Goal: Task Accomplishment & Management: Use online tool/utility

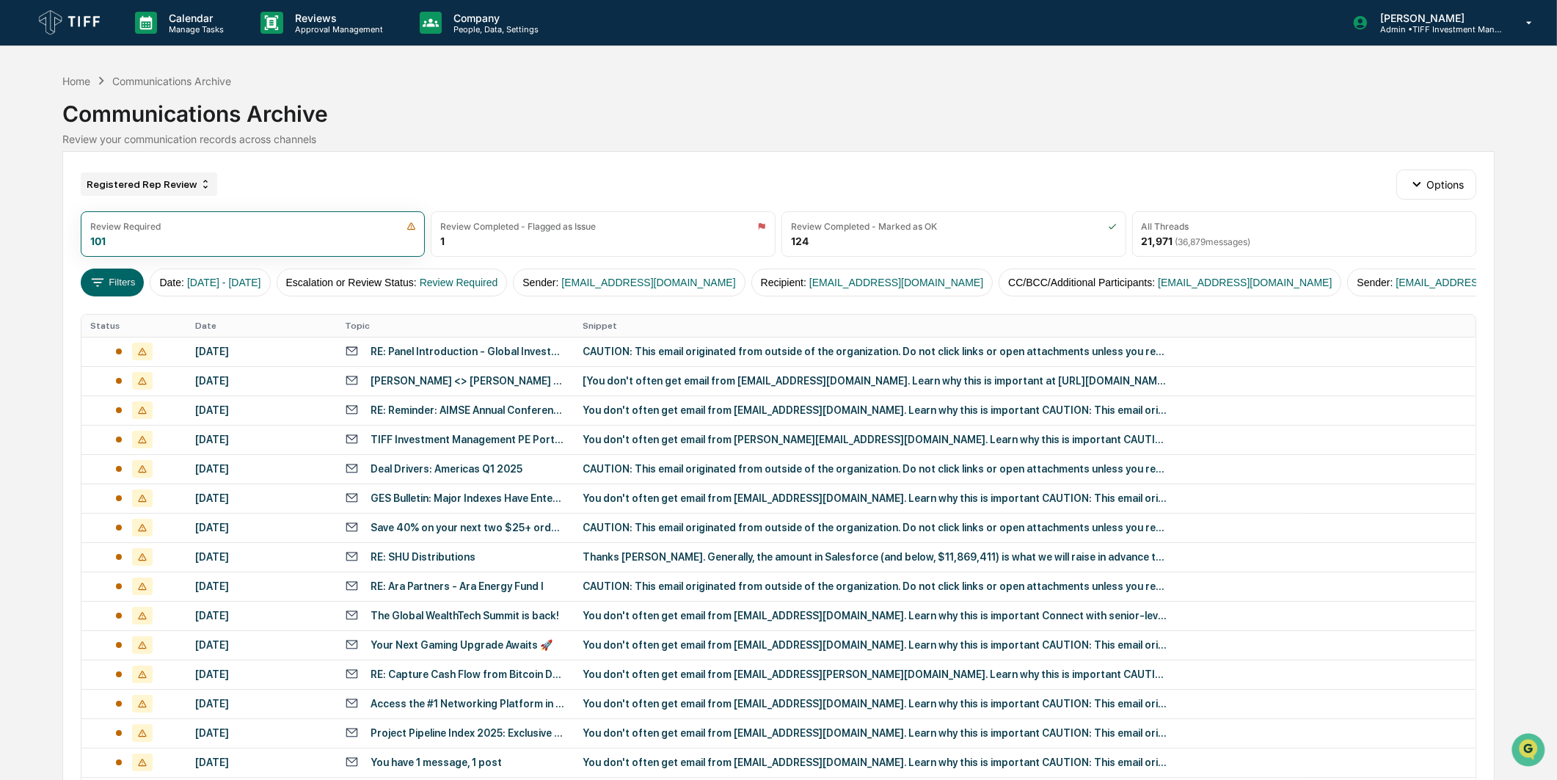
click at [183, 181] on div "Registered Rep Review" at bounding box center [149, 183] width 136 height 23
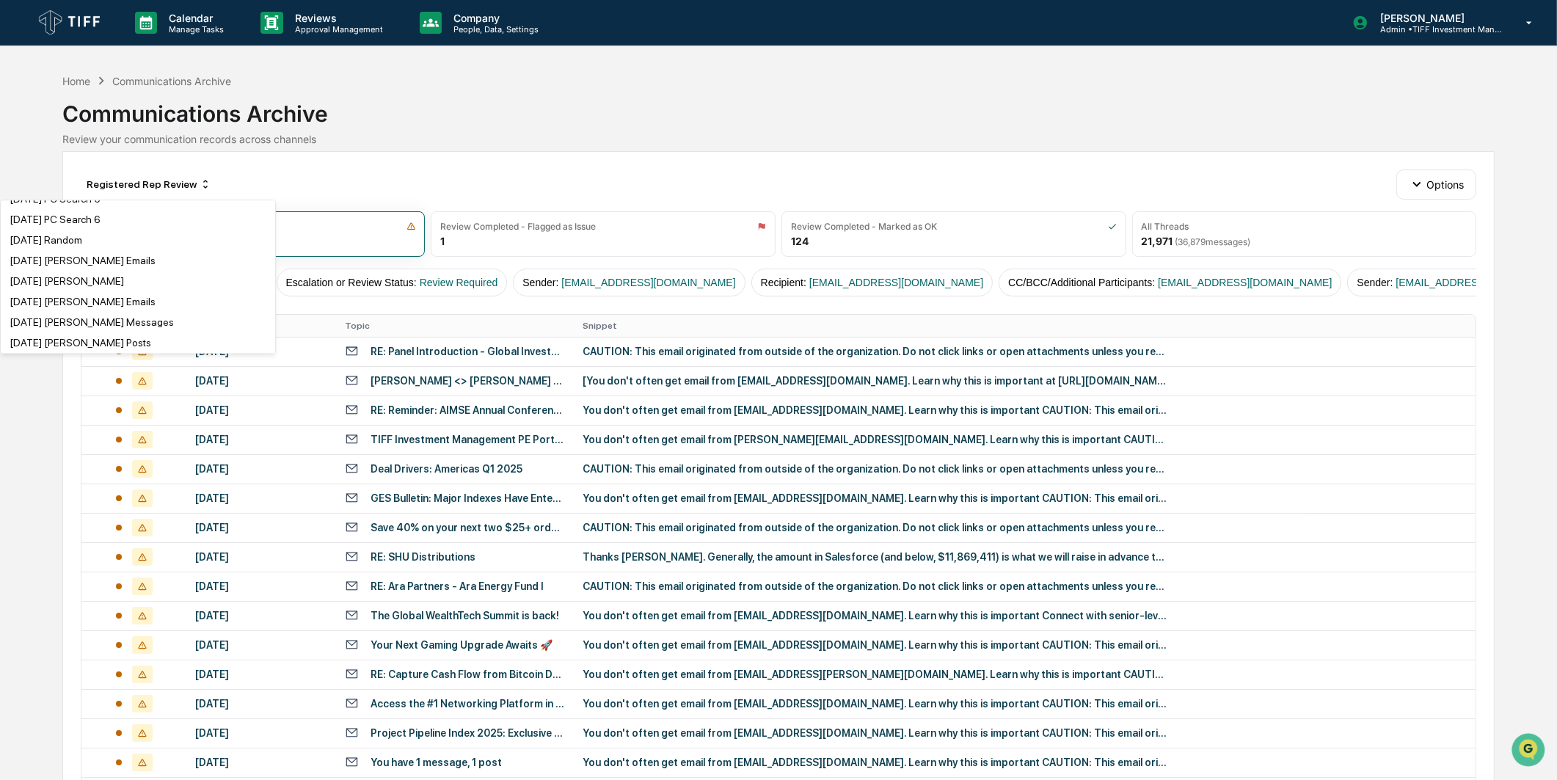
scroll to position [652, 0]
click at [128, 206] on div "[DATE] PC Search 4" at bounding box center [138, 198] width 269 height 18
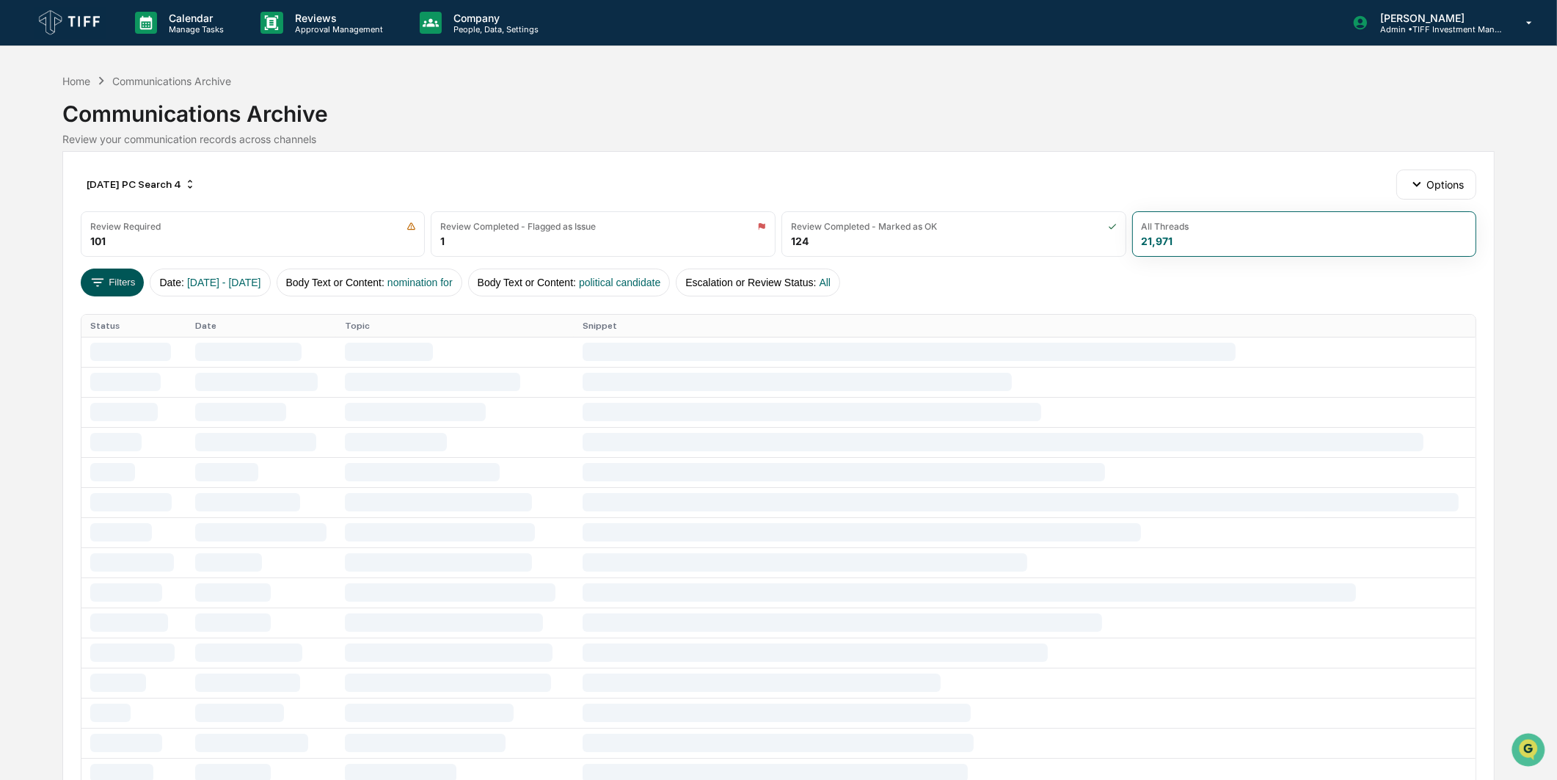
click at [121, 272] on button "Filters" at bounding box center [113, 283] width 64 height 28
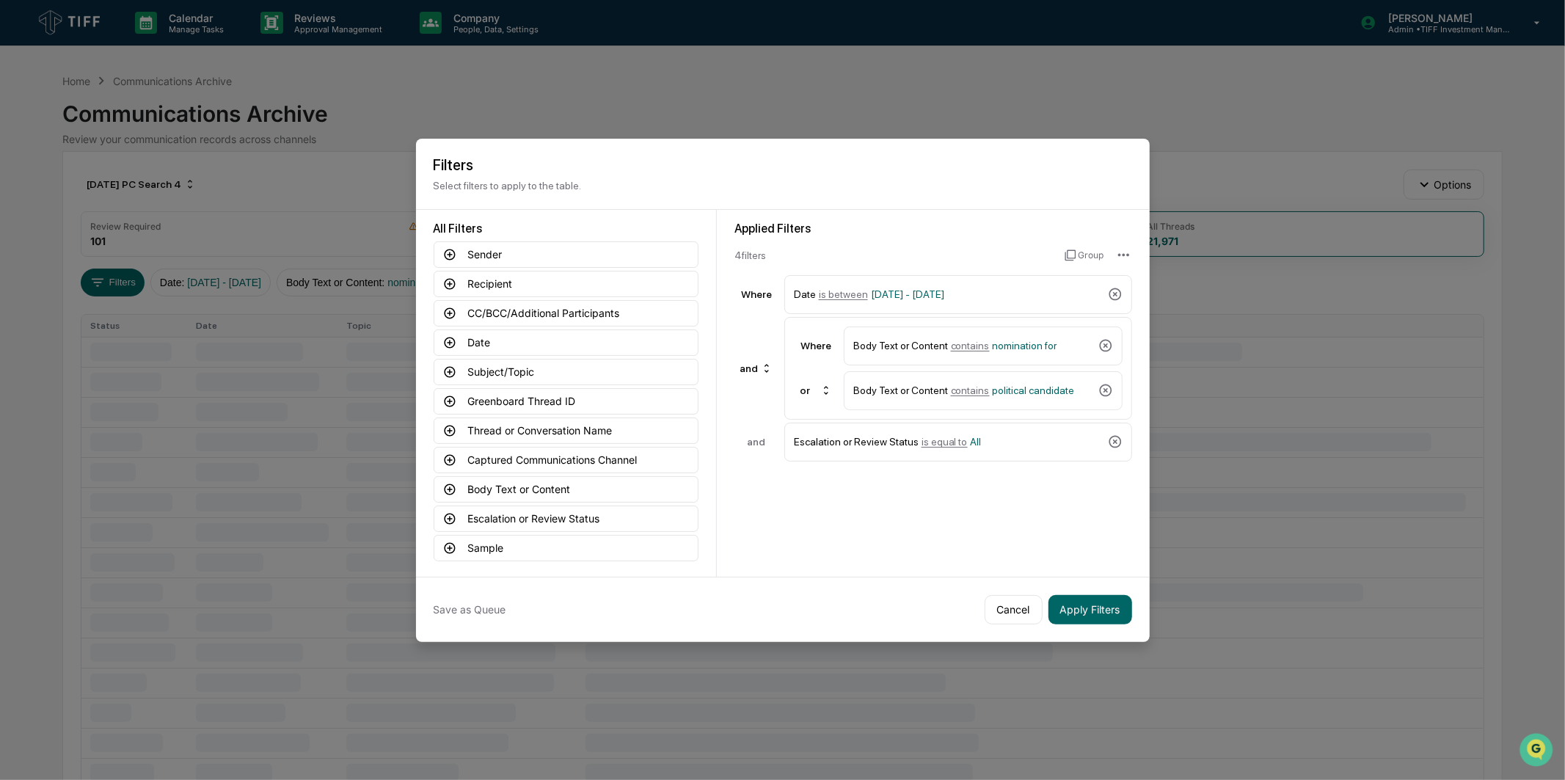
click at [1000, 264] on div "Applied Filters 4 filter s Group Where Date is between [DATE] - [DATE] and Wher…" at bounding box center [934, 342] width 398 height 240
click at [984, 276] on div "Date is between [DATE] - [DATE]" at bounding box center [958, 294] width 348 height 39
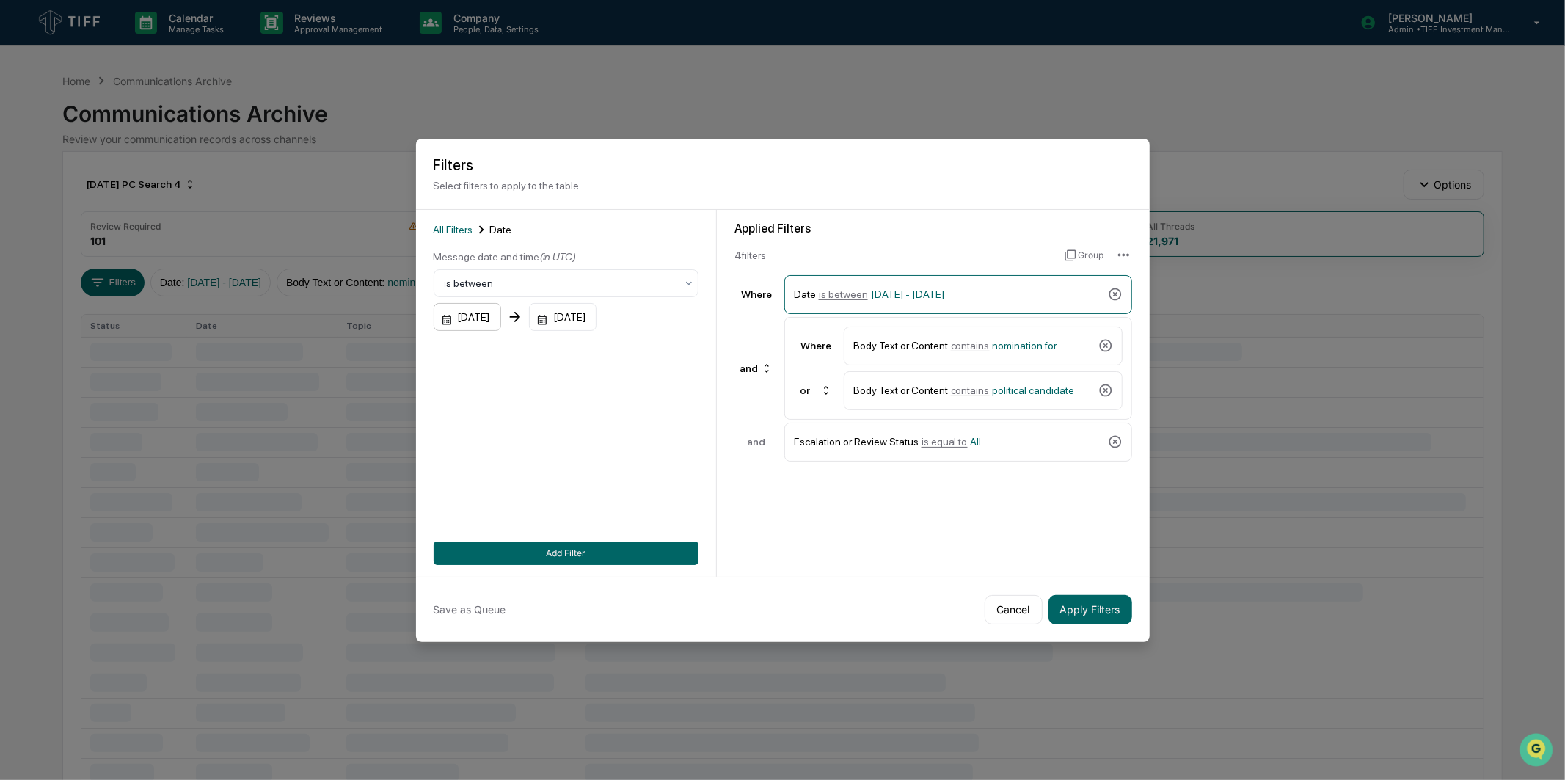
click at [496, 309] on div "[DATE]" at bounding box center [468, 317] width 68 height 28
click at [600, 332] on div "Message date and time (in UTC) is between [DATE] [DATE] Start date must be befo…" at bounding box center [566, 298] width 265 height 98
click at [597, 321] on div "[DATE]" at bounding box center [563, 317] width 68 height 28
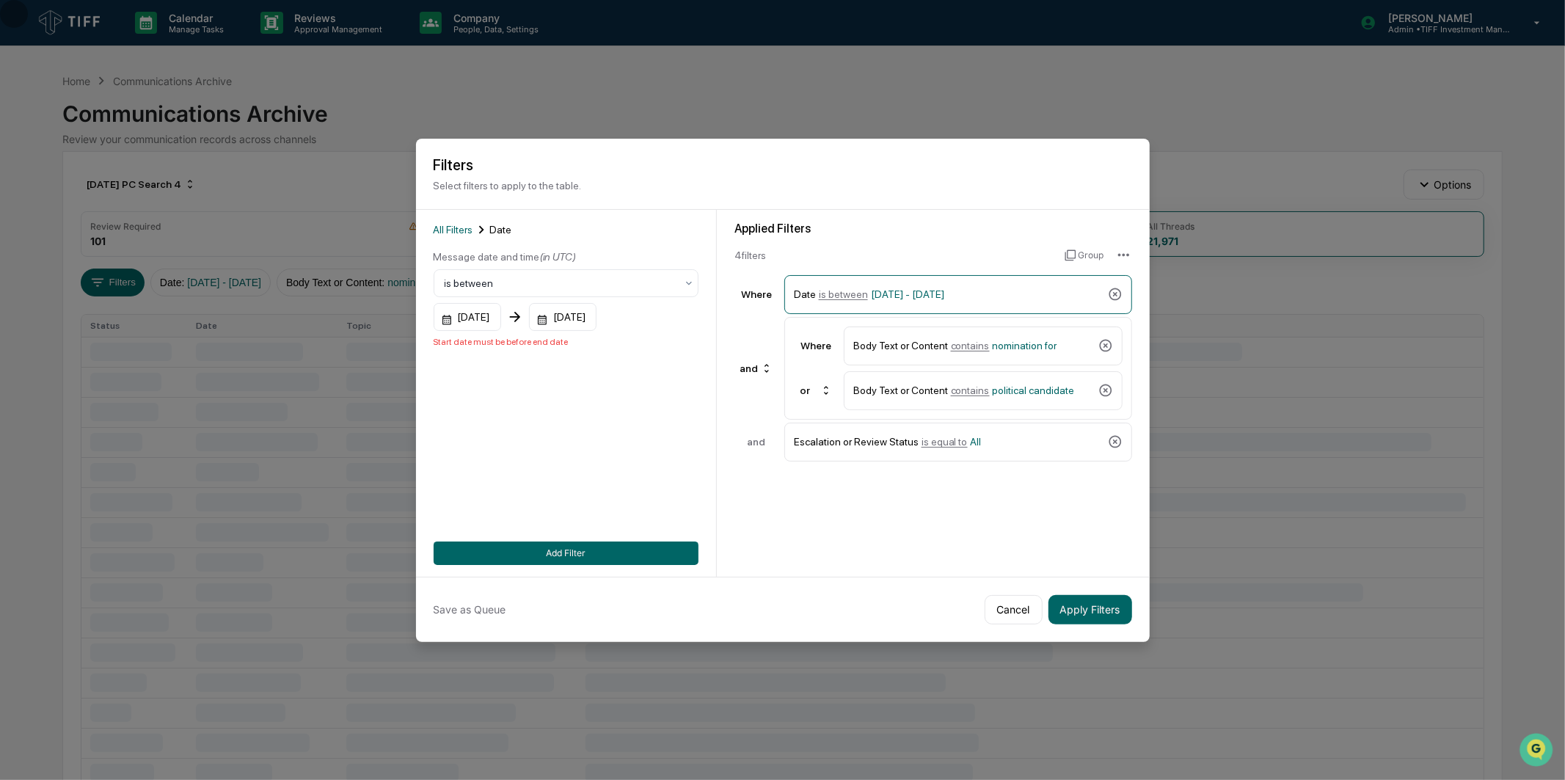
click at [629, 544] on button "Add Filter" at bounding box center [566, 553] width 265 height 23
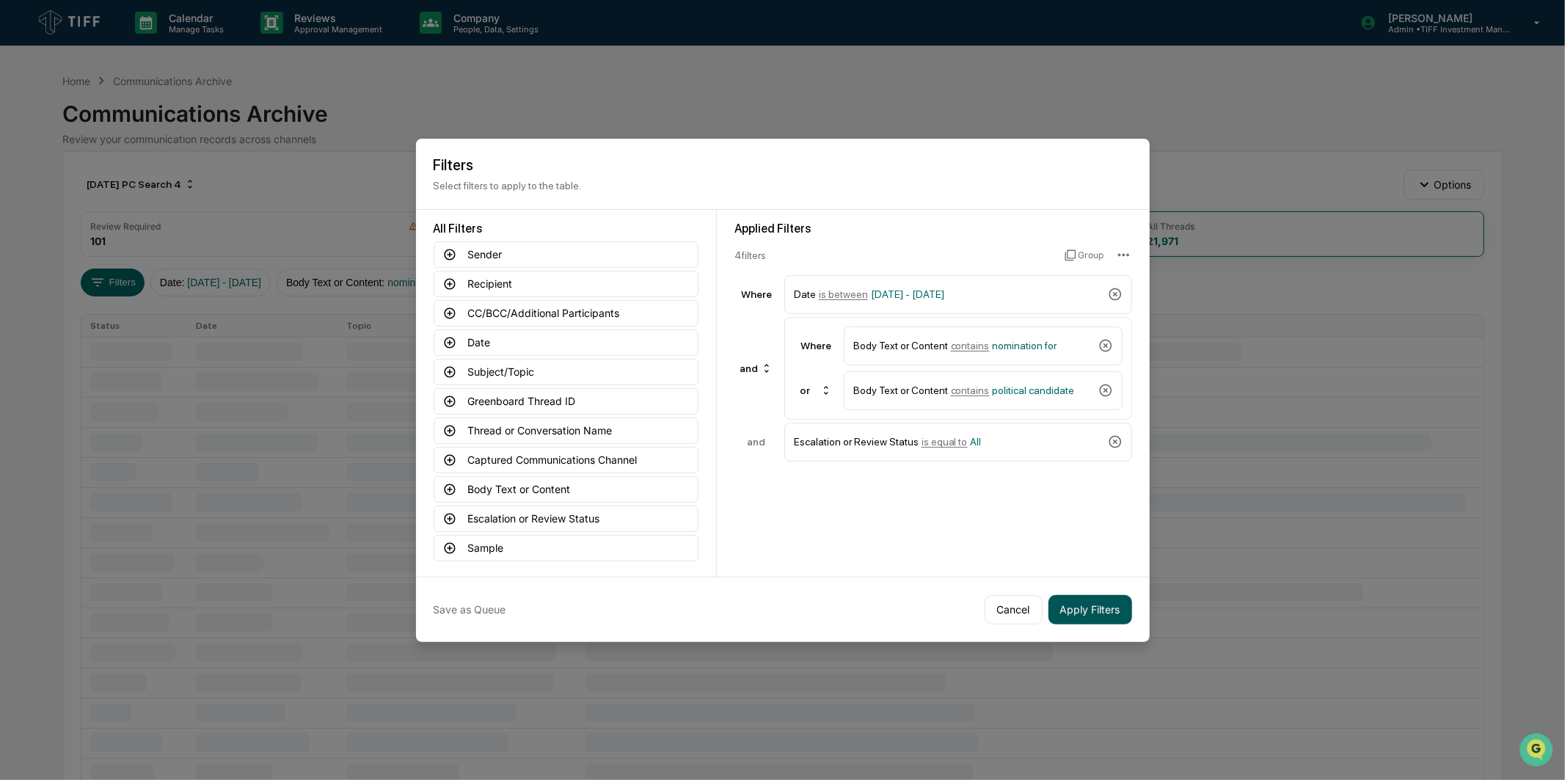
click at [1063, 613] on button "Apply Filters" at bounding box center [1091, 609] width 84 height 29
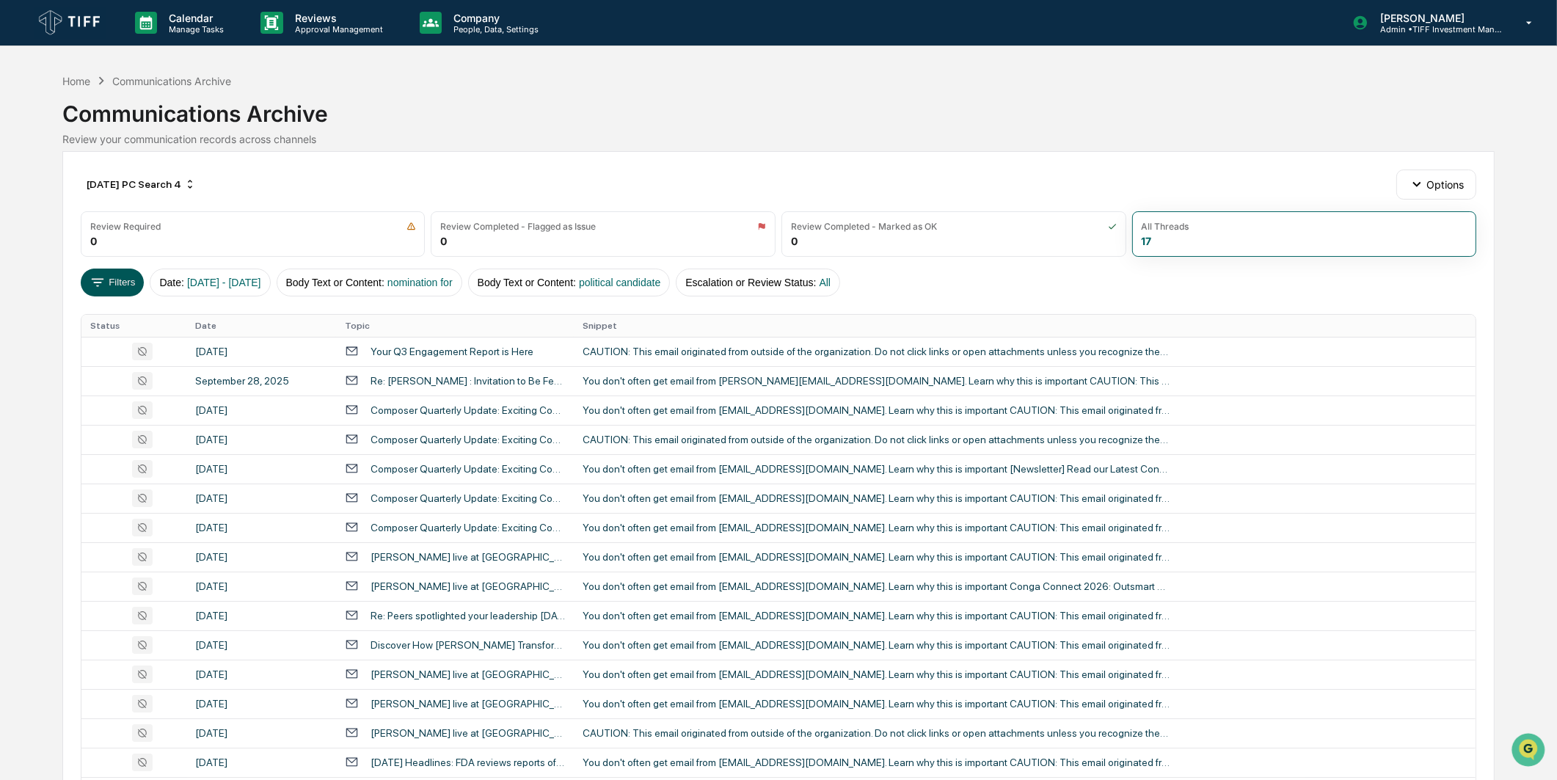
click at [118, 288] on button "Filters" at bounding box center [113, 283] width 64 height 28
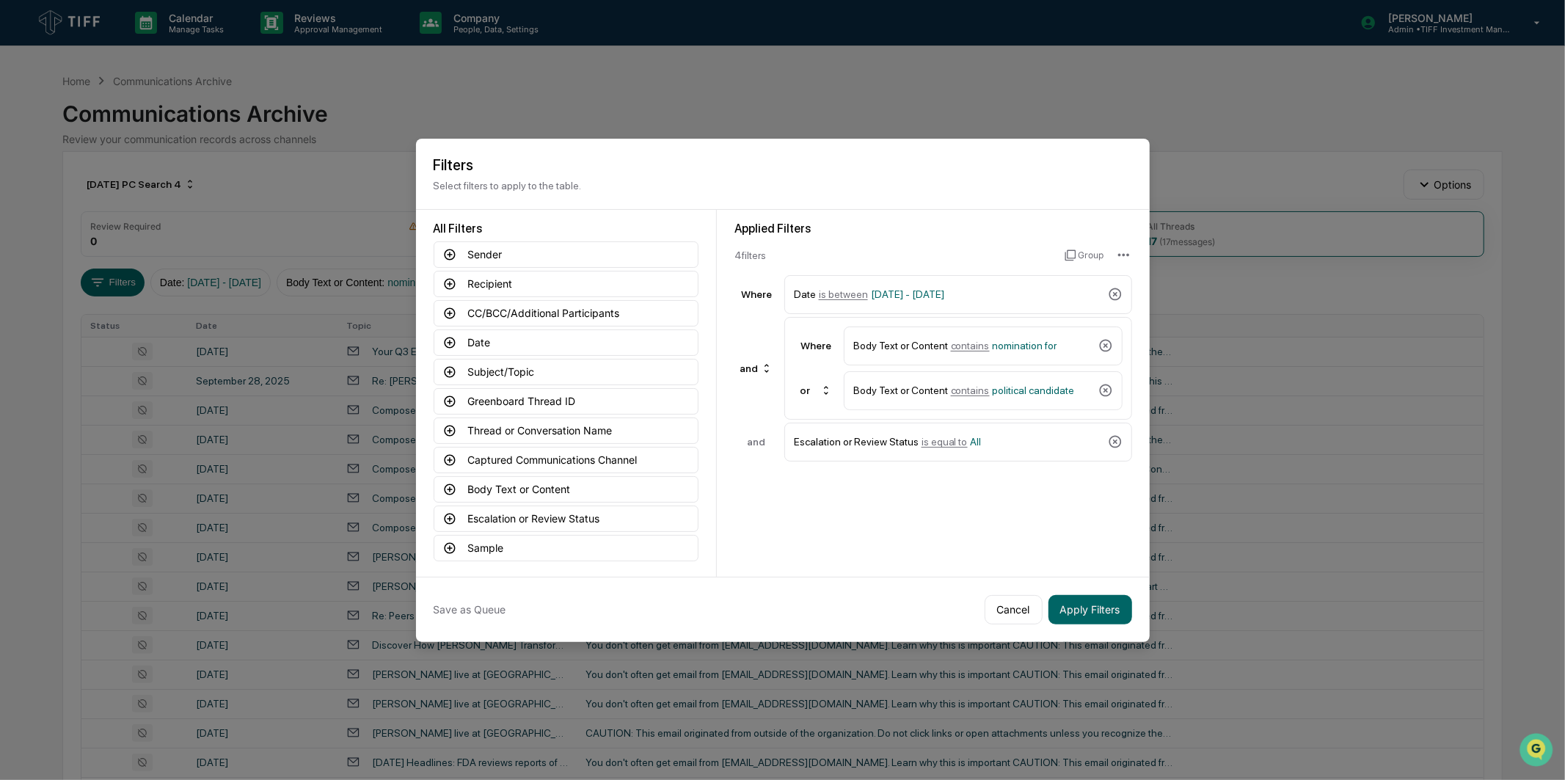
click at [467, 626] on div "Save as Queue Cancel Apply Filters" at bounding box center [783, 609] width 734 height 65
click at [470, 607] on button "Save as Queue" at bounding box center [470, 609] width 73 height 29
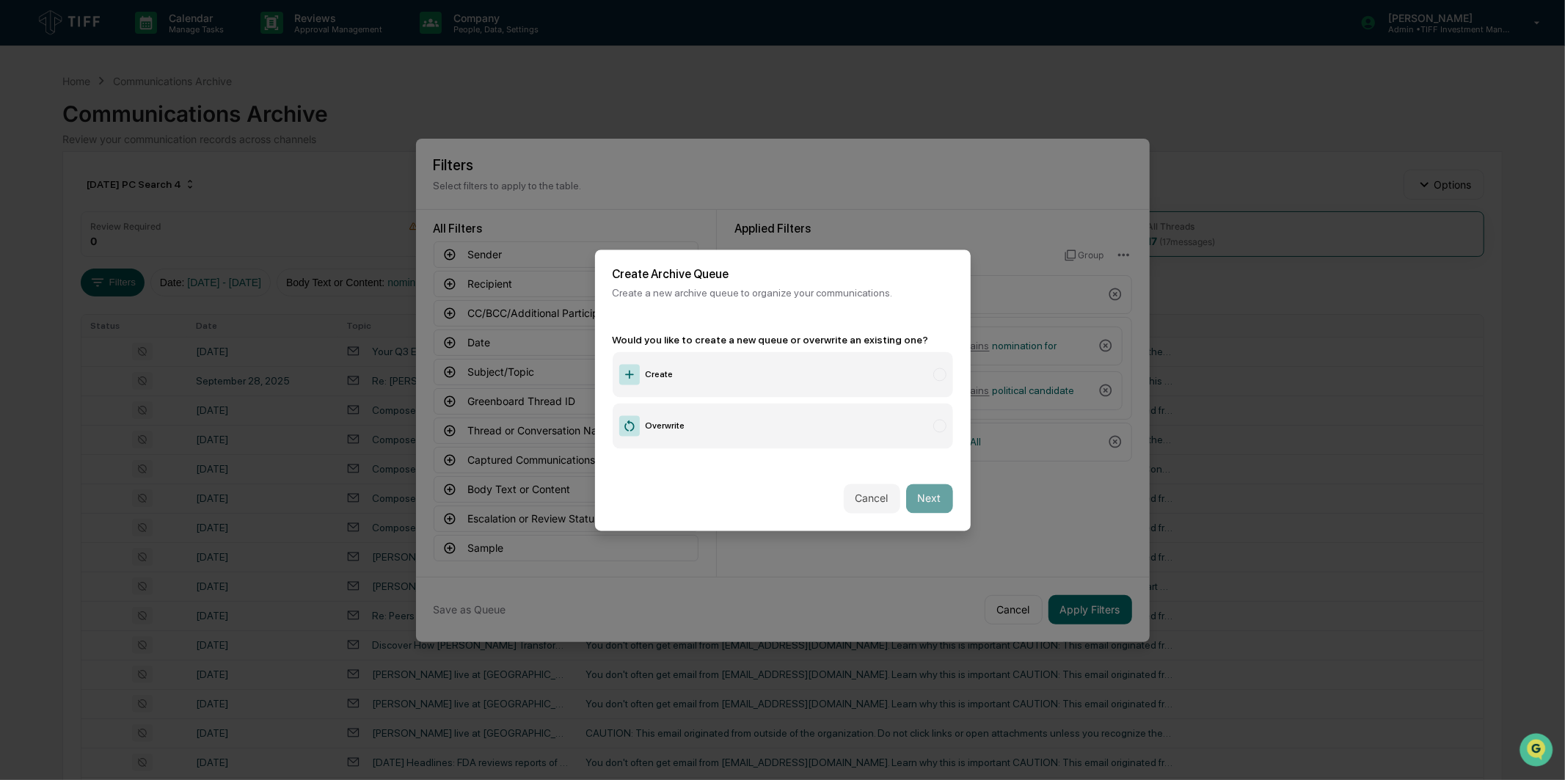
click at [676, 369] on label "Create" at bounding box center [783, 373] width 340 height 45
click at [913, 494] on button "Next" at bounding box center [929, 498] width 47 height 29
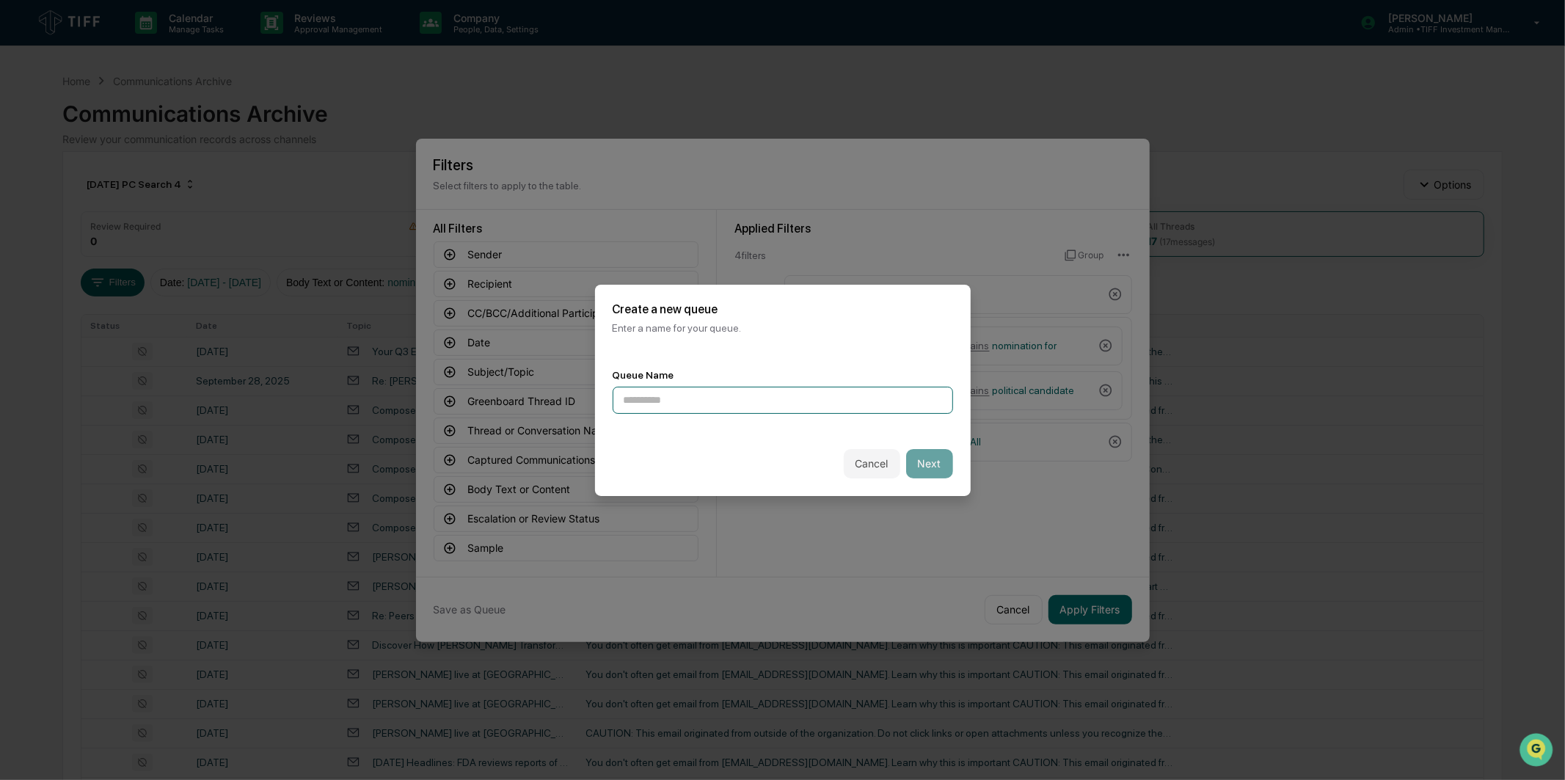
click at [774, 404] on input at bounding box center [783, 400] width 340 height 27
click at [748, 391] on input "**********" at bounding box center [783, 400] width 340 height 27
type input "**********"
click at [918, 449] on button "Next" at bounding box center [929, 463] width 47 height 29
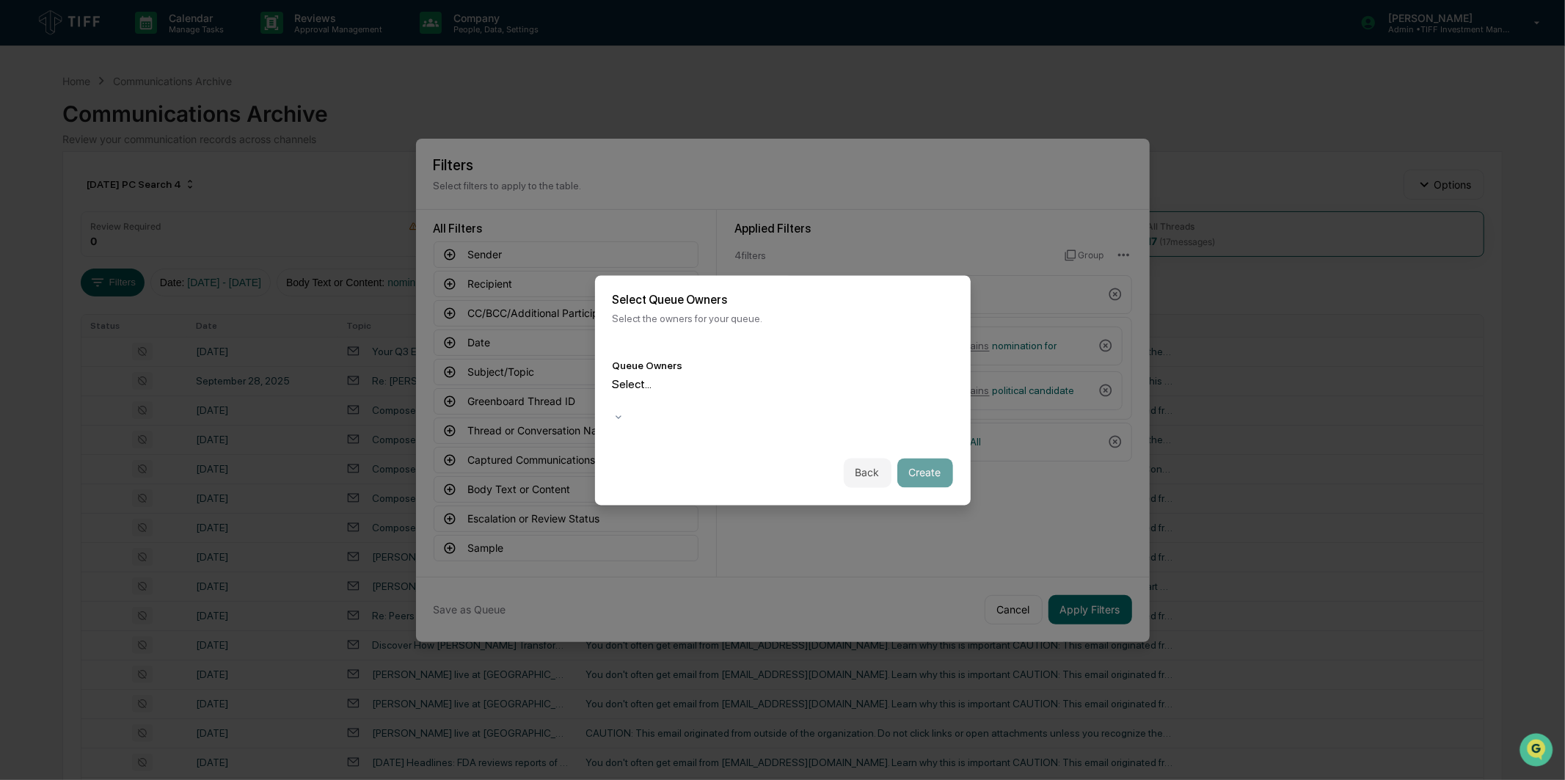
click at [616, 398] on div at bounding box center [615, 401] width 2 height 17
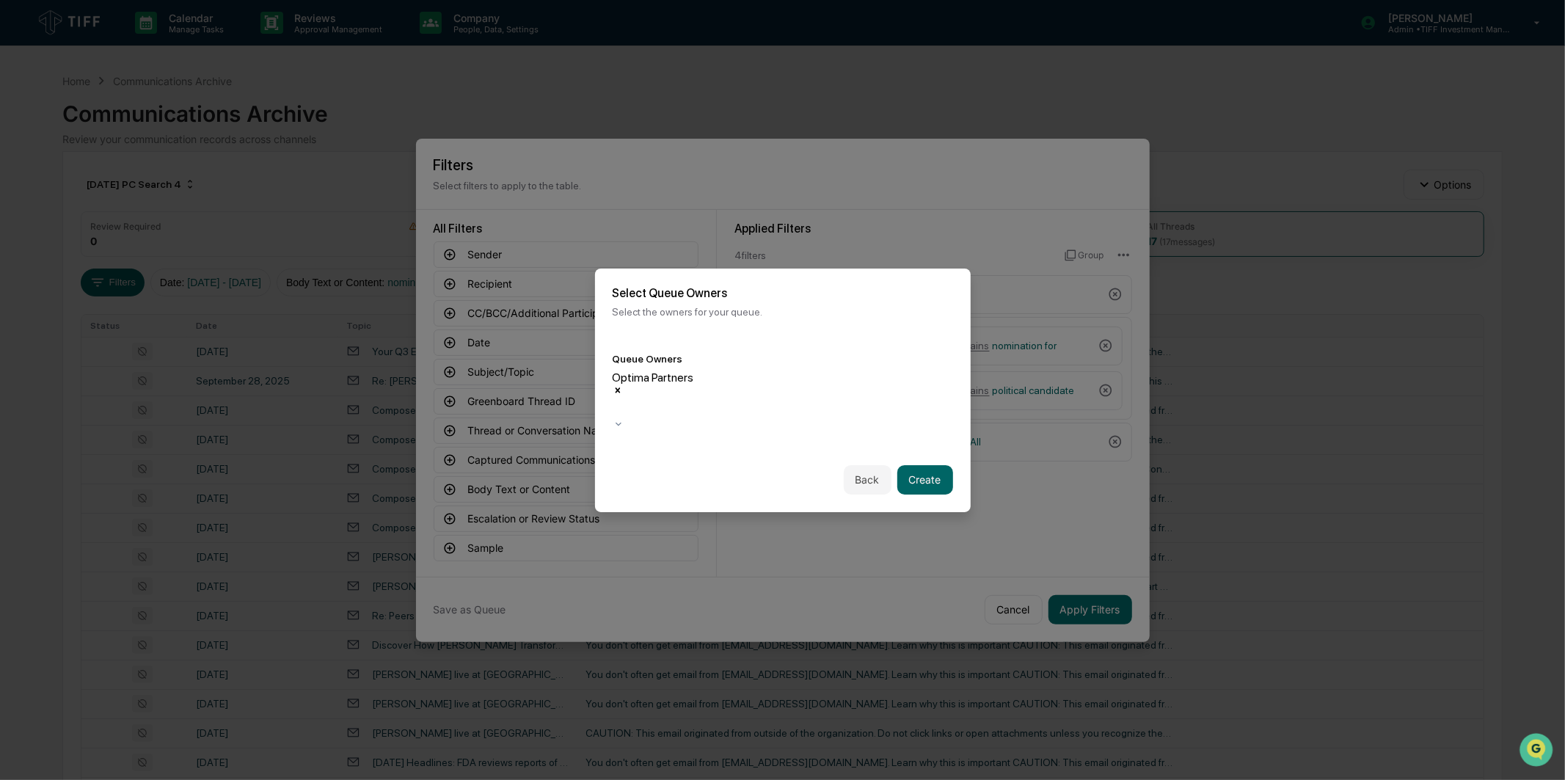
click at [938, 318] on p "Select the owners for your queue." at bounding box center [783, 312] width 340 height 12
click at [932, 465] on button "Create" at bounding box center [925, 479] width 56 height 29
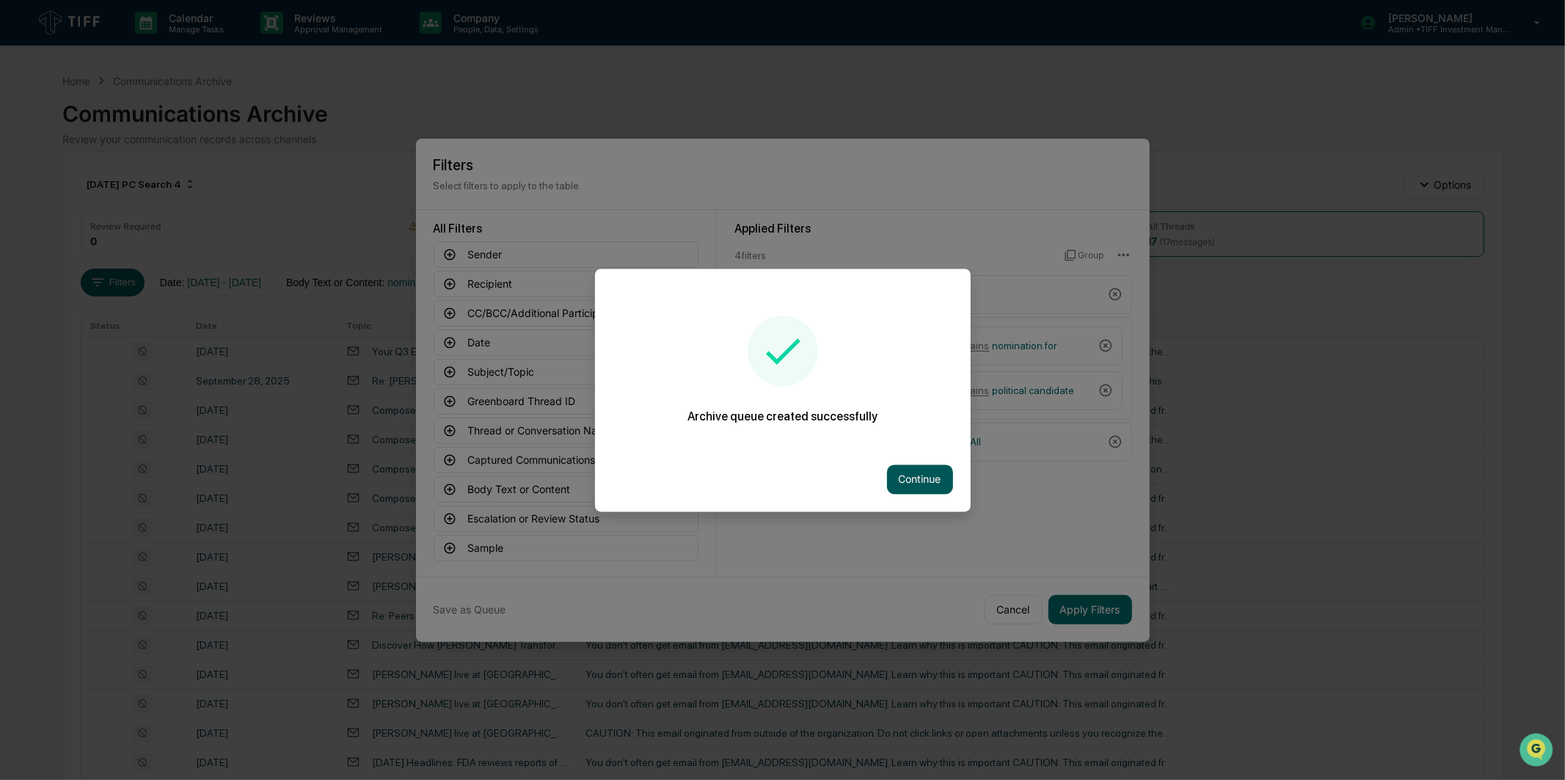
click at [917, 467] on button "Continue" at bounding box center [920, 479] width 66 height 29
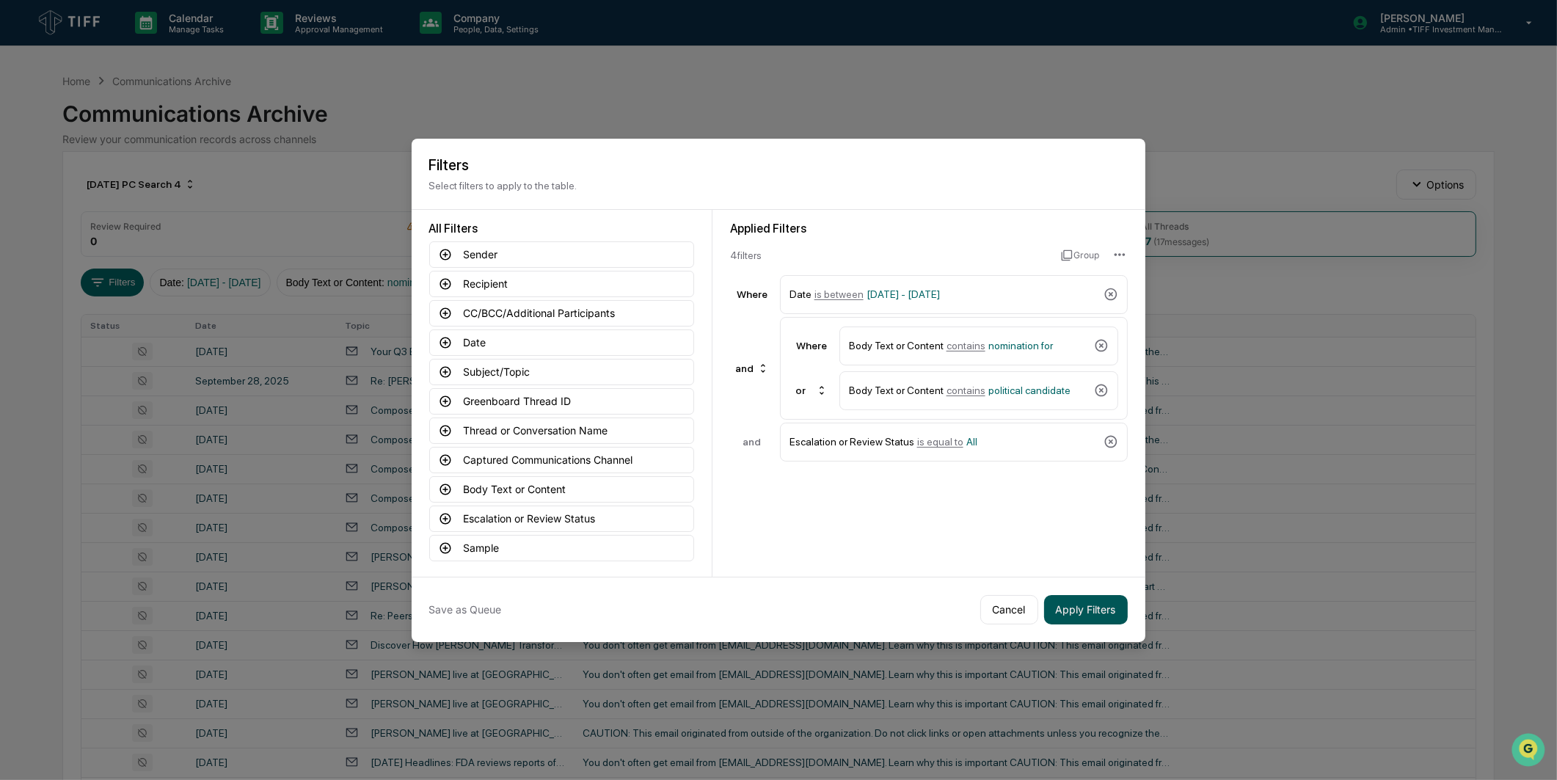
click at [1068, 603] on button "Apply Filters" at bounding box center [1086, 609] width 84 height 29
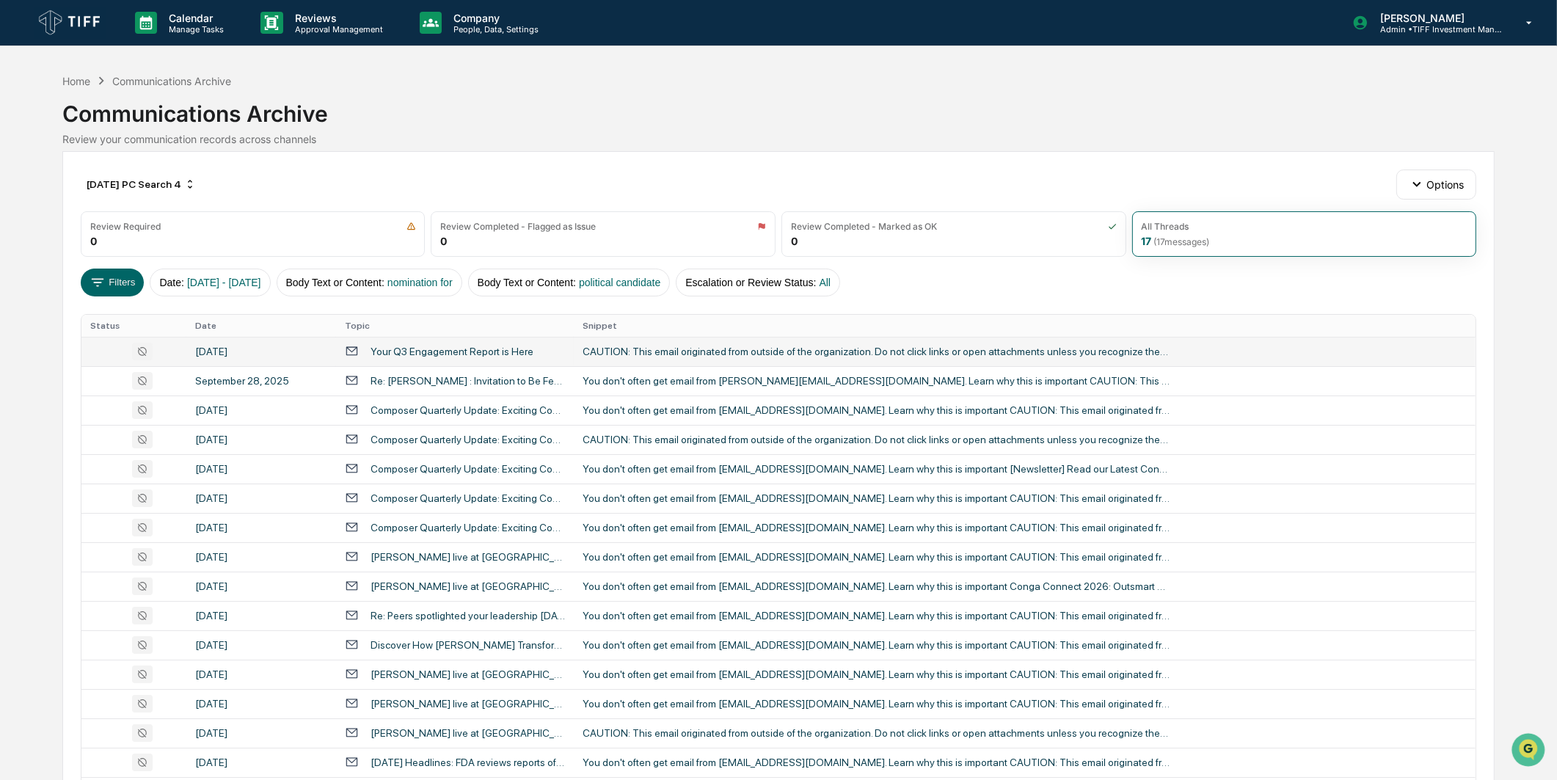
scroll to position [139, 0]
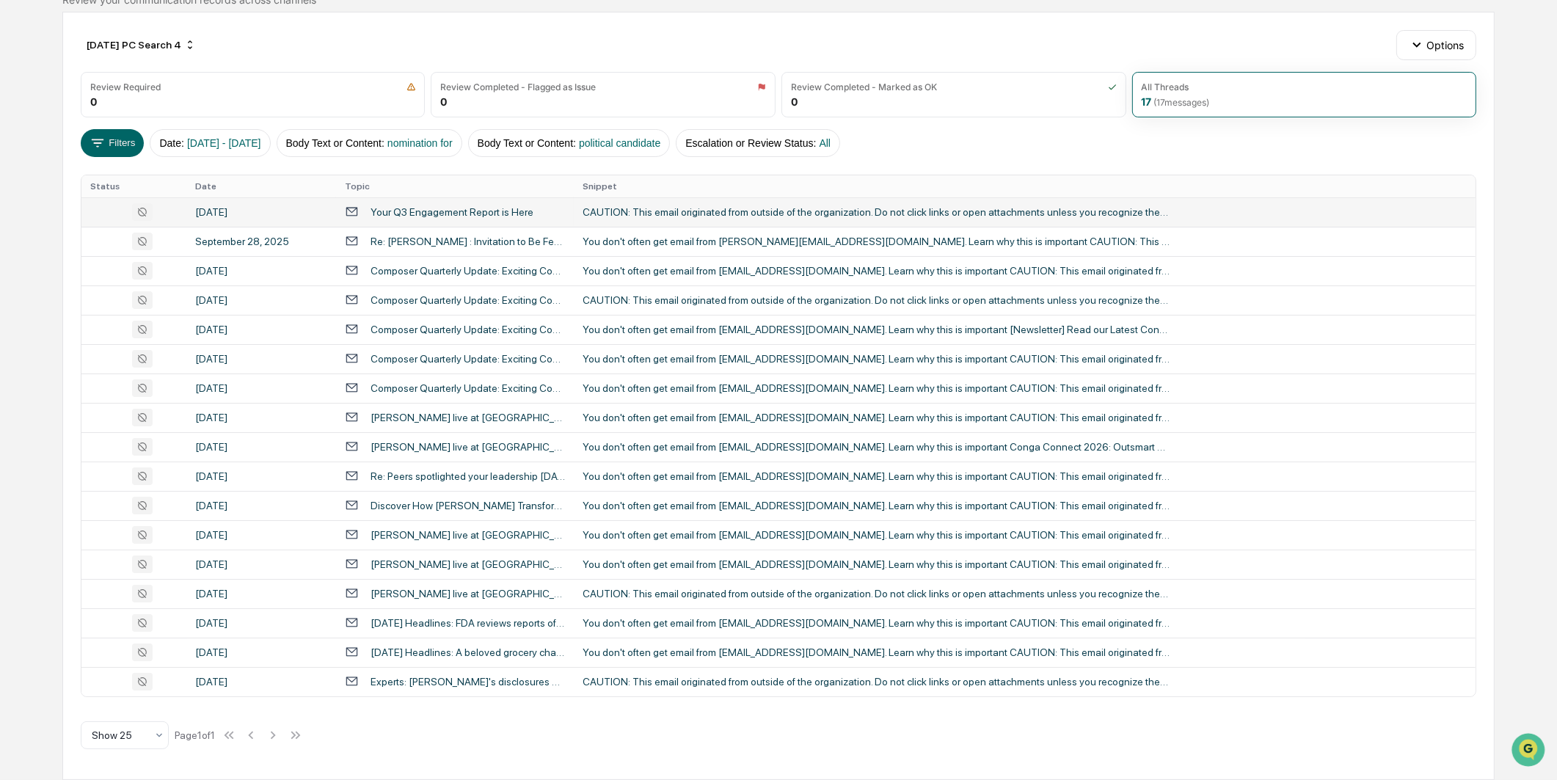
click at [673, 213] on div "CAUTION: This email originated from outside of the organization. Do not click l…" at bounding box center [876, 212] width 587 height 12
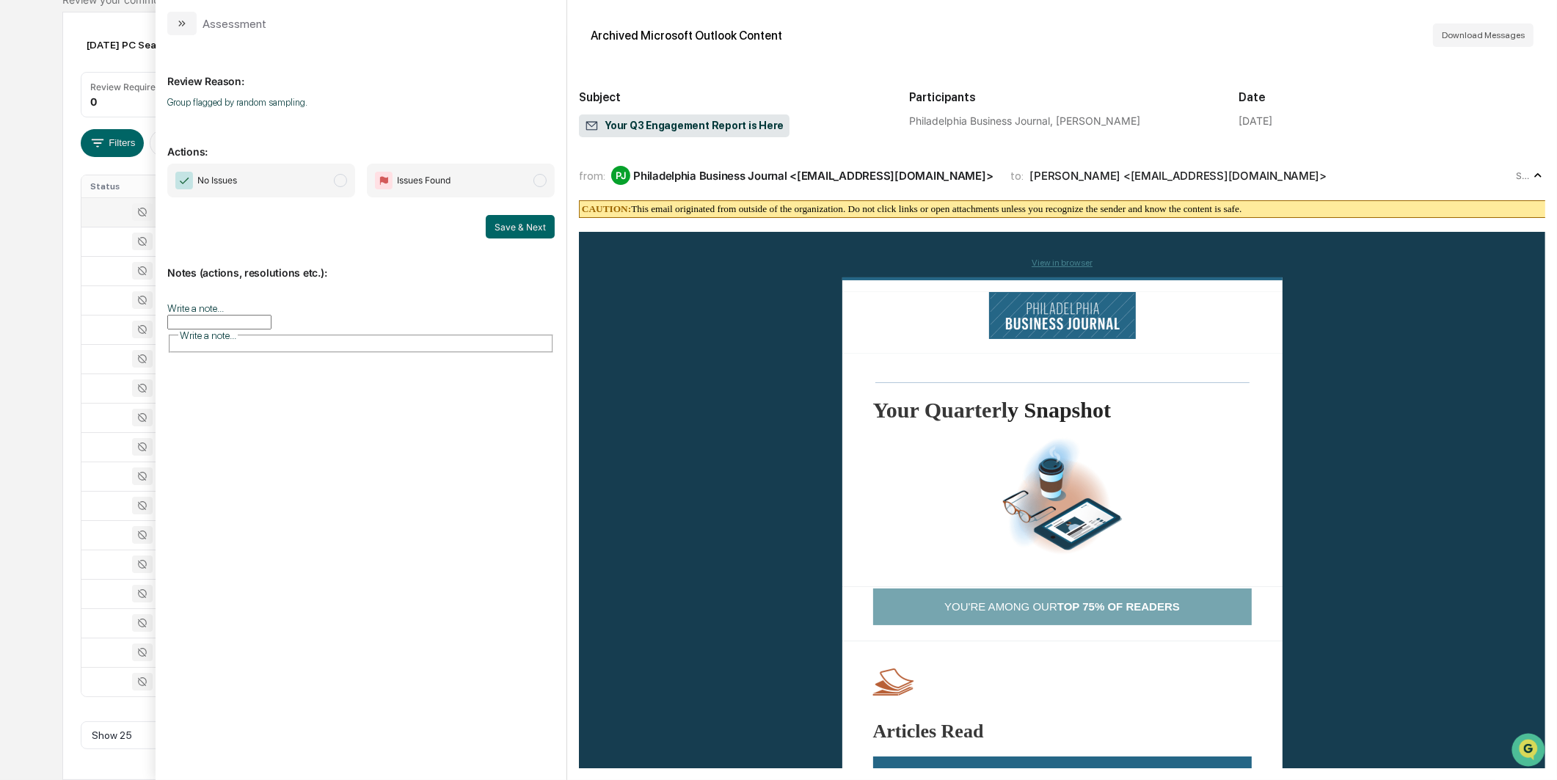
click at [264, 172] on span "No Issues" at bounding box center [261, 181] width 188 height 34
click at [556, 227] on div "Review Reason: Group flagged by random sampling. Actions: No Issues Issues Foun…" at bounding box center [361, 407] width 411 height 745
click at [549, 226] on button "Save & Next" at bounding box center [520, 226] width 69 height 23
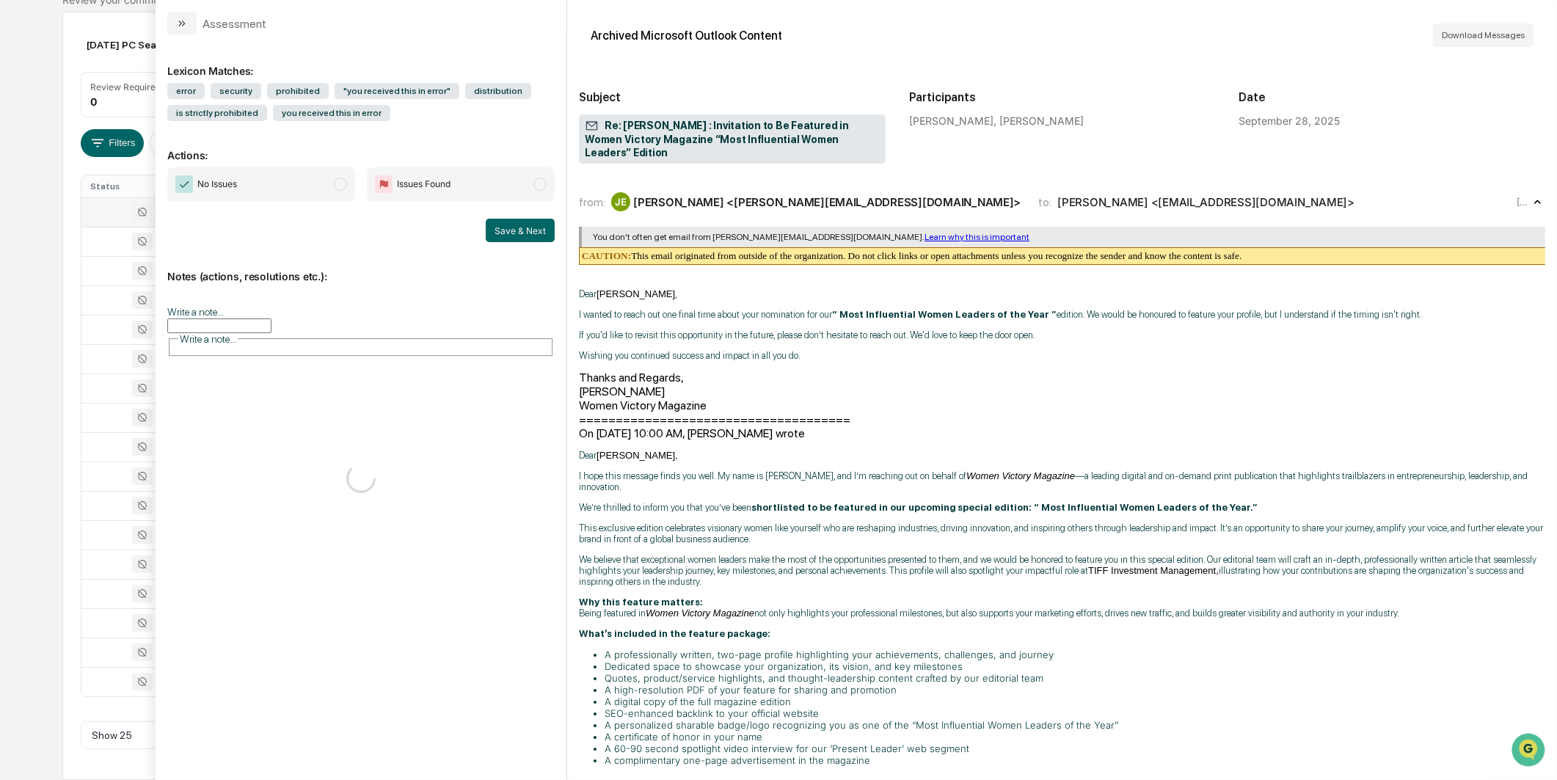
click at [350, 185] on span "No Issues" at bounding box center [261, 184] width 188 height 34
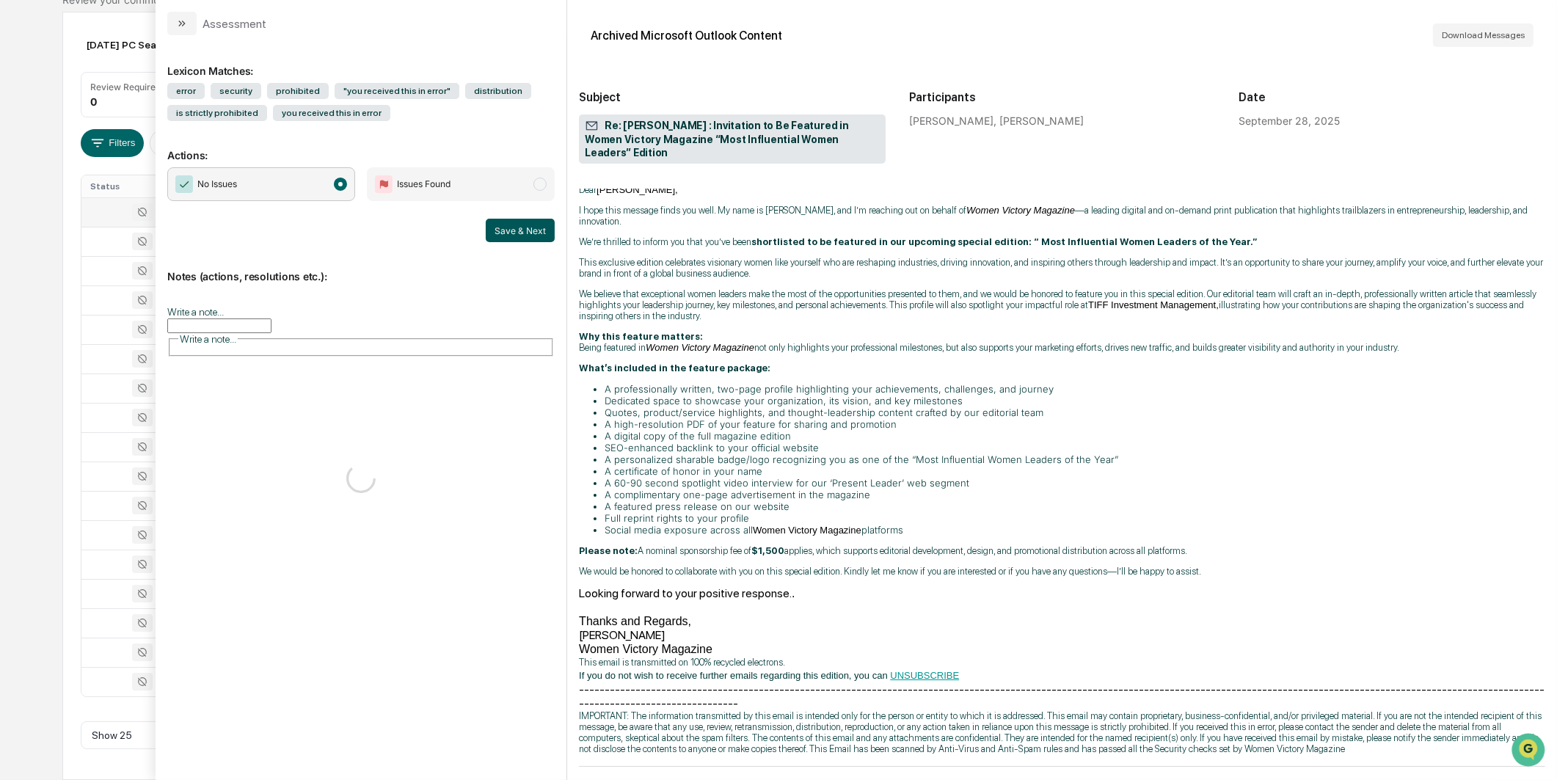
click at [542, 235] on button "Save & Next" at bounding box center [520, 230] width 69 height 23
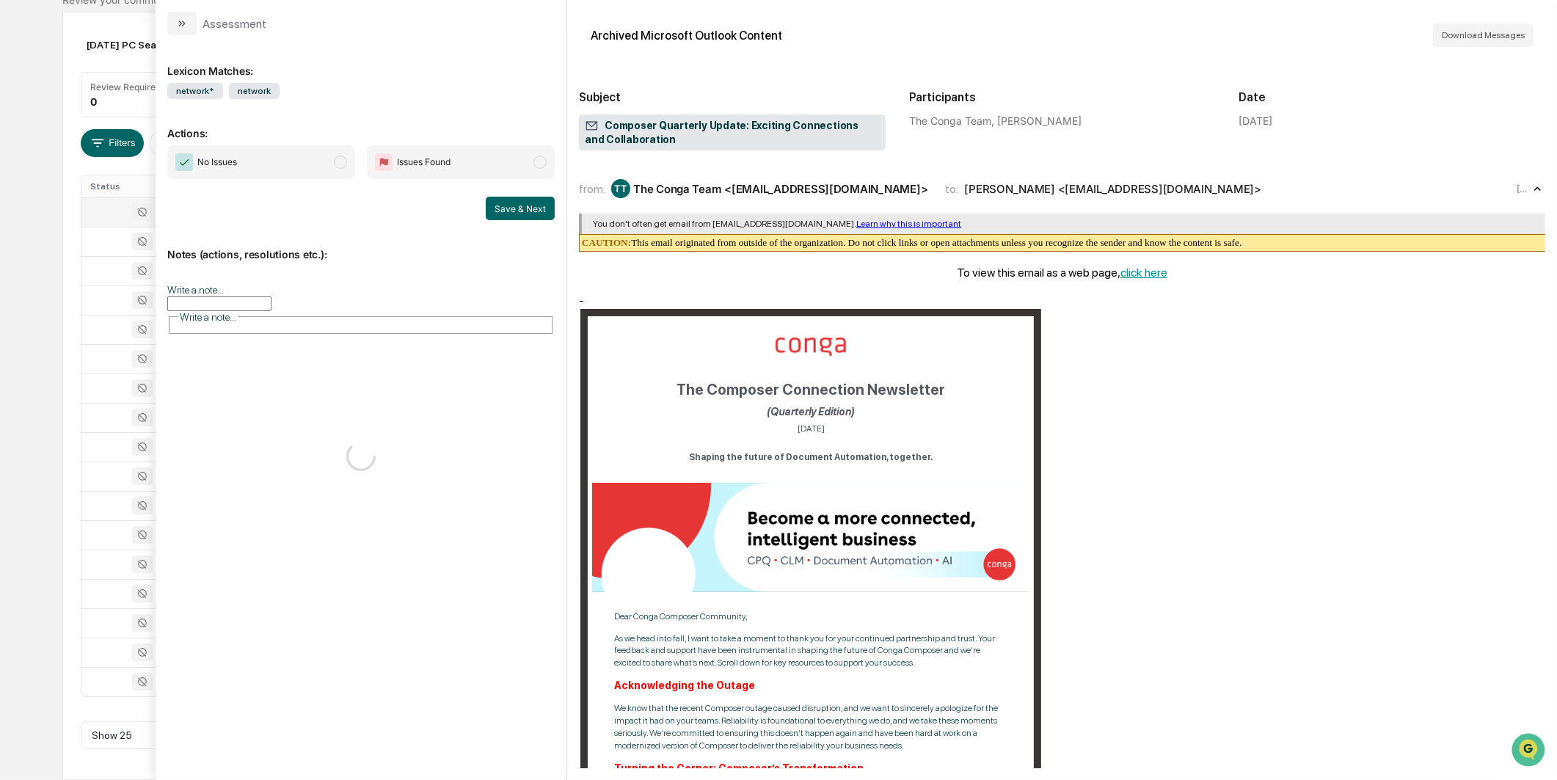
click at [311, 164] on span "No Issues" at bounding box center [261, 162] width 188 height 34
click at [525, 213] on button "Save & Next" at bounding box center [520, 208] width 69 height 23
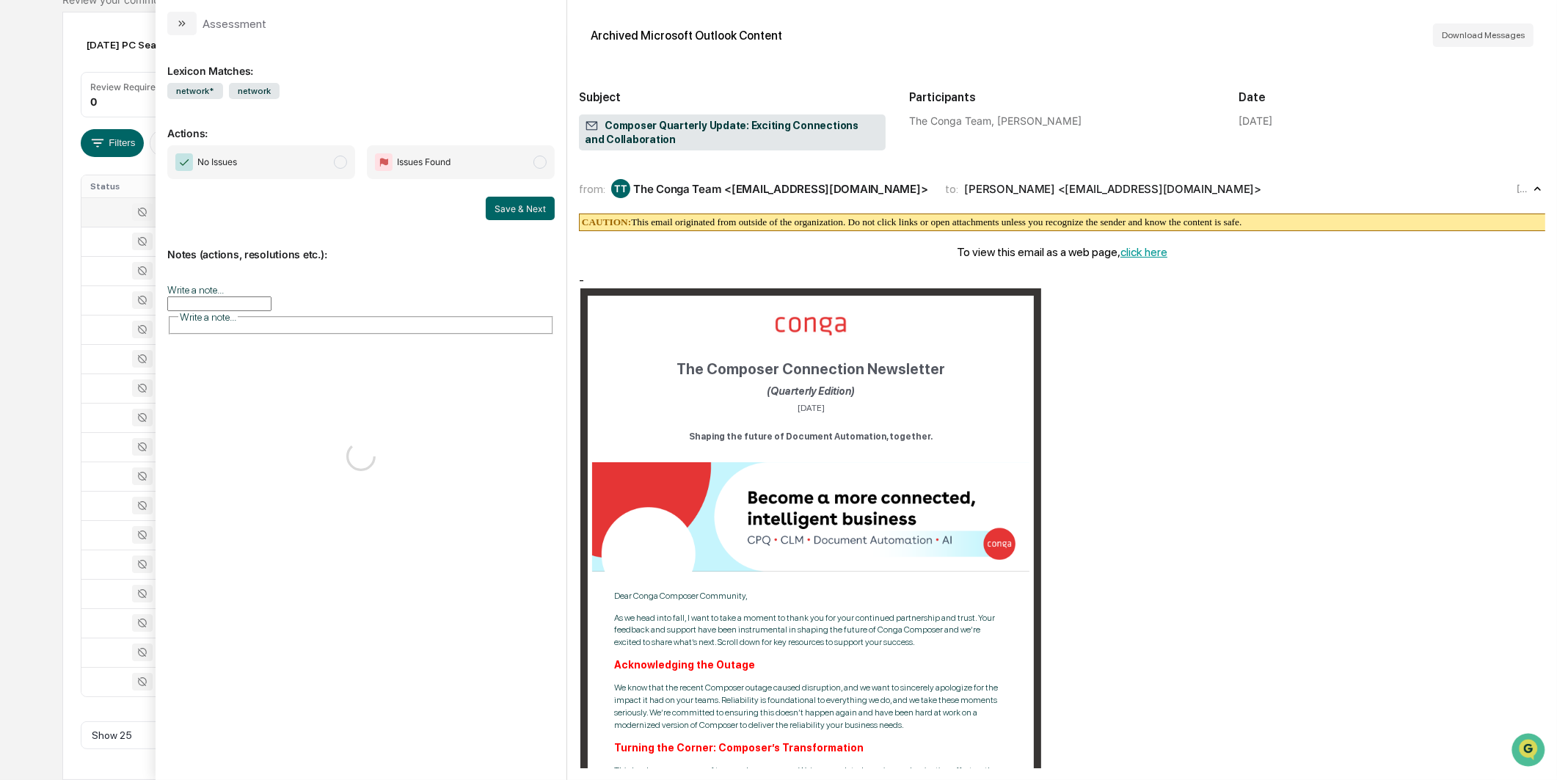
click at [302, 156] on span "No Issues" at bounding box center [261, 162] width 188 height 34
click at [505, 199] on button "Save & Next" at bounding box center [520, 208] width 69 height 23
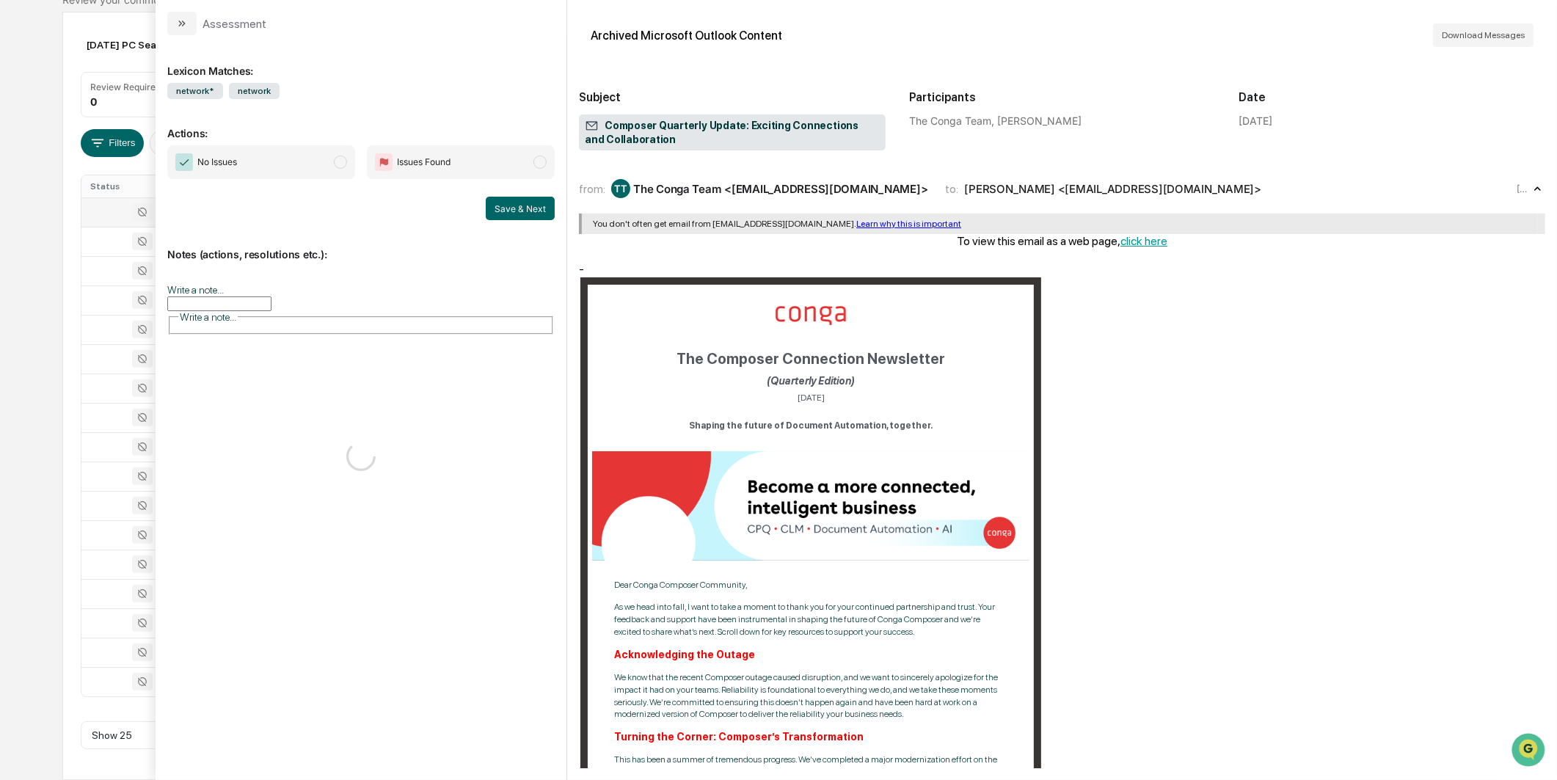
click at [295, 161] on span "No Issues" at bounding box center [261, 162] width 188 height 34
click at [503, 200] on button "Save & Next" at bounding box center [520, 208] width 69 height 23
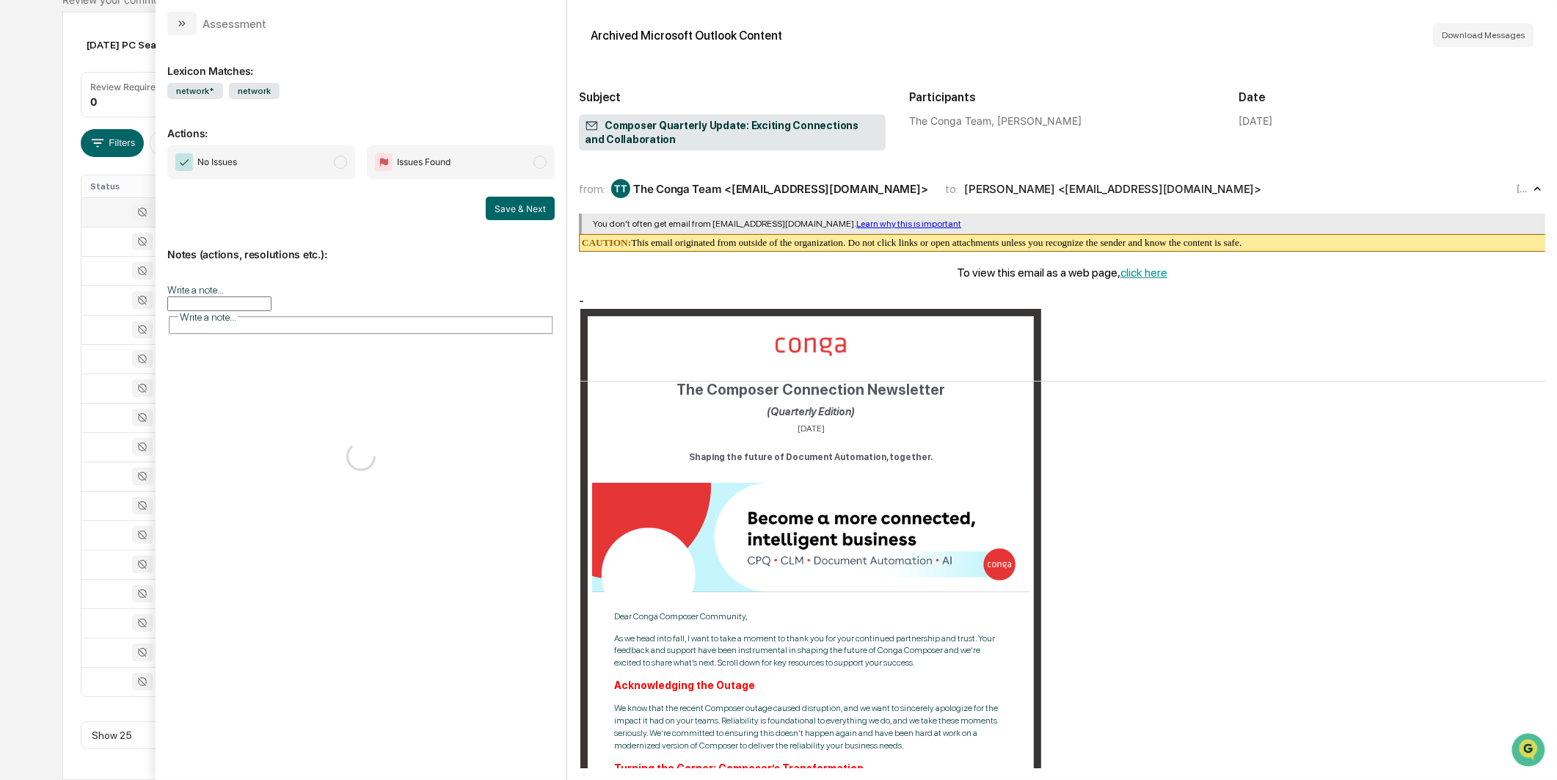
click at [324, 159] on span "No Issues" at bounding box center [261, 162] width 188 height 34
click at [511, 204] on button "Save & Next" at bounding box center [520, 208] width 69 height 23
click at [325, 155] on span "No Issues" at bounding box center [261, 162] width 188 height 34
click at [492, 208] on button "Save & Next" at bounding box center [520, 208] width 69 height 23
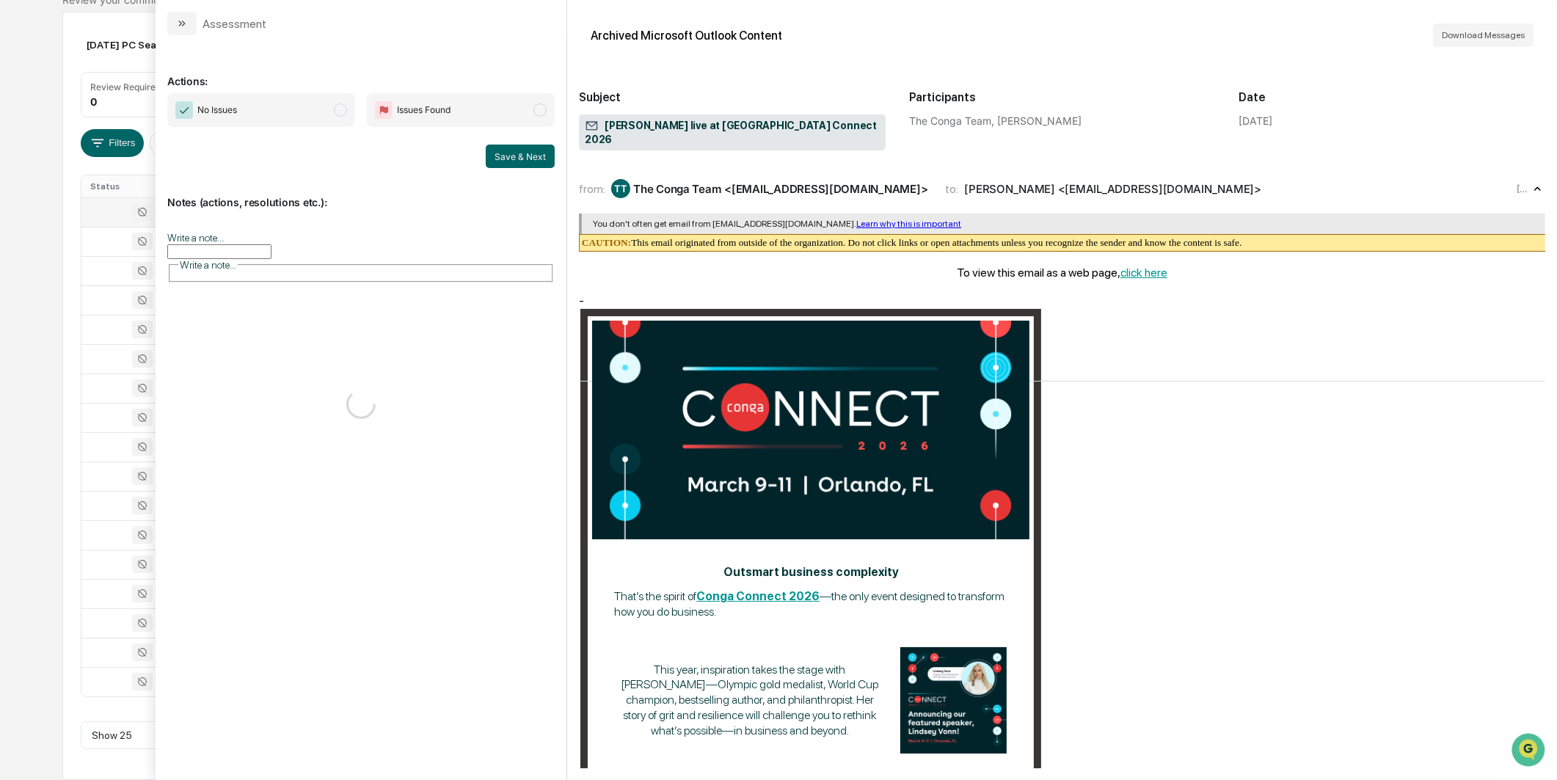
click at [360, 163] on div "Save & Next" at bounding box center [360, 156] width 387 height 23
click at [346, 106] on span "modal" at bounding box center [340, 109] width 13 height 13
click at [516, 160] on button "Save & Next" at bounding box center [520, 156] width 69 height 23
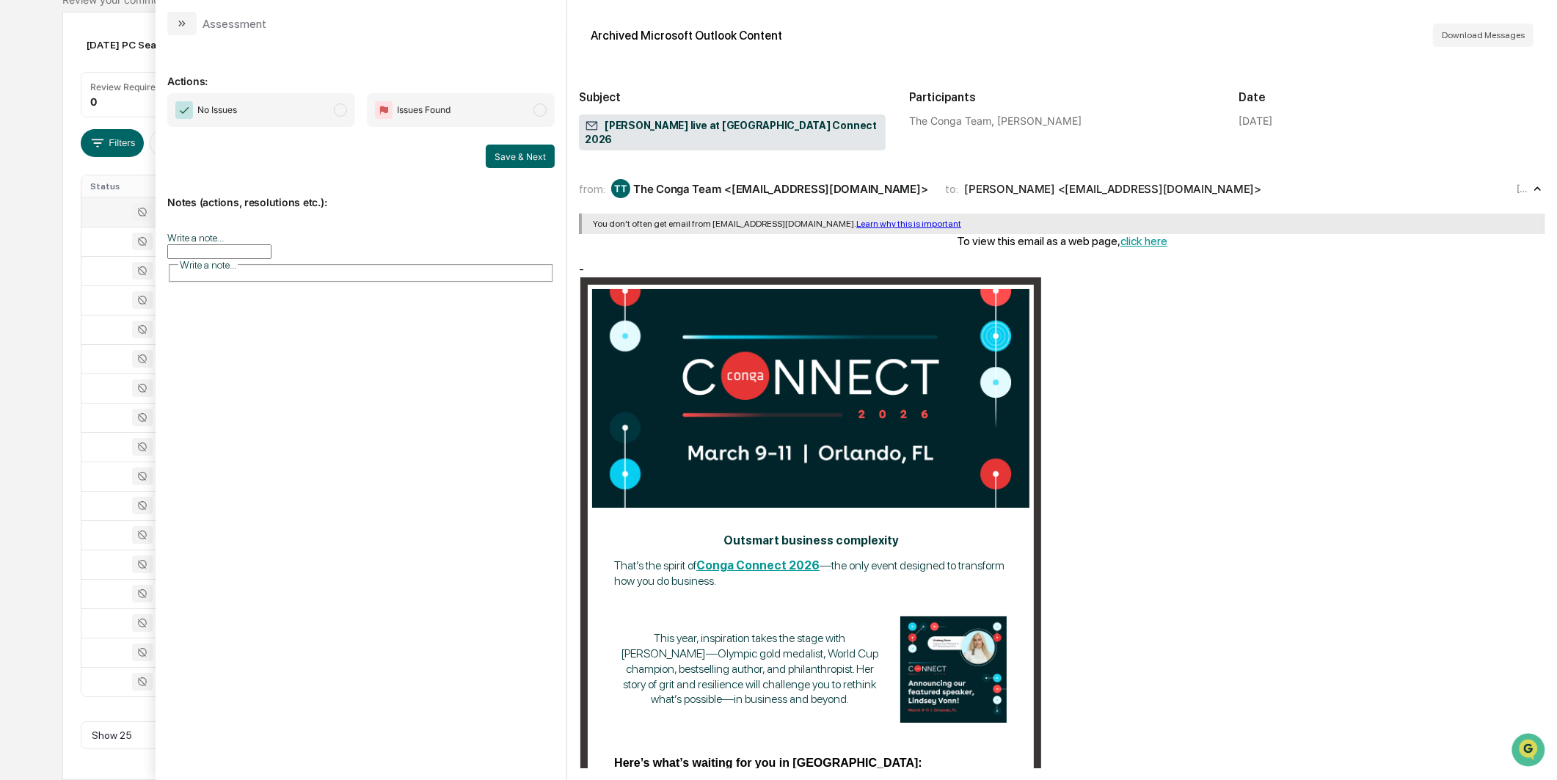
click at [325, 110] on span "No Issues" at bounding box center [261, 110] width 188 height 34
click at [517, 154] on button "Save & Next" at bounding box center [520, 156] width 69 height 23
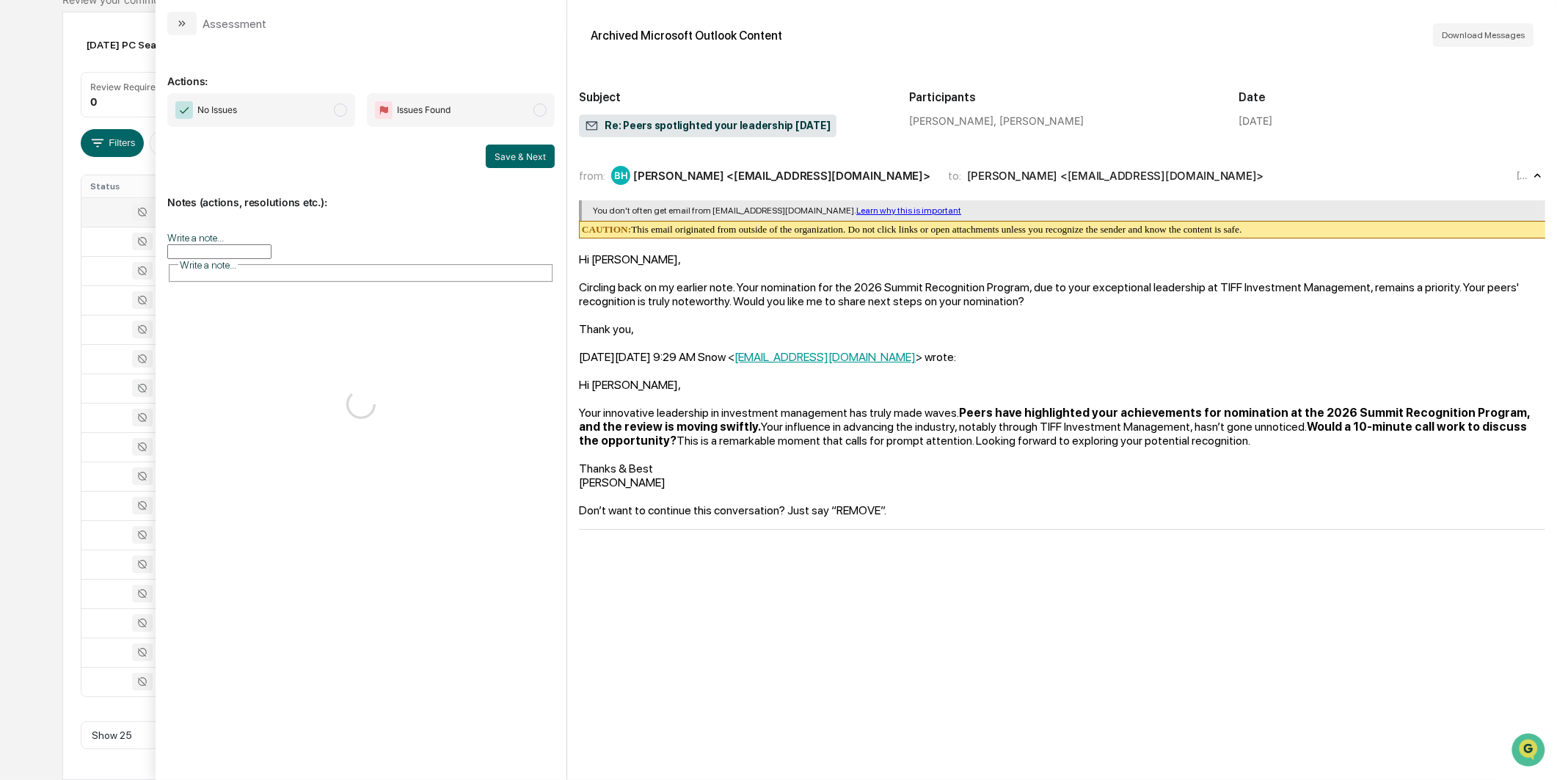
click at [341, 109] on span "modal" at bounding box center [340, 109] width 13 height 13
click at [529, 150] on button "Save & Next" at bounding box center [520, 156] width 69 height 23
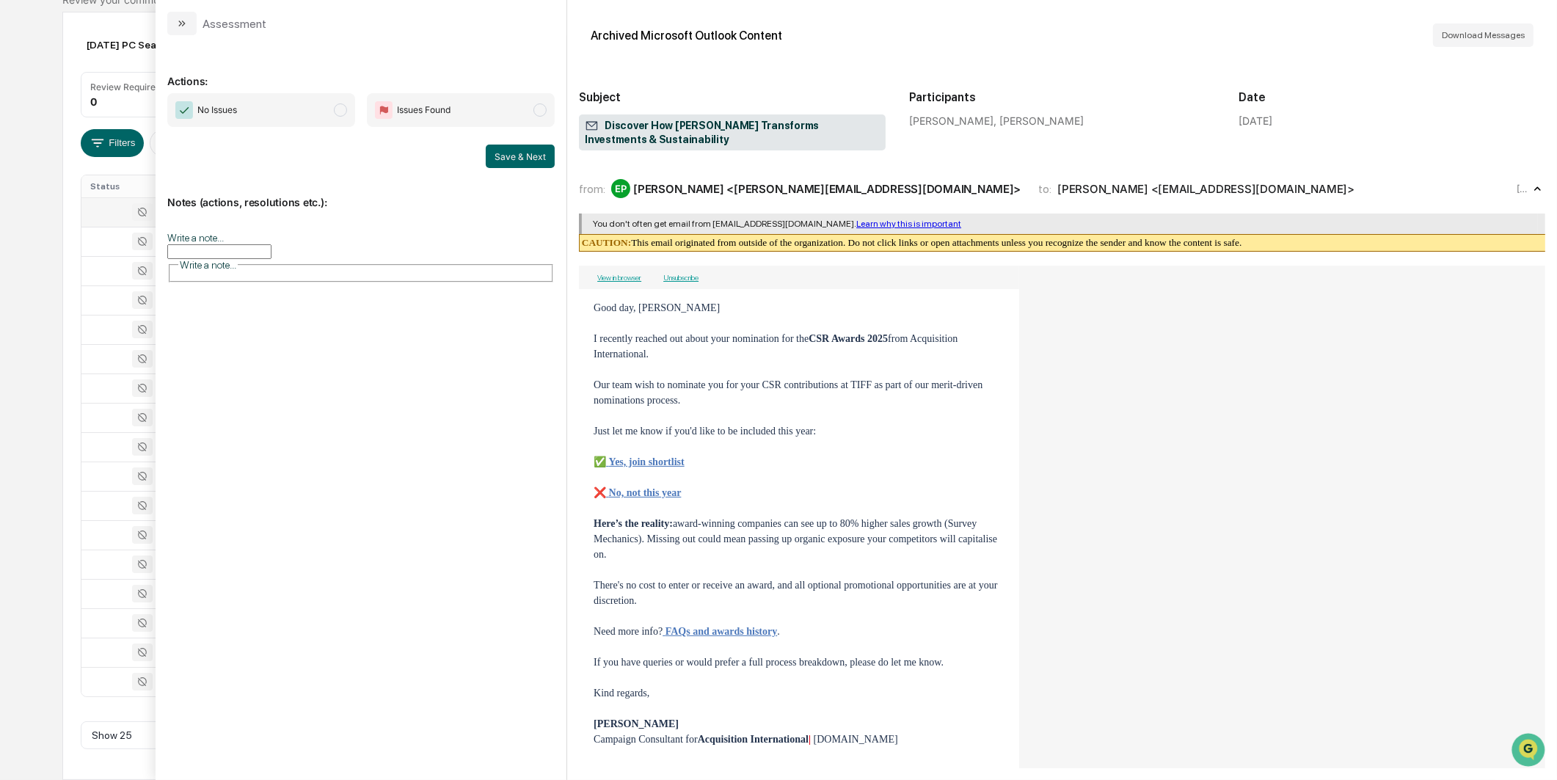
scroll to position [229, 0]
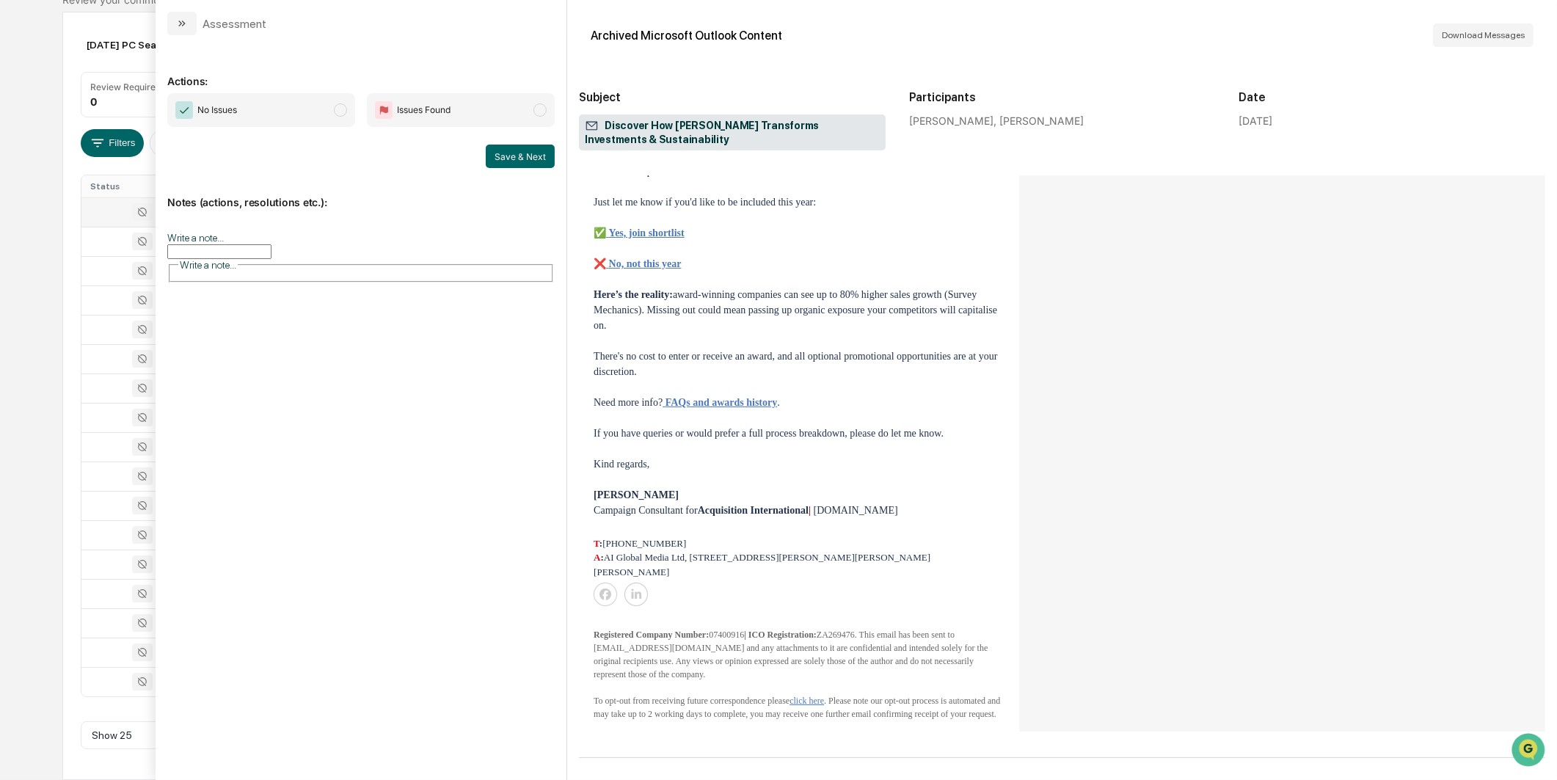
click at [325, 125] on span "No Issues" at bounding box center [261, 110] width 188 height 34
click at [503, 153] on button "Save & Next" at bounding box center [520, 156] width 69 height 23
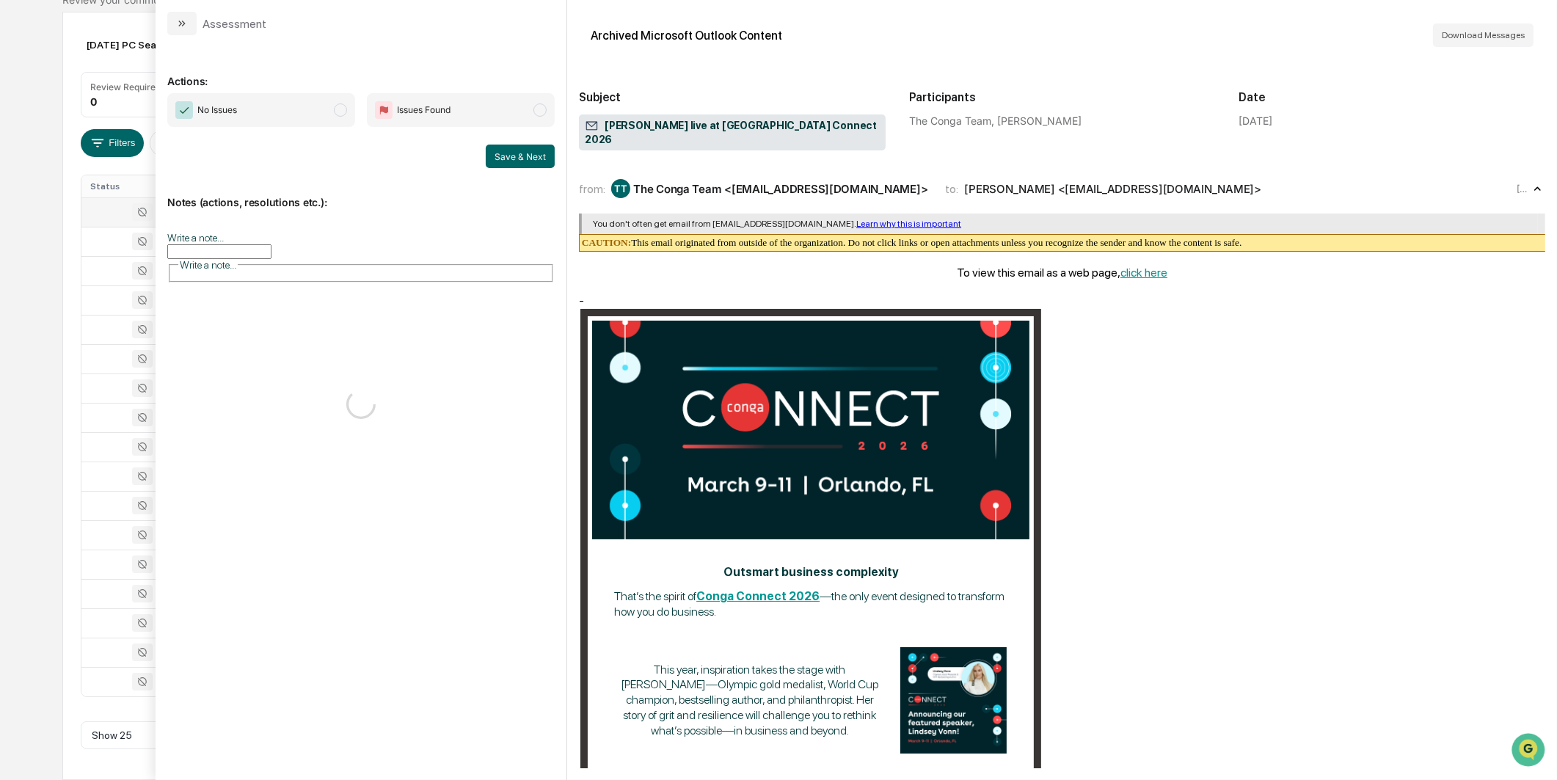
click at [350, 110] on span "No Issues" at bounding box center [261, 110] width 188 height 34
click at [512, 158] on button "Save & Next" at bounding box center [520, 156] width 69 height 23
click at [44, 288] on div "Calendar Manage Tasks Reviews Approval Management Company People, Data, Setting…" at bounding box center [778, 320] width 1557 height 919
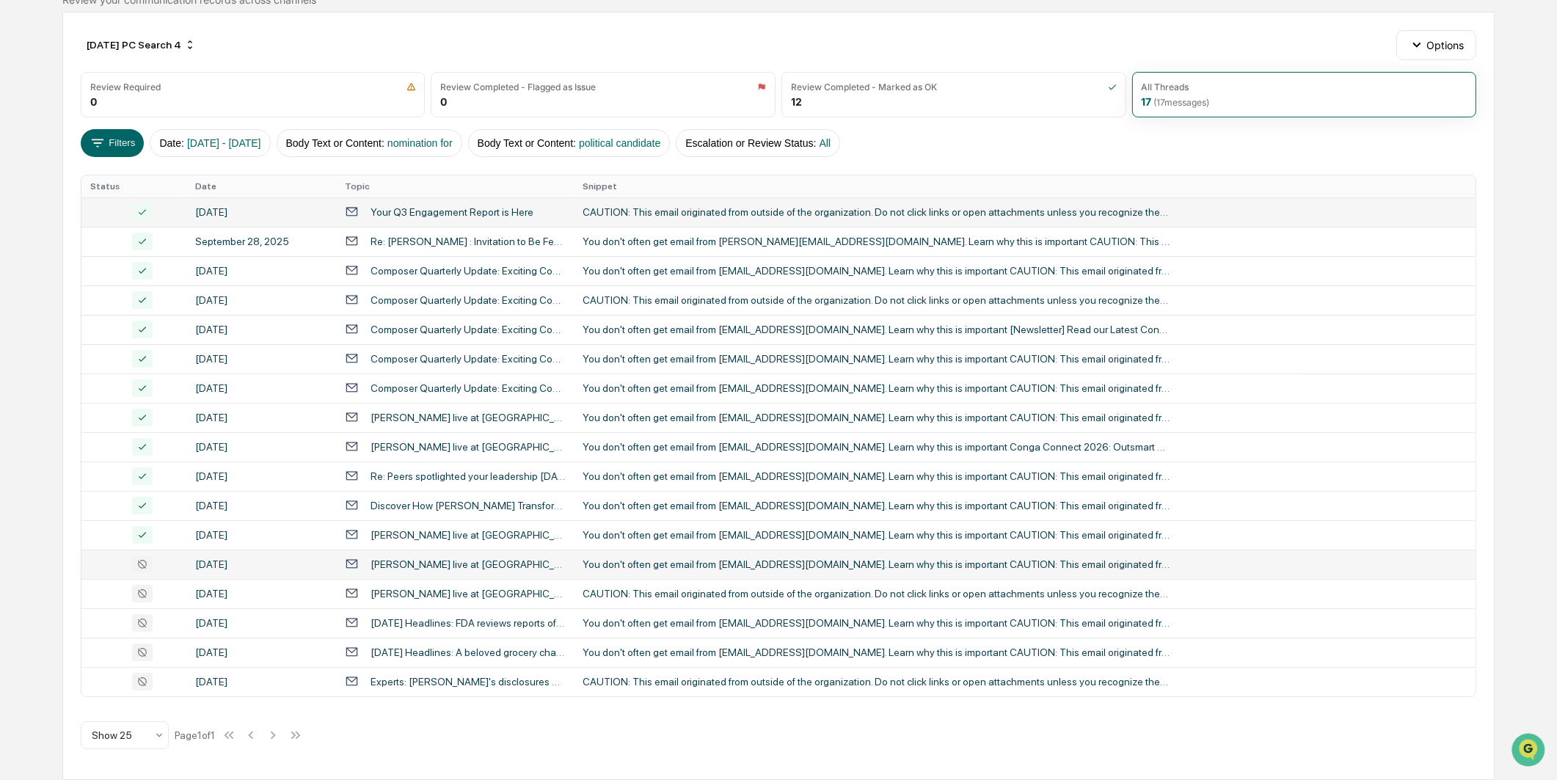
click at [294, 559] on div "[DATE]" at bounding box center [261, 564] width 132 height 12
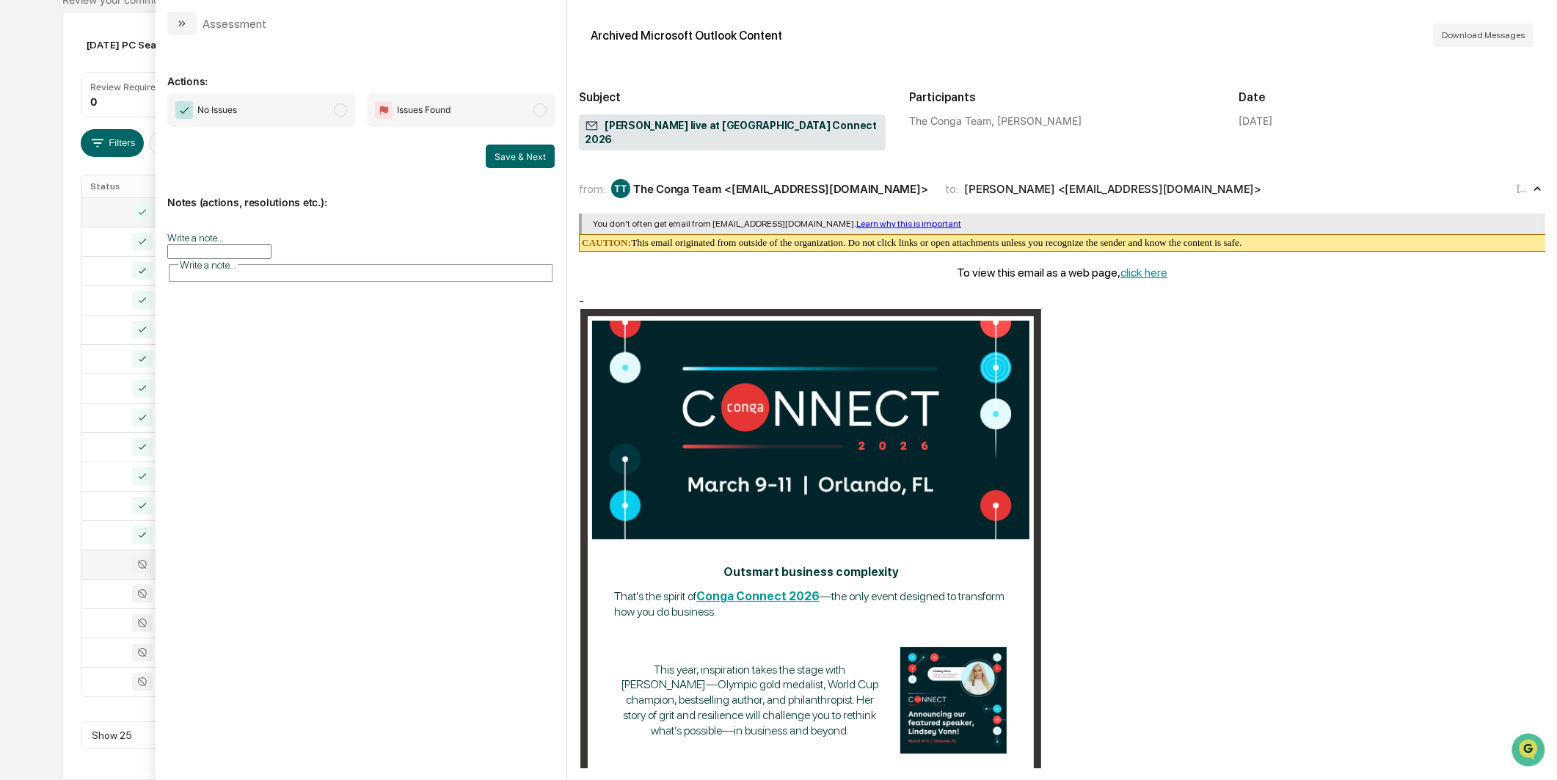
click at [318, 106] on span "No Issues" at bounding box center [261, 110] width 188 height 34
click at [489, 152] on button "Save & Next" at bounding box center [520, 156] width 69 height 23
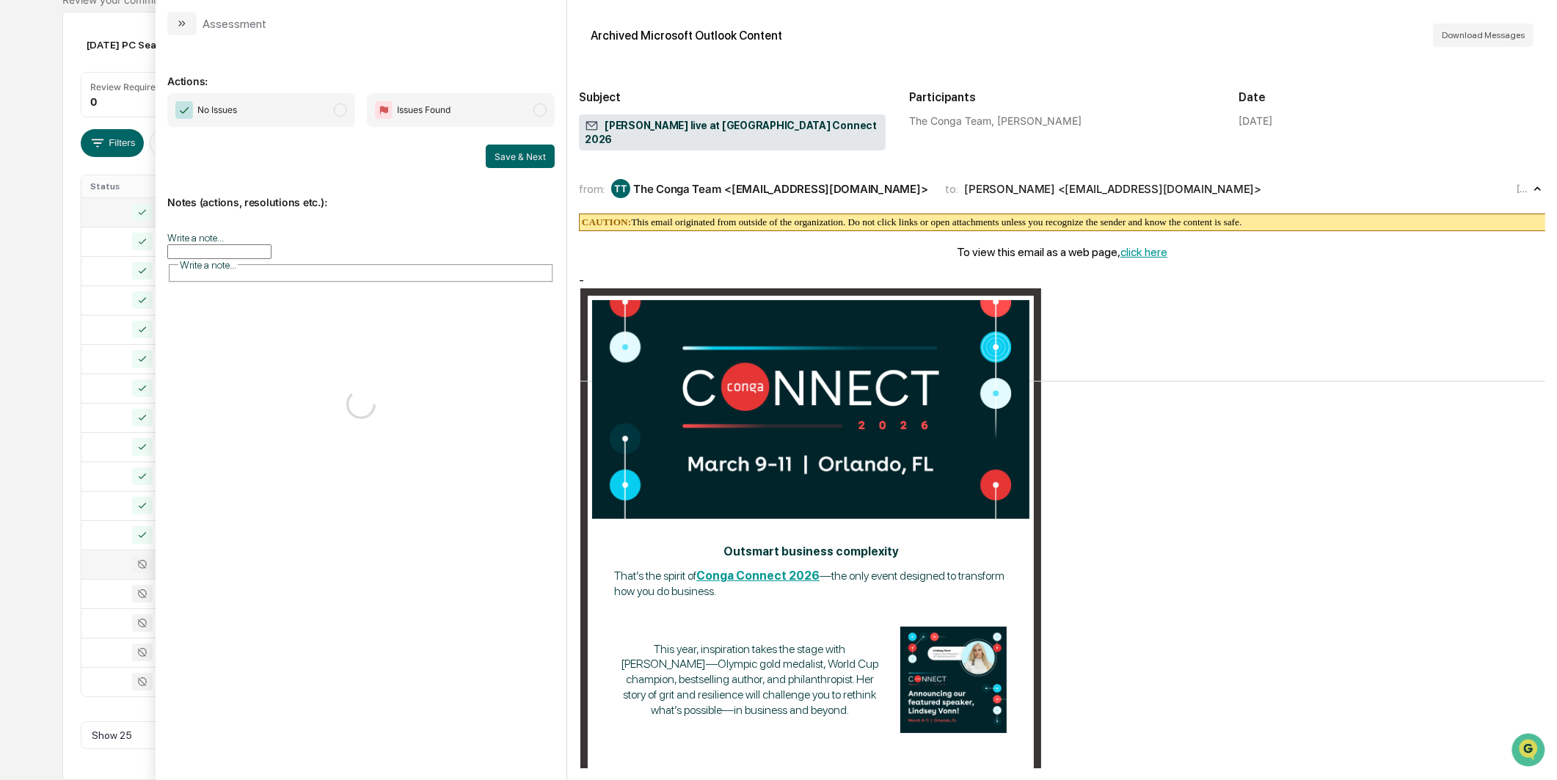
click at [272, 111] on span "No Issues" at bounding box center [261, 110] width 188 height 34
click at [481, 147] on div "Save & Next" at bounding box center [360, 156] width 387 height 23
click at [489, 147] on button "Save & Next" at bounding box center [520, 156] width 69 height 23
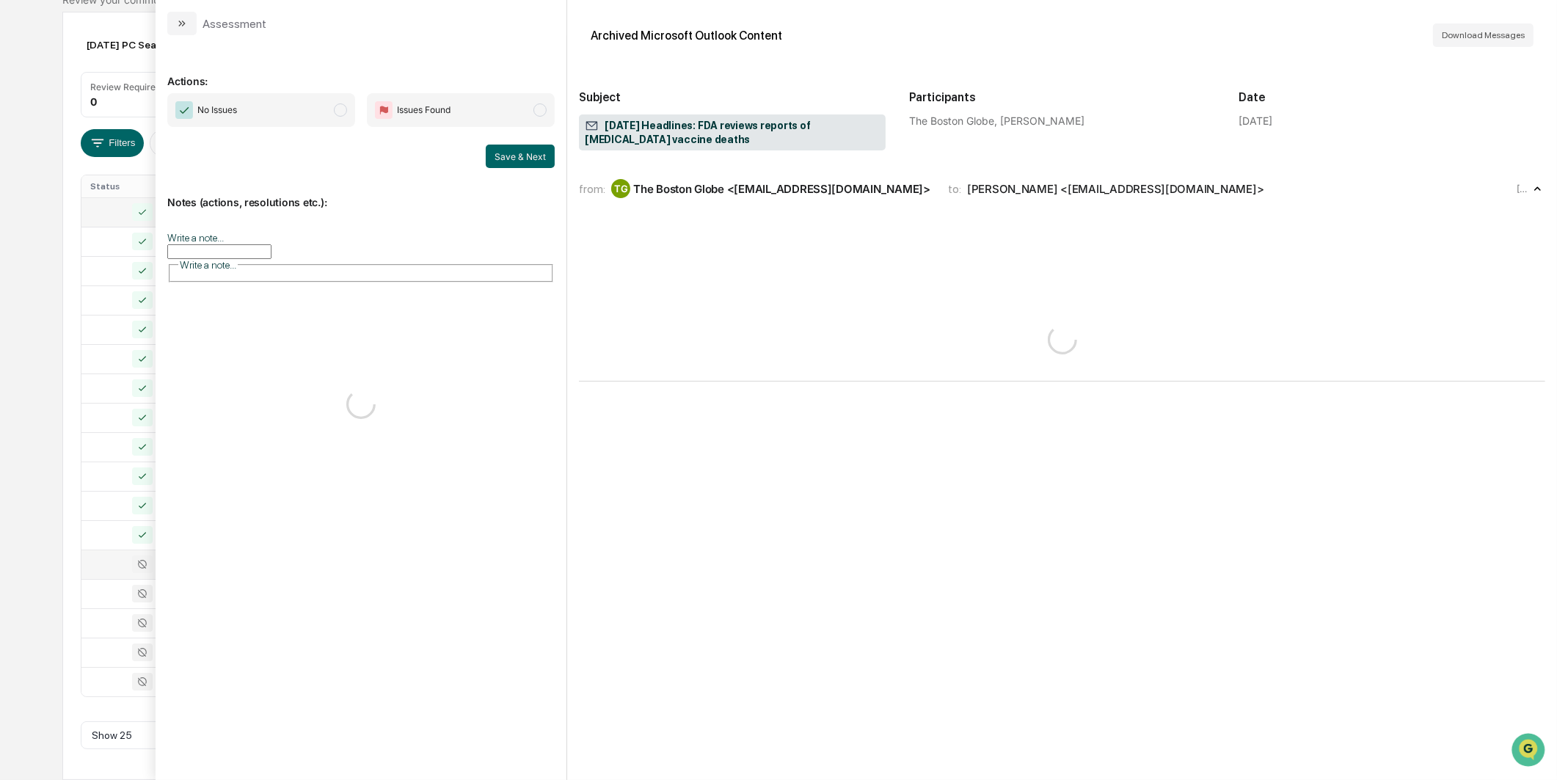
click at [325, 112] on span "No Issues" at bounding box center [261, 110] width 188 height 34
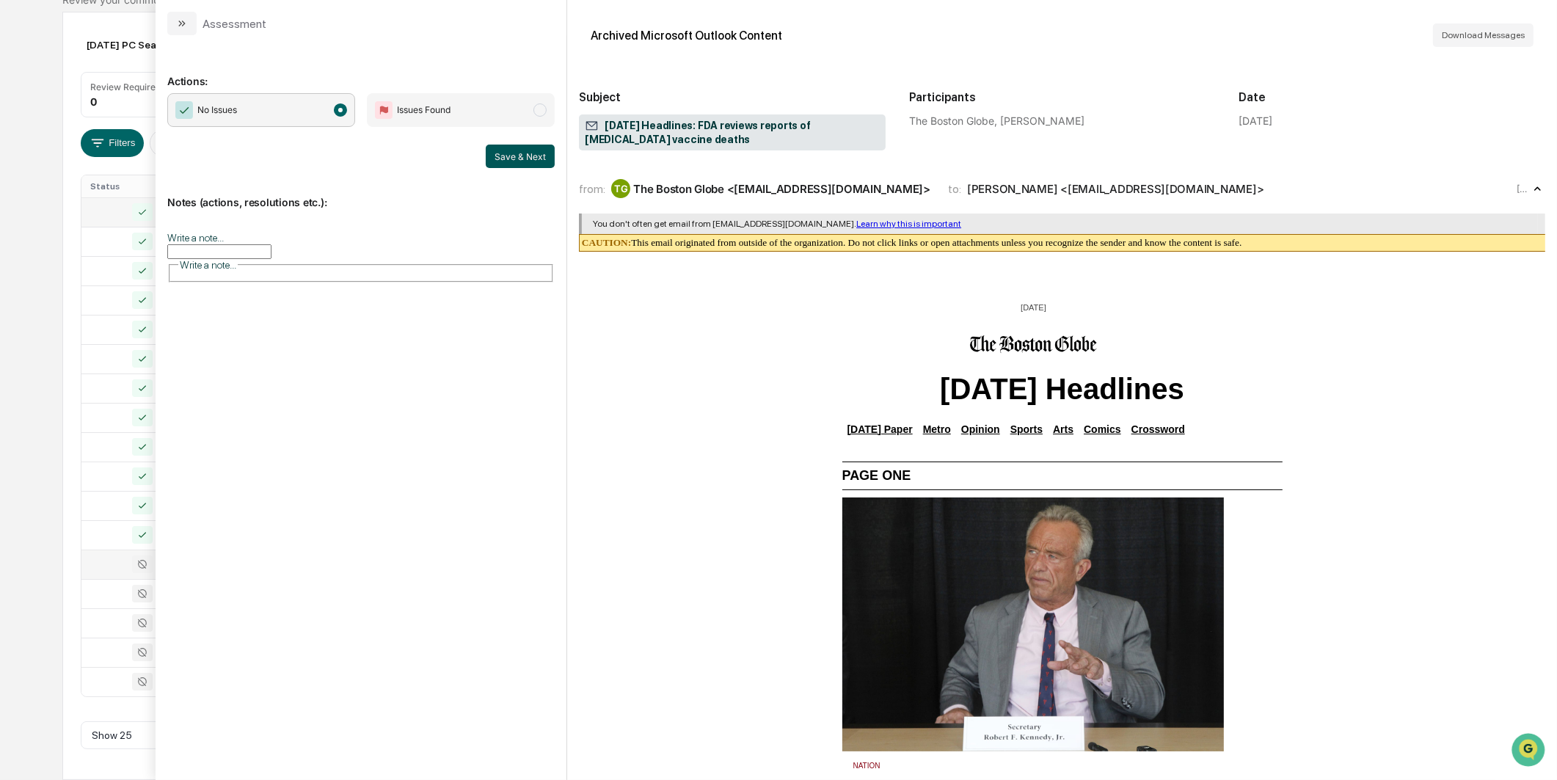
click at [511, 148] on button "Save & Next" at bounding box center [520, 156] width 69 height 23
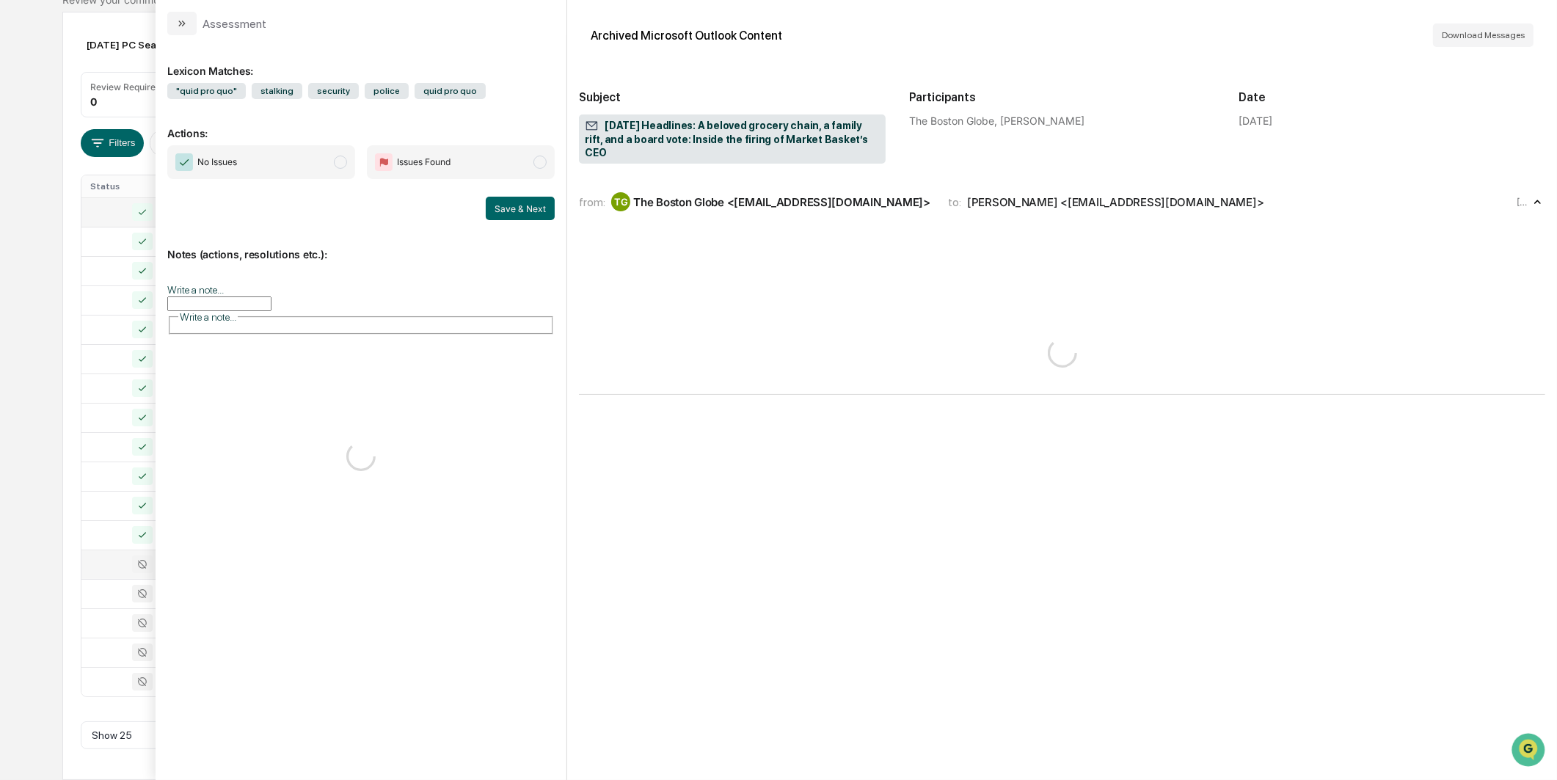
click at [340, 107] on div "Lexicon Matches: "quid pro quo" stalking security police quid pro quo Actions: …" at bounding box center [360, 400] width 387 height 707
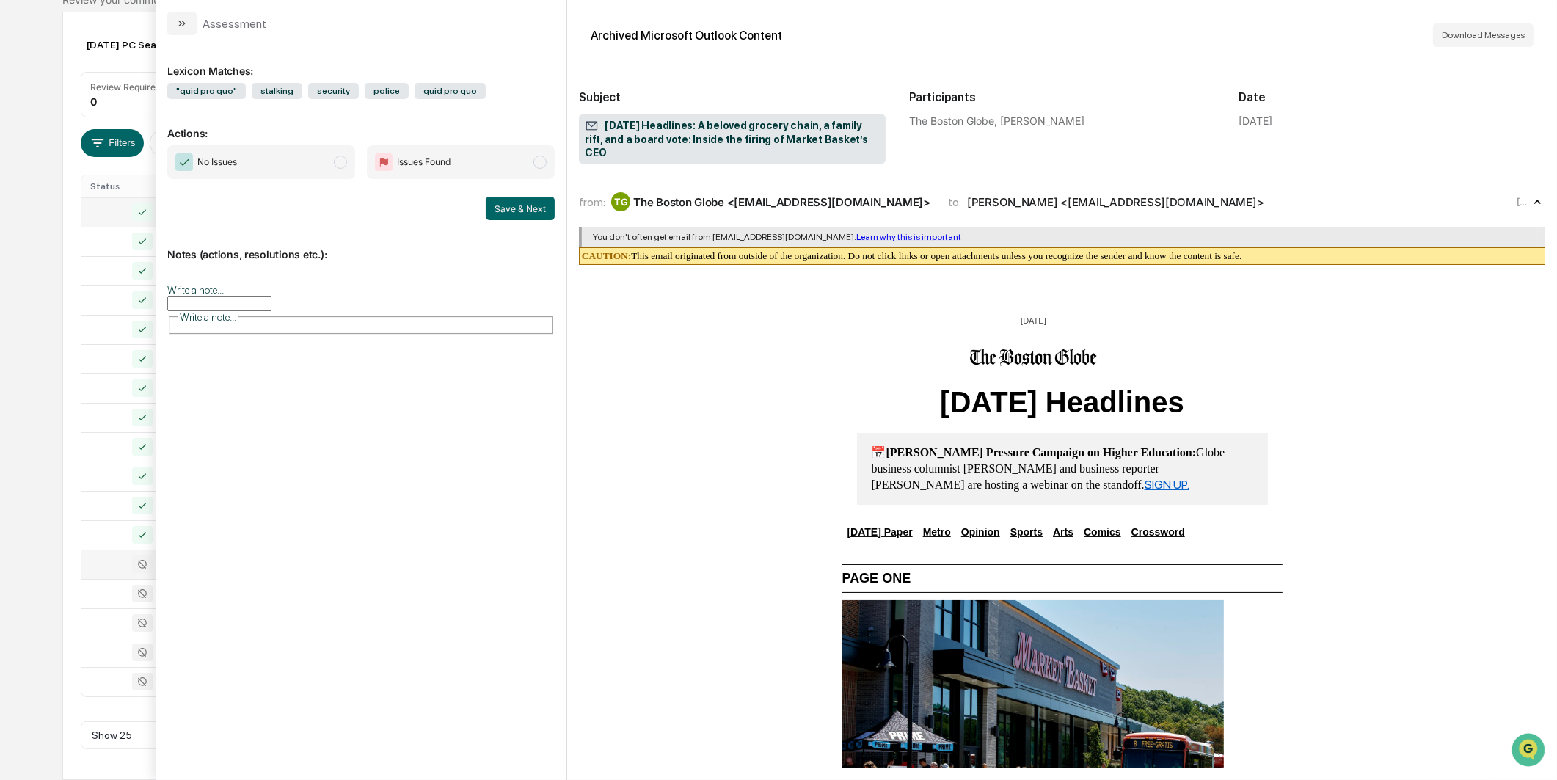
click at [313, 145] on span "No Issues" at bounding box center [261, 162] width 188 height 34
click at [509, 206] on button "Save & Next" at bounding box center [520, 208] width 69 height 23
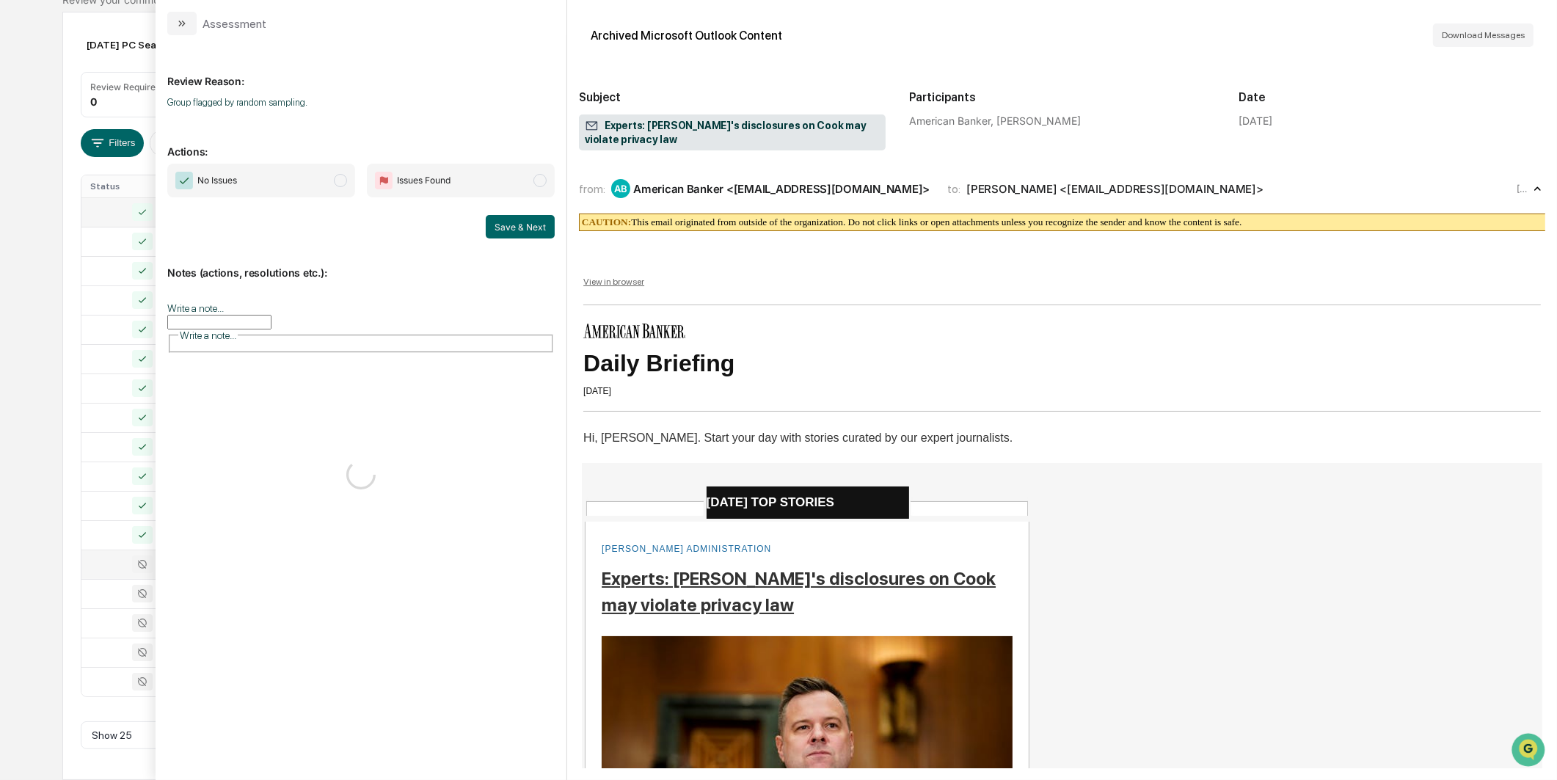
click at [317, 176] on span "No Issues" at bounding box center [261, 181] width 188 height 34
click at [504, 222] on button "Save & Next" at bounding box center [520, 226] width 69 height 23
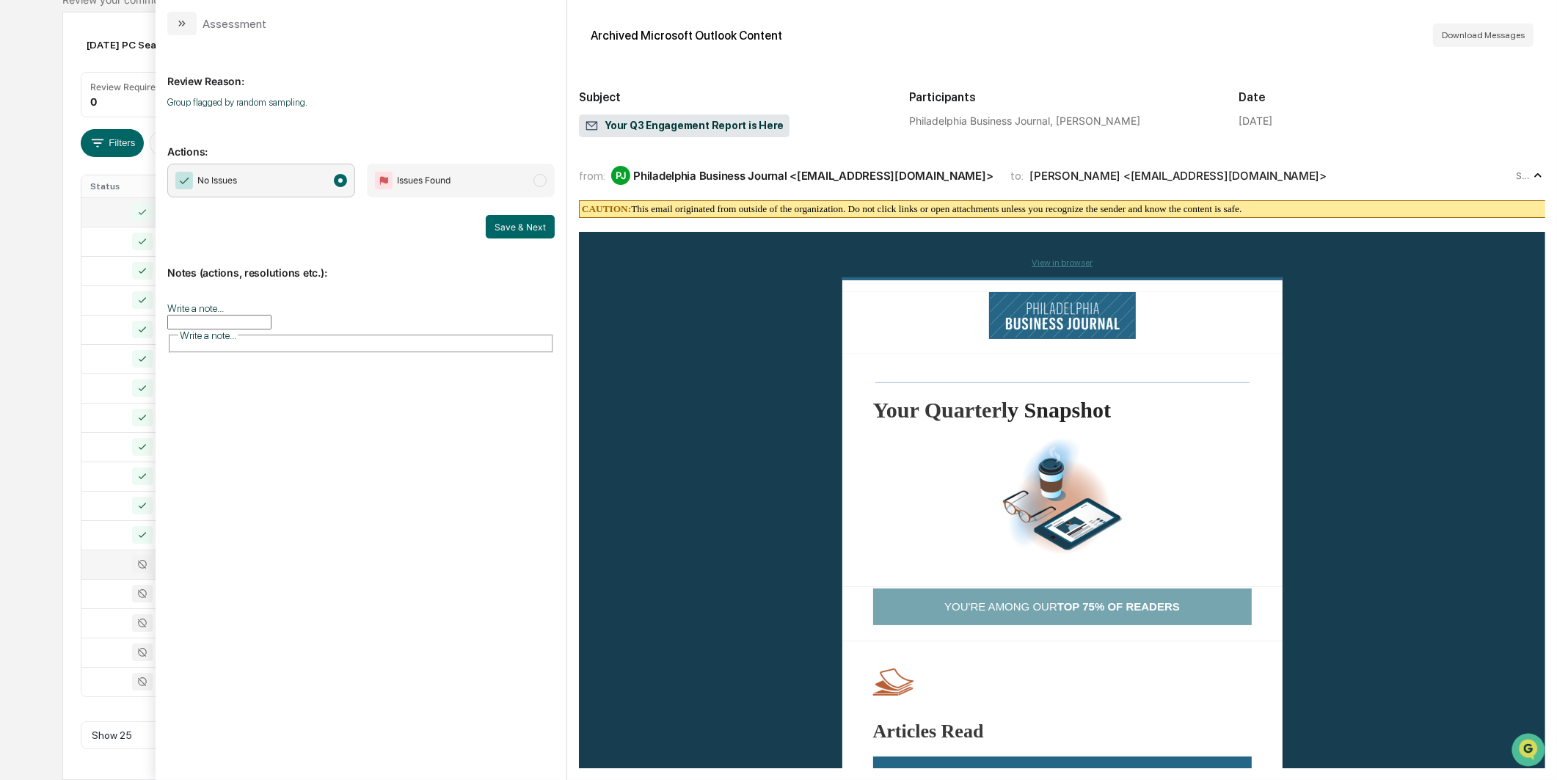
click at [324, 188] on span "No Issues" at bounding box center [261, 181] width 188 height 34
click at [511, 220] on button "Save & Next" at bounding box center [520, 226] width 69 height 23
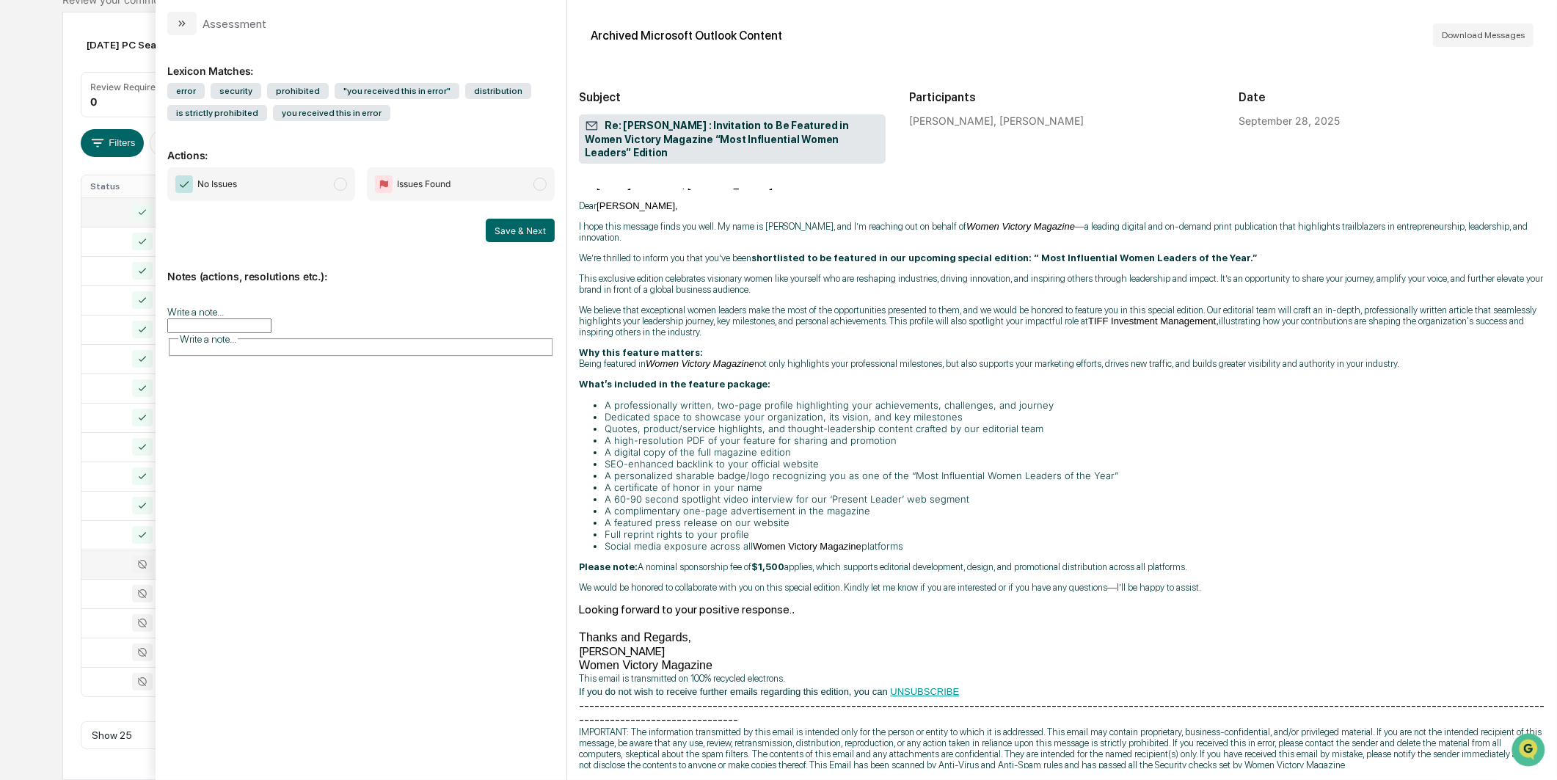
scroll to position [266, 0]
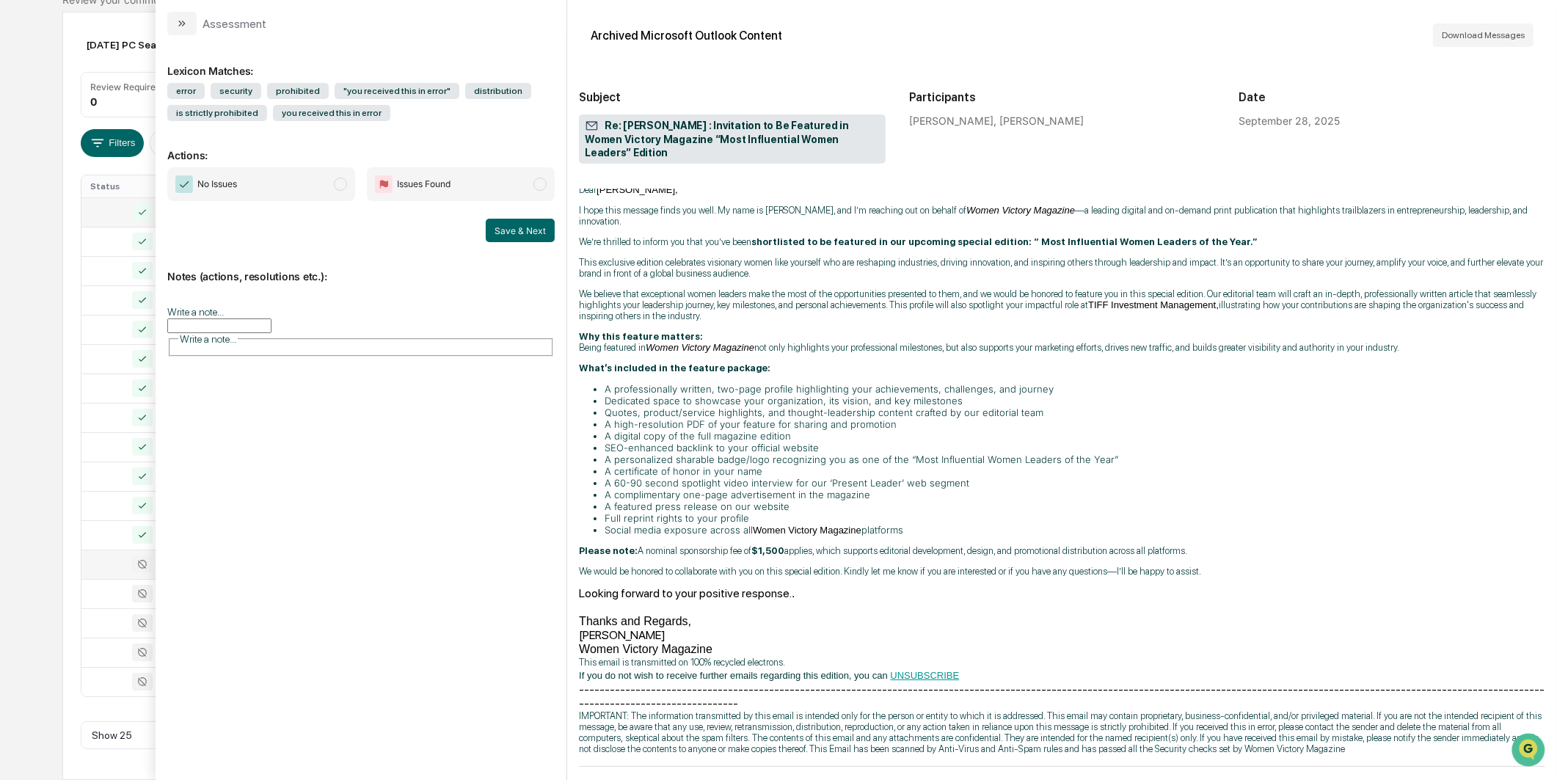
click at [290, 176] on span "No Issues" at bounding box center [261, 184] width 188 height 34
click at [522, 226] on button "Save & Next" at bounding box center [520, 230] width 69 height 23
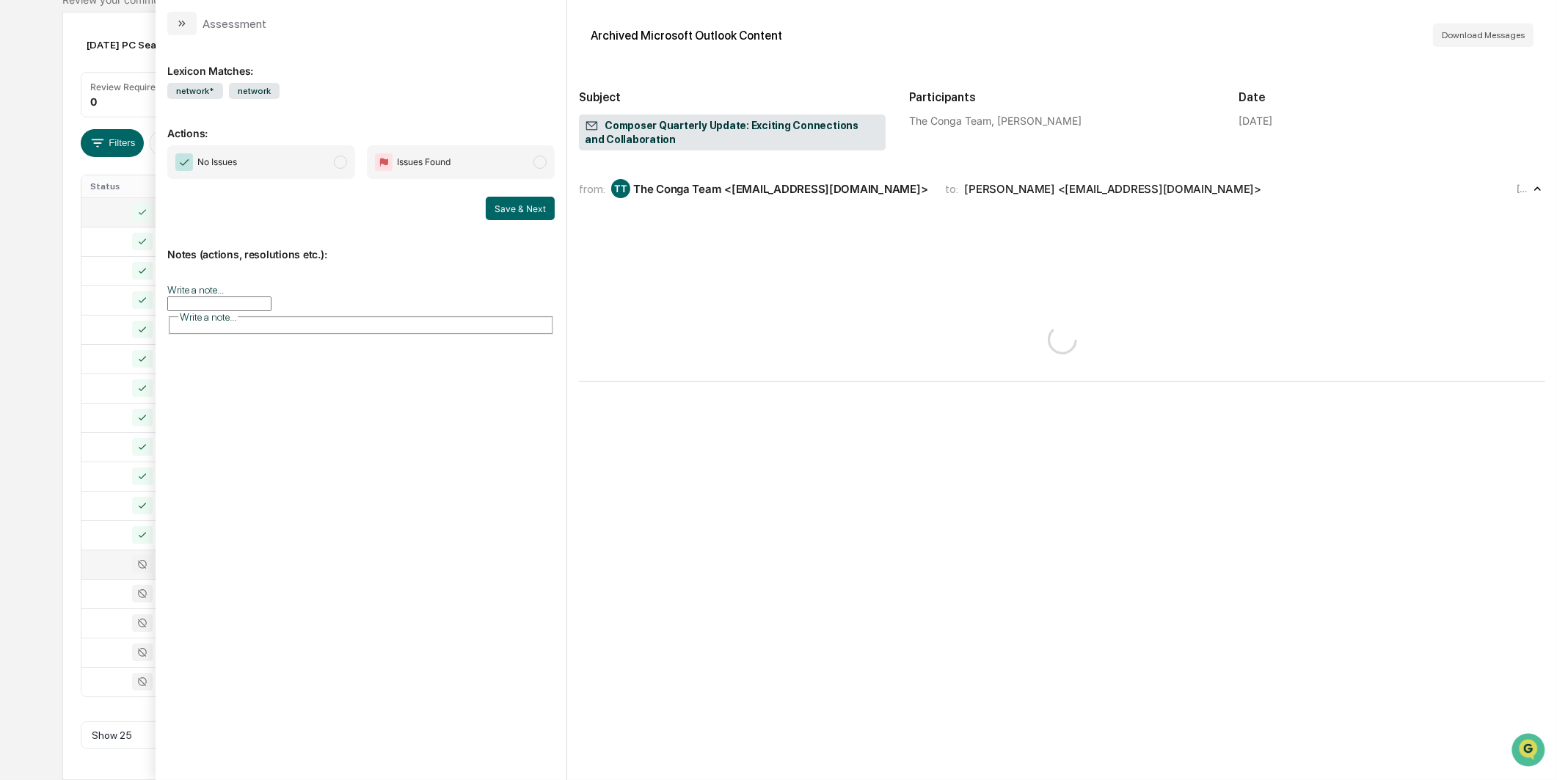
click at [3, 352] on div "Calendar Manage Tasks Reviews Approval Management Company People, Data, Setting…" at bounding box center [778, 320] width 1557 height 919
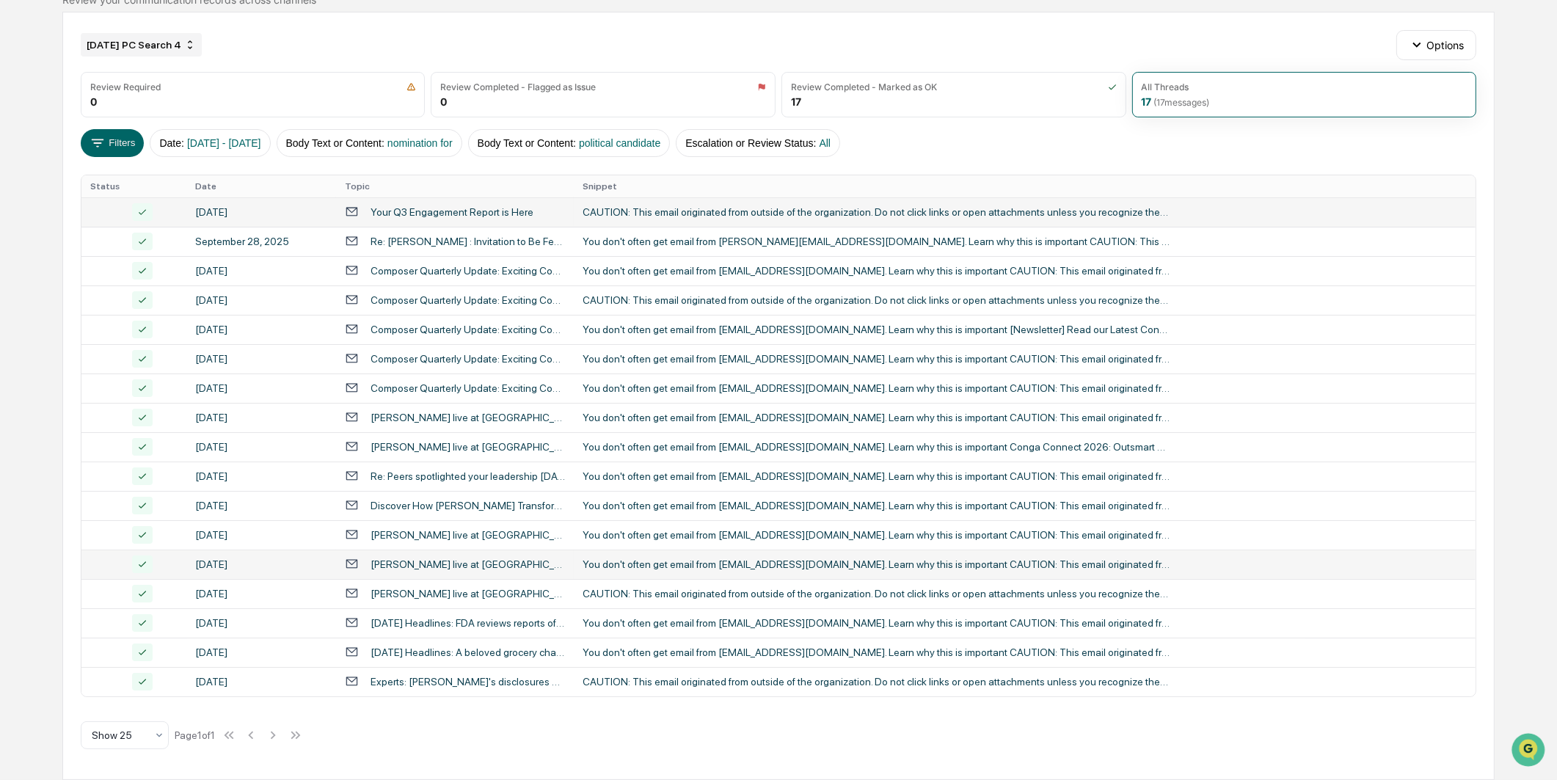
click at [121, 42] on div "[DATE] PC Search 4" at bounding box center [141, 44] width 121 height 23
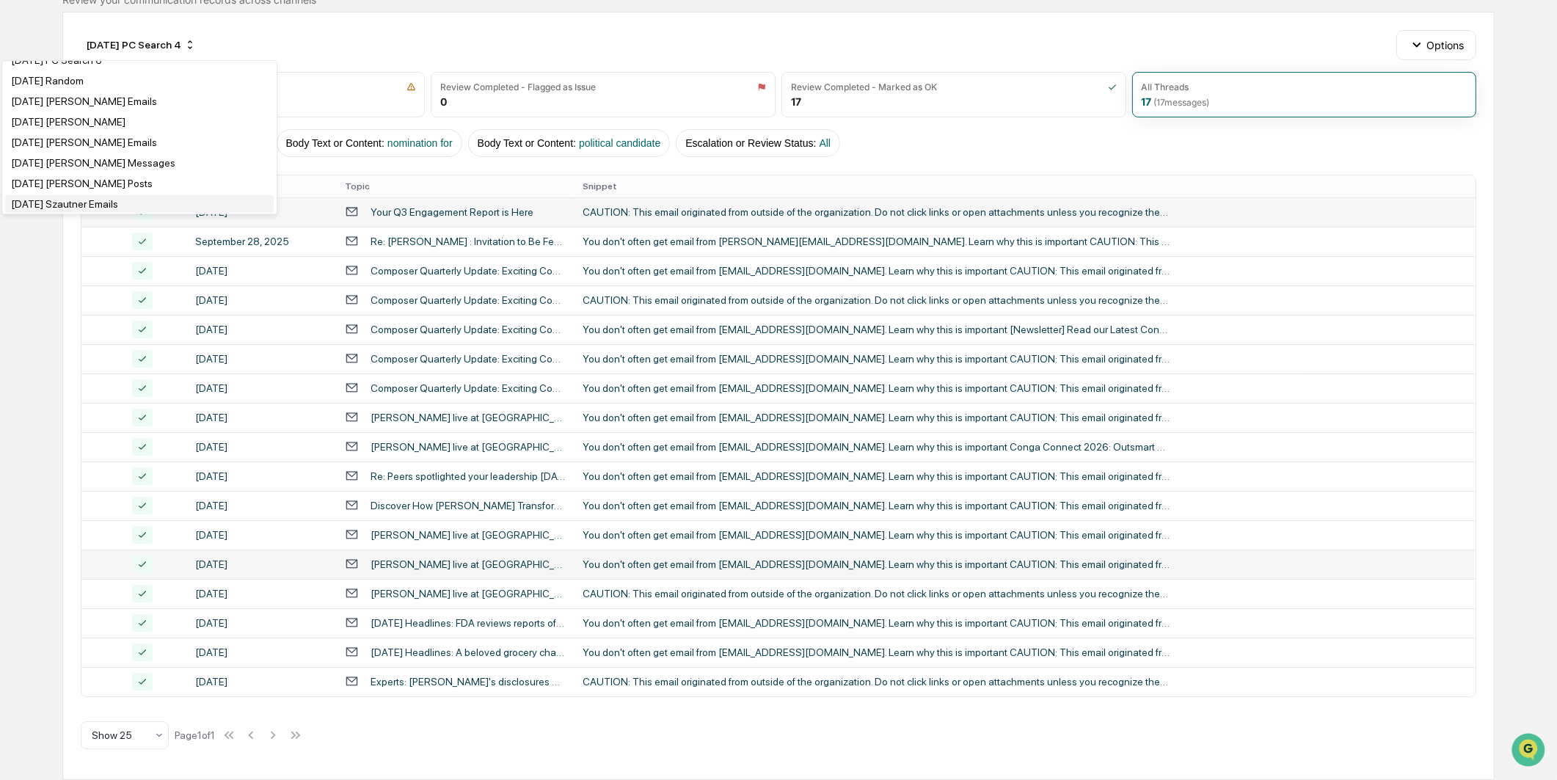
scroll to position [652, 0]
click at [104, 87] on div "[DATE] PC Search 5" at bounding box center [139, 79] width 269 height 18
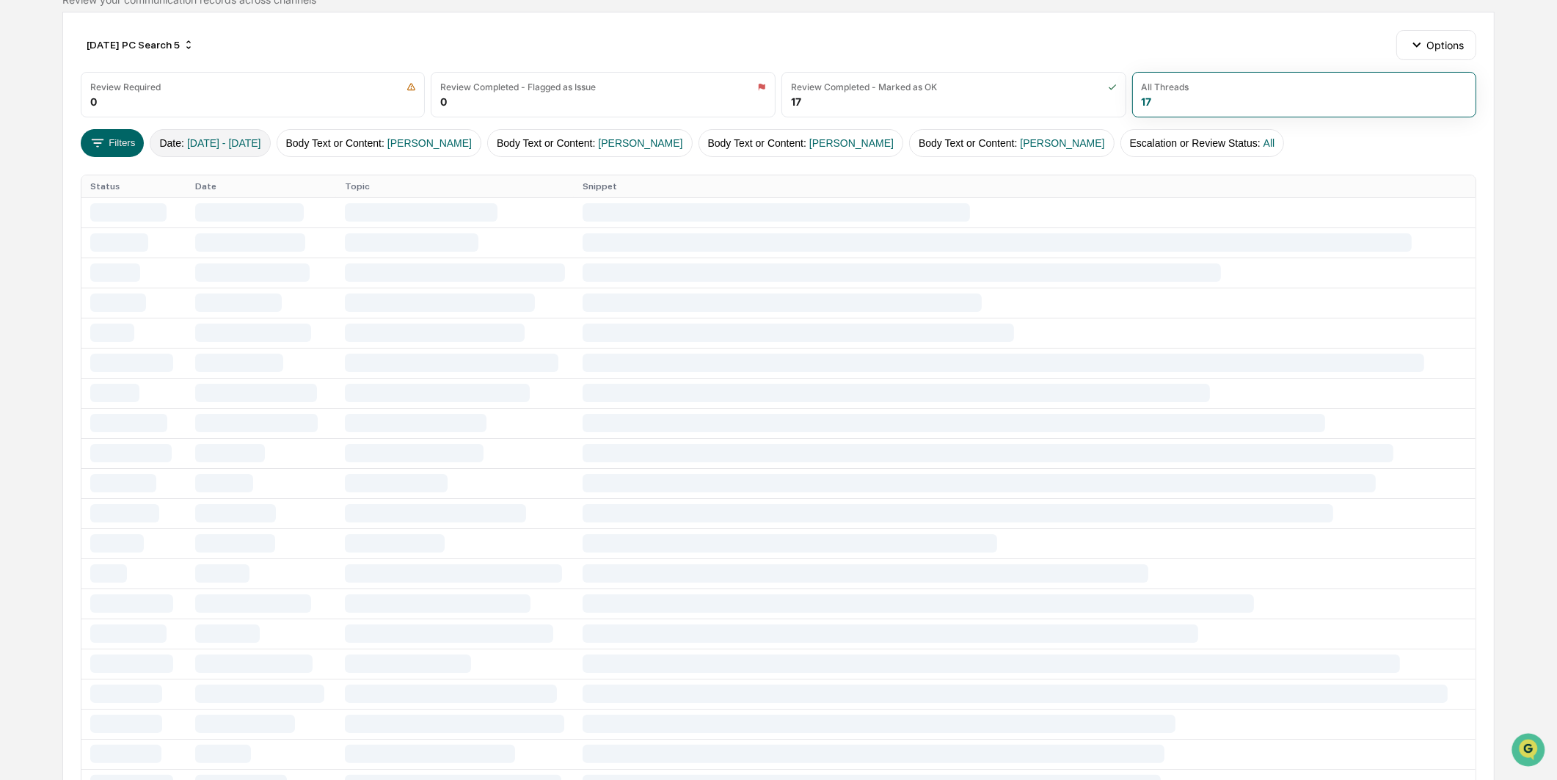
click at [261, 143] on span "[DATE] - [DATE]" at bounding box center [224, 143] width 74 height 12
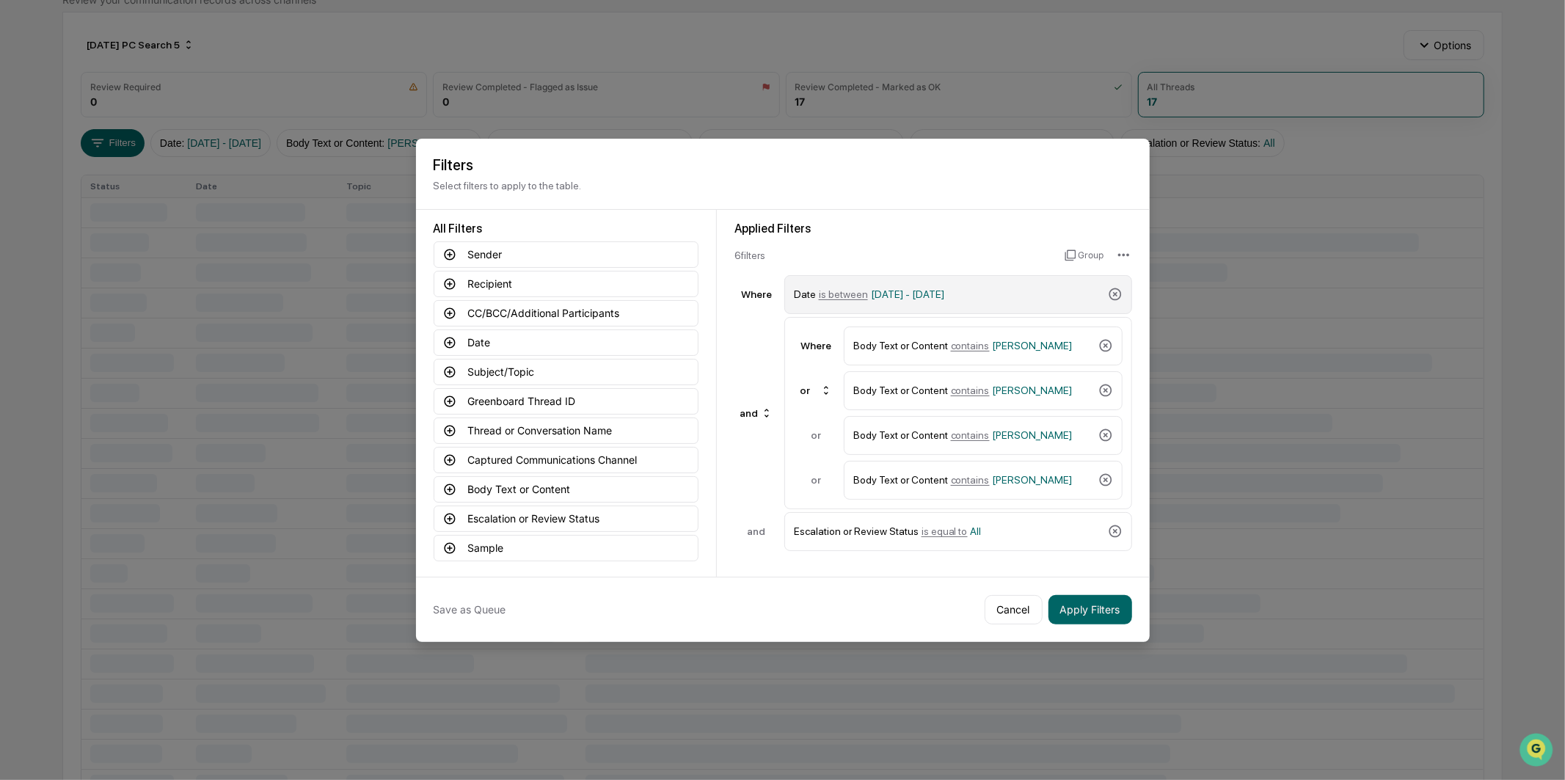
click at [936, 288] on span "[DATE] - [DATE]" at bounding box center [907, 294] width 73 height 12
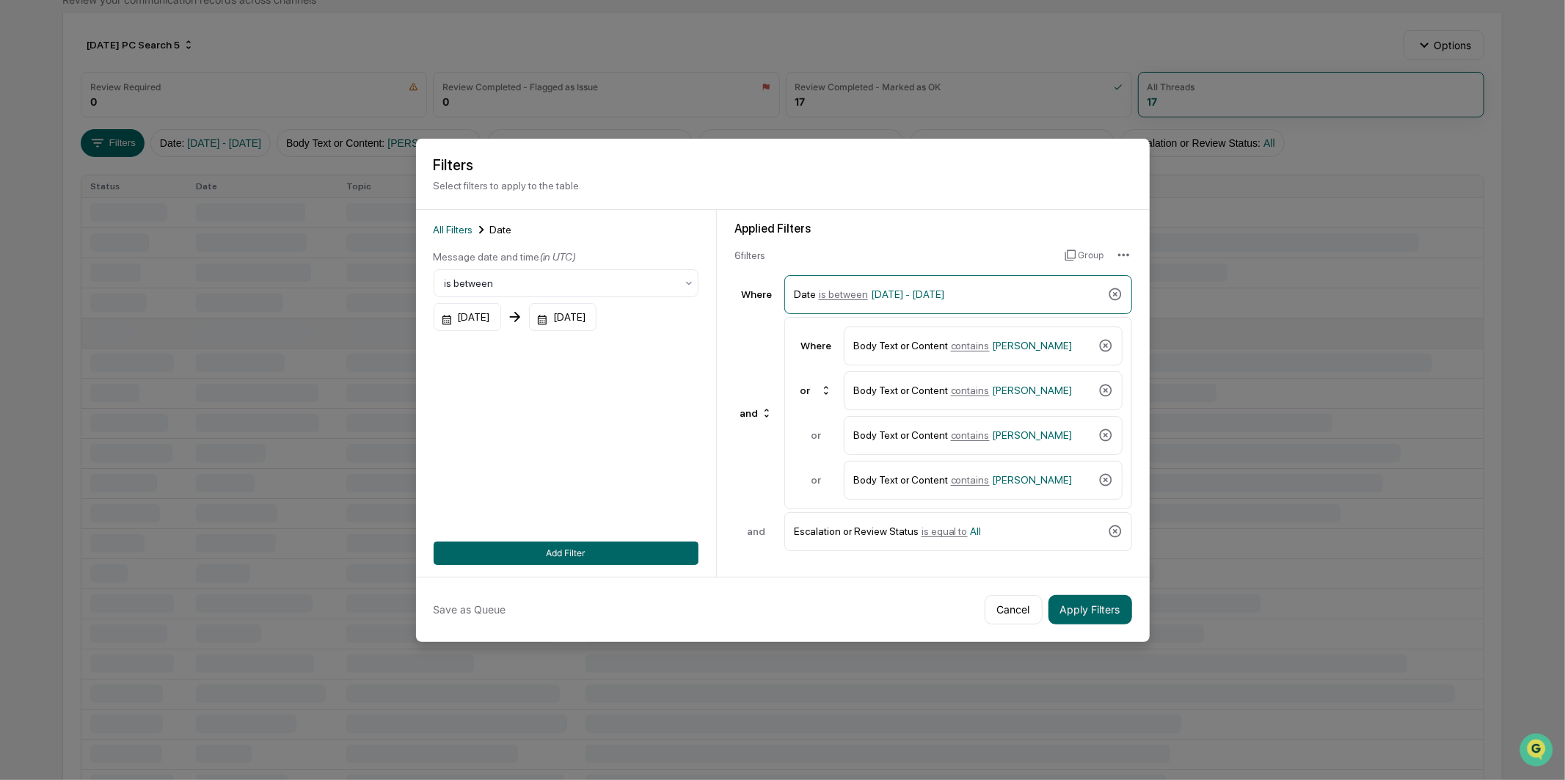
drag, startPoint x: 405, startPoint y: 340, endPoint x: 440, endPoint y: 319, distance: 41.2
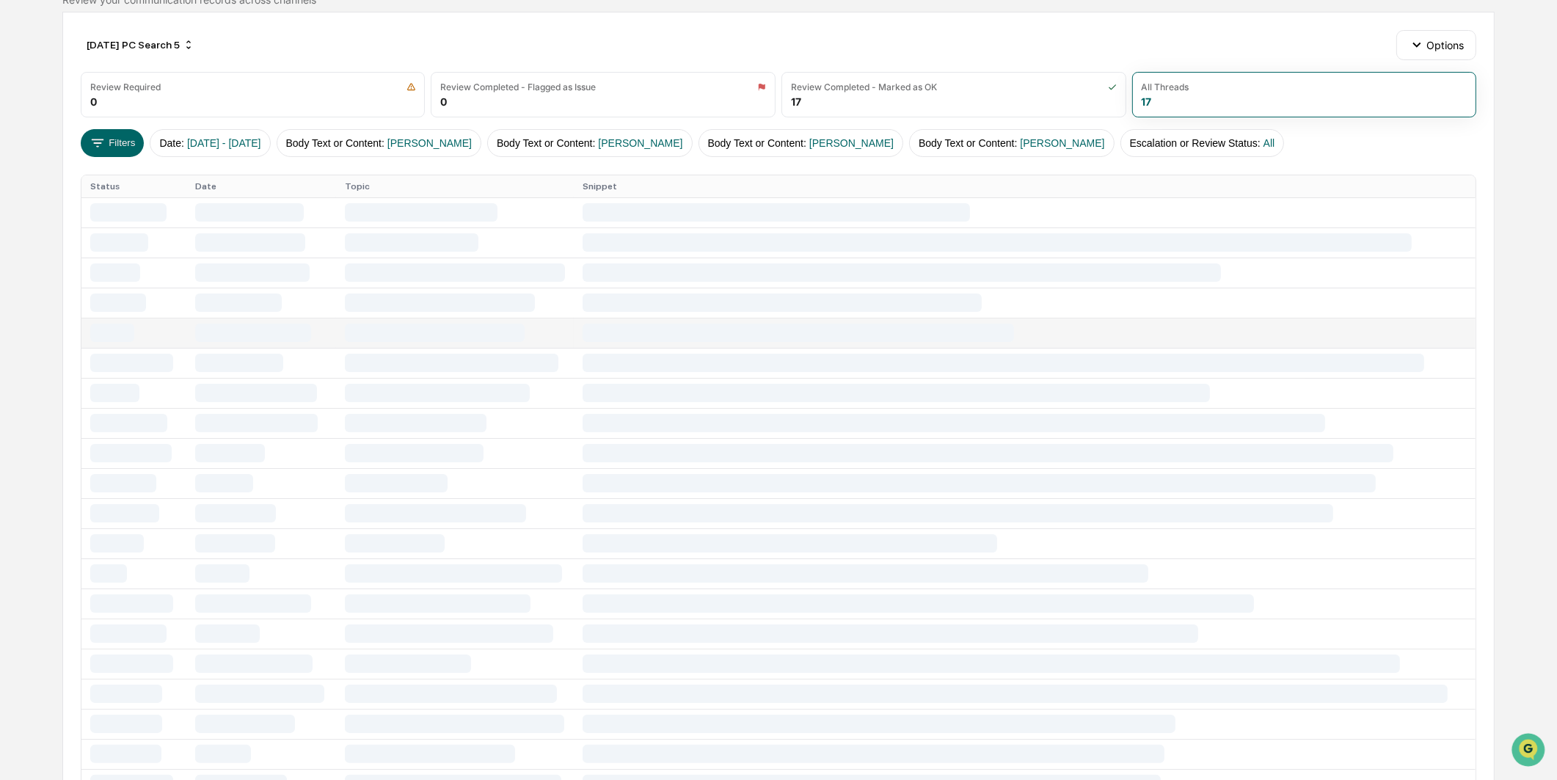
click at [442, 318] on td at bounding box center [455, 333] width 238 height 30
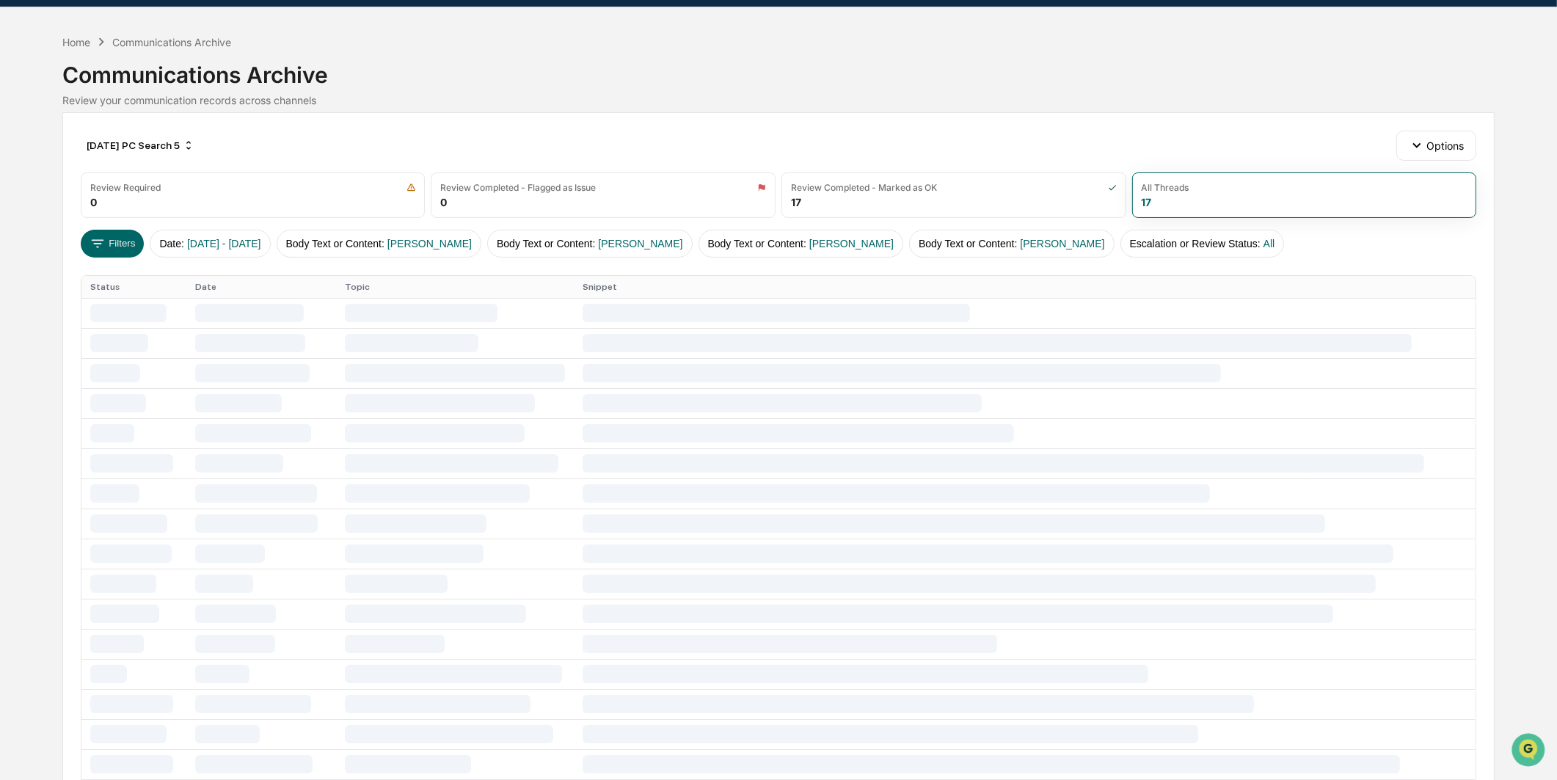
scroll to position [0, 0]
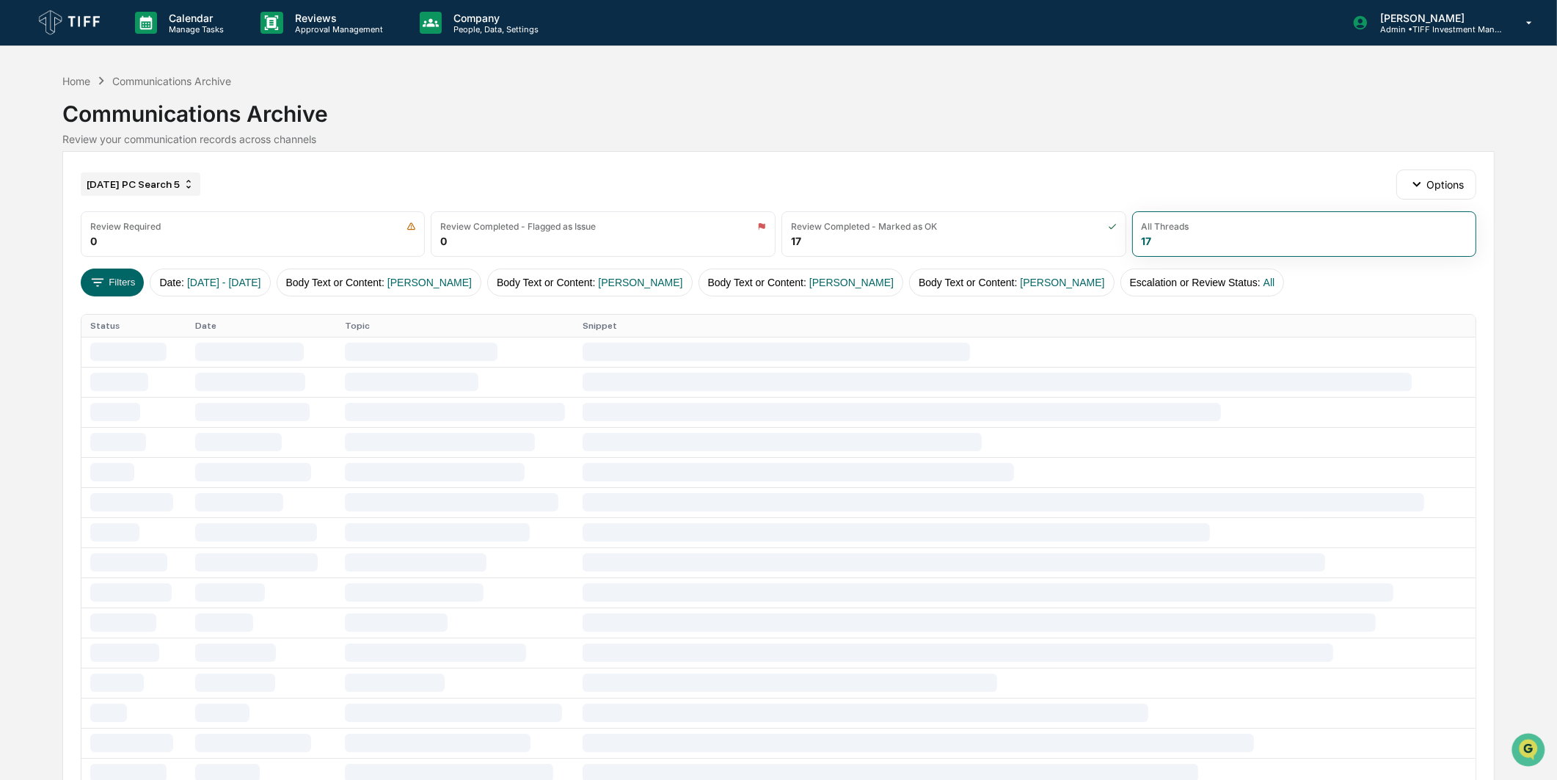
click at [151, 185] on div "[DATE] PC Search 5" at bounding box center [141, 183] width 120 height 23
click at [89, 335] on div "AI Search (5)" at bounding box center [139, 336] width 269 height 18
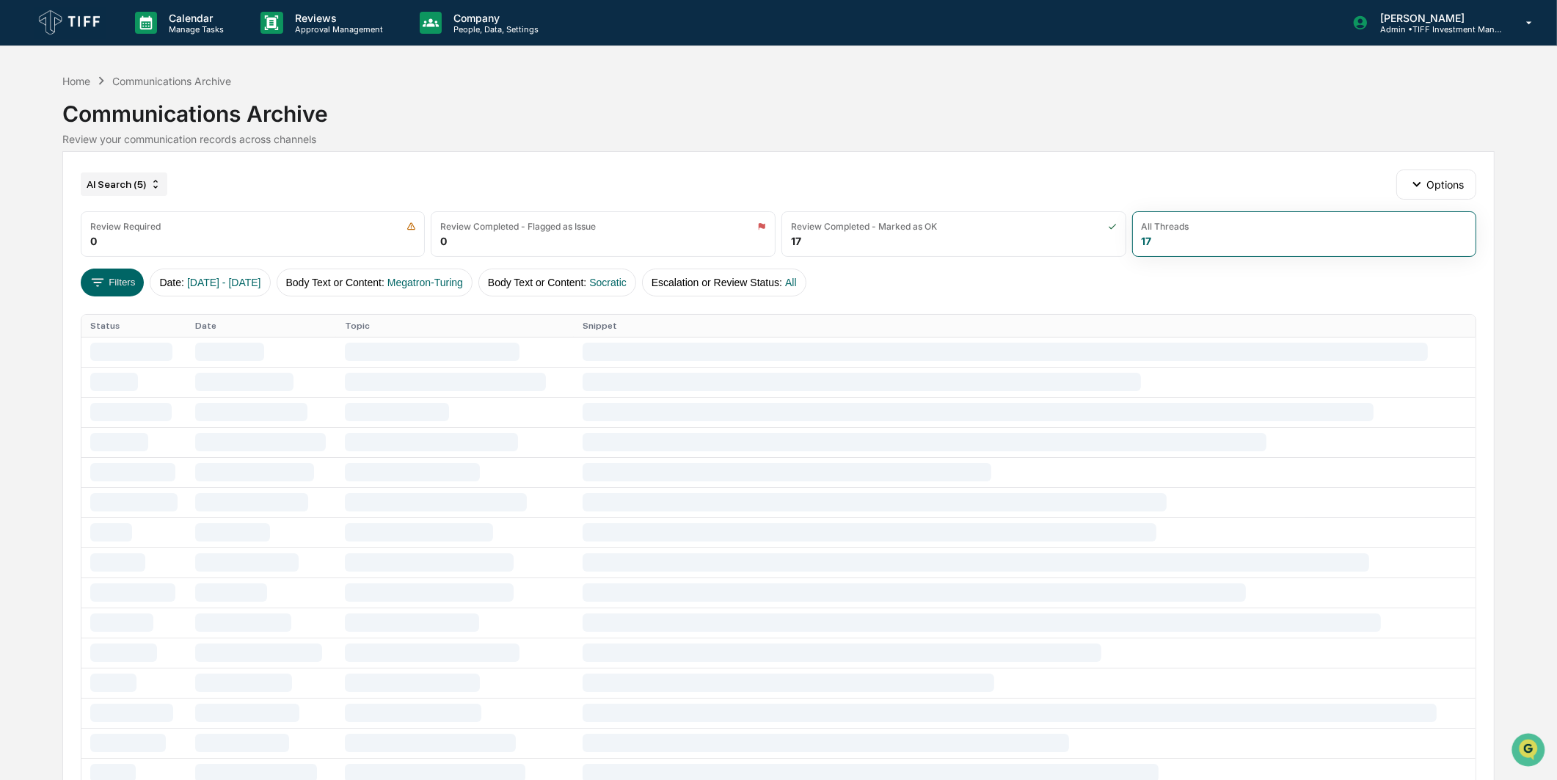
click at [137, 186] on div "AI Search (5)" at bounding box center [124, 183] width 87 height 23
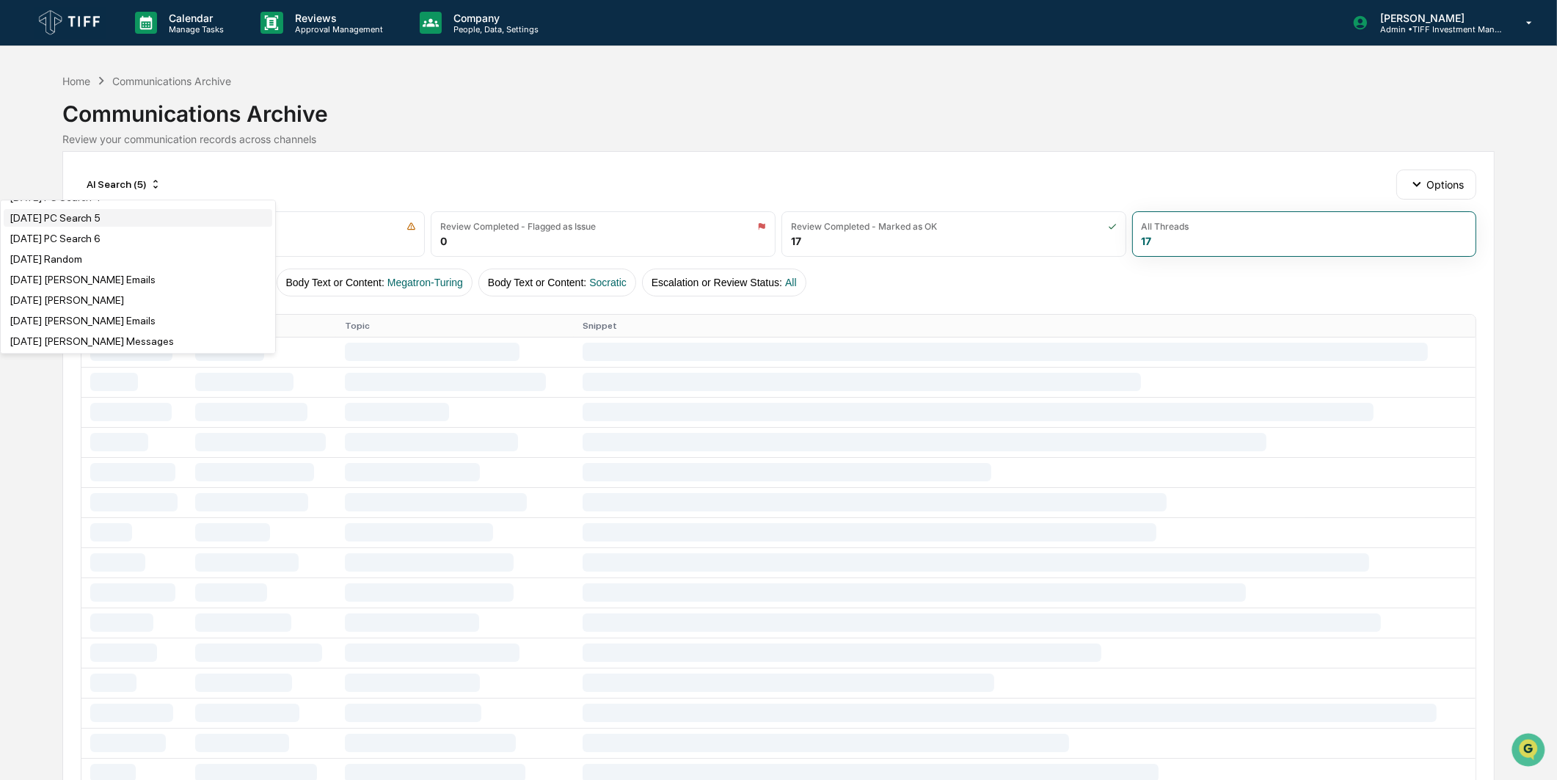
click at [123, 227] on div "[DATE] PC Search 5" at bounding box center [138, 218] width 269 height 18
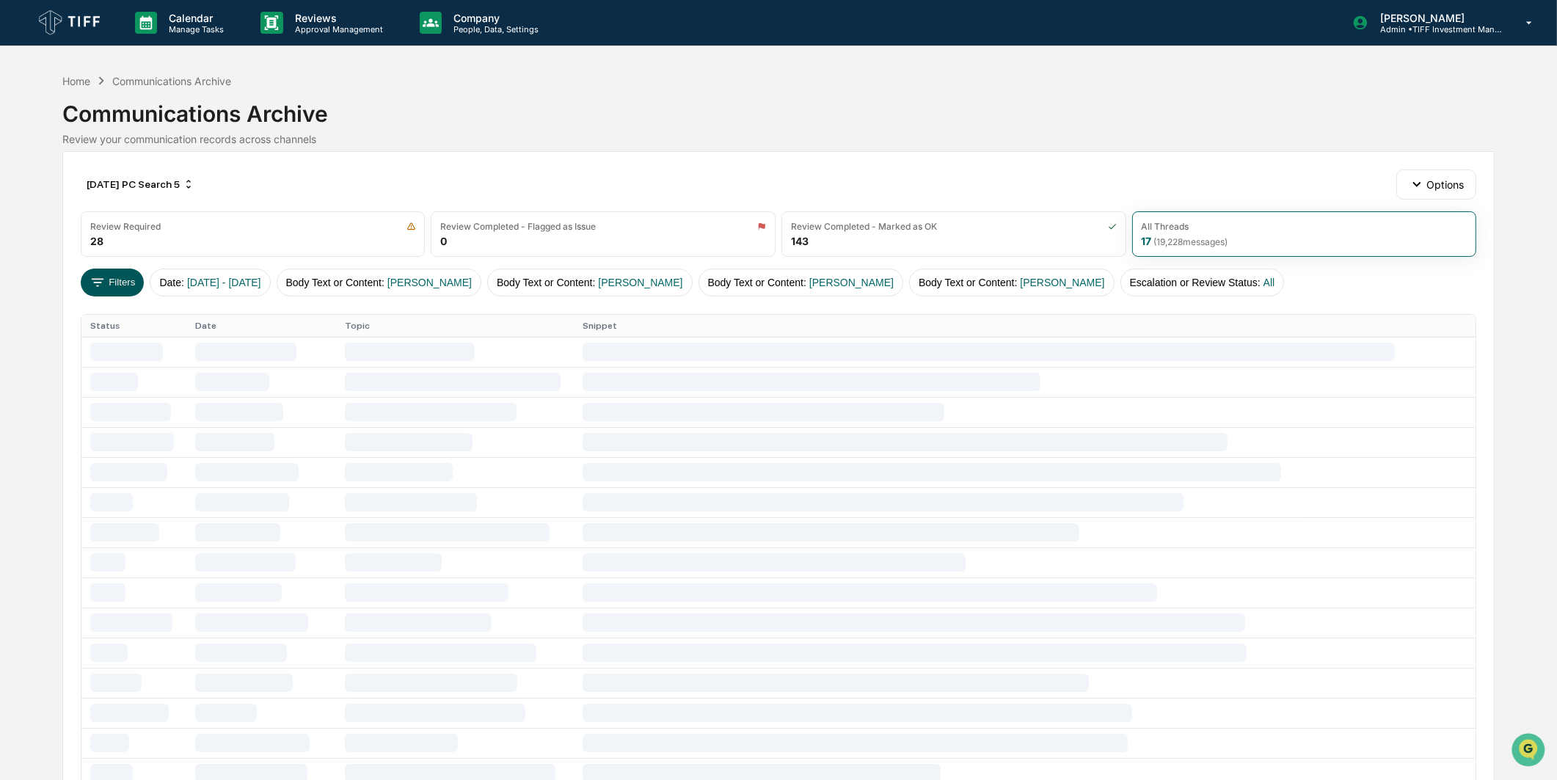
click at [134, 277] on button "Filters" at bounding box center [113, 283] width 64 height 28
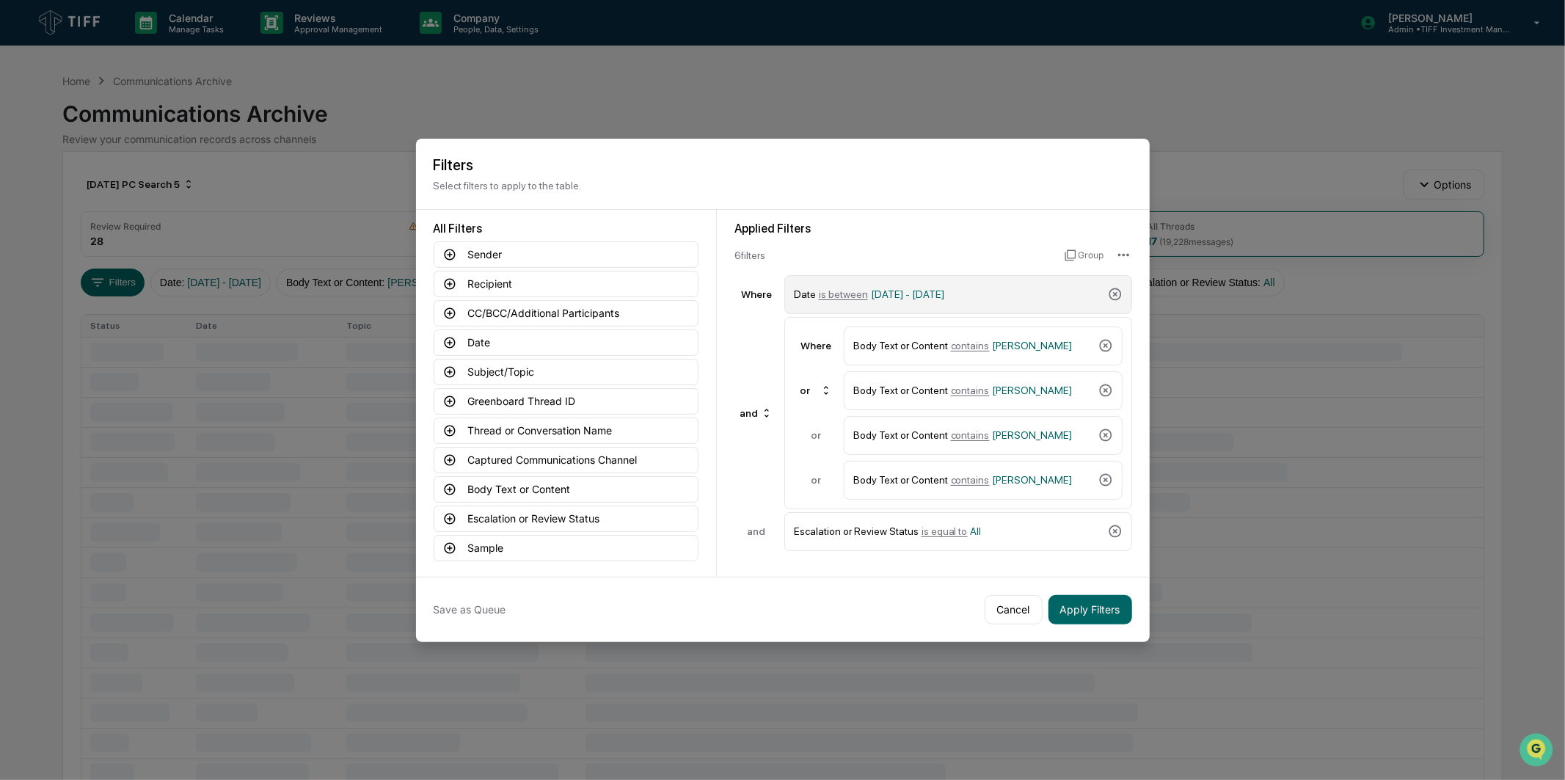
click at [903, 290] on span "[DATE] - [DATE]" at bounding box center [907, 294] width 73 height 12
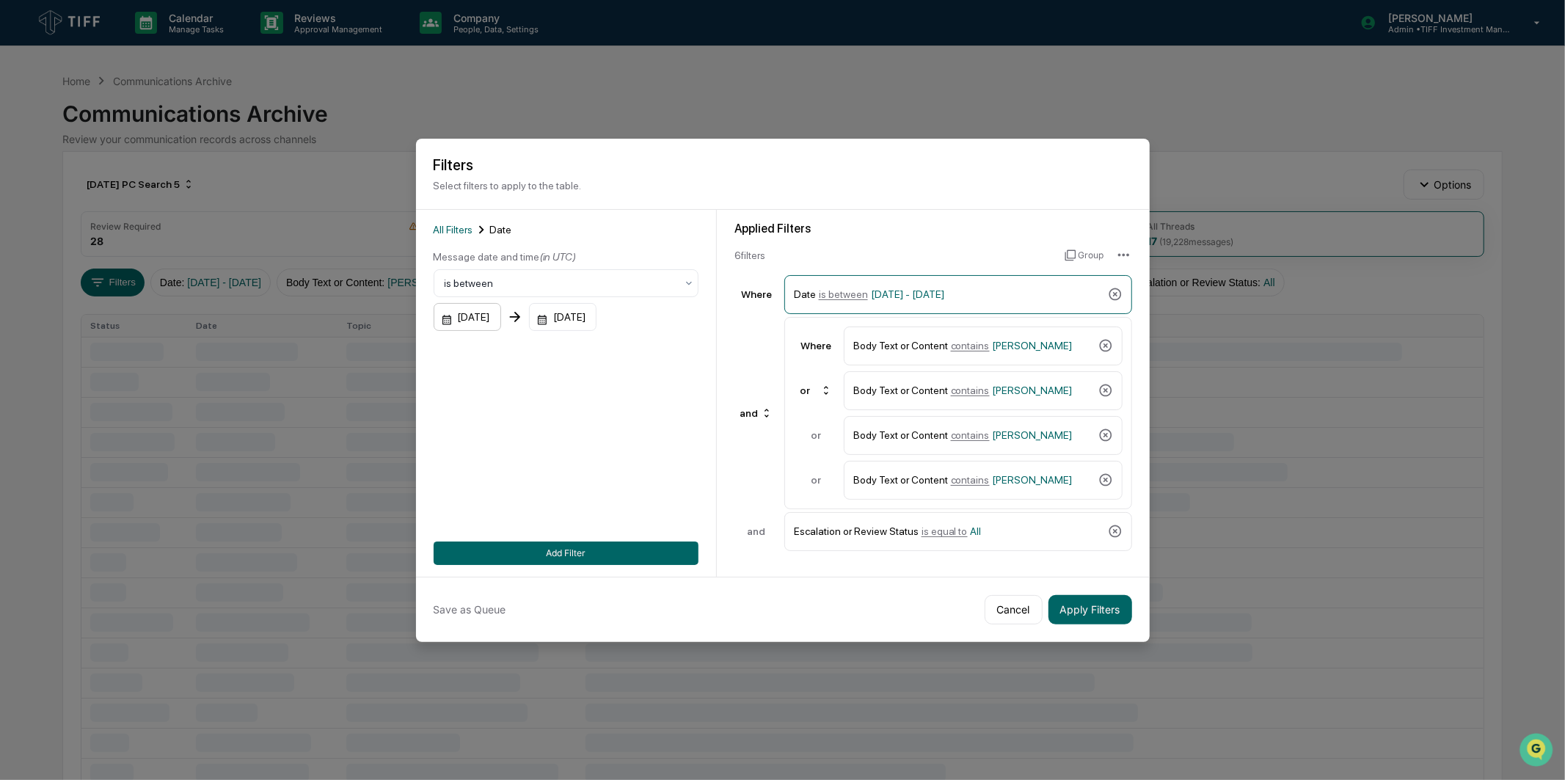
click at [501, 310] on div "[DATE]" at bounding box center [468, 317] width 68 height 28
click at [593, 318] on div "[DATE]" at bounding box center [563, 317] width 68 height 28
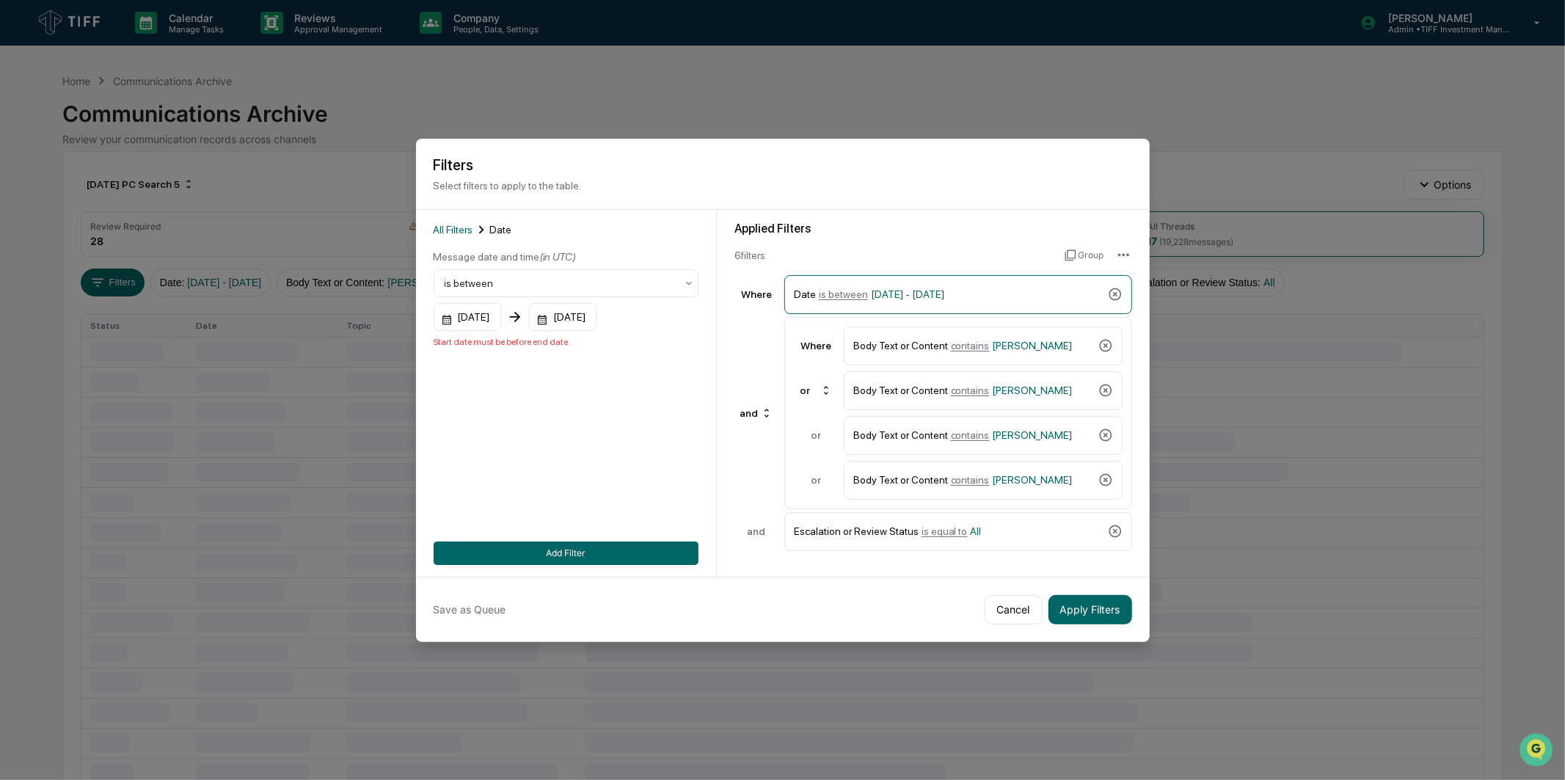
click at [597, 310] on div "[DATE]" at bounding box center [563, 317] width 68 height 28
click at [517, 439] on div "All Filters Date Message date and time (in UTC) is between [DATE] [DATE] Add Fi…" at bounding box center [566, 393] width 265 height 343
click at [531, 548] on button "Add Filter" at bounding box center [566, 553] width 265 height 23
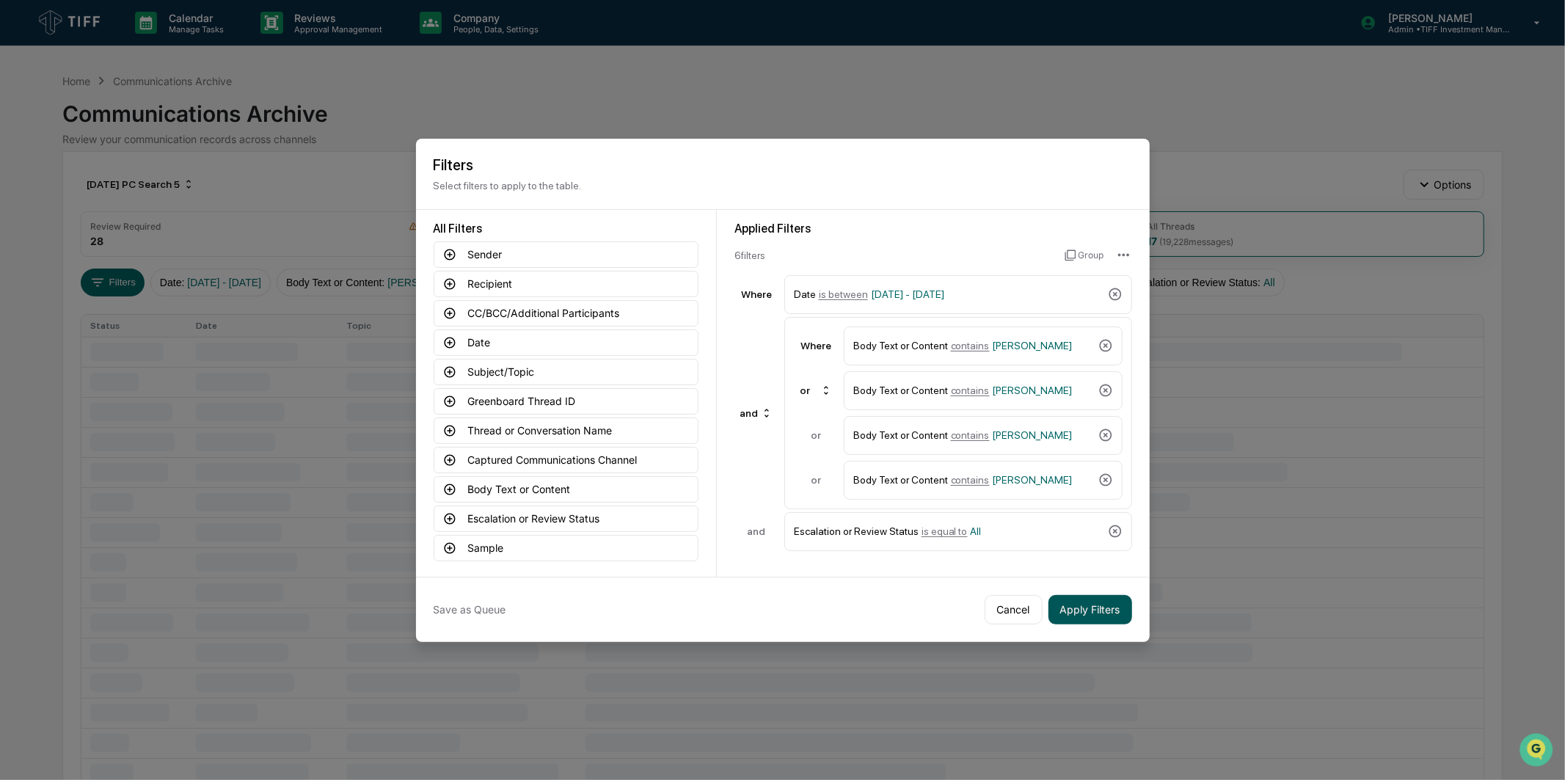
click at [1086, 605] on button "Apply Filters" at bounding box center [1091, 609] width 84 height 29
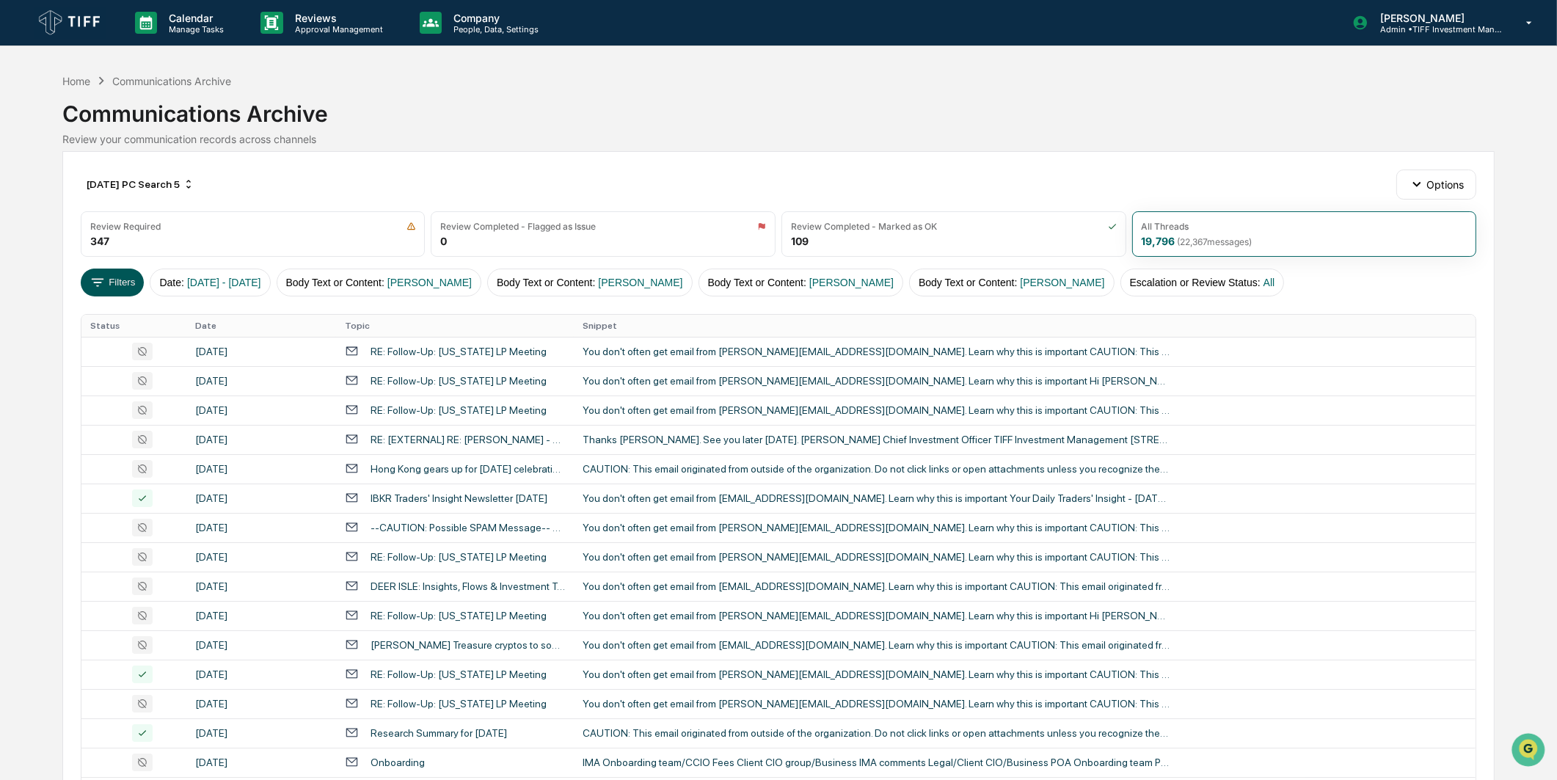
click at [129, 285] on button "Filters" at bounding box center [113, 283] width 64 height 28
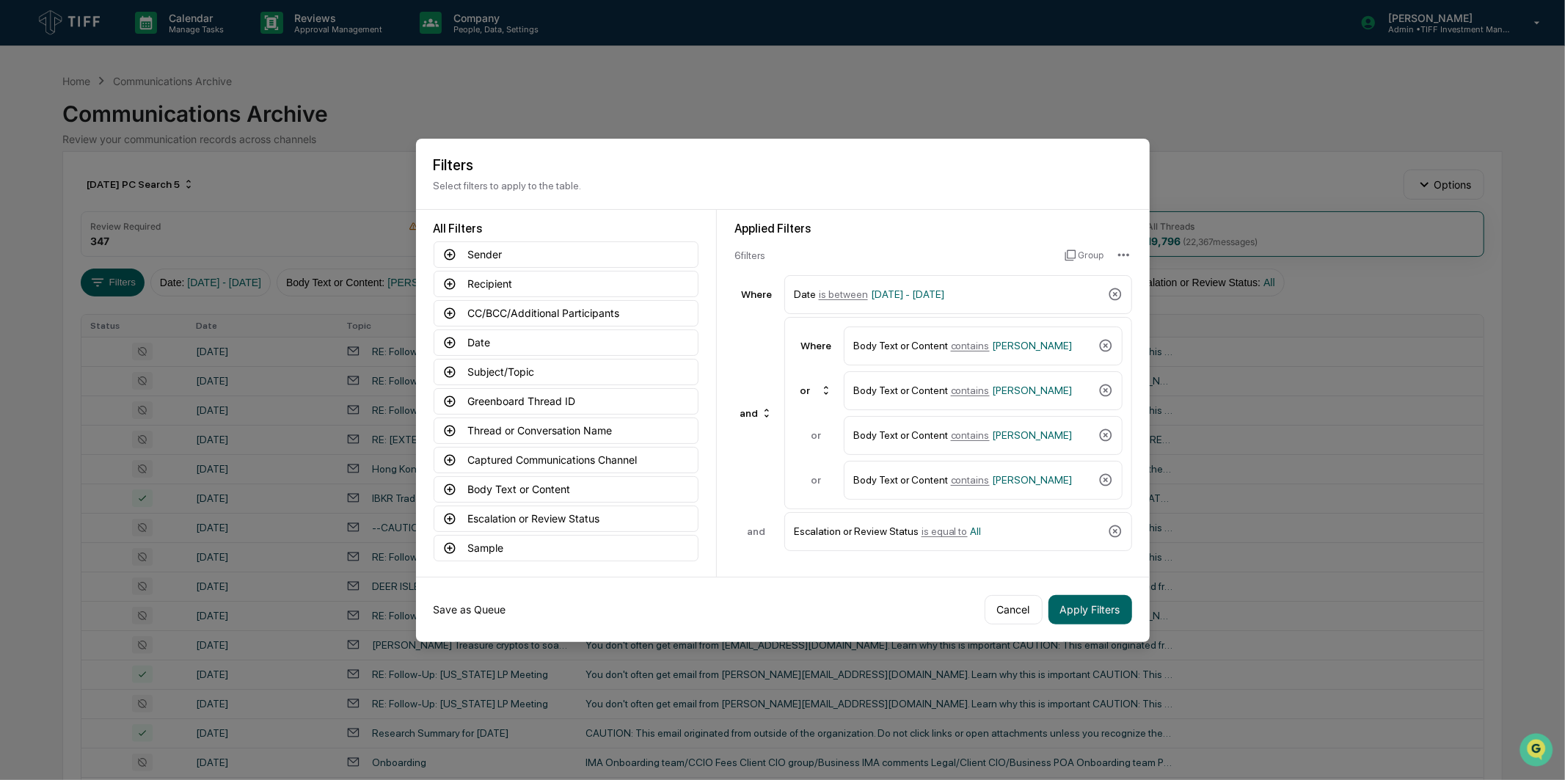
click at [480, 600] on button "Save as Queue" at bounding box center [470, 609] width 73 height 29
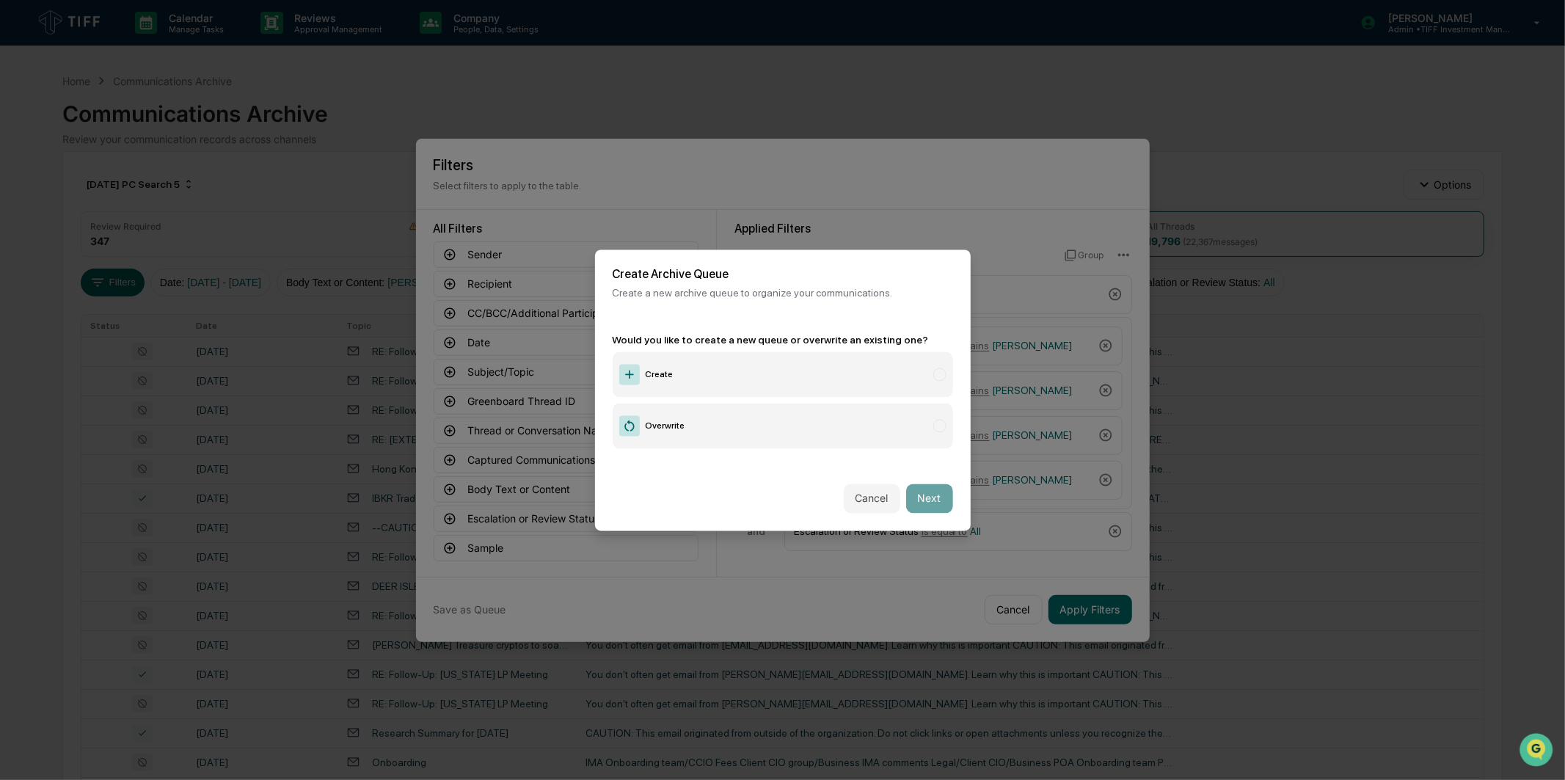
click at [684, 380] on label "Create" at bounding box center [783, 373] width 340 height 45
click at [939, 494] on button "Next" at bounding box center [929, 498] width 47 height 29
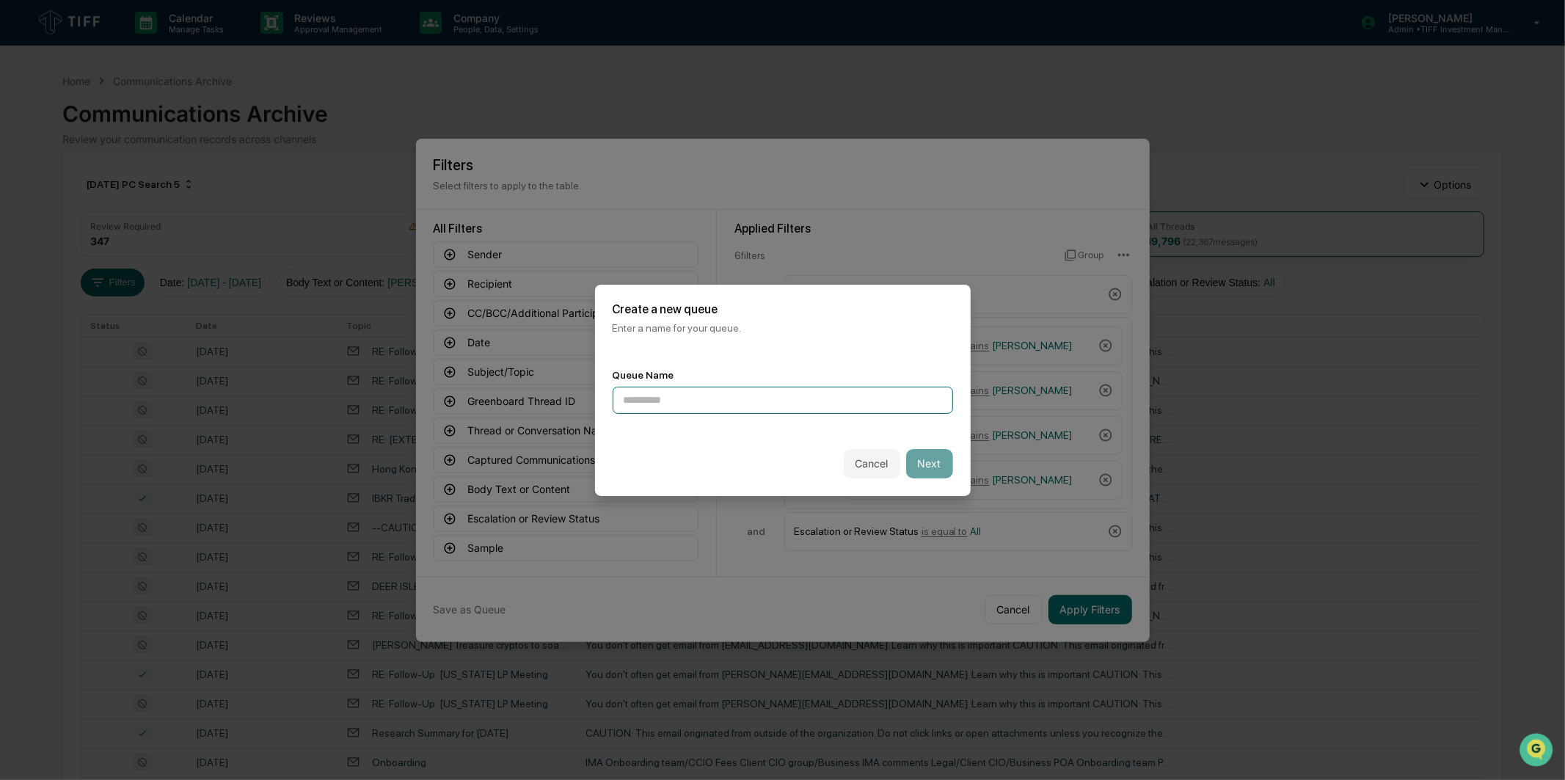
click at [820, 396] on input at bounding box center [783, 400] width 340 height 27
click at [715, 392] on input "**********" at bounding box center [783, 400] width 340 height 27
type input "**********"
click at [926, 463] on button "Next" at bounding box center [929, 463] width 47 height 29
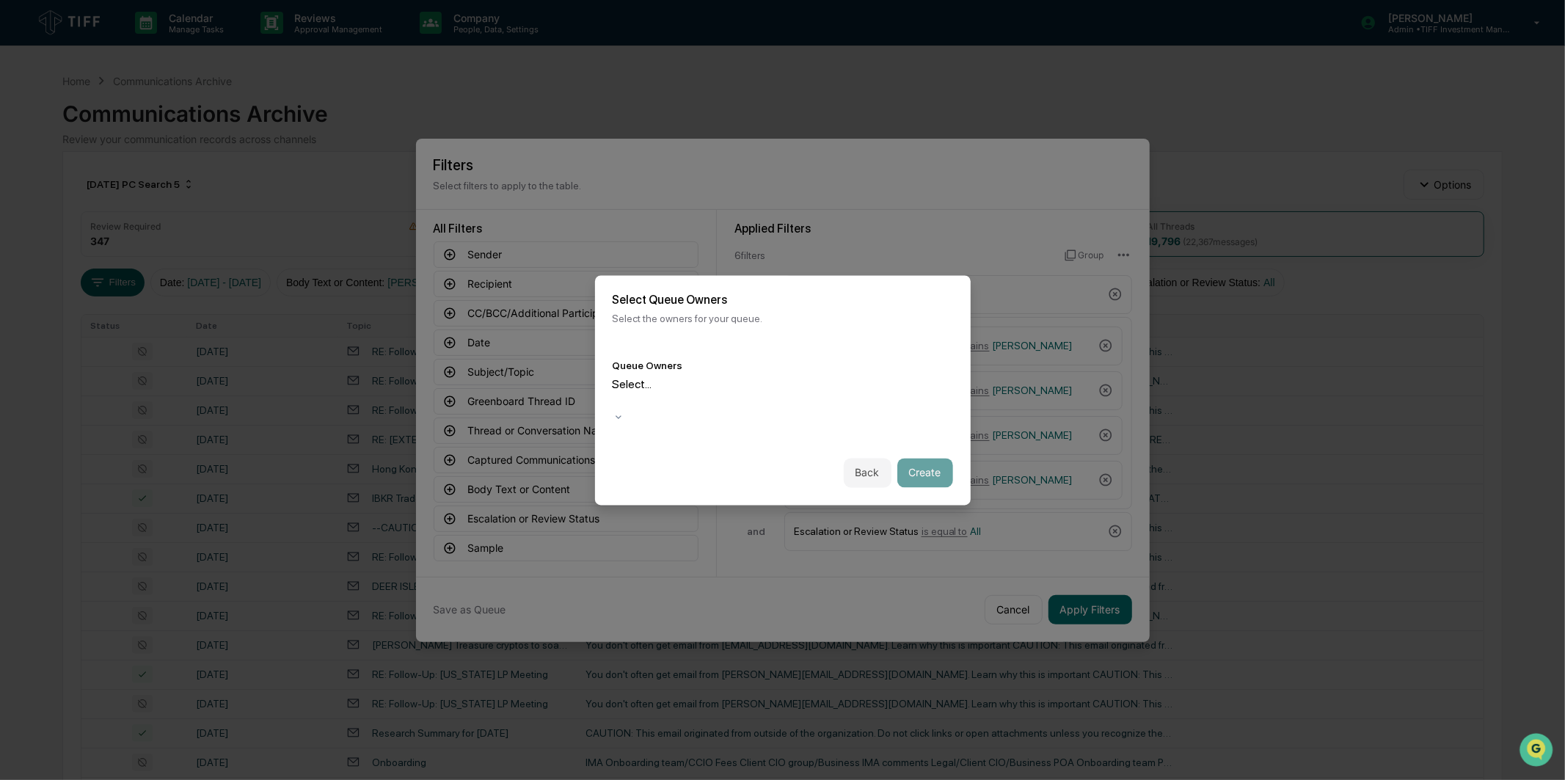
click at [846, 413] on div "Queue Owners Select..." at bounding box center [783, 391] width 376 height 98
click at [845, 405] on div "Select..." at bounding box center [783, 394] width 340 height 34
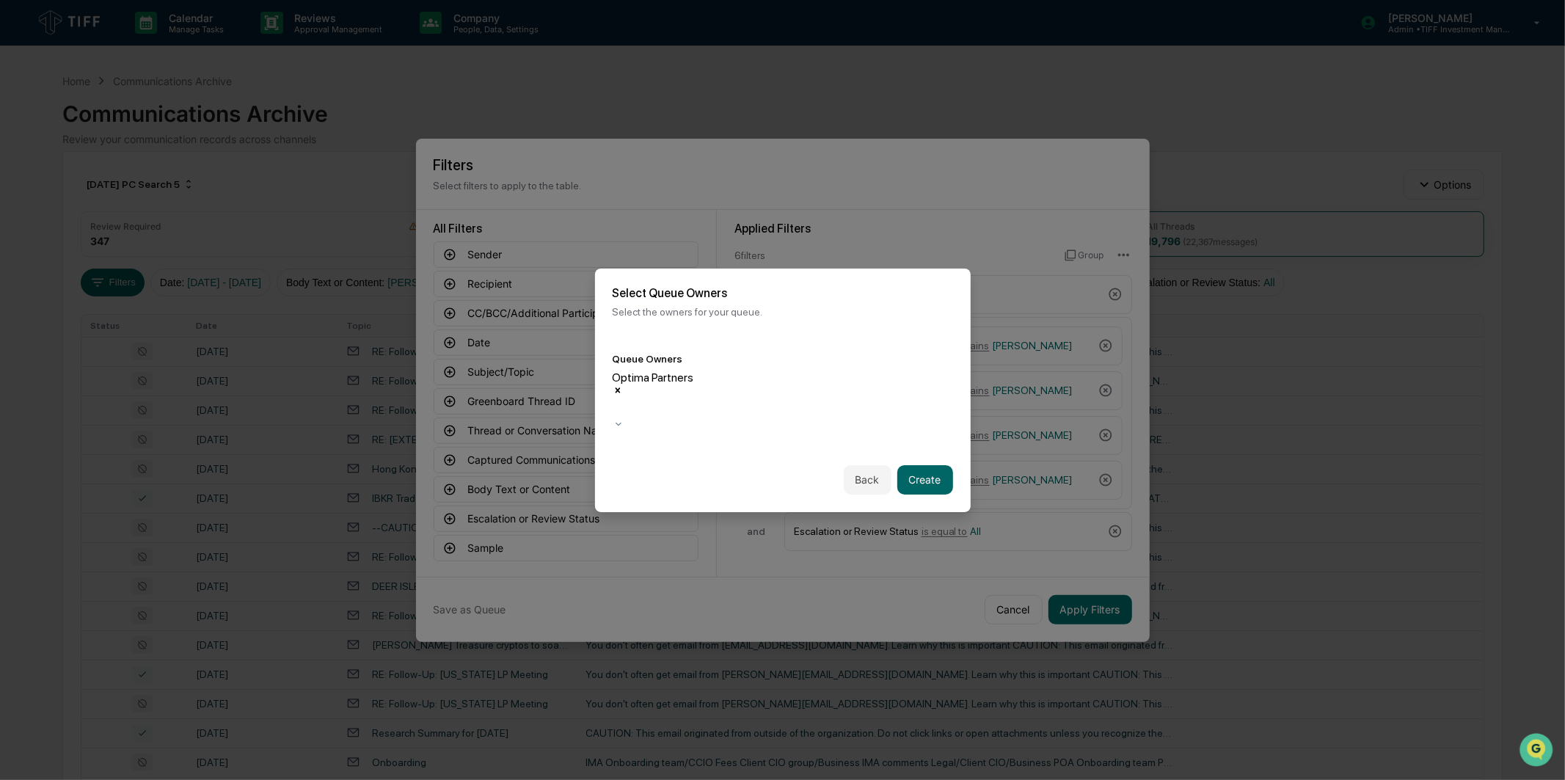
click at [785, 365] on div "Queue Owners" at bounding box center [783, 359] width 340 height 12
click at [906, 465] on button "Create" at bounding box center [925, 479] width 56 height 29
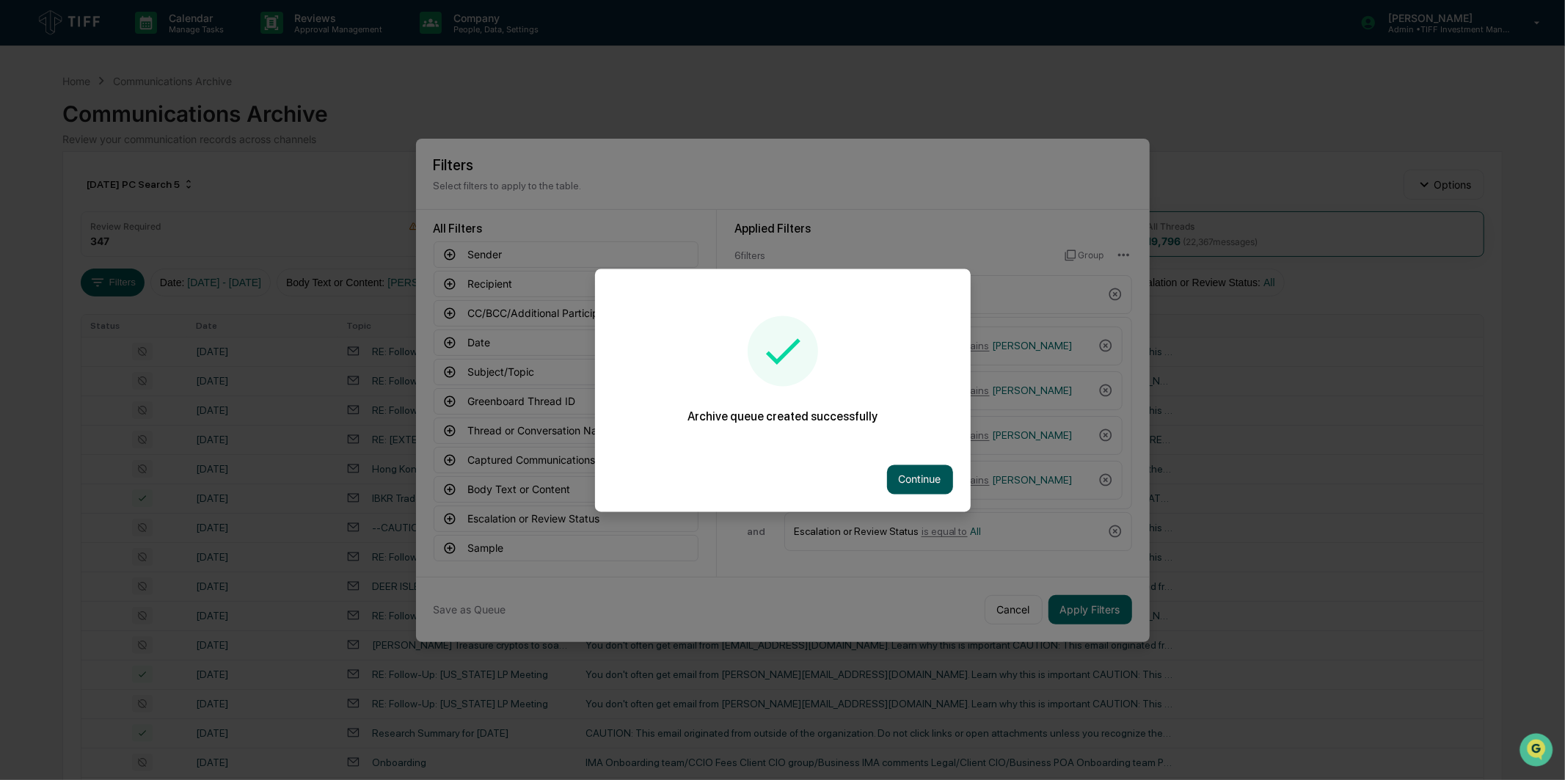
click at [928, 481] on button "Continue" at bounding box center [920, 479] width 66 height 29
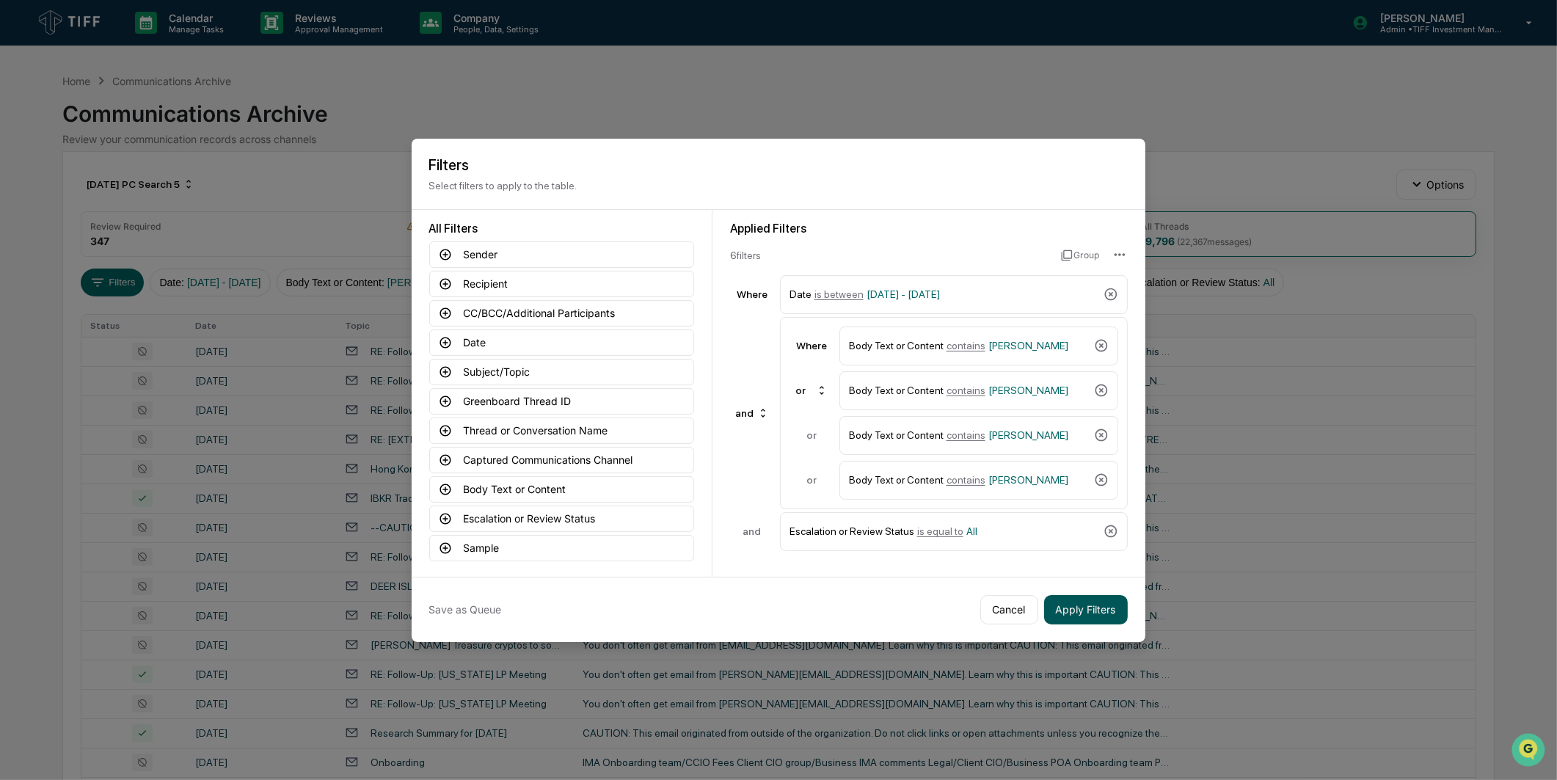
click at [1058, 611] on button "Apply Filters" at bounding box center [1086, 609] width 84 height 29
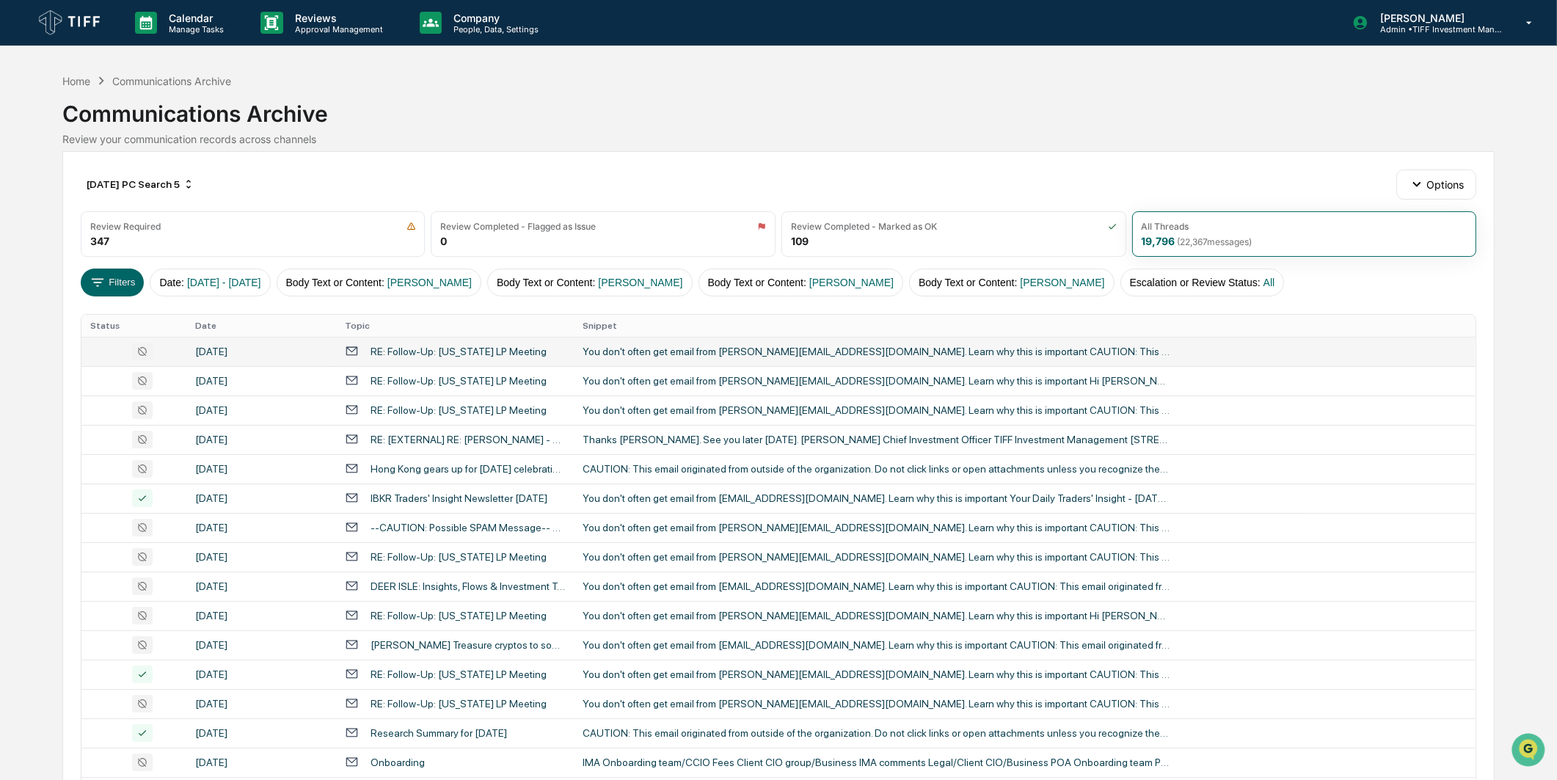
click at [254, 357] on div "[DATE]" at bounding box center [261, 352] width 132 height 12
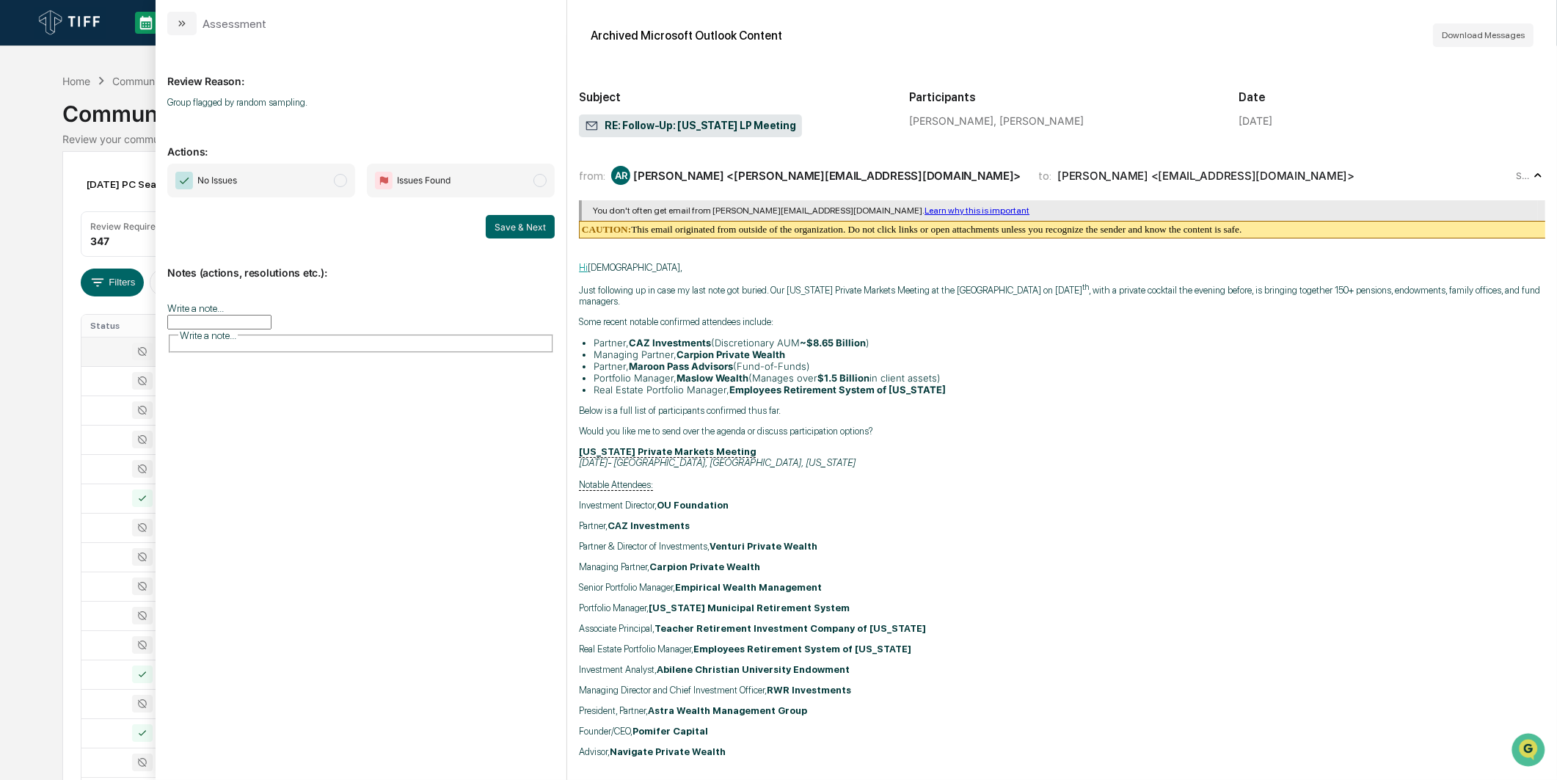
click at [262, 185] on span "No Issues" at bounding box center [261, 181] width 188 height 34
click at [494, 225] on button "Save & Next" at bounding box center [520, 226] width 69 height 23
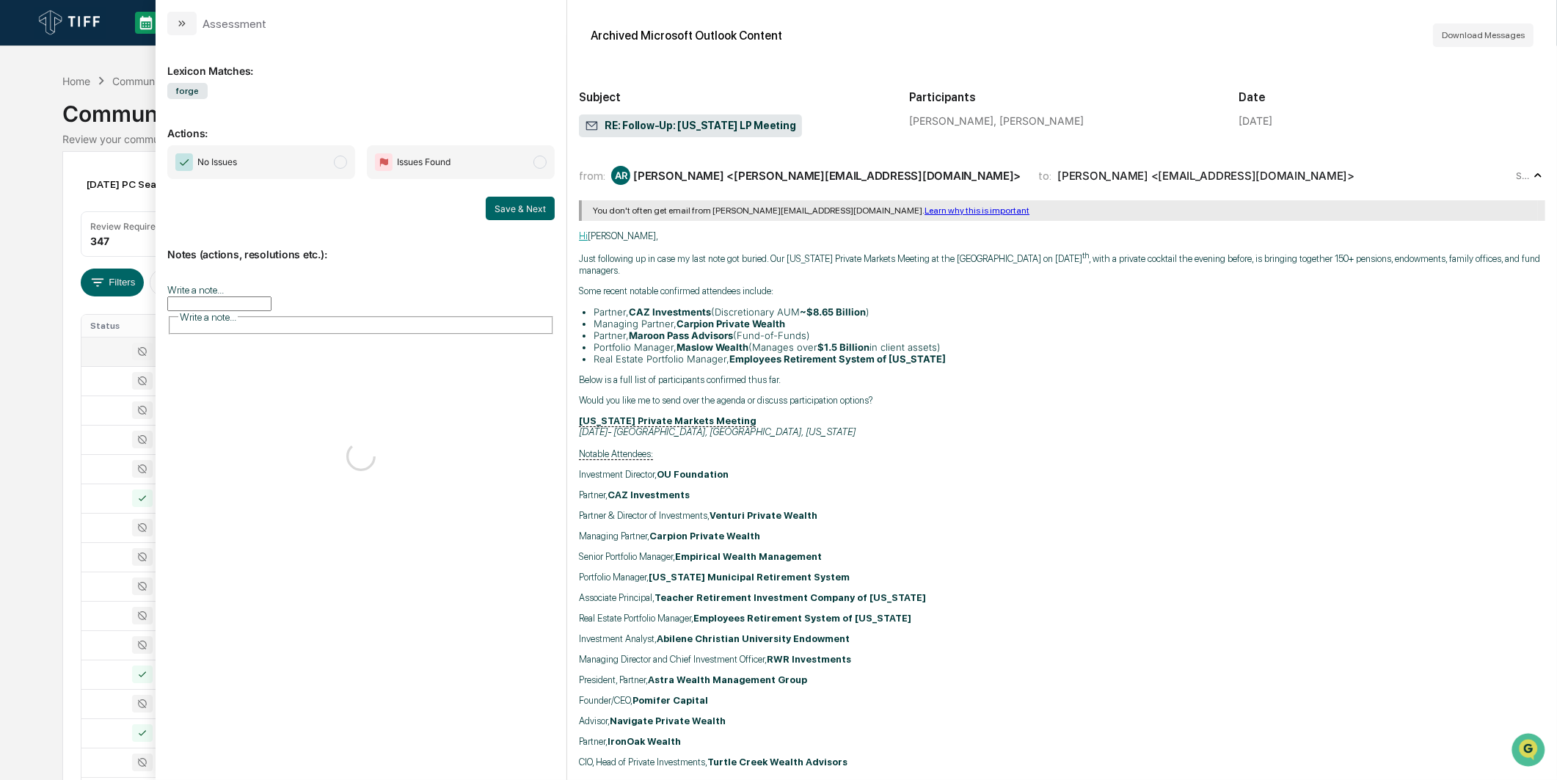
click at [363, 176] on div "No Issues Issues Found" at bounding box center [360, 162] width 387 height 34
click at [334, 170] on span "No Issues" at bounding box center [261, 162] width 188 height 34
click at [514, 205] on button "Save & Next" at bounding box center [520, 208] width 69 height 23
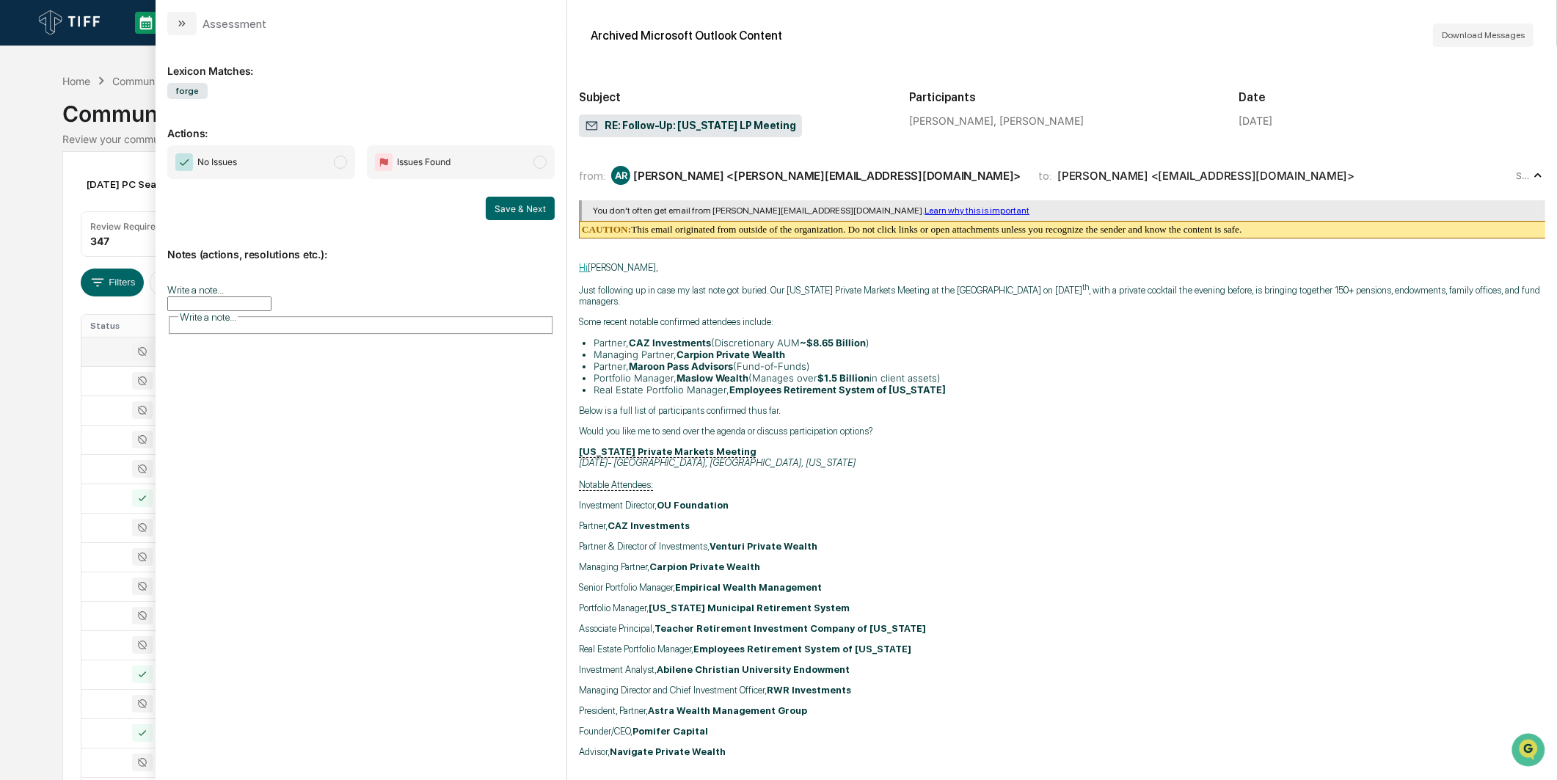
click at [332, 170] on span "No Issues" at bounding box center [261, 162] width 188 height 34
click at [517, 213] on button "Save & Next" at bounding box center [520, 208] width 69 height 23
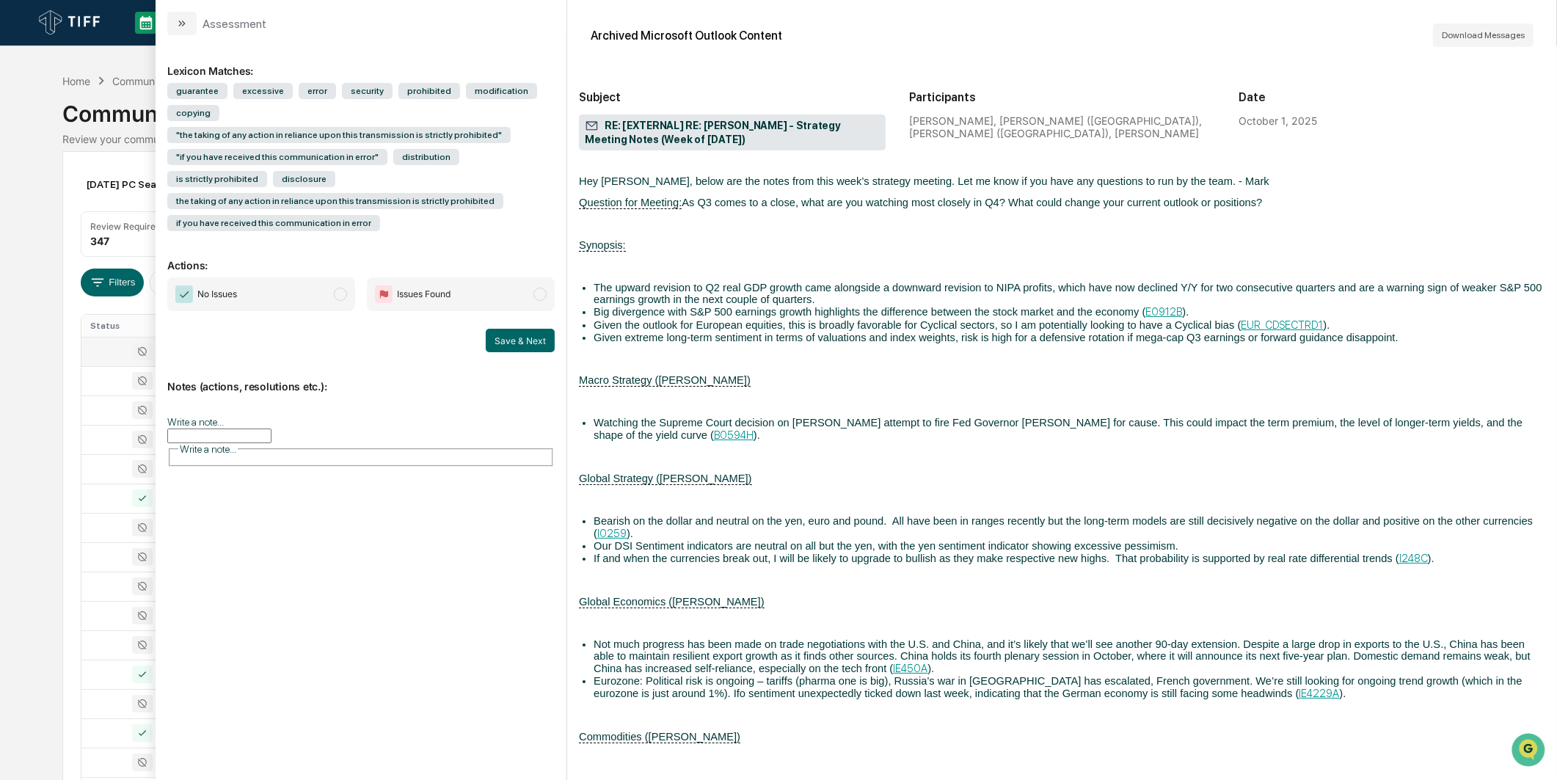
scroll to position [3343, 0]
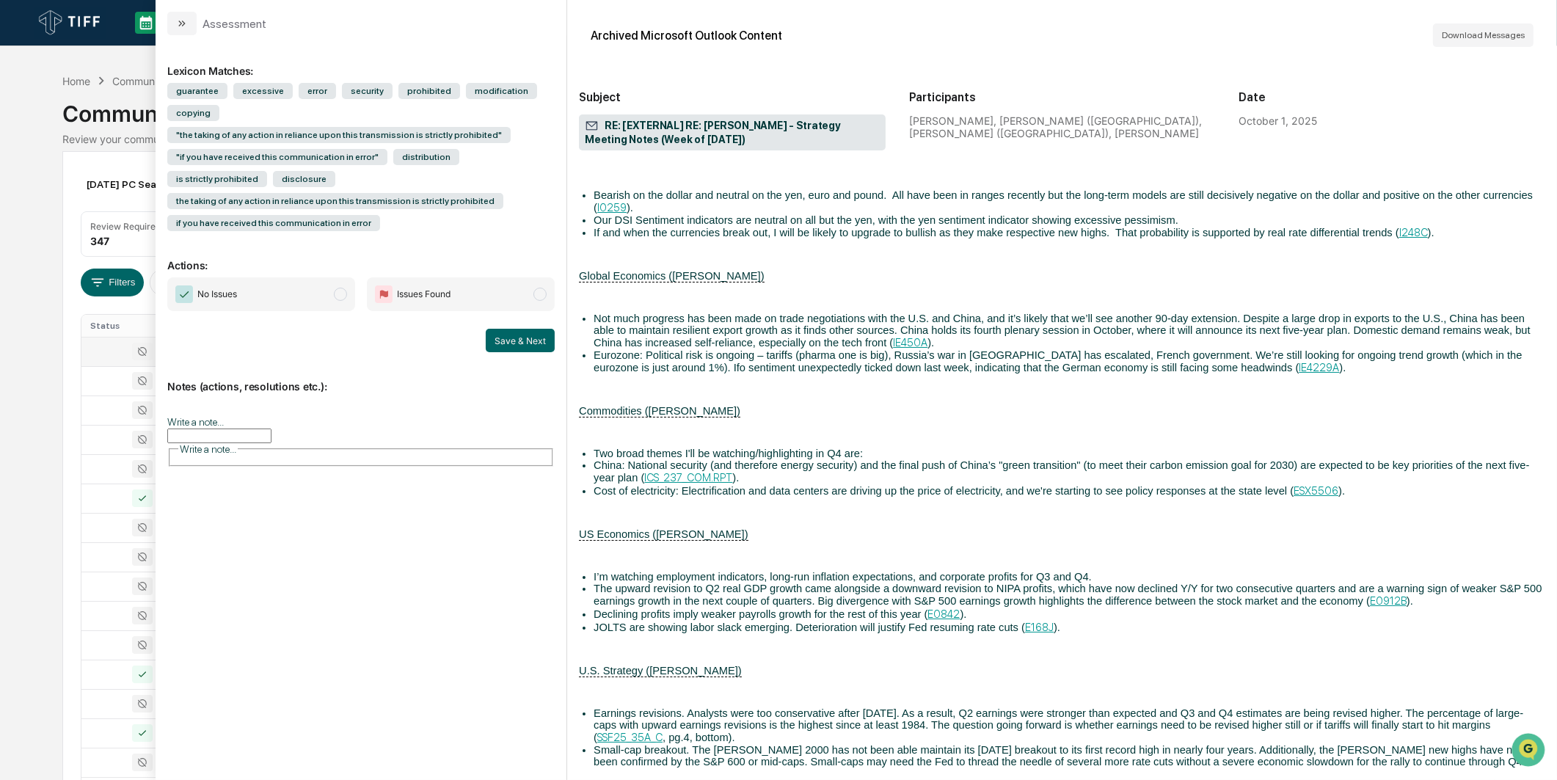
click at [304, 277] on span "No Issues" at bounding box center [261, 294] width 188 height 34
click at [507, 329] on button "Save & Next" at bounding box center [520, 340] width 69 height 23
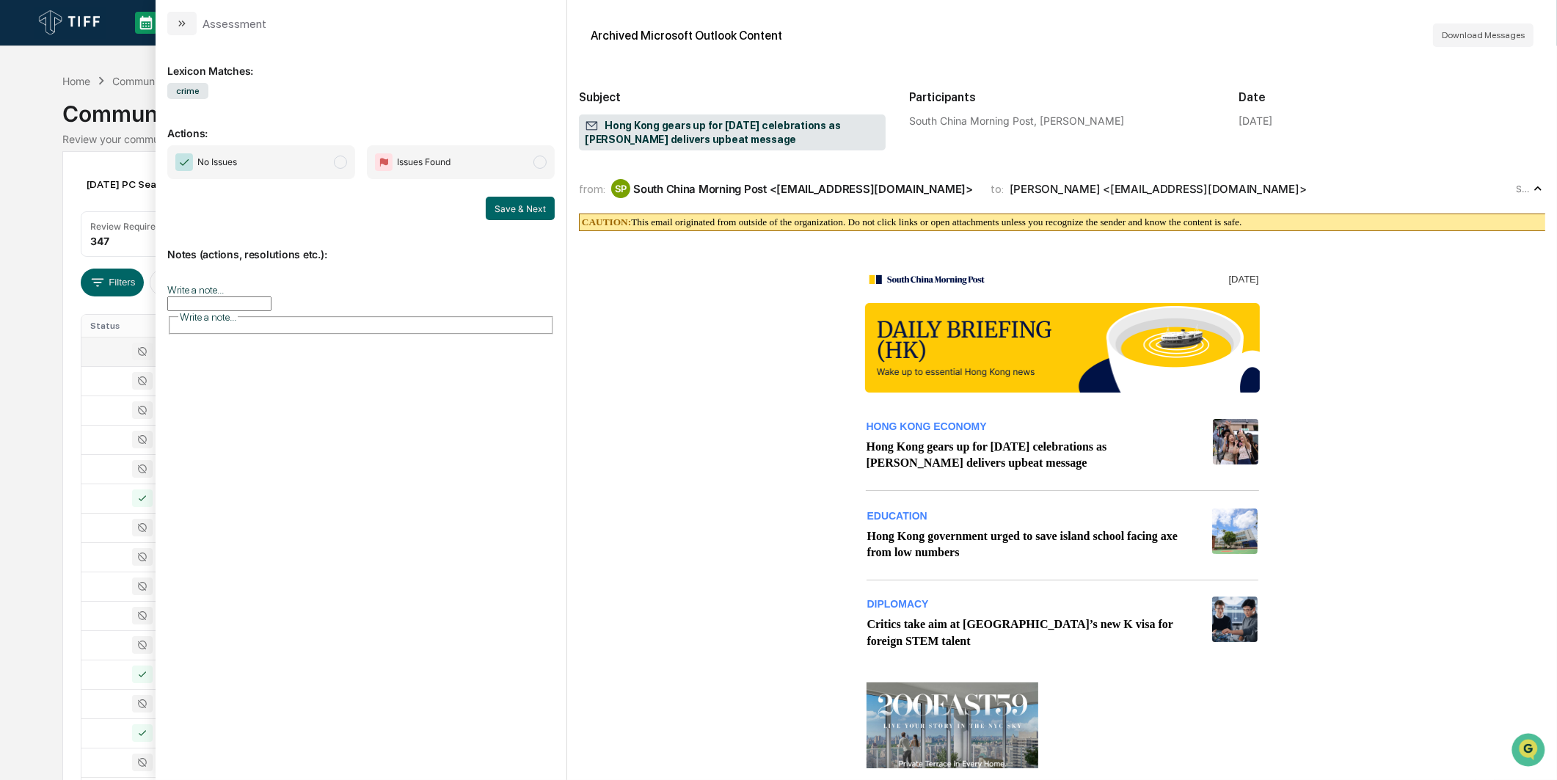
click at [305, 170] on span "No Issues" at bounding box center [261, 162] width 188 height 34
click at [486, 209] on div "Save & Next" at bounding box center [360, 208] width 387 height 23
click at [501, 209] on button "Save & Next" at bounding box center [520, 208] width 69 height 23
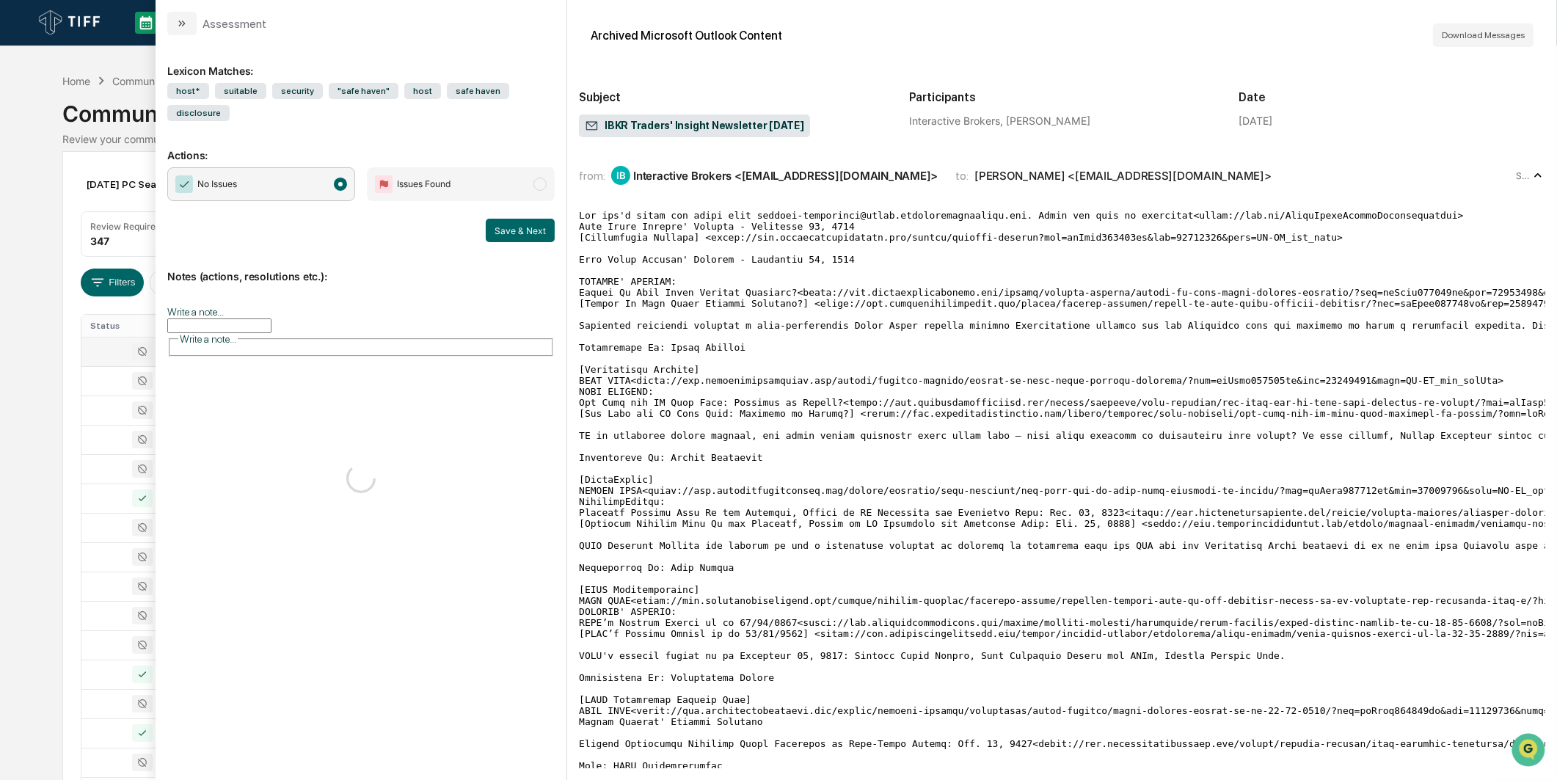
click at [324, 170] on span "No Issues" at bounding box center [261, 184] width 188 height 34
click at [508, 219] on button "Save & Next" at bounding box center [520, 230] width 69 height 23
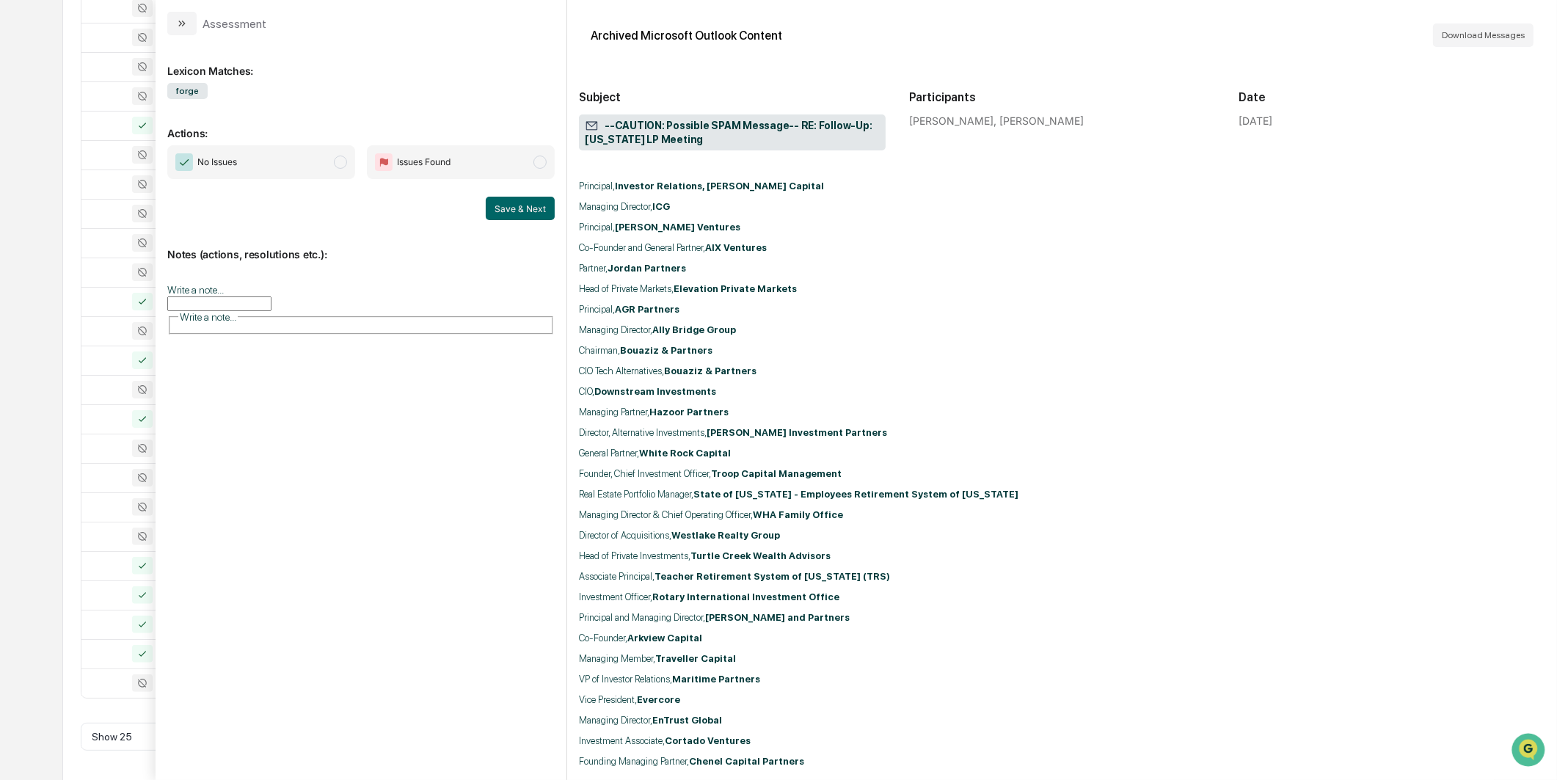
scroll to position [1793, 0]
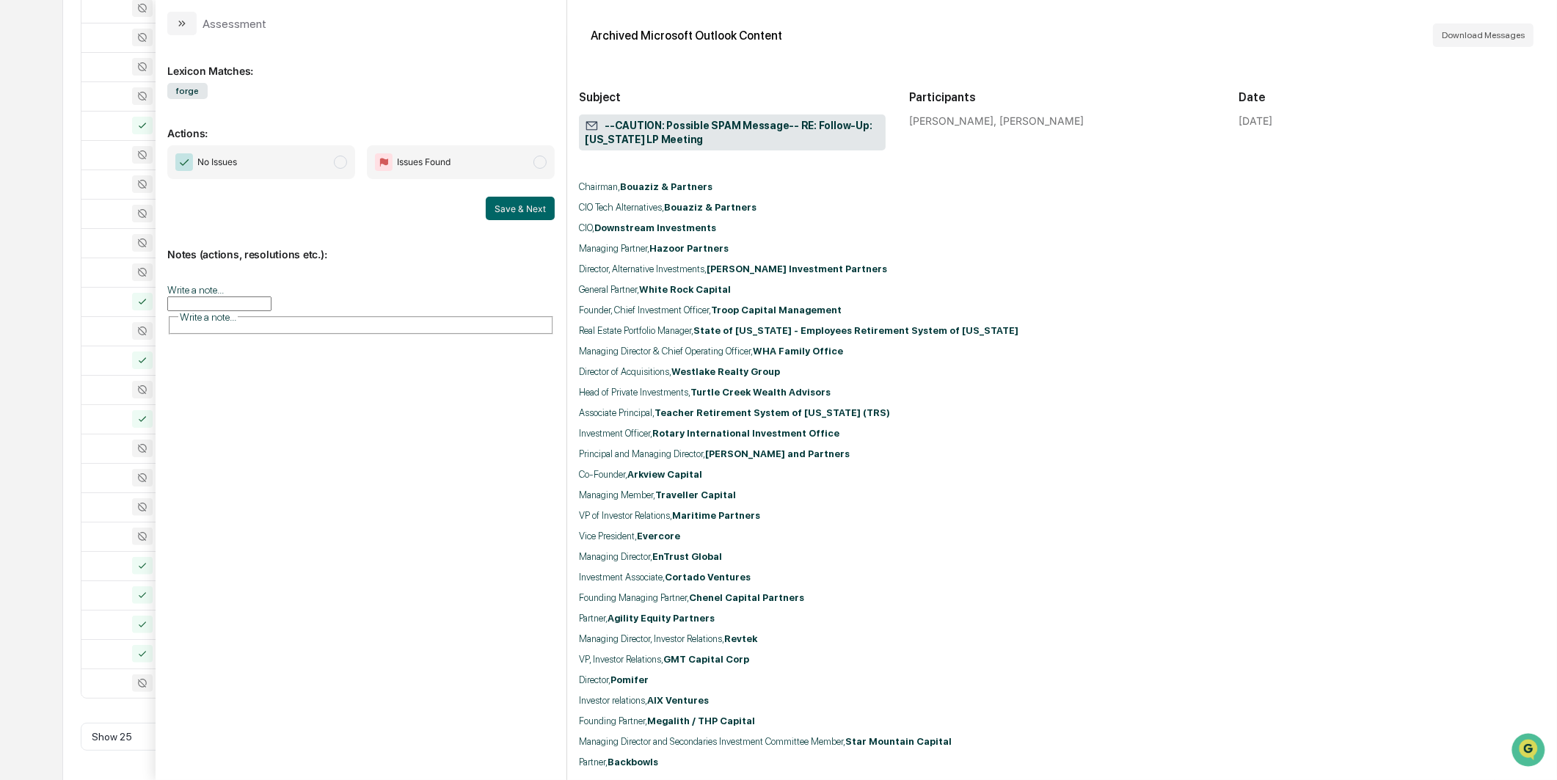
click at [346, 178] on span "No Issues" at bounding box center [261, 162] width 188 height 34
click at [507, 204] on button "Save & Next" at bounding box center [520, 208] width 69 height 23
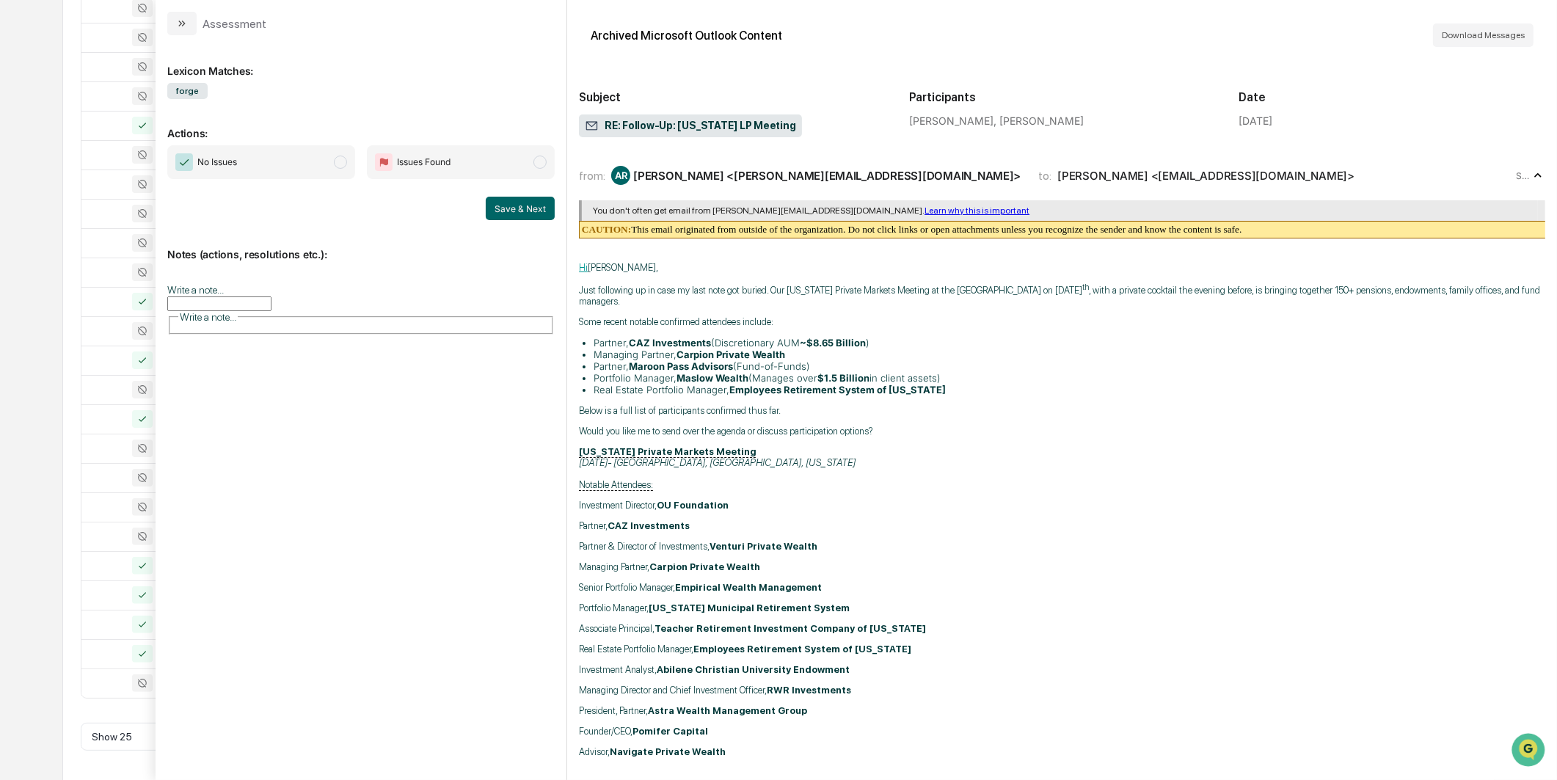
click at [335, 151] on span "No Issues" at bounding box center [261, 162] width 188 height 34
click at [503, 203] on button "Save & Next" at bounding box center [520, 208] width 69 height 23
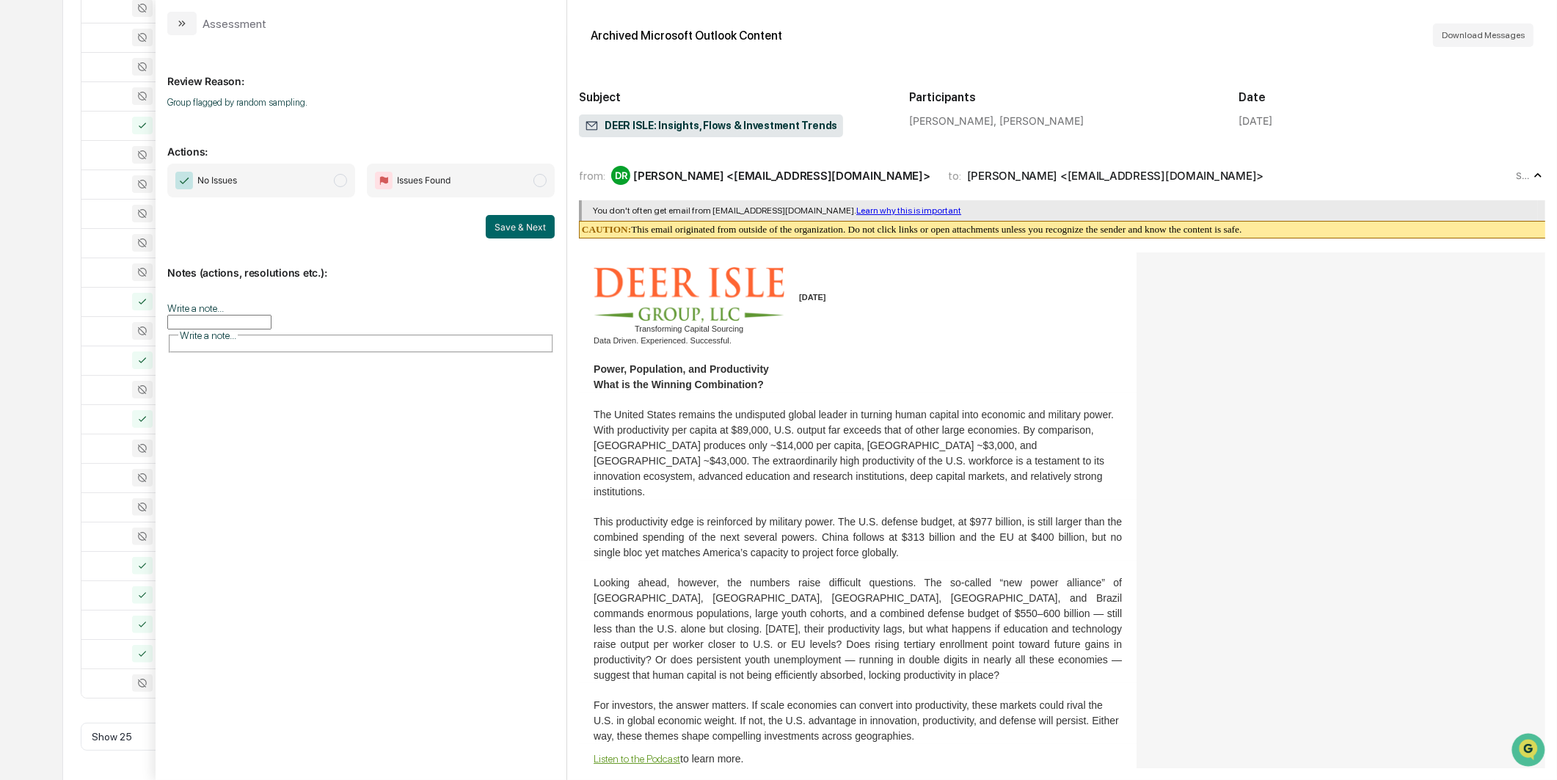
click at [302, 176] on span "No Issues" at bounding box center [261, 181] width 188 height 34
click at [487, 214] on div "No Issues Issues Found Save & Next" at bounding box center [360, 201] width 387 height 75
click at [500, 218] on button "Save & Next" at bounding box center [520, 226] width 69 height 23
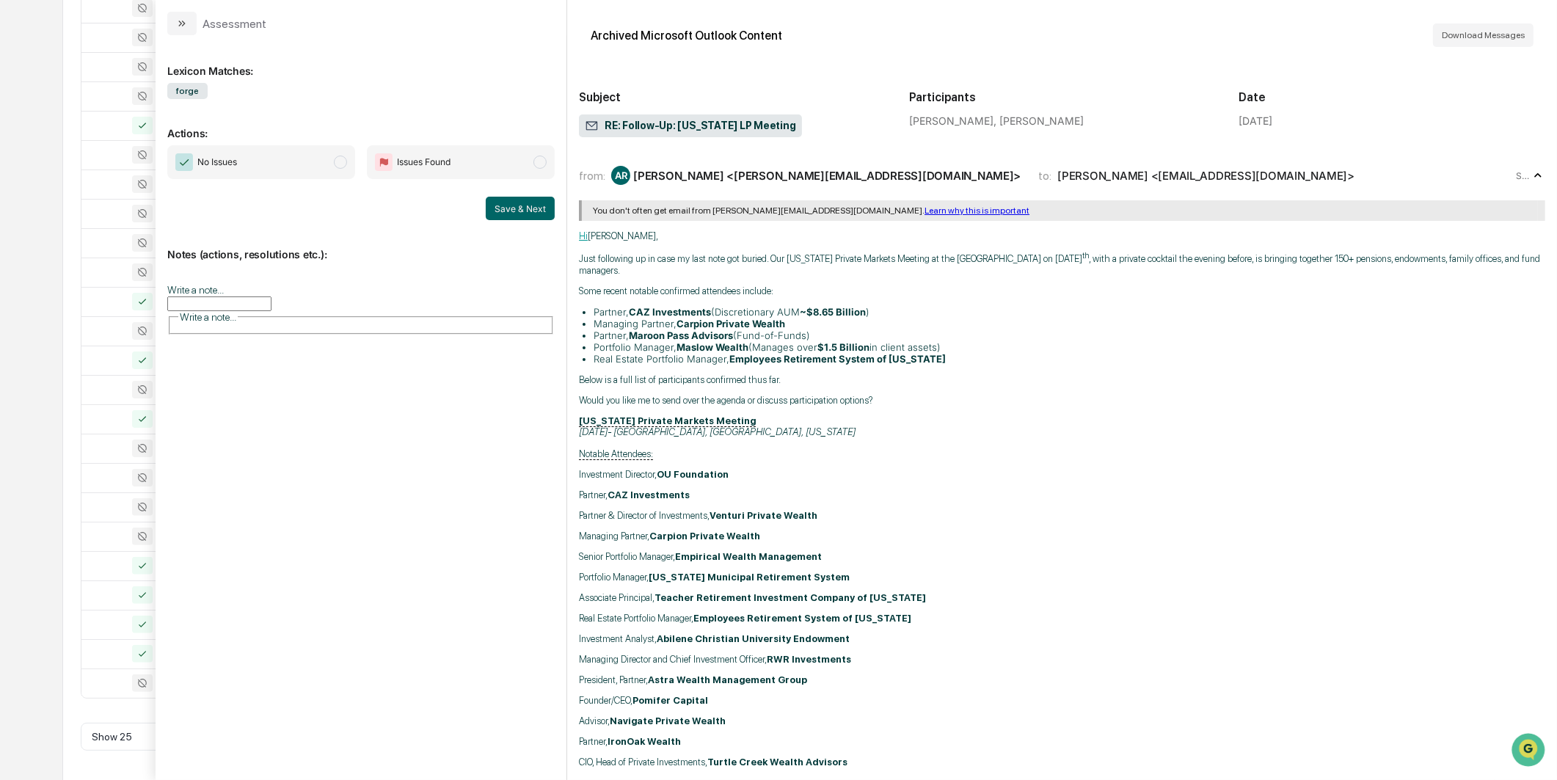
click at [311, 164] on span "No Issues" at bounding box center [261, 162] width 188 height 34
click at [509, 223] on div "Notes (actions, resolutions etc.): Write a note... Write a note..." at bounding box center [360, 286] width 387 height 132
click at [509, 218] on button "Save & Next" at bounding box center [520, 208] width 69 height 23
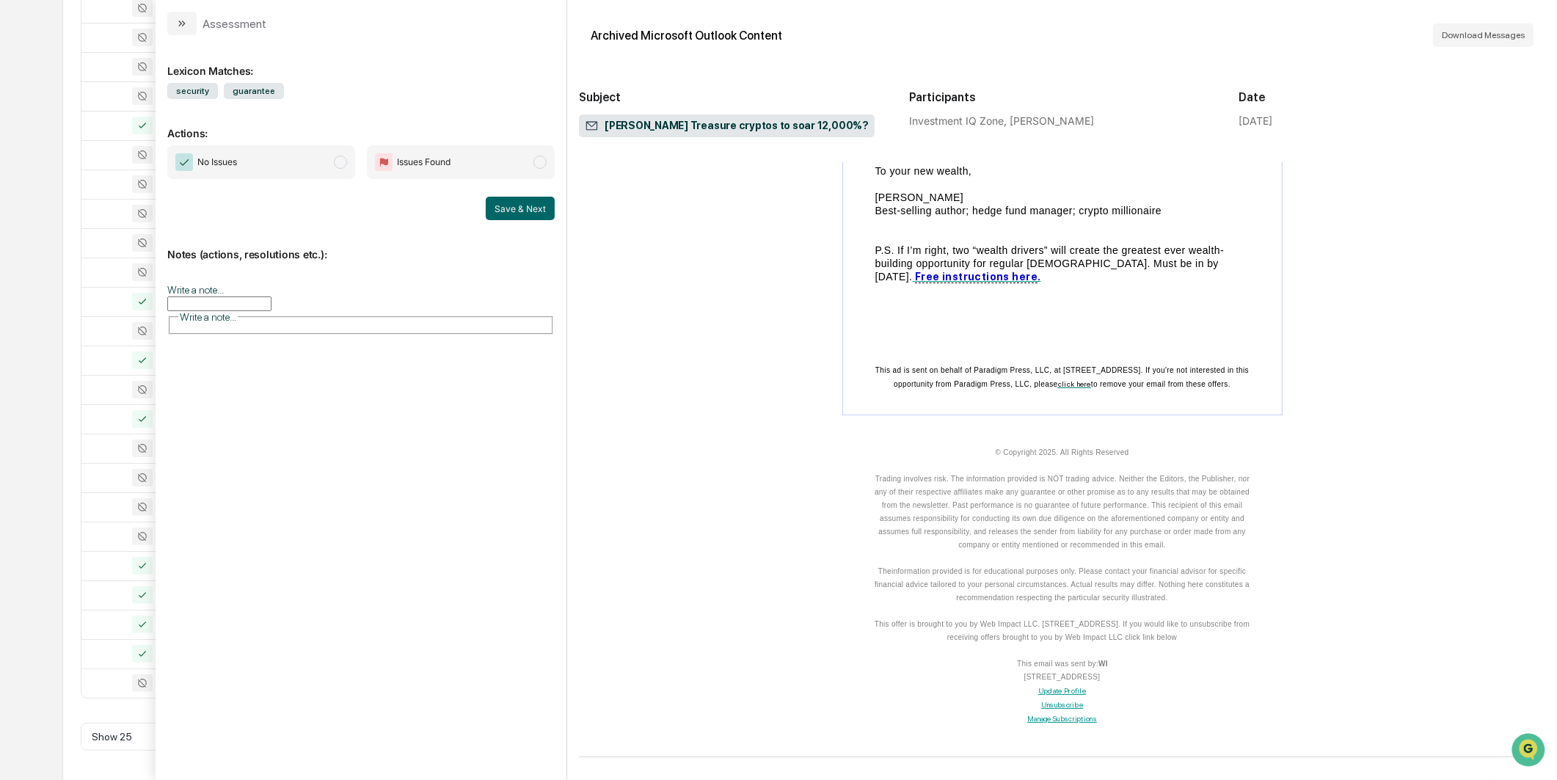
scroll to position [393, 0]
click at [332, 162] on span "No Issues" at bounding box center [261, 162] width 188 height 34
click at [514, 203] on button "Save & Next" at bounding box center [520, 208] width 69 height 23
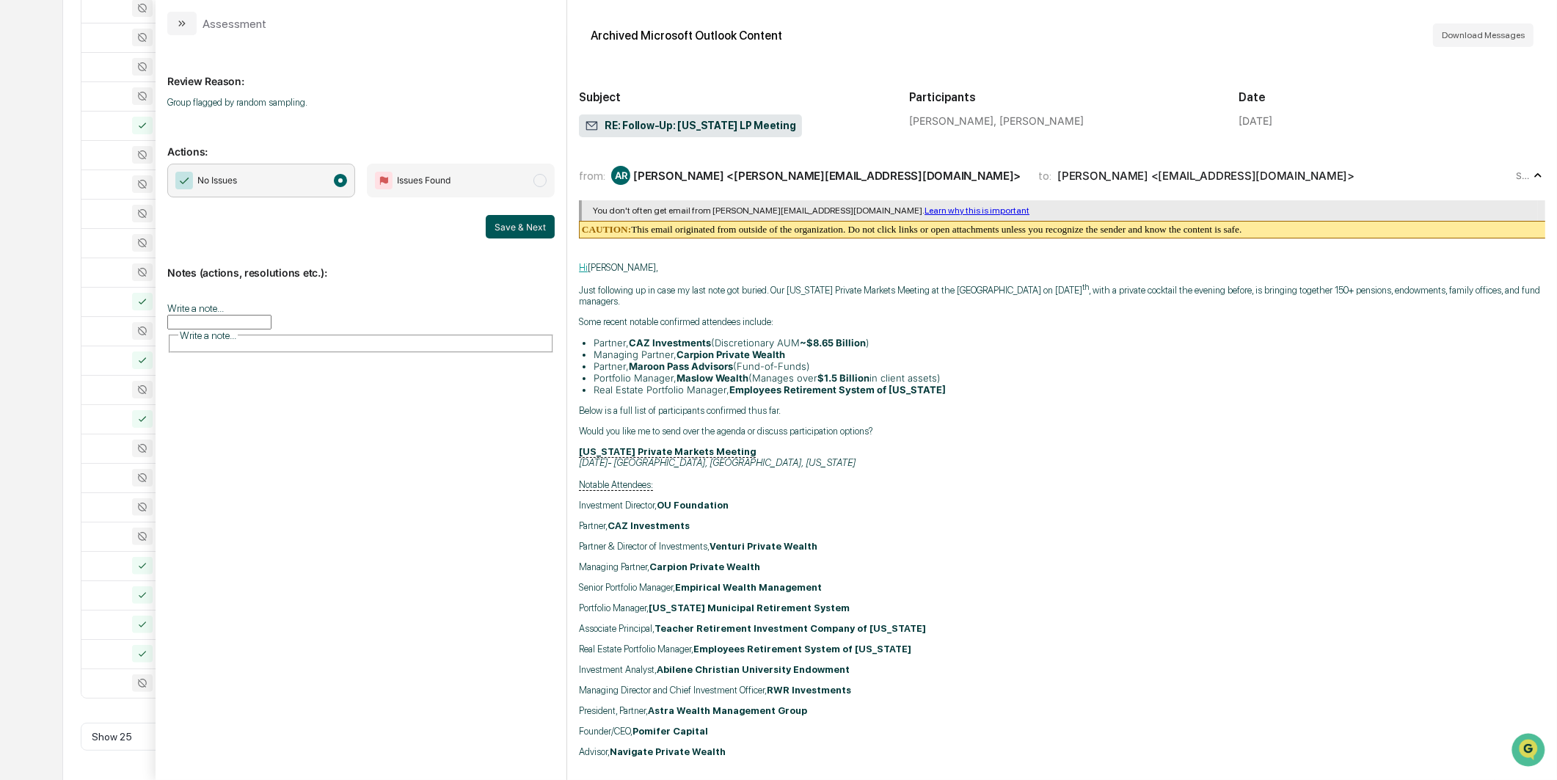
click at [495, 232] on button "Save & Next" at bounding box center [520, 226] width 69 height 23
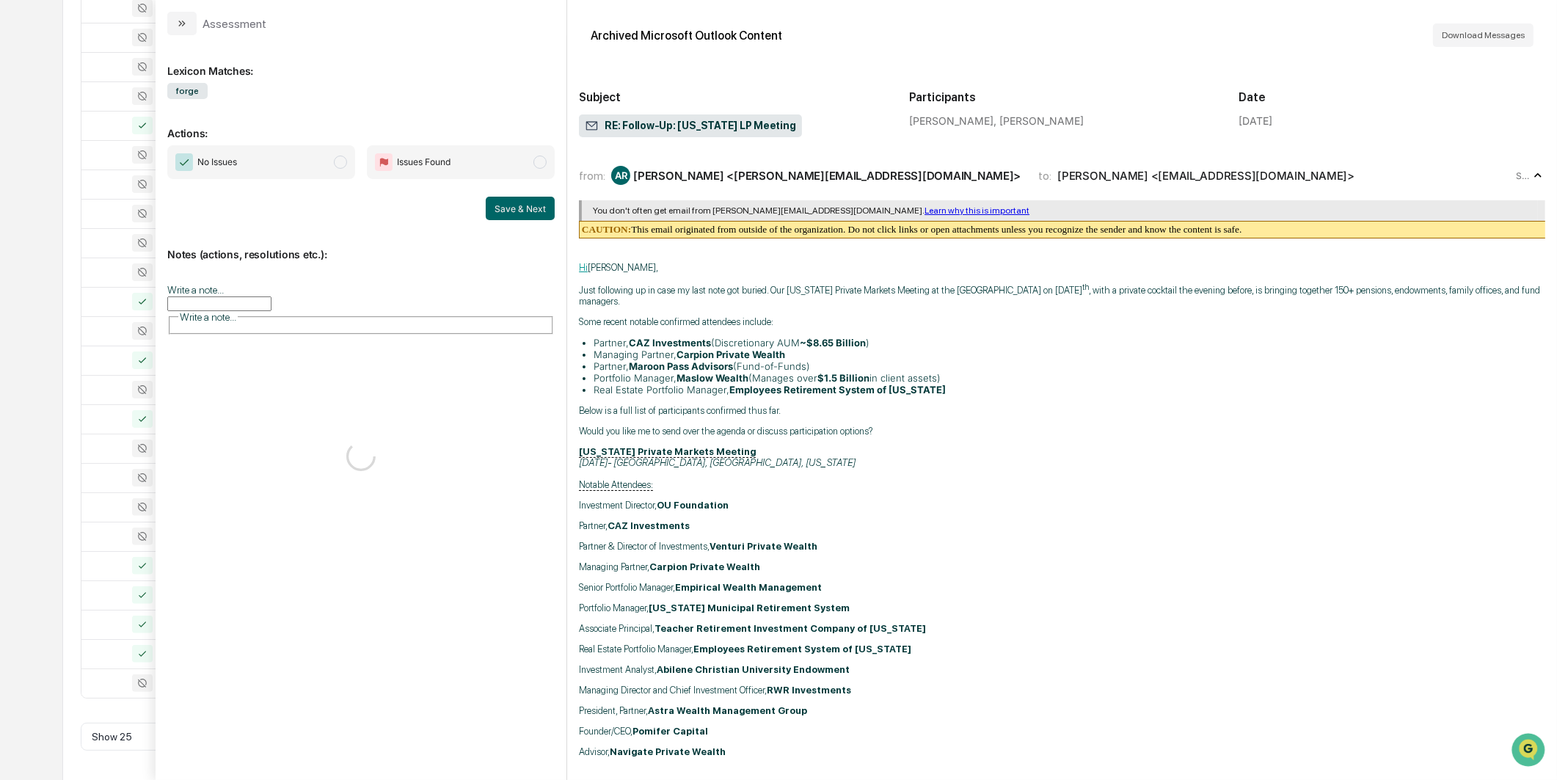
click at [313, 171] on span "No Issues" at bounding box center [261, 162] width 188 height 34
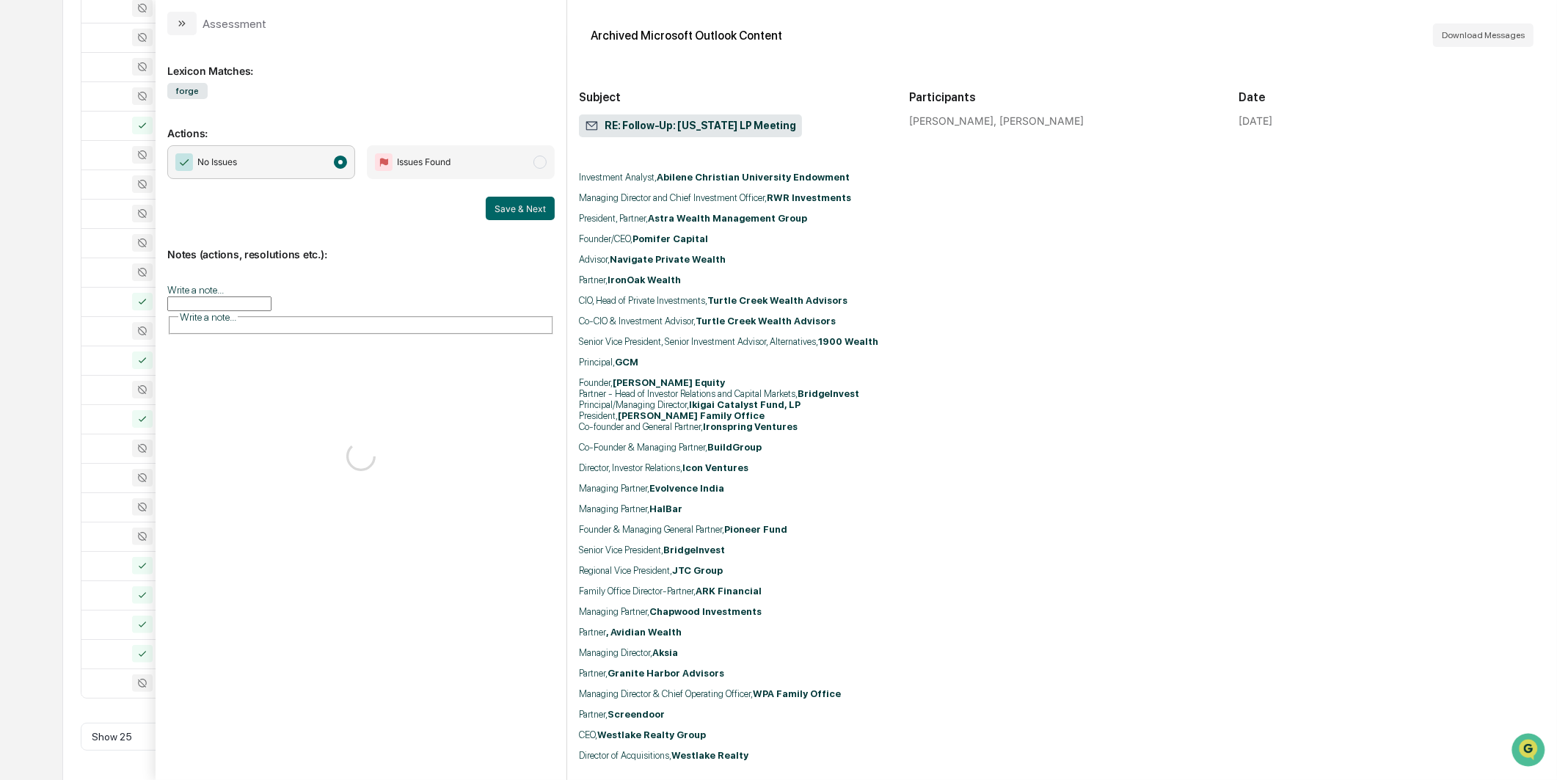
scroll to position [652, 0]
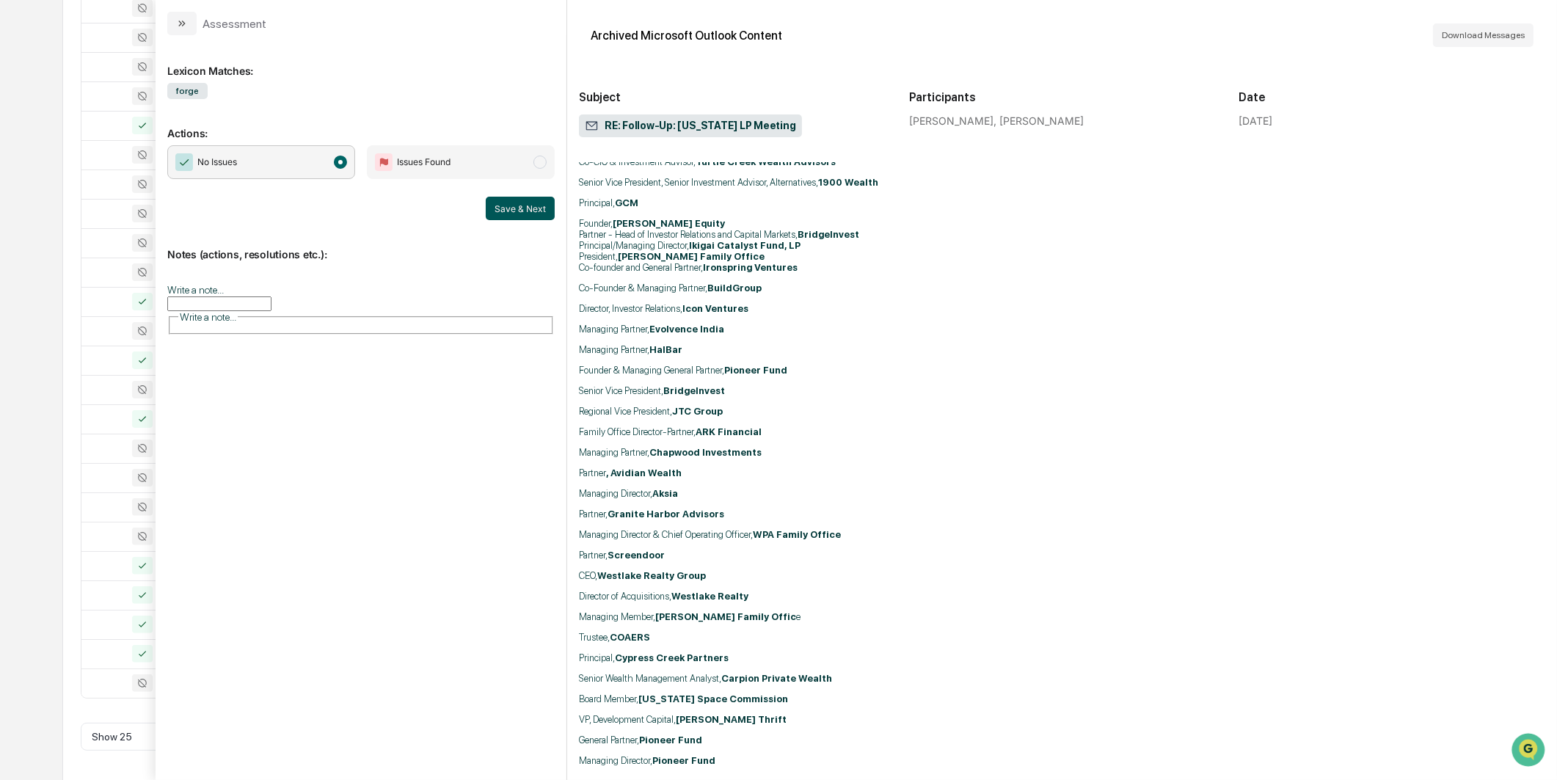
click at [534, 218] on button "Save & Next" at bounding box center [520, 208] width 69 height 23
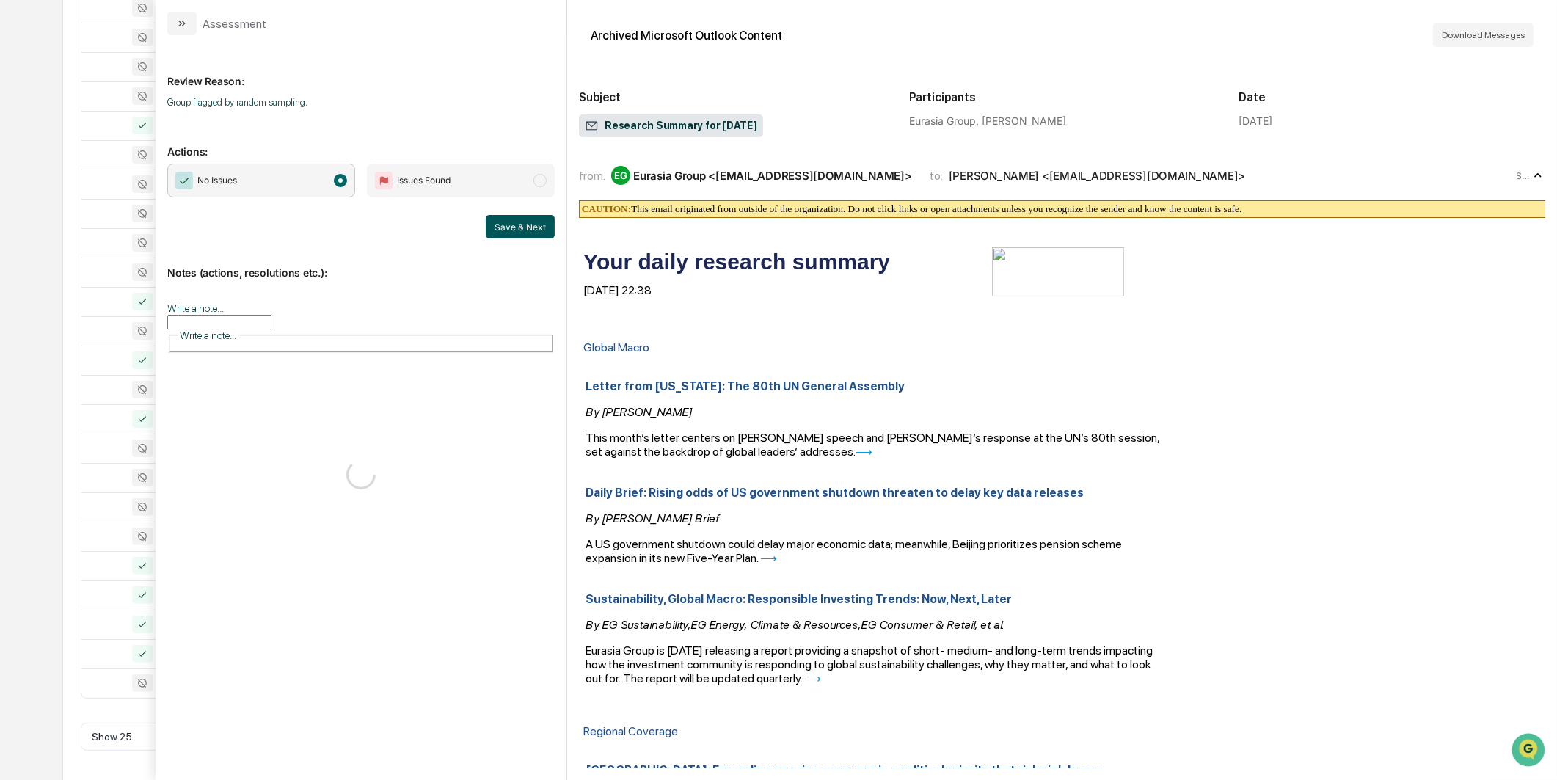
click at [548, 235] on button "Save & Next" at bounding box center [520, 226] width 69 height 23
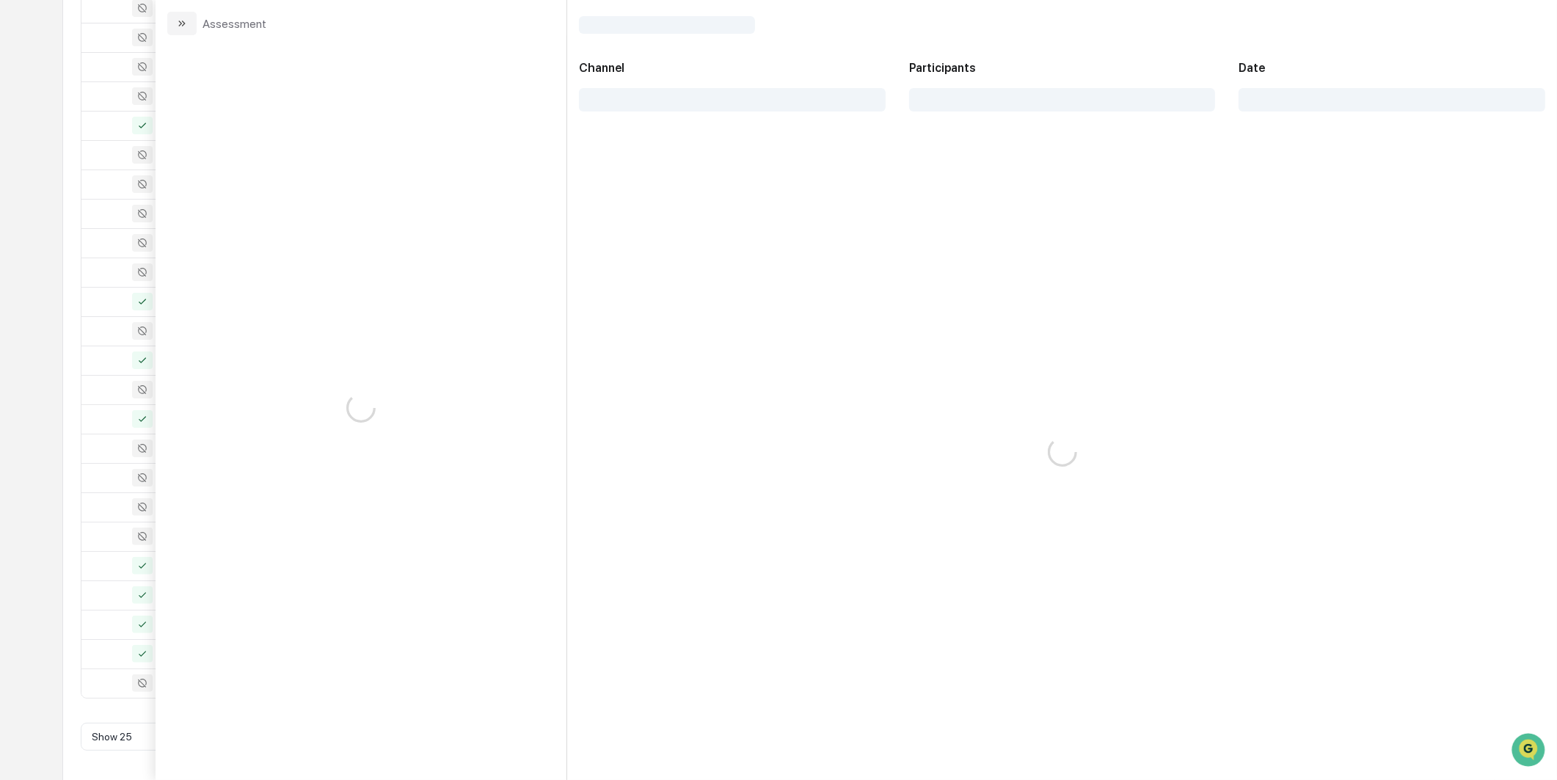
click at [41, 239] on div "Calendar Manage Tasks Reviews Approval Management Company People, Data, Setting…" at bounding box center [778, 204] width 1557 height 1154
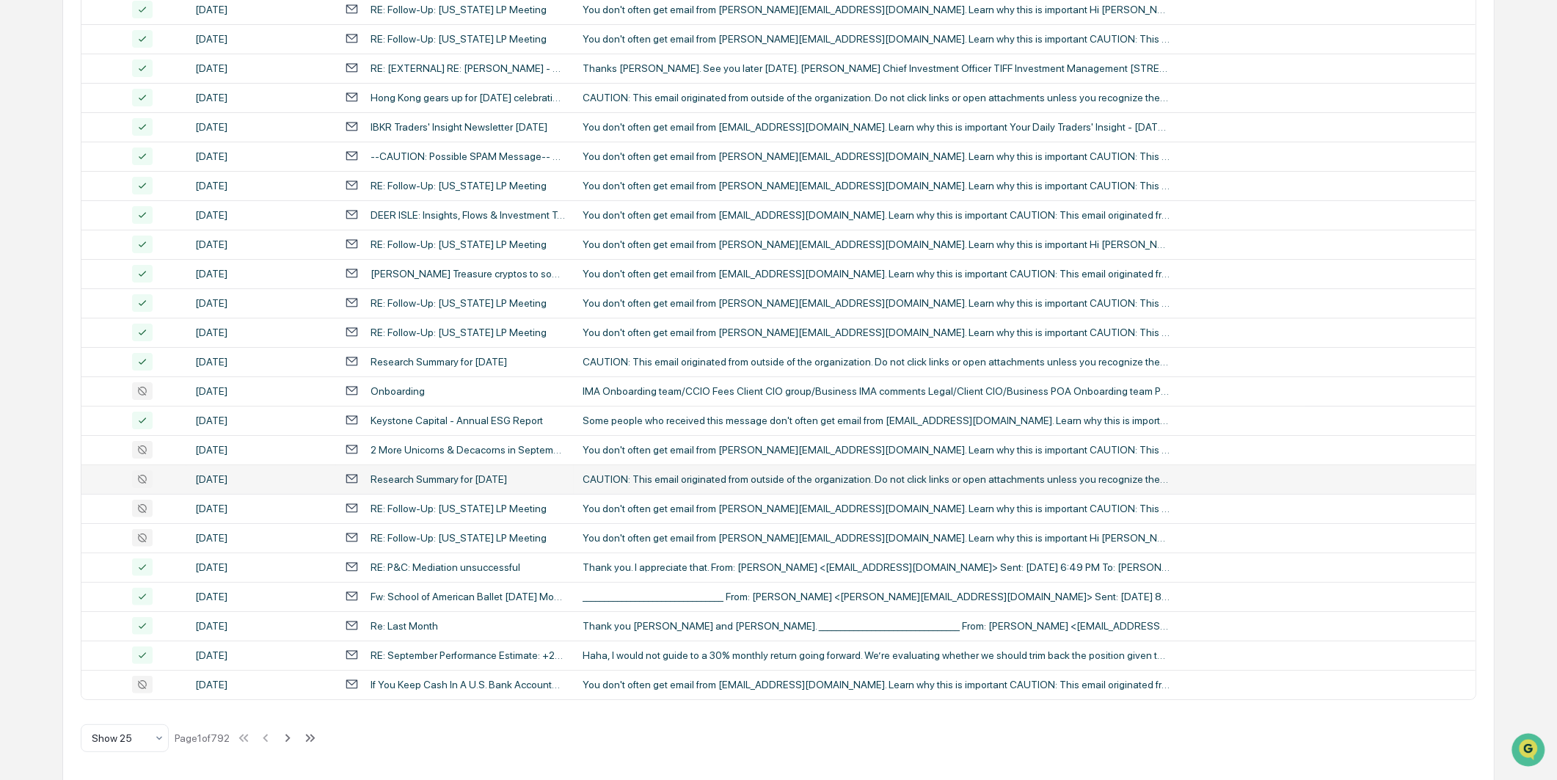
scroll to position [373, 0]
click at [372, 401] on td "Onboarding" at bounding box center [455, 389] width 238 height 29
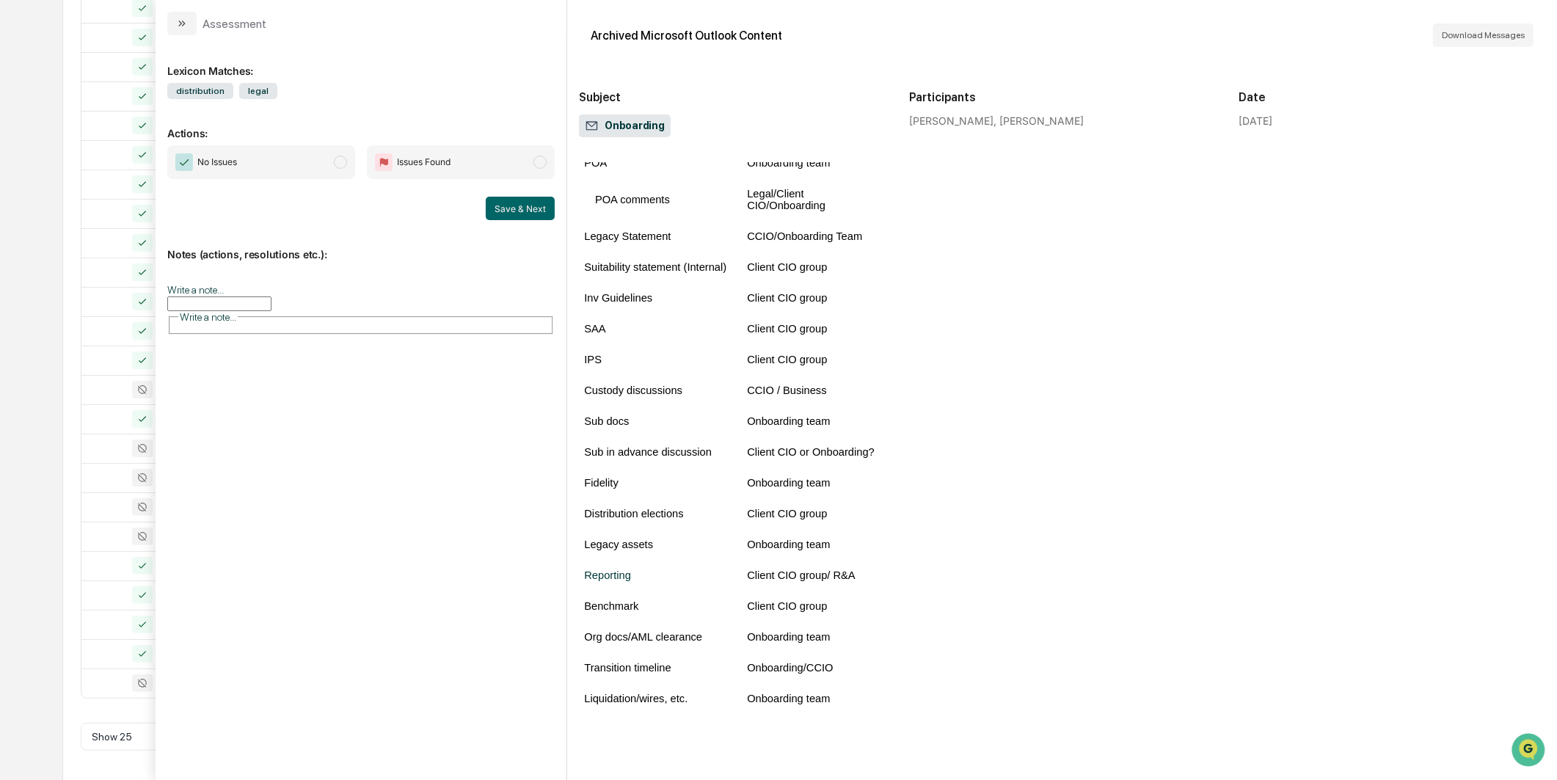
scroll to position [448, 0]
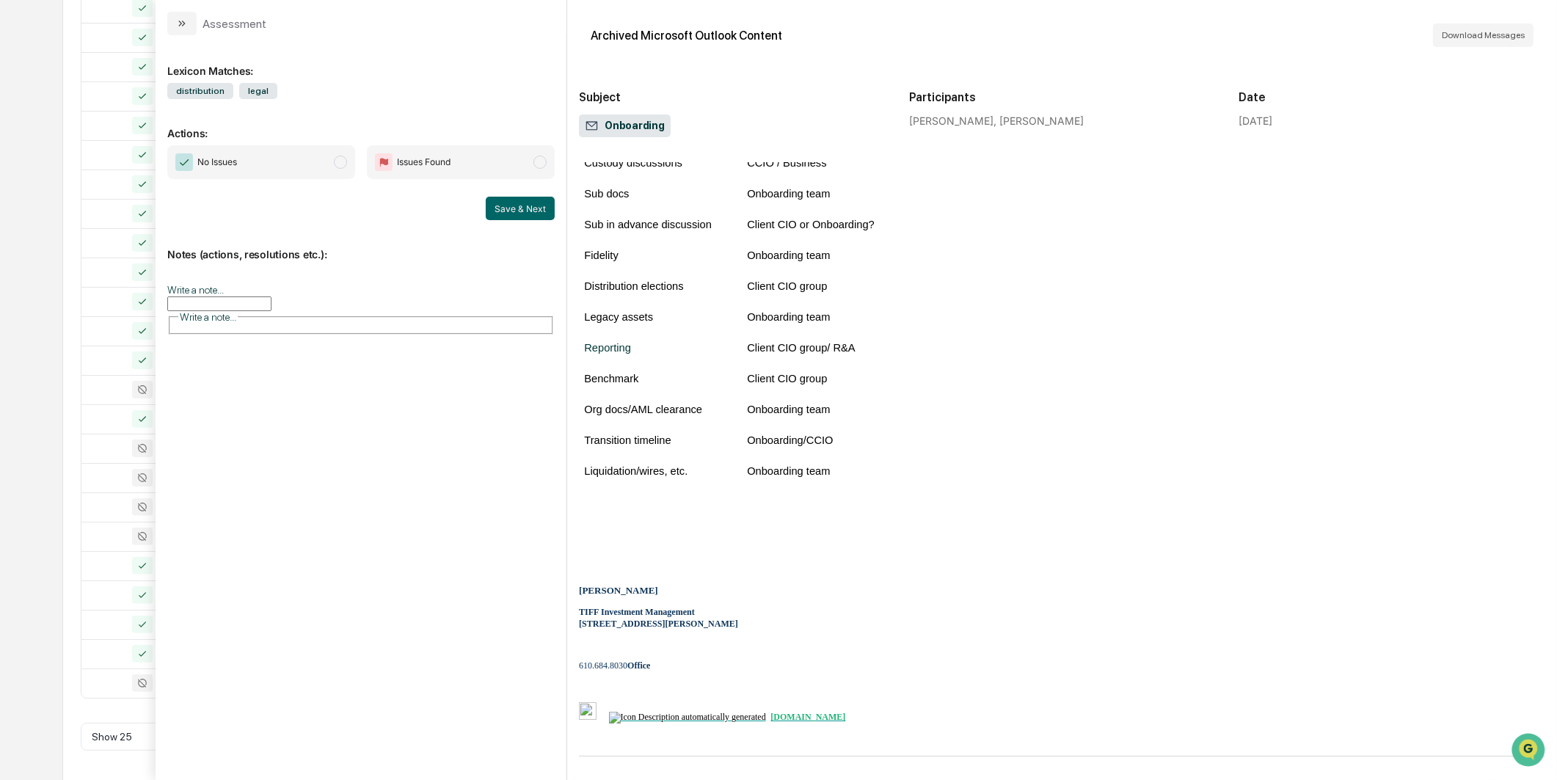
click at [304, 172] on span "No Issues" at bounding box center [261, 162] width 188 height 34
click at [500, 220] on div "Notes (actions, resolutions etc.): Write a note... Write a note..." at bounding box center [360, 286] width 387 height 132
click at [500, 214] on button "Save & Next" at bounding box center [520, 208] width 69 height 23
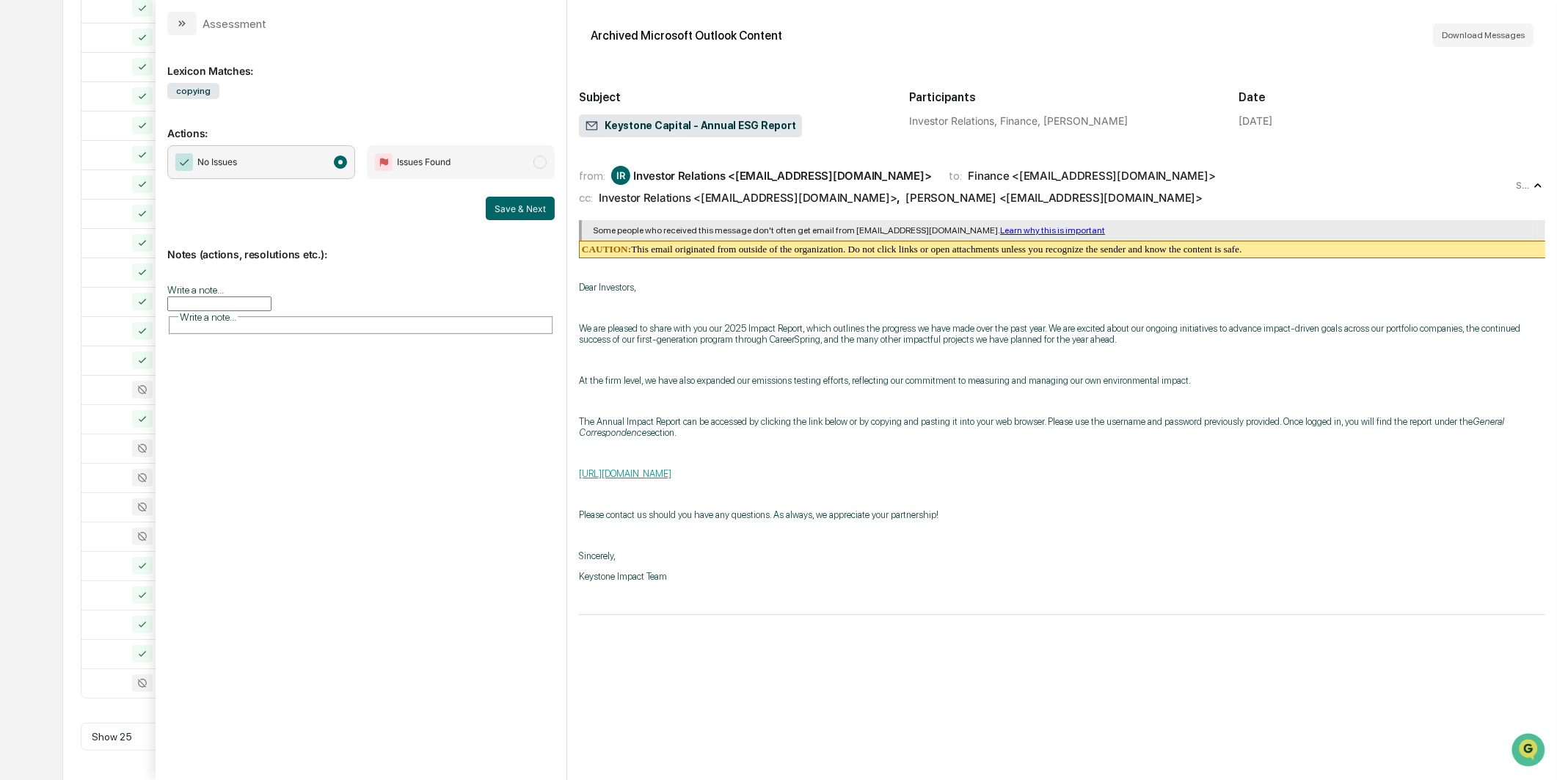
click at [508, 218] on button "Save & Next" at bounding box center [520, 208] width 69 height 23
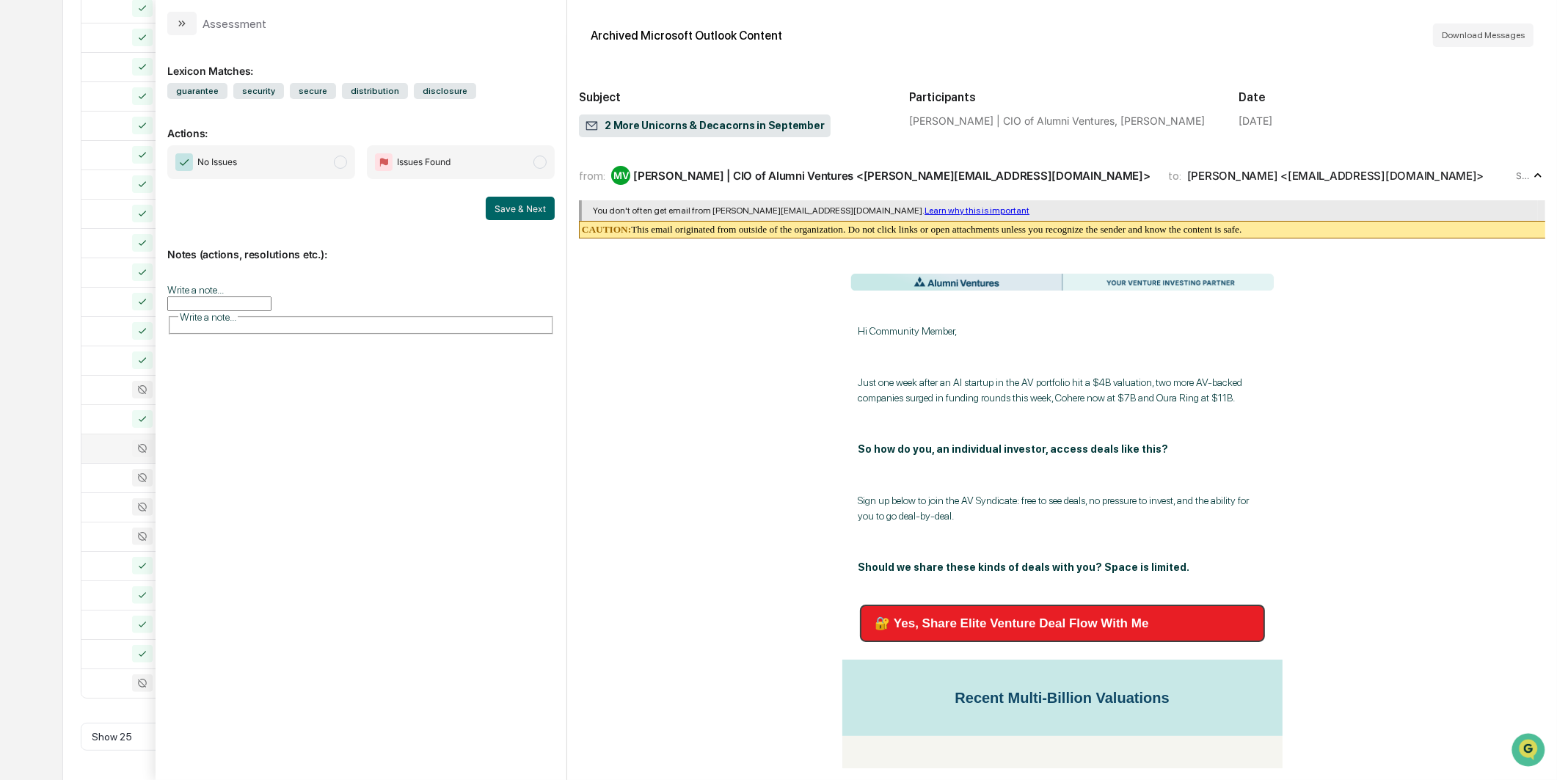
click at [134, 436] on td at bounding box center [133, 448] width 105 height 29
click at [134, 460] on td at bounding box center [133, 448] width 105 height 29
click at [326, 175] on span "No Issues" at bounding box center [261, 162] width 188 height 34
click at [485, 214] on div "Save & Next" at bounding box center [360, 208] width 387 height 23
click at [503, 208] on button "Save & Next" at bounding box center [520, 208] width 69 height 23
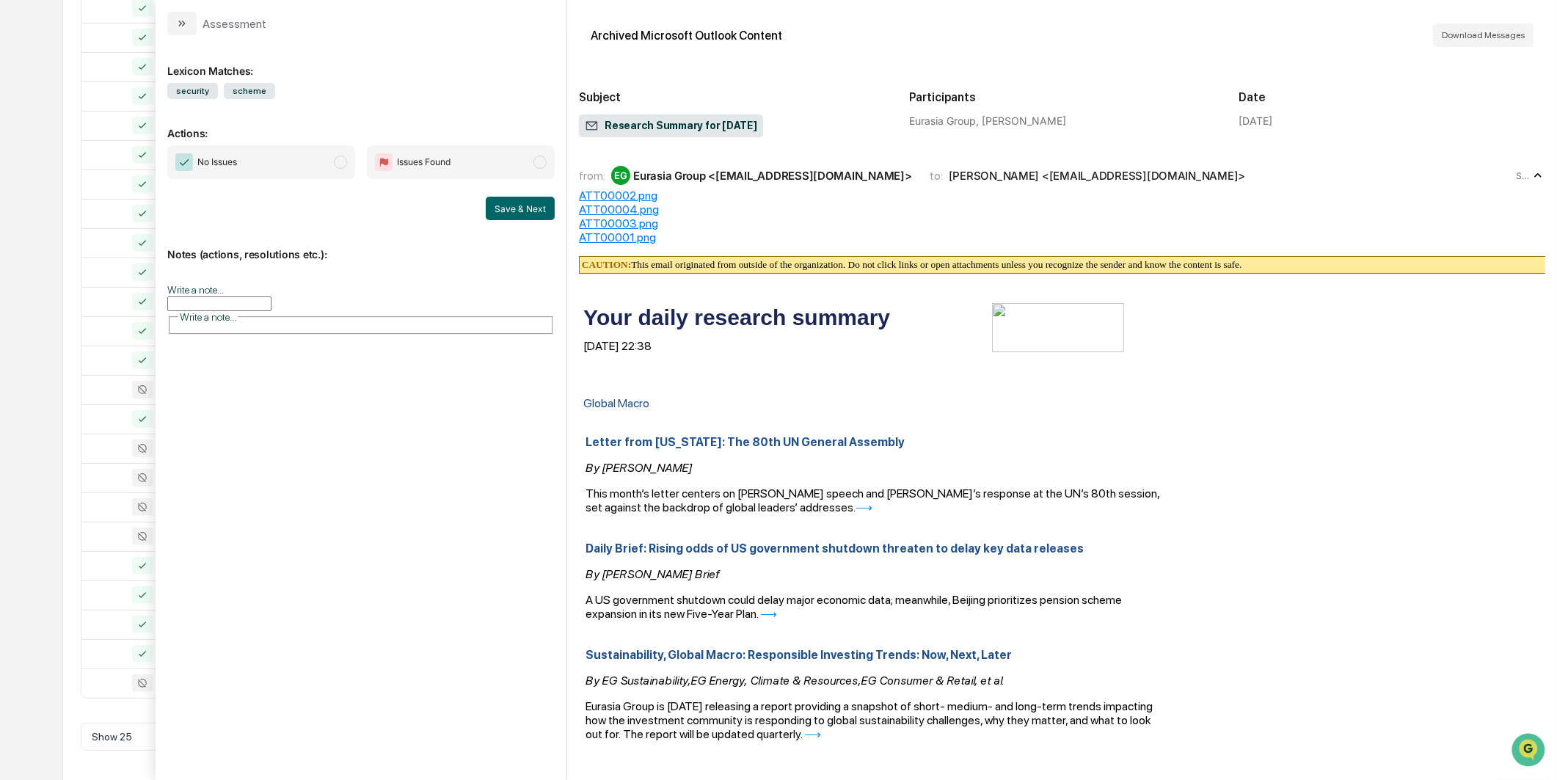
click at [240, 169] on span "No Issues" at bounding box center [261, 162] width 188 height 34
click at [550, 208] on button "Save & Next" at bounding box center [520, 208] width 69 height 23
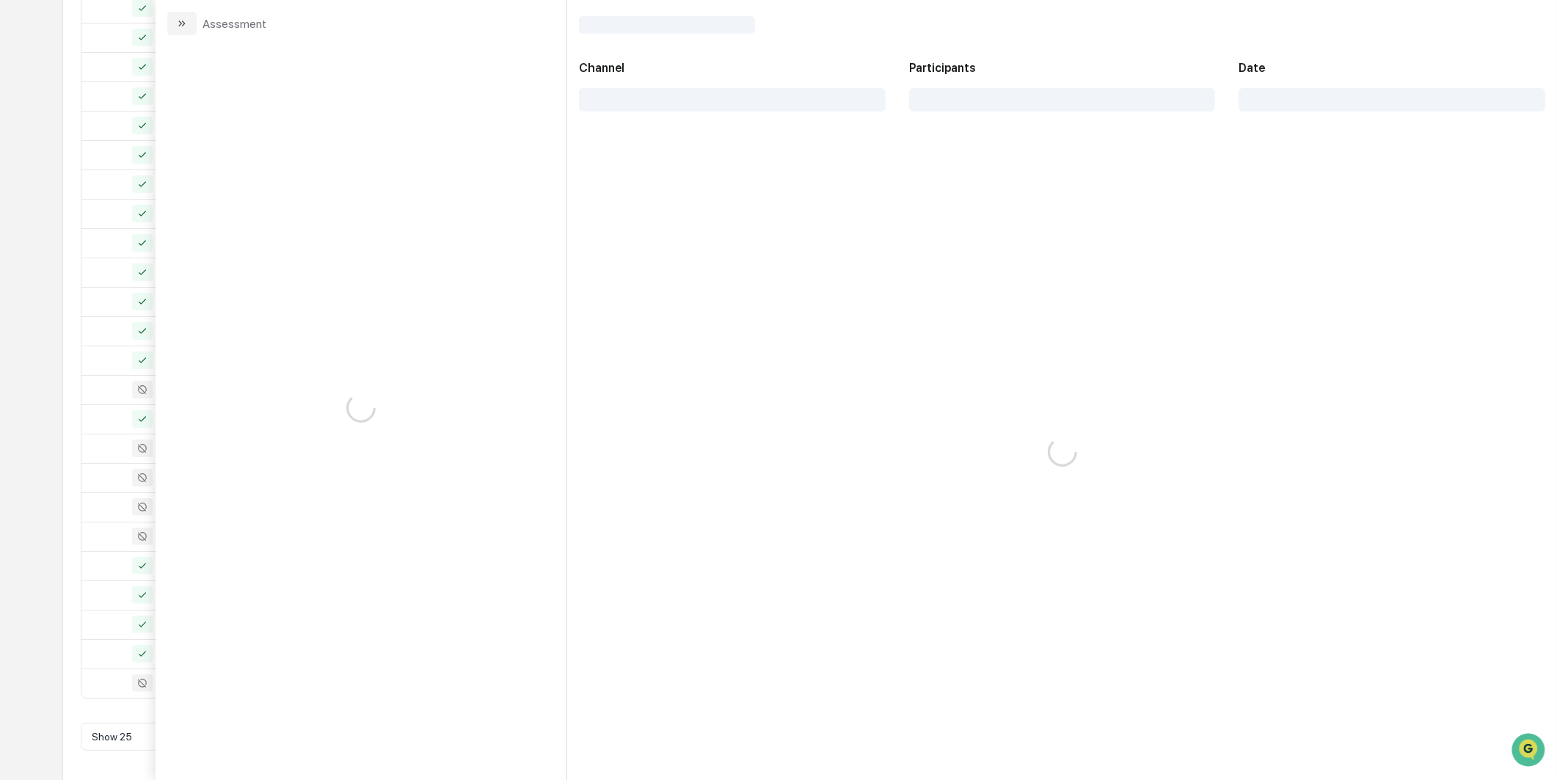
click at [539, 209] on div "modal" at bounding box center [361, 407] width 411 height 745
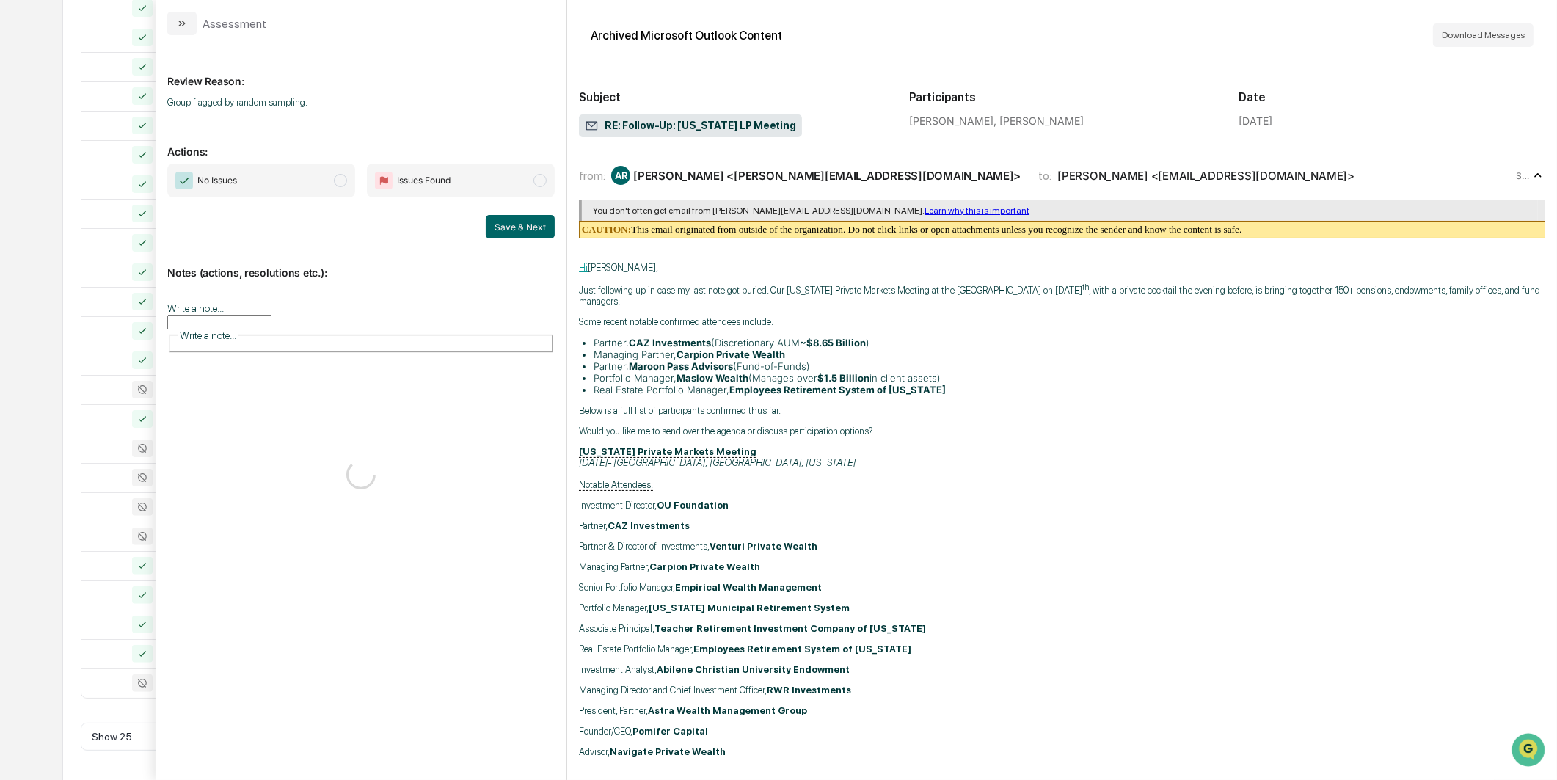
click at [306, 177] on span "No Issues" at bounding box center [261, 181] width 188 height 34
click at [511, 222] on button "Save & Next" at bounding box center [520, 226] width 69 height 23
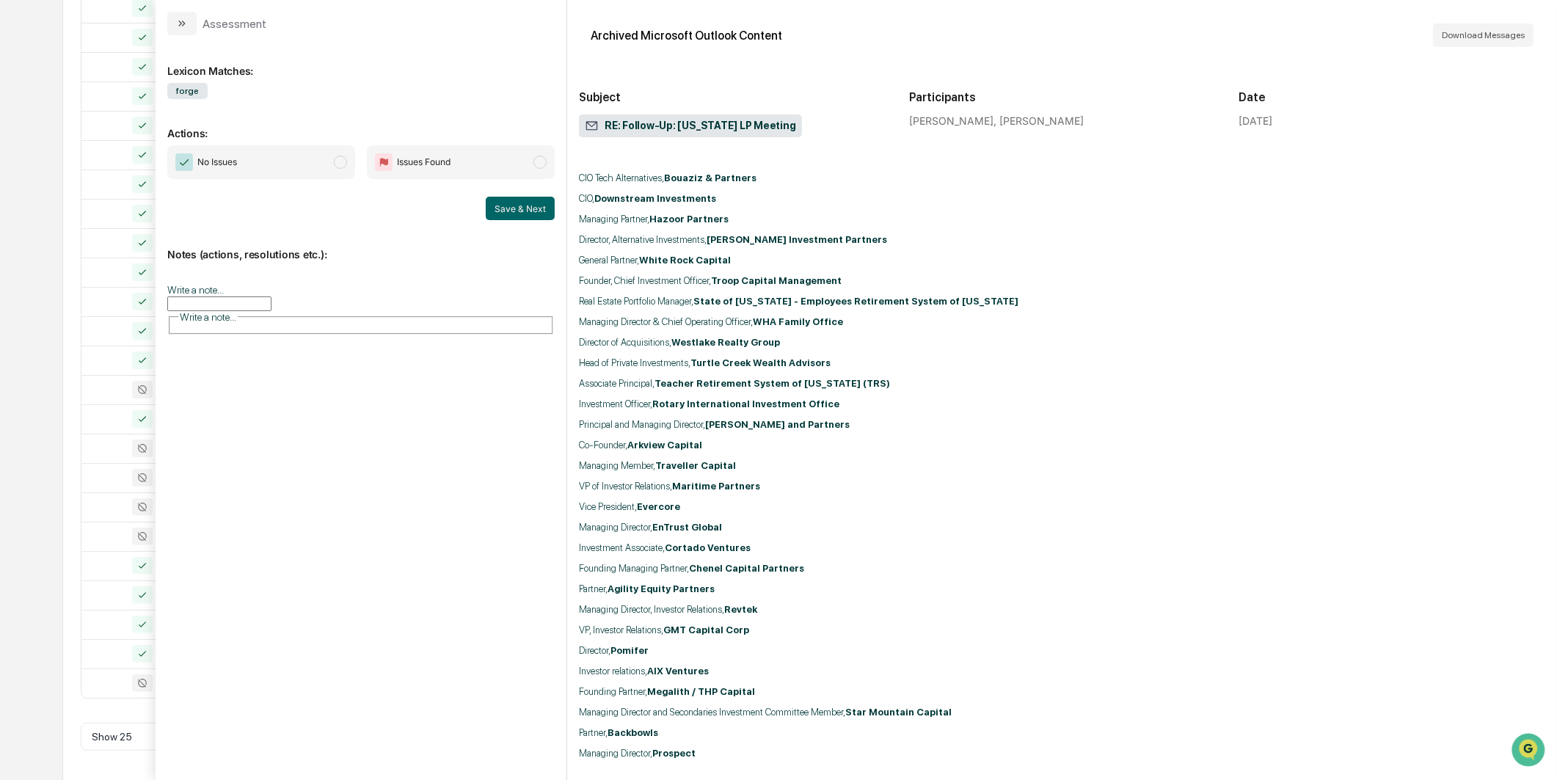
scroll to position [1956, 0]
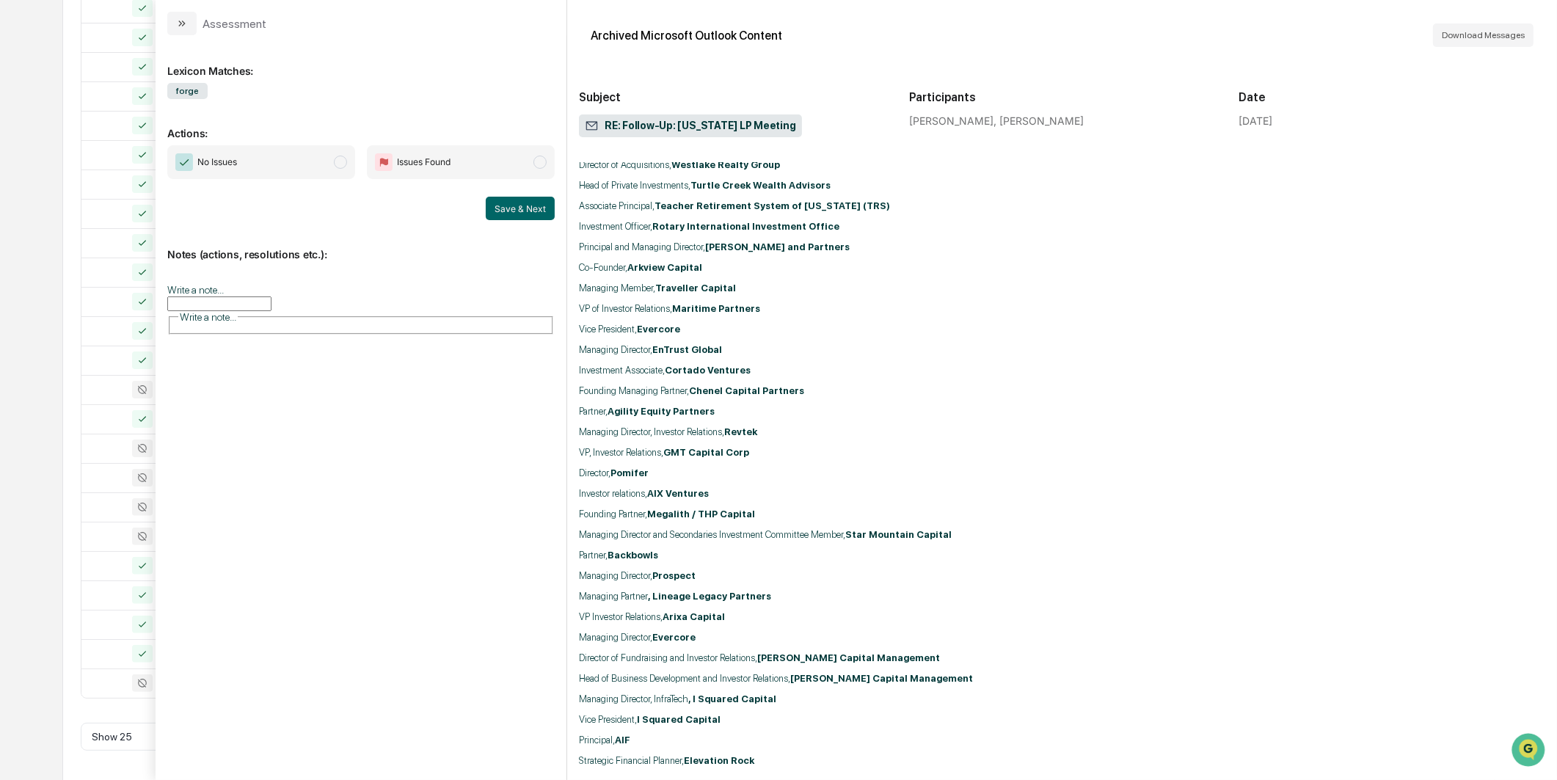
click at [327, 156] on span "No Issues" at bounding box center [261, 162] width 188 height 34
click at [495, 206] on button "Save & Next" at bounding box center [520, 208] width 69 height 23
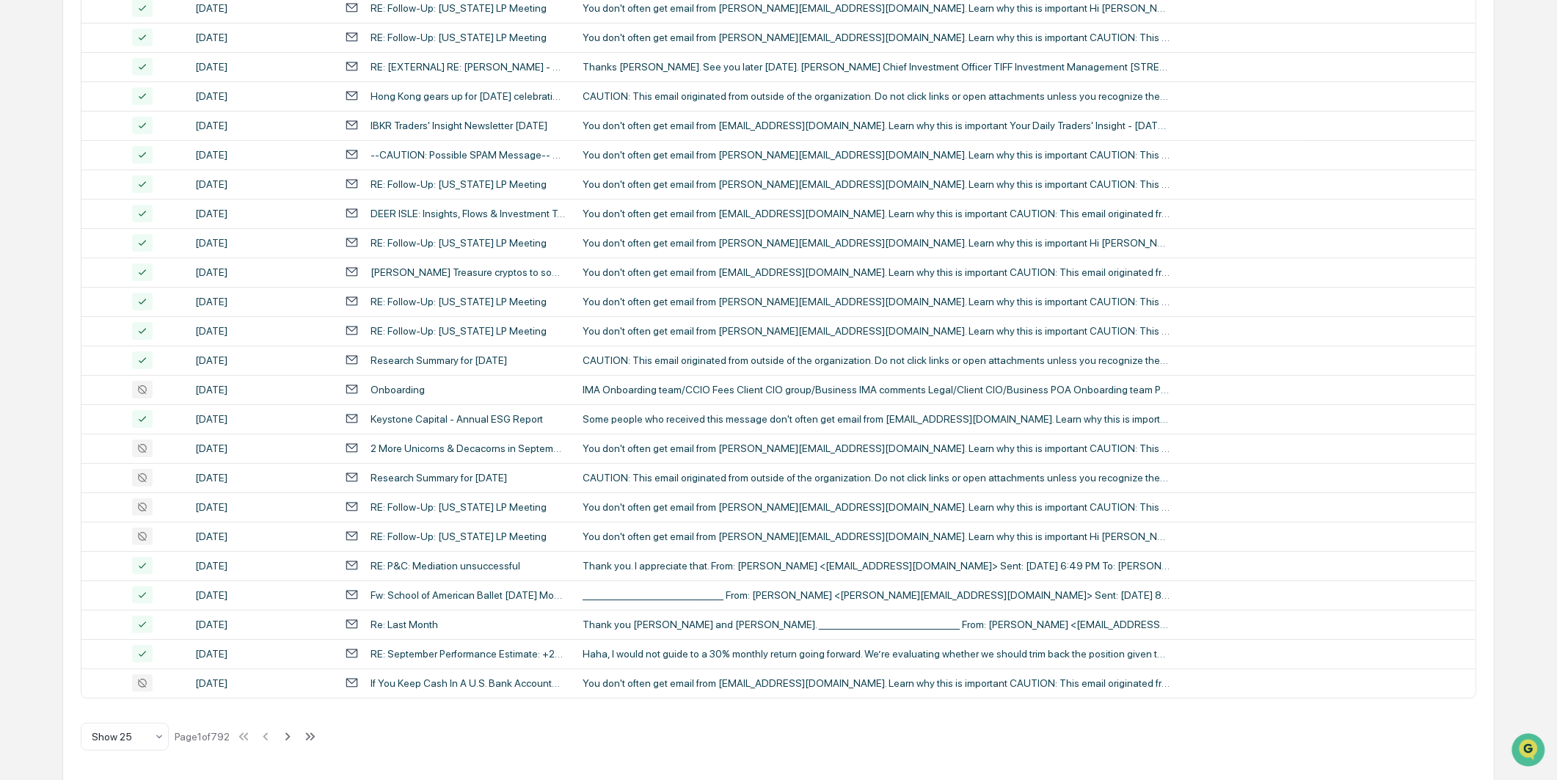
click at [43, 273] on div "Calendar Manage Tasks Reviews Approval Management Company People, Data, Setting…" at bounding box center [778, 204] width 1557 height 1154
click at [253, 677] on div "[DATE]" at bounding box center [261, 683] width 132 height 12
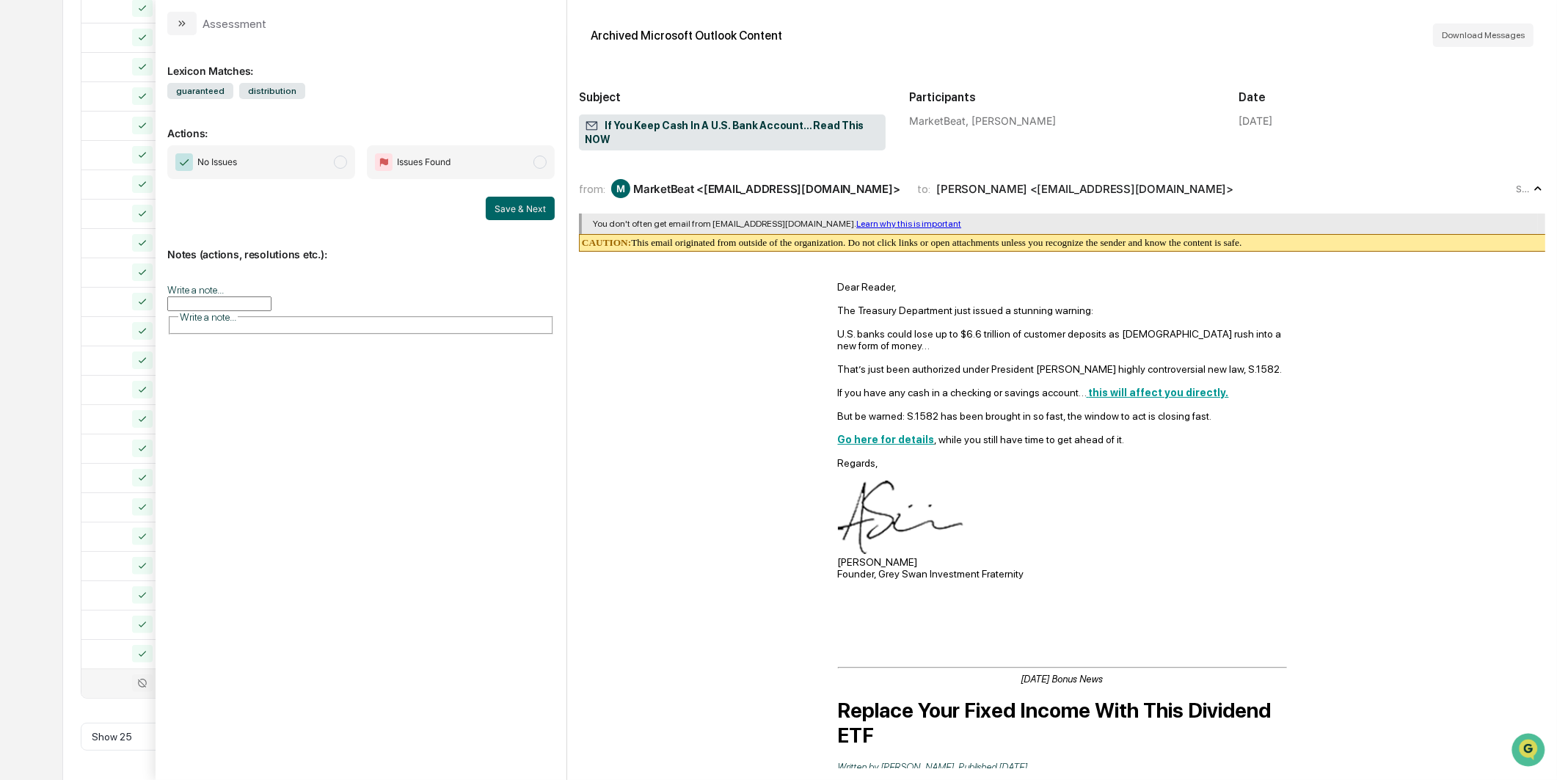
click at [371, 166] on span "Issues Found" at bounding box center [461, 162] width 188 height 34
click at [326, 167] on span "No Issues" at bounding box center [261, 162] width 188 height 34
click at [496, 217] on button "Save & Next" at bounding box center [520, 208] width 69 height 23
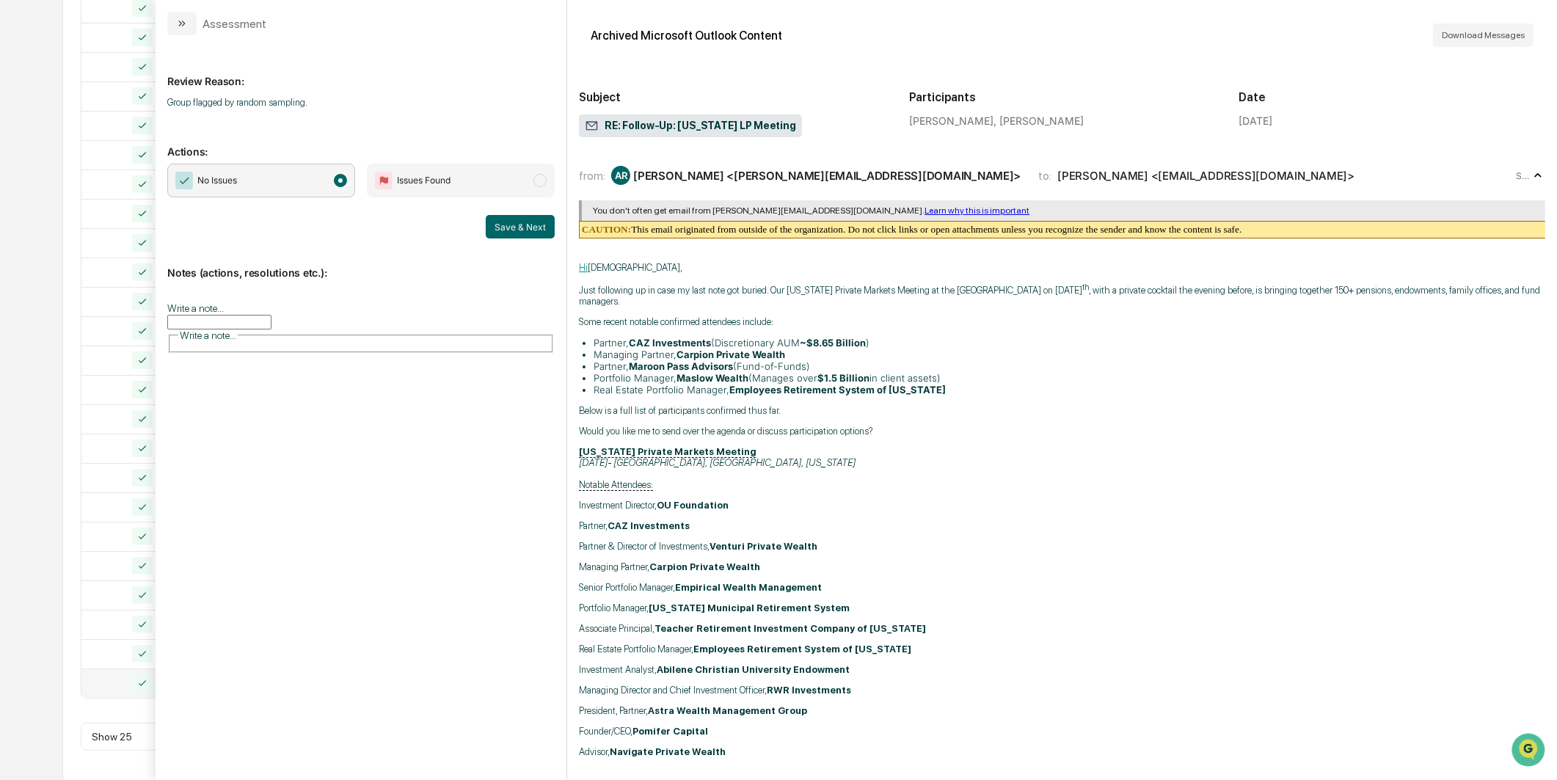
click at [26, 192] on div "Calendar Manage Tasks Reviews Approval Management Company People, Data, Setting…" at bounding box center [778, 204] width 1557 height 1154
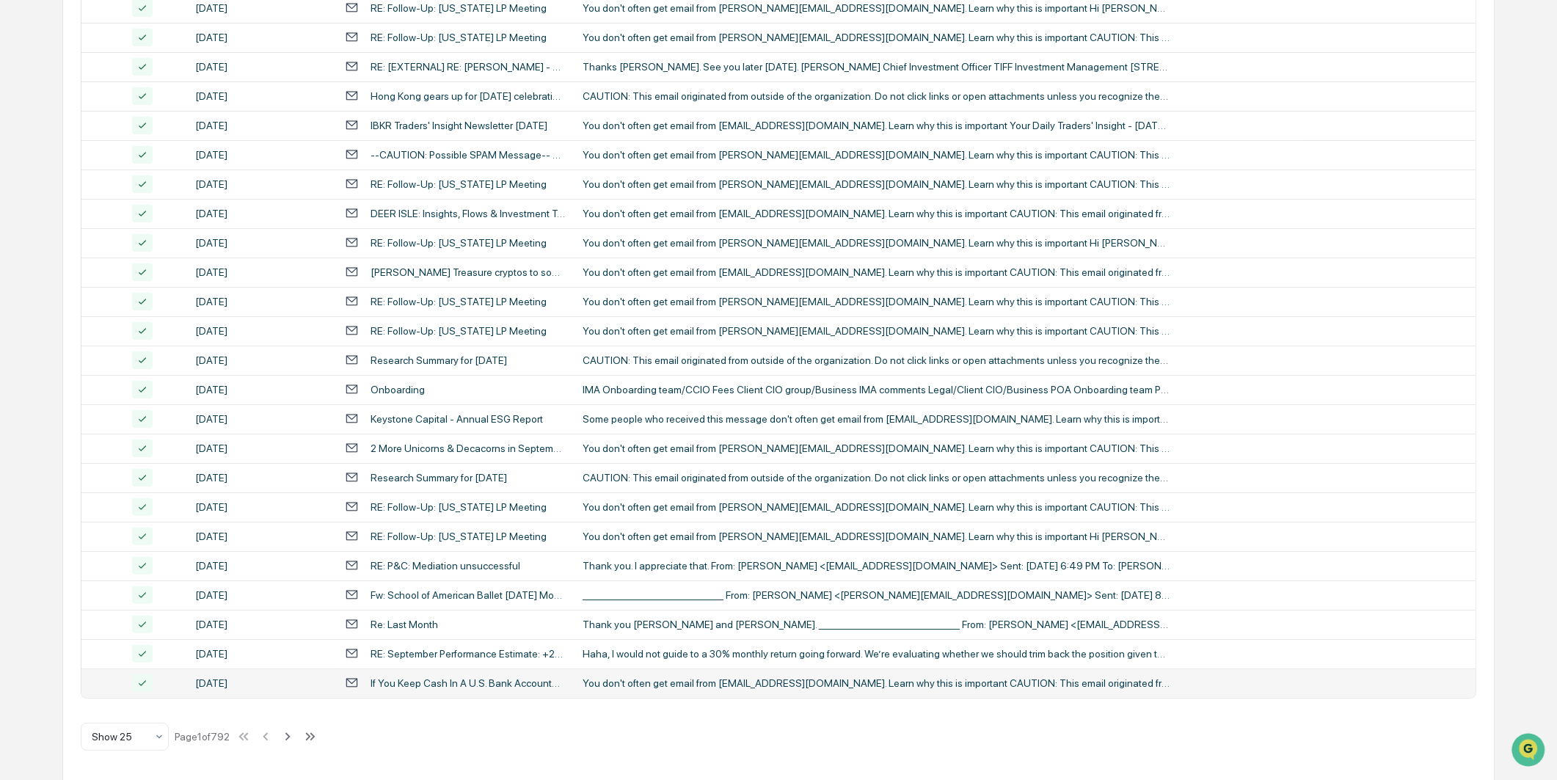
click at [743, 681] on div "You don't often get email from [EMAIL_ADDRESS][DOMAIN_NAME]. Learn why this is …" at bounding box center [876, 683] width 587 height 12
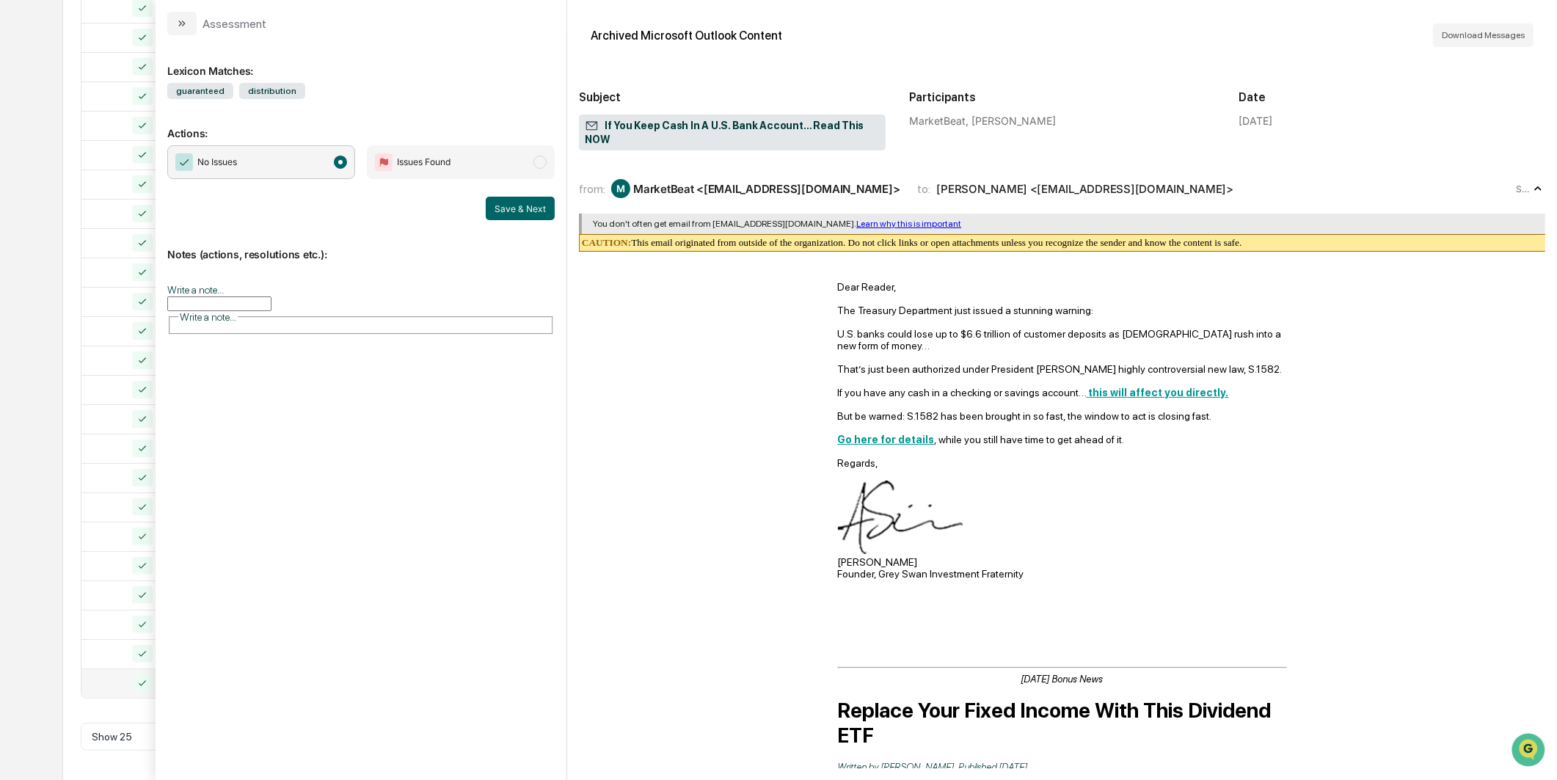
click at [34, 236] on div "Calendar Manage Tasks Reviews Approval Management Company People, Data, Setting…" at bounding box center [778, 204] width 1557 height 1154
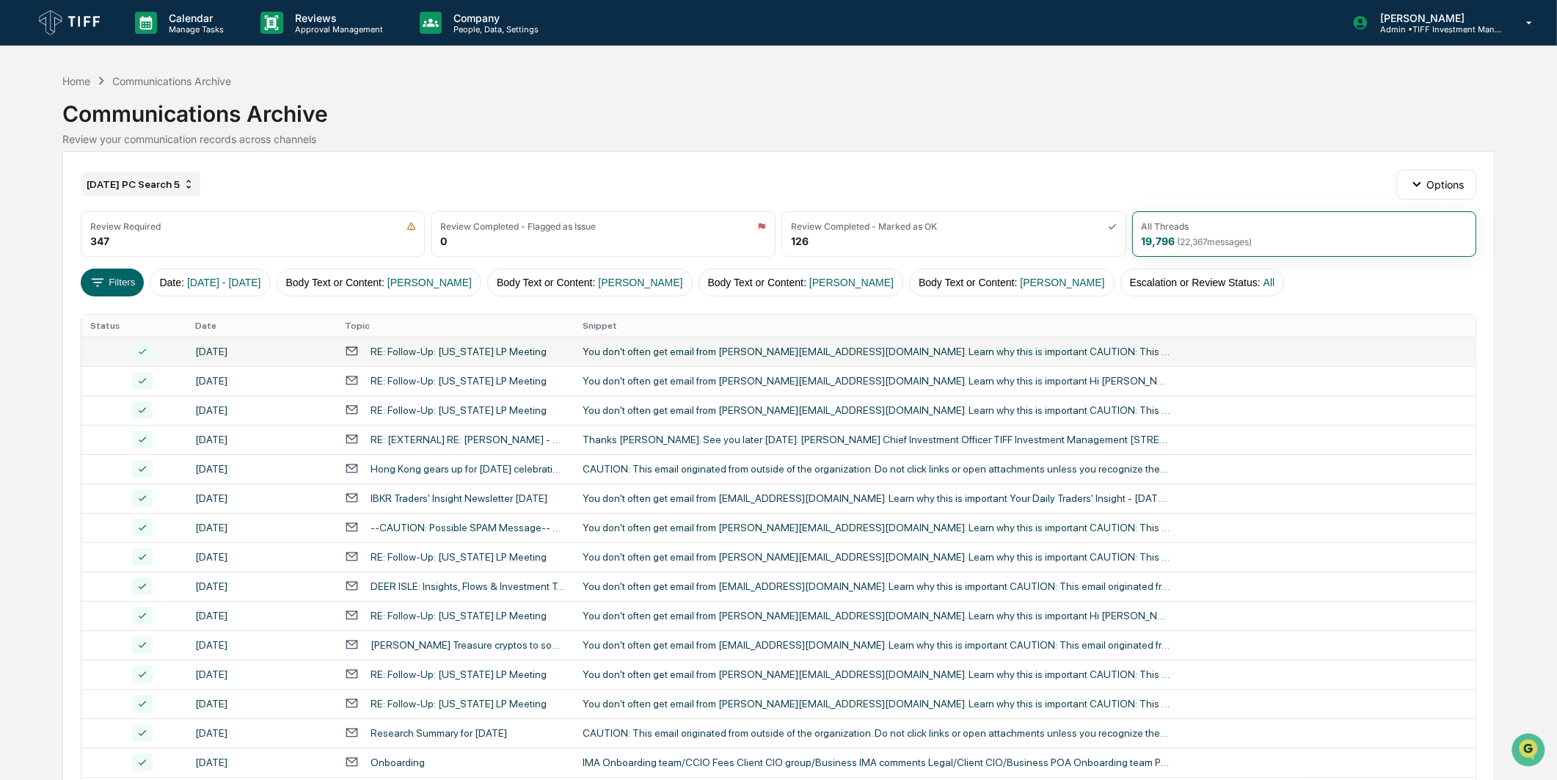
click at [151, 183] on div "[DATE] PC Search 5" at bounding box center [141, 183] width 120 height 23
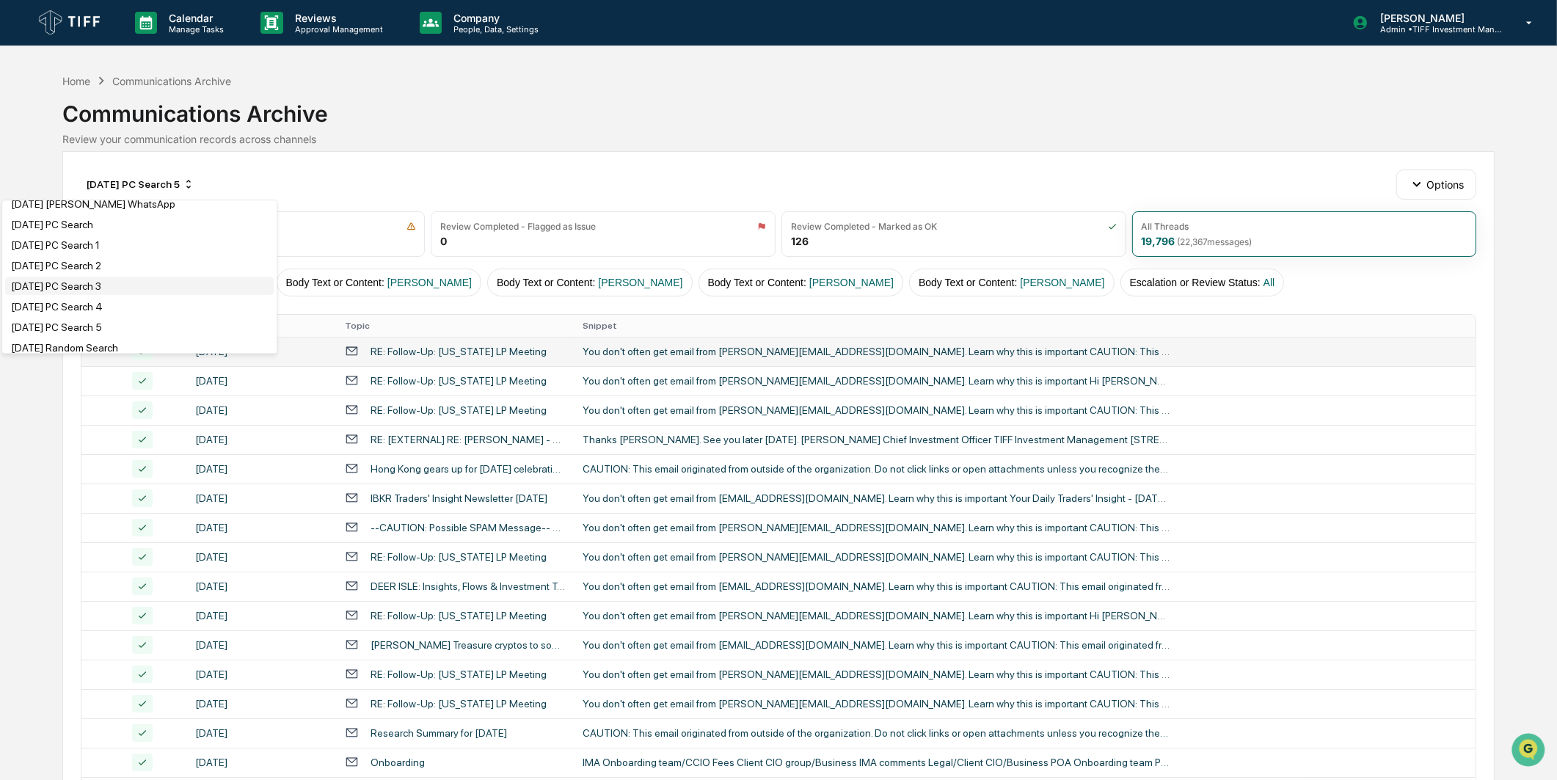
scroll to position [1631, 0]
click at [41, 114] on div "Calendar Manage Tasks Reviews Approval Management Company People, Data, Setting…" at bounding box center [778, 577] width 1557 height 1154
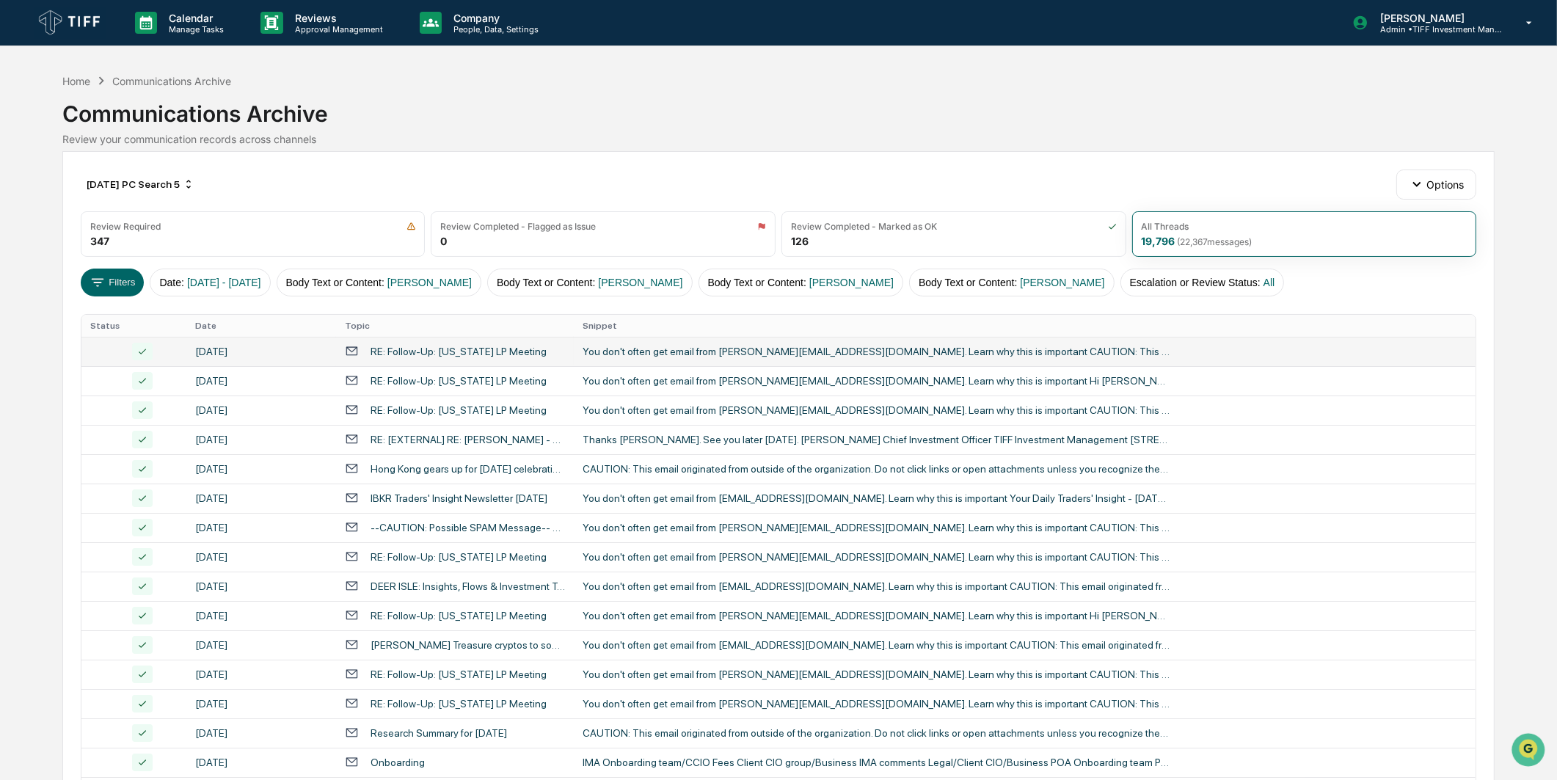
click at [112, 170] on div "[DATE] PC Search 5 Options" at bounding box center [779, 184] width 1396 height 29
click at [112, 177] on div "[DATE] PC Search 5" at bounding box center [141, 183] width 120 height 23
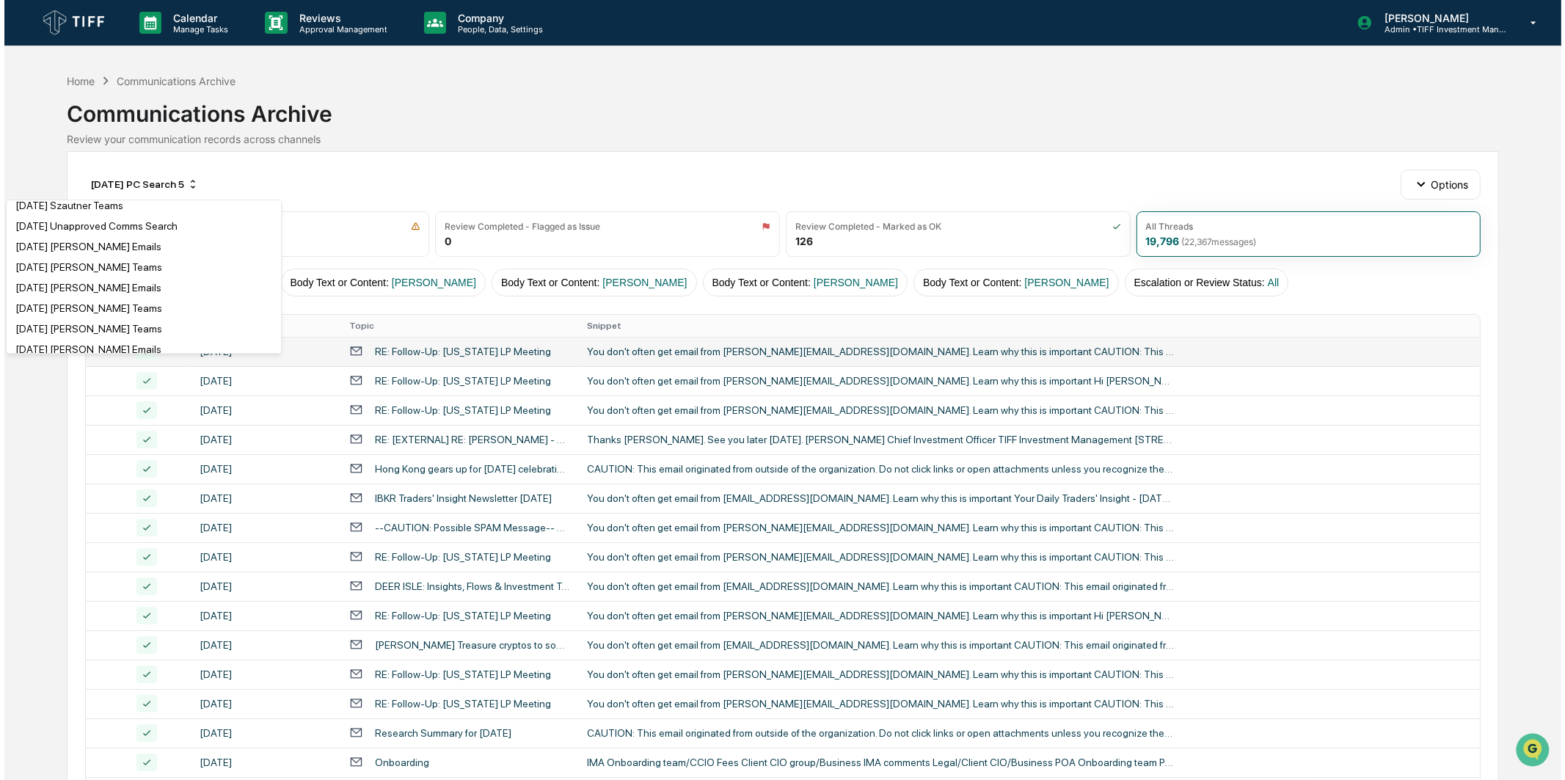
scroll to position [1956, 0]
click at [166, 193] on div "[DATE] Unapproved Comms Search" at bounding box center [92, 187] width 162 height 12
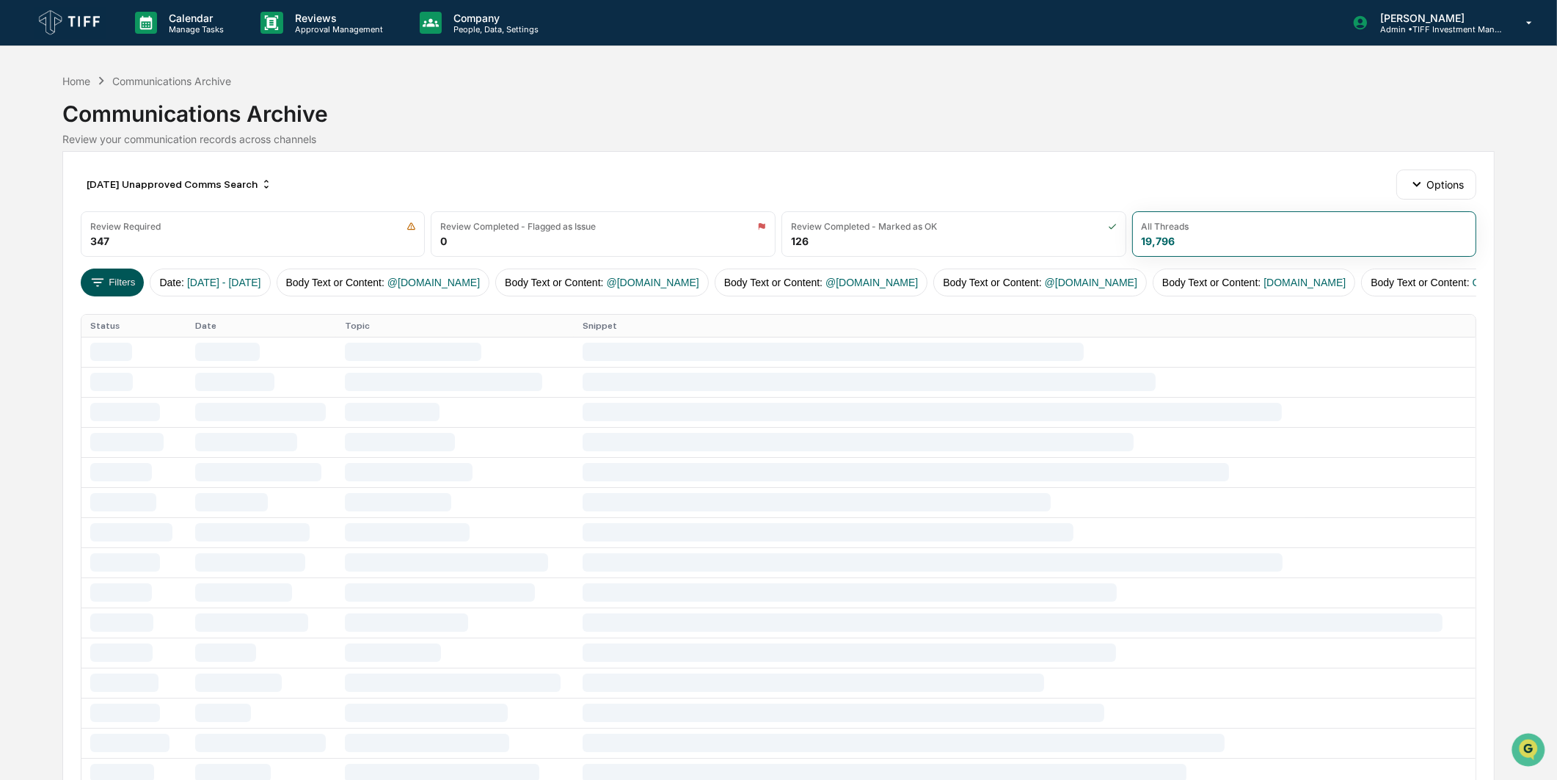
click at [121, 277] on button "Filters" at bounding box center [113, 283] width 64 height 28
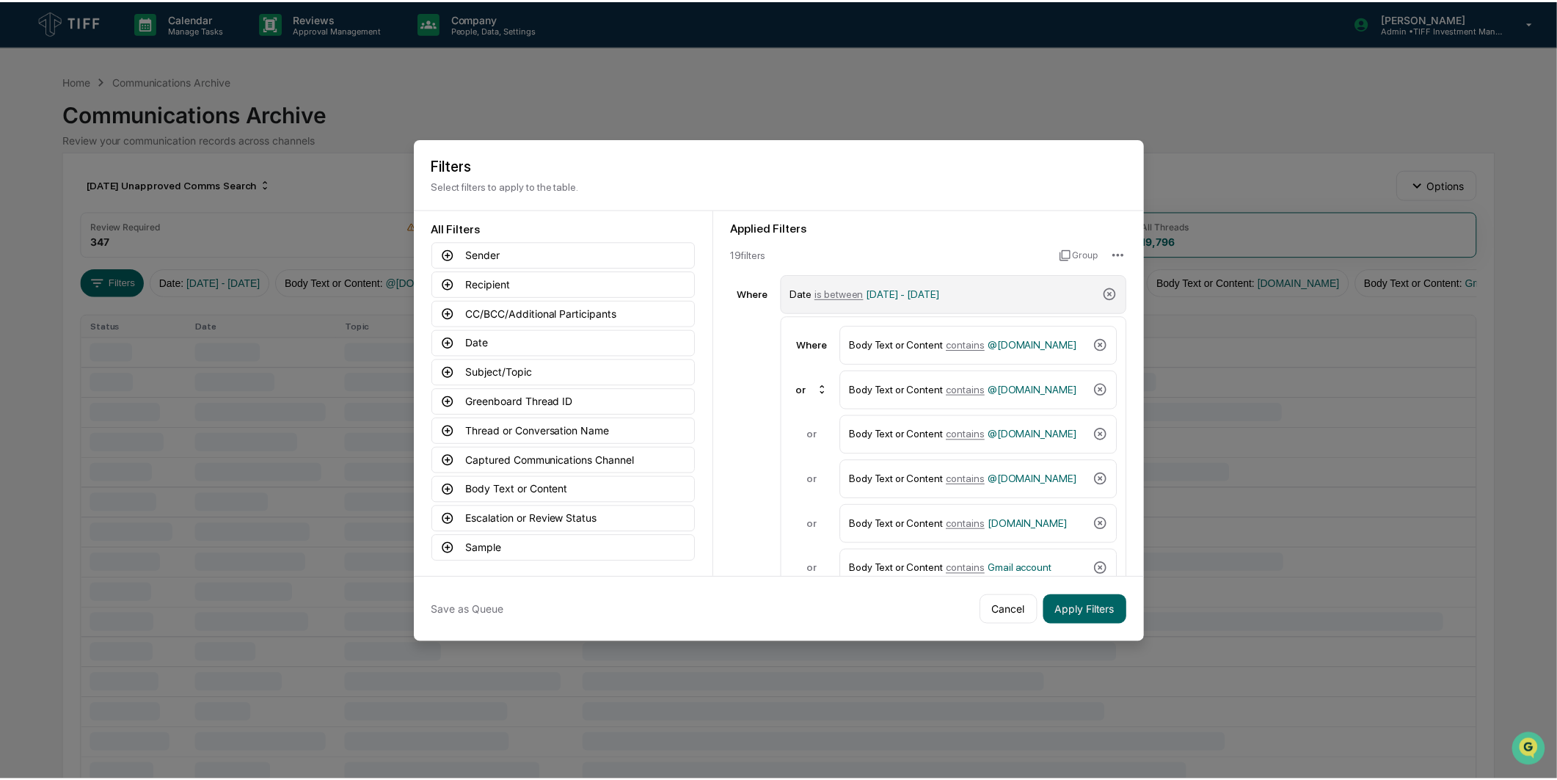
scroll to position [0, 0]
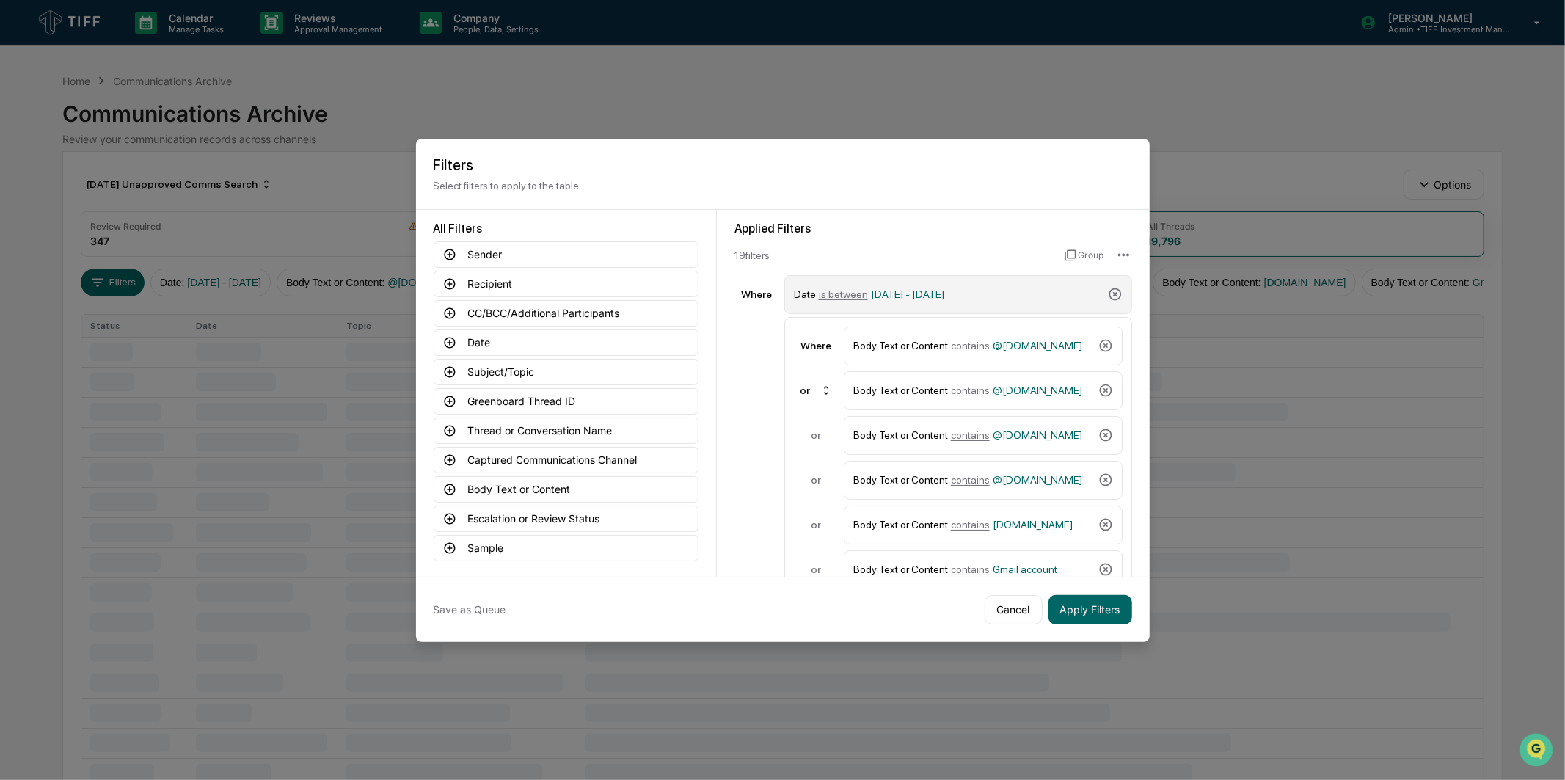
click at [873, 295] on span "[DATE] - [DATE]" at bounding box center [907, 294] width 73 height 12
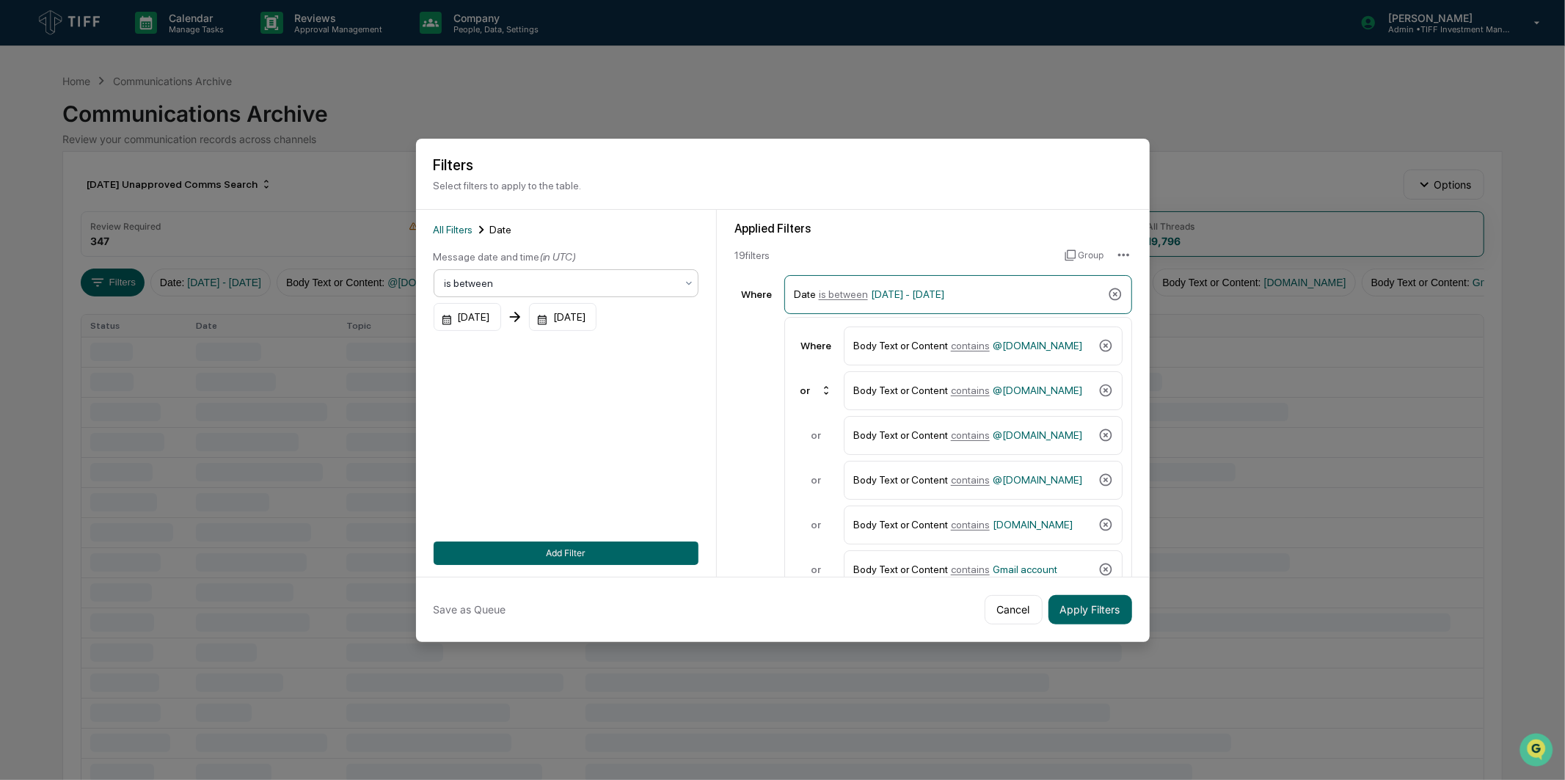
click at [589, 279] on div at bounding box center [560, 283] width 231 height 15
click at [700, 434] on div "All Filters Date Message date and time (in UTC) 3 results available. Use Up and…" at bounding box center [566, 393] width 301 height 367
click at [628, 536] on div "All Filters Date Message date and time (in UTC) is between [DATE] [DATE] Add Fi…" at bounding box center [566, 393] width 265 height 343
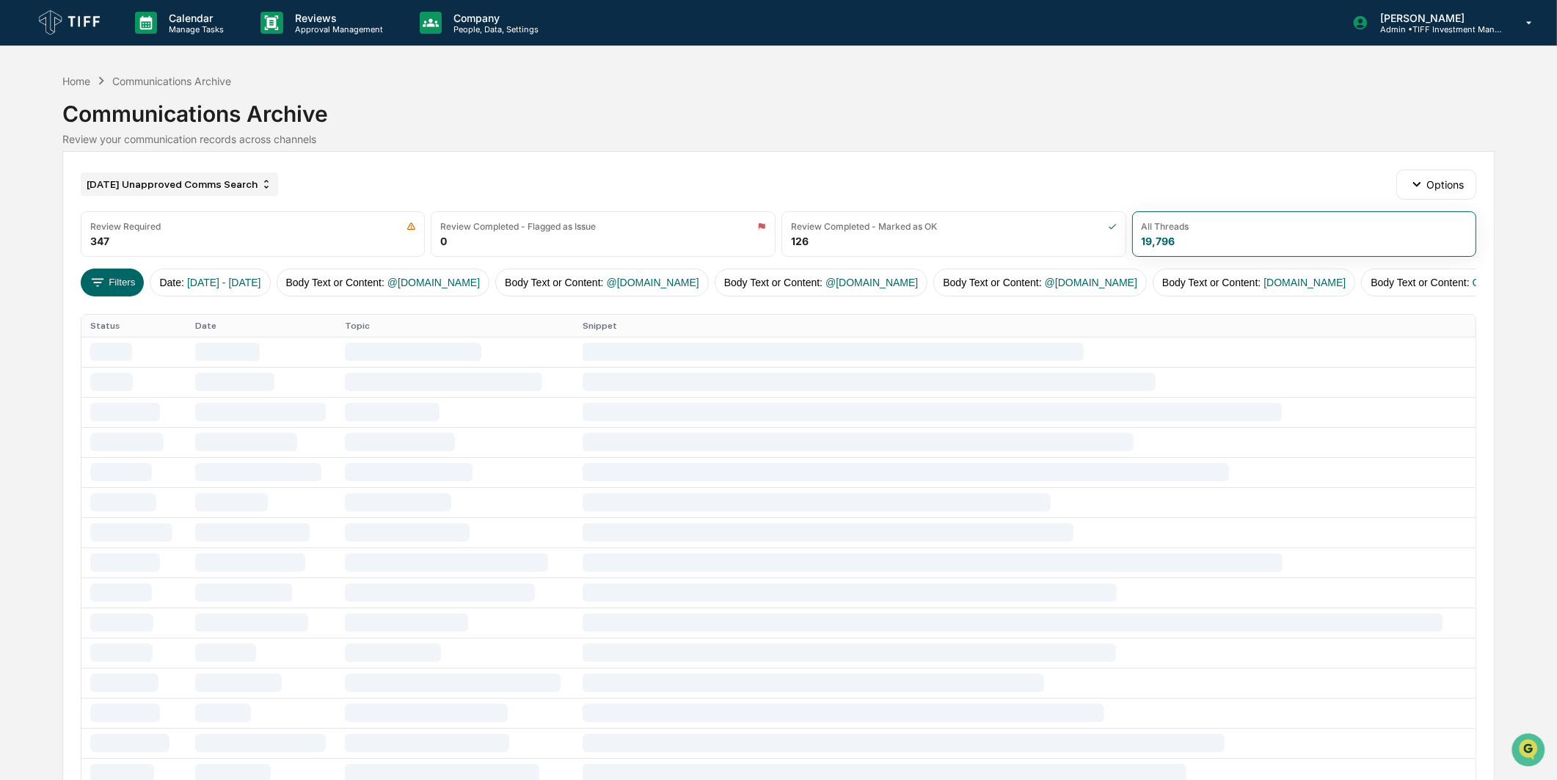
click at [225, 186] on div "[DATE] Unapproved Comms Search" at bounding box center [179, 183] width 197 height 23
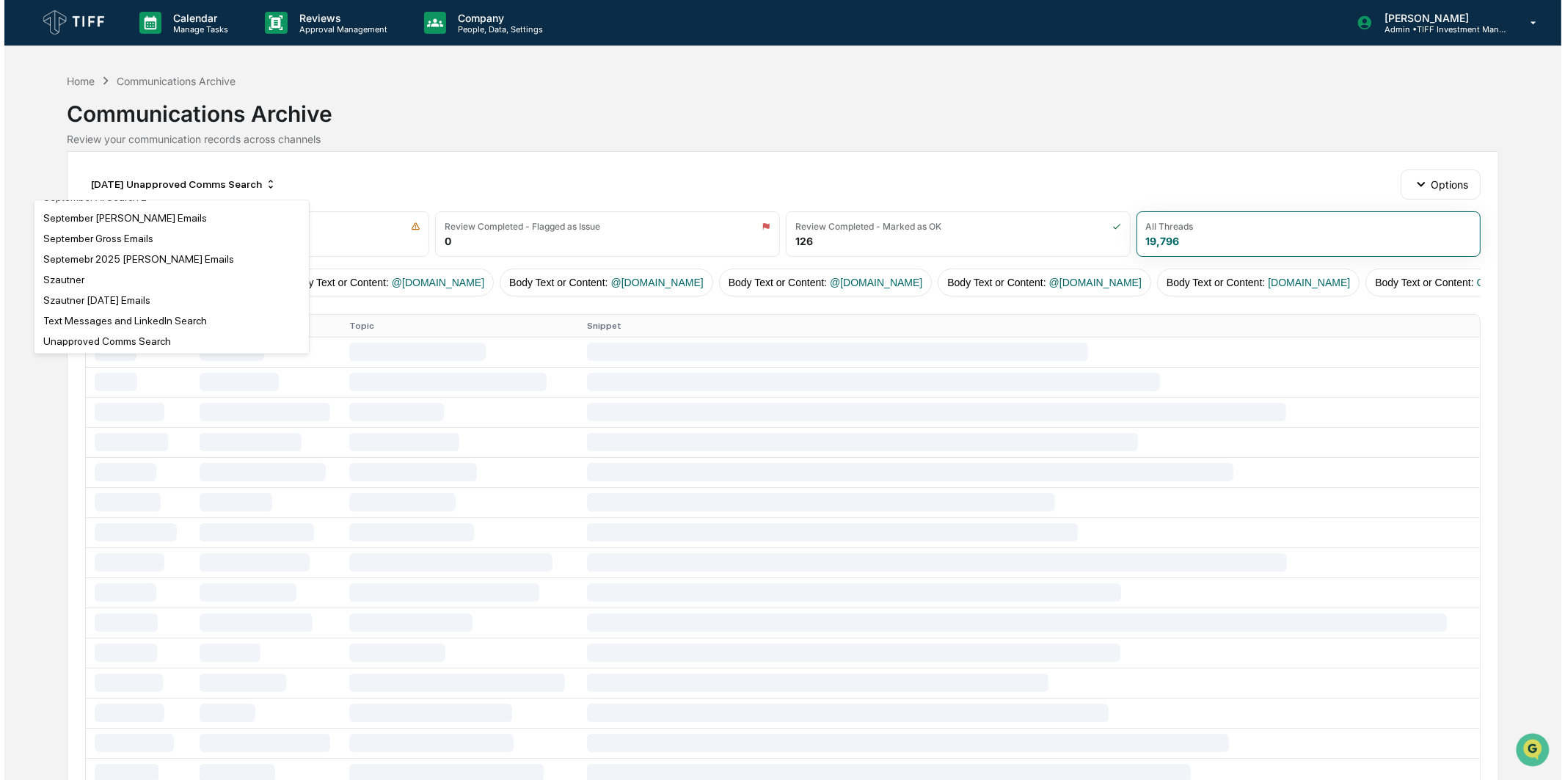
scroll to position [3760, 0]
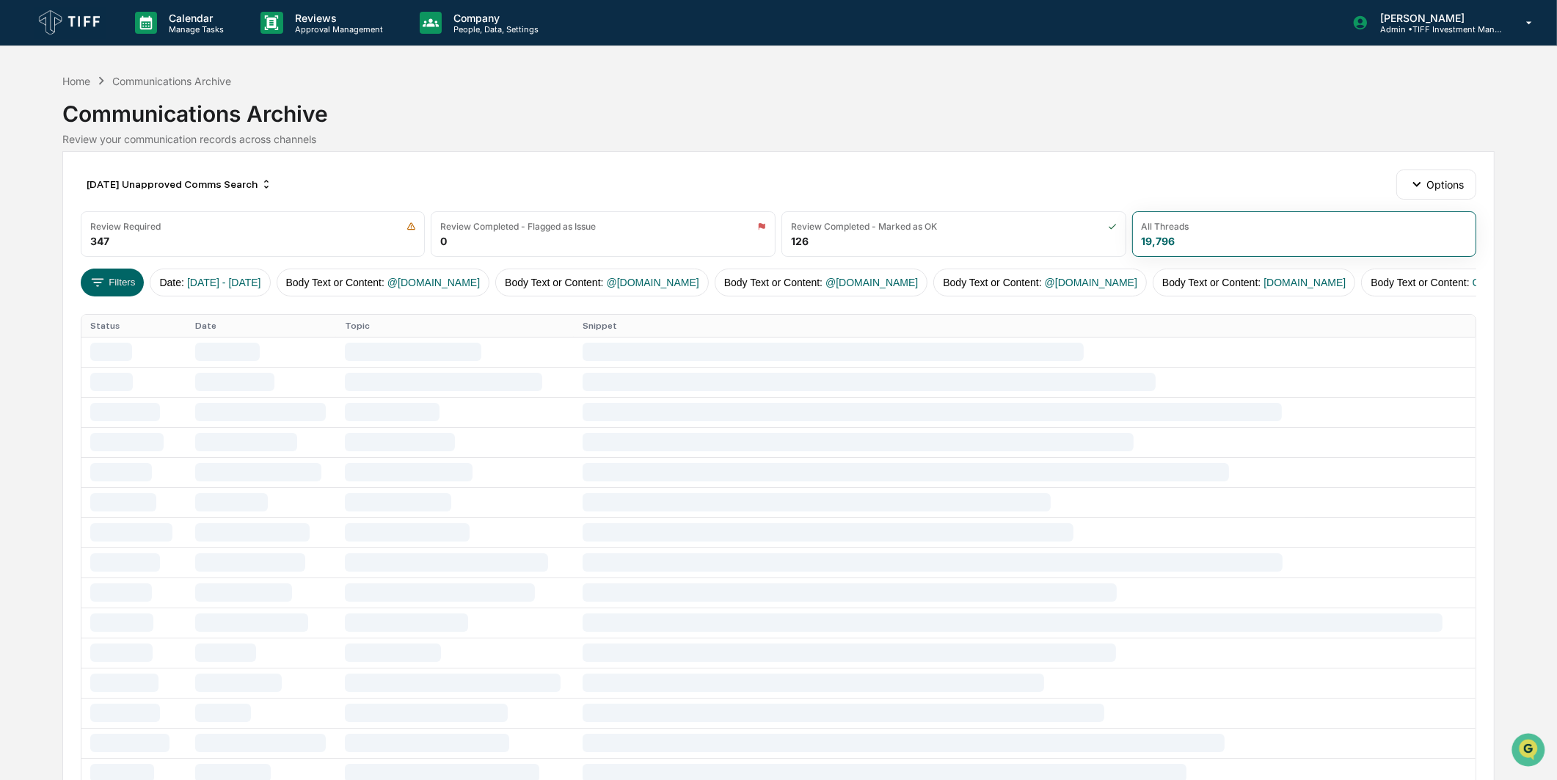
click at [49, 136] on div "Calendar Manage Tasks Reviews Approval Management Company People, Data, Setting…" at bounding box center [778, 586] width 1557 height 1173
click at [108, 280] on button "Filters" at bounding box center [113, 283] width 64 height 28
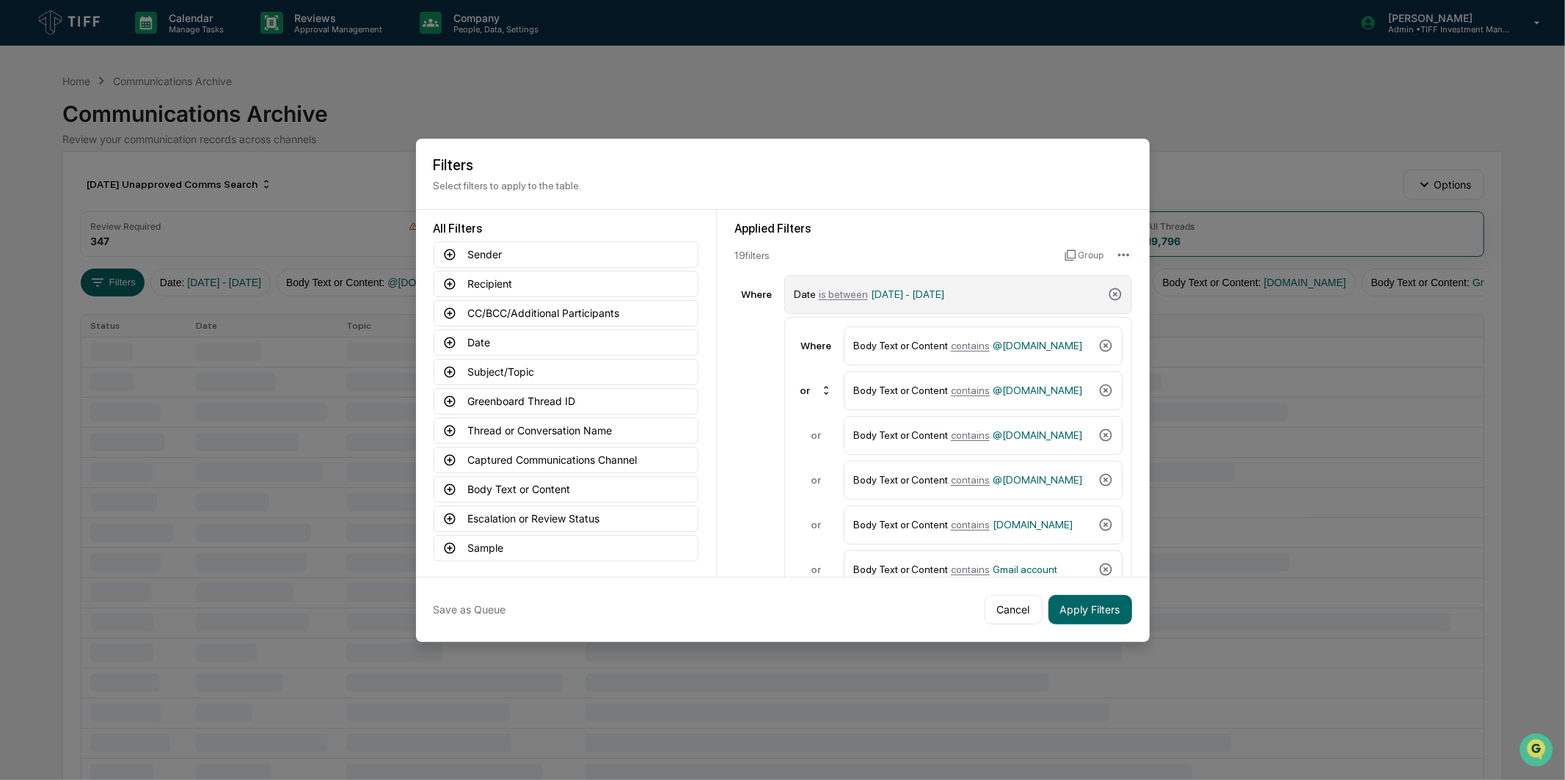
click at [910, 288] on span "[DATE] - [DATE]" at bounding box center [907, 294] width 73 height 12
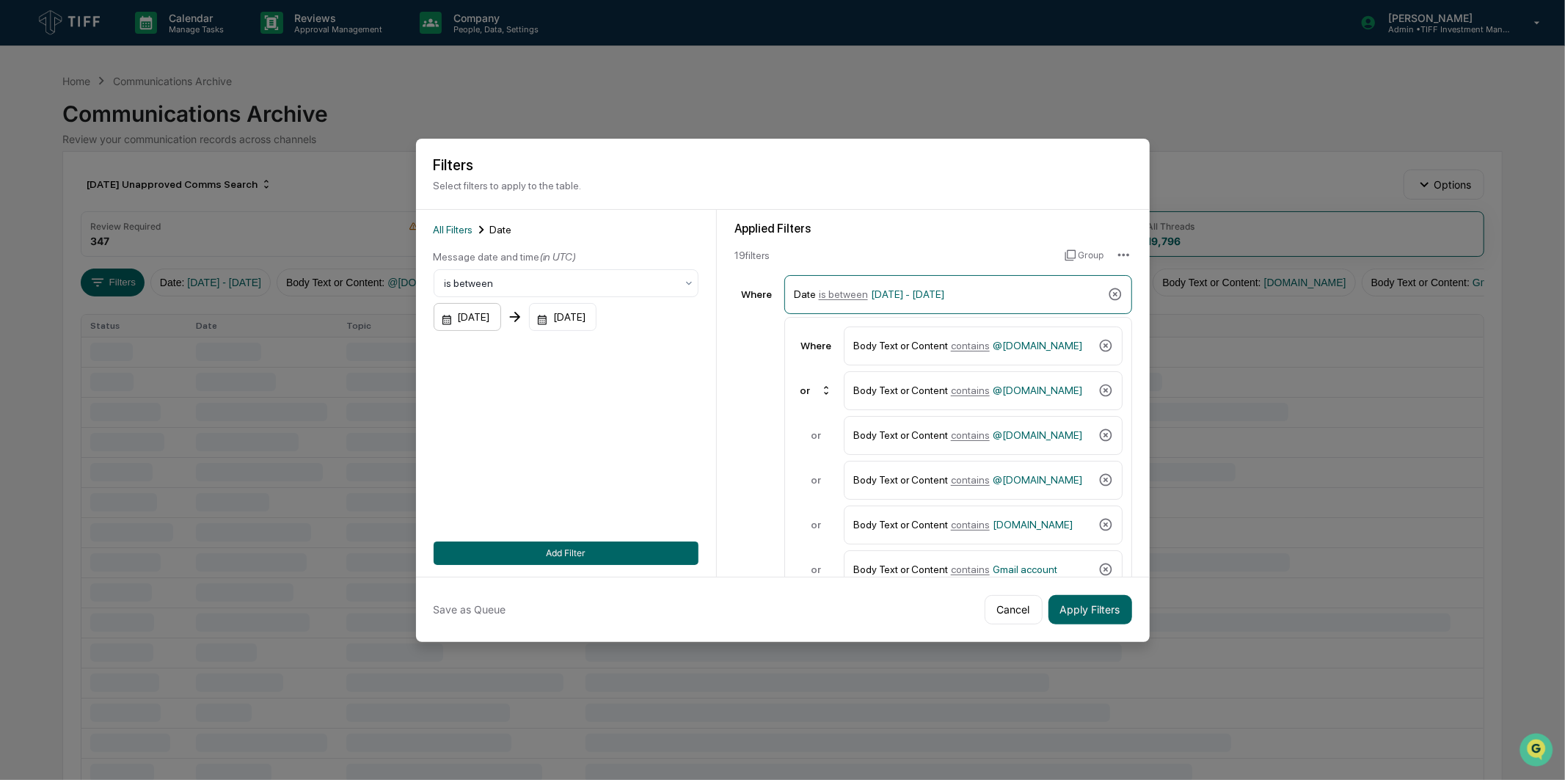
click at [501, 316] on div "[DATE]" at bounding box center [468, 317] width 68 height 28
click at [581, 321] on div "[DATE]" at bounding box center [563, 317] width 68 height 28
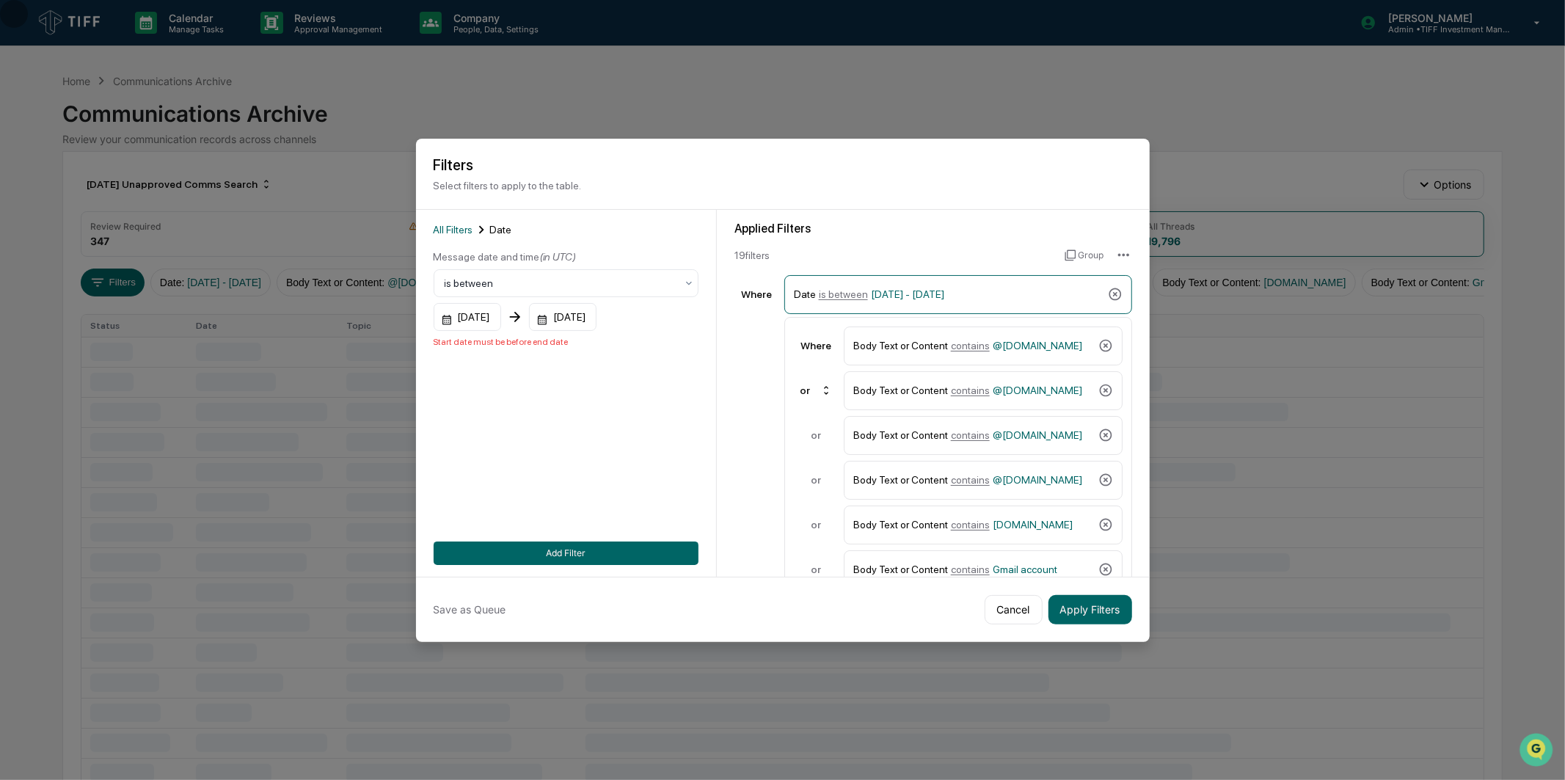
click at [625, 555] on button "Add Filter" at bounding box center [566, 553] width 265 height 23
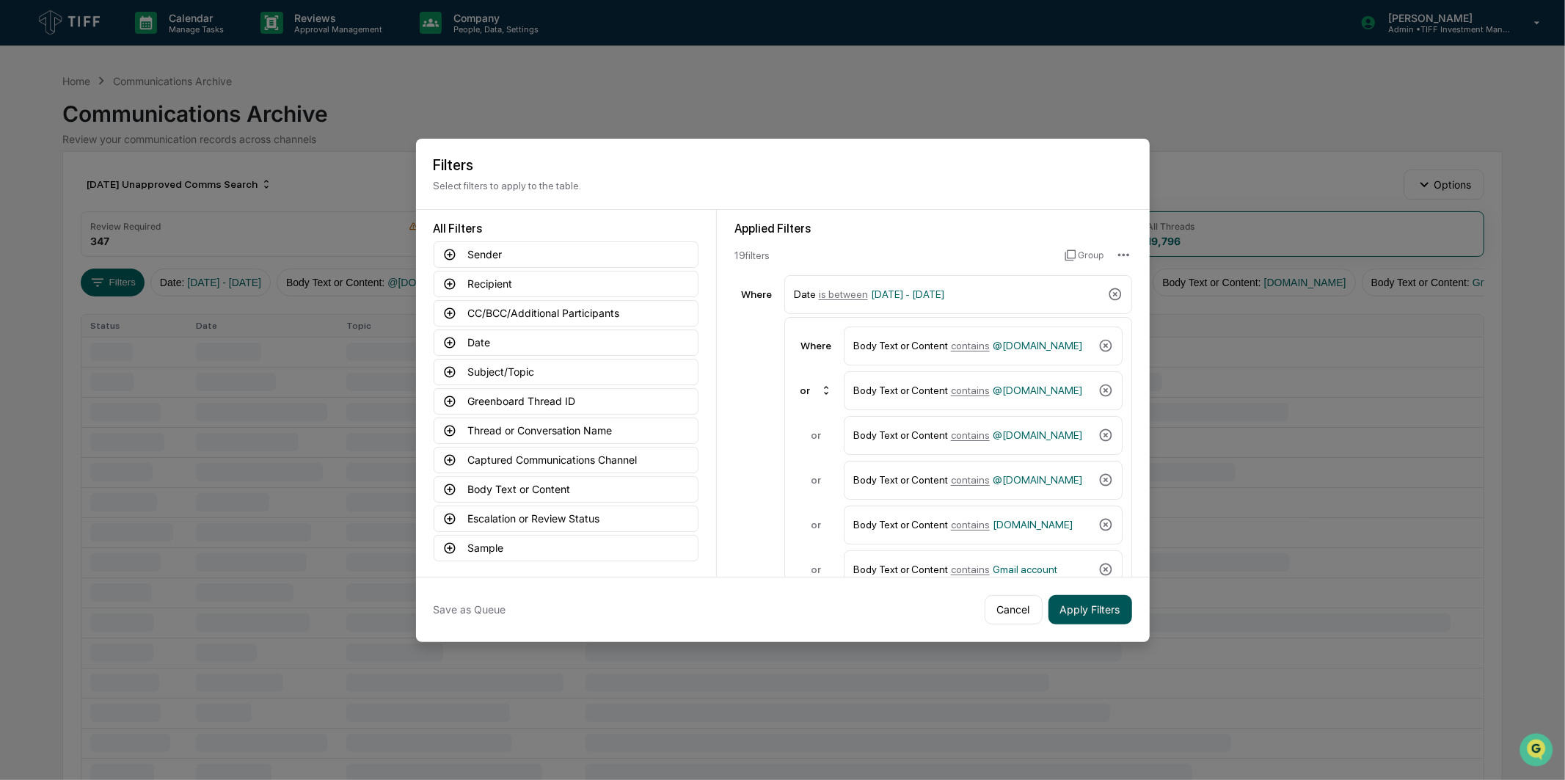
click at [1084, 600] on button "Apply Filters" at bounding box center [1091, 609] width 84 height 29
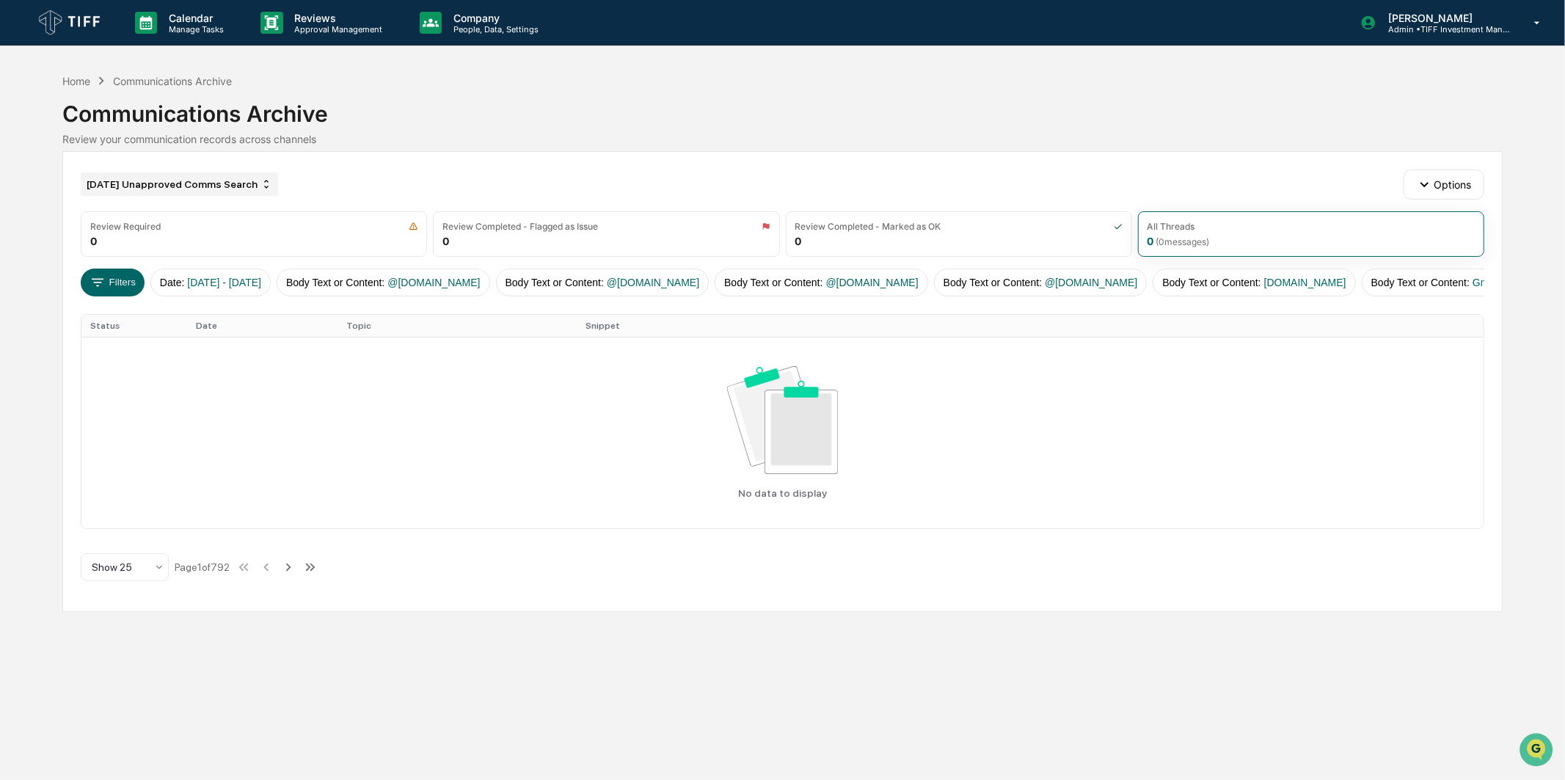
click at [144, 185] on div "[DATE] Unapproved Comms Search" at bounding box center [179, 183] width 197 height 23
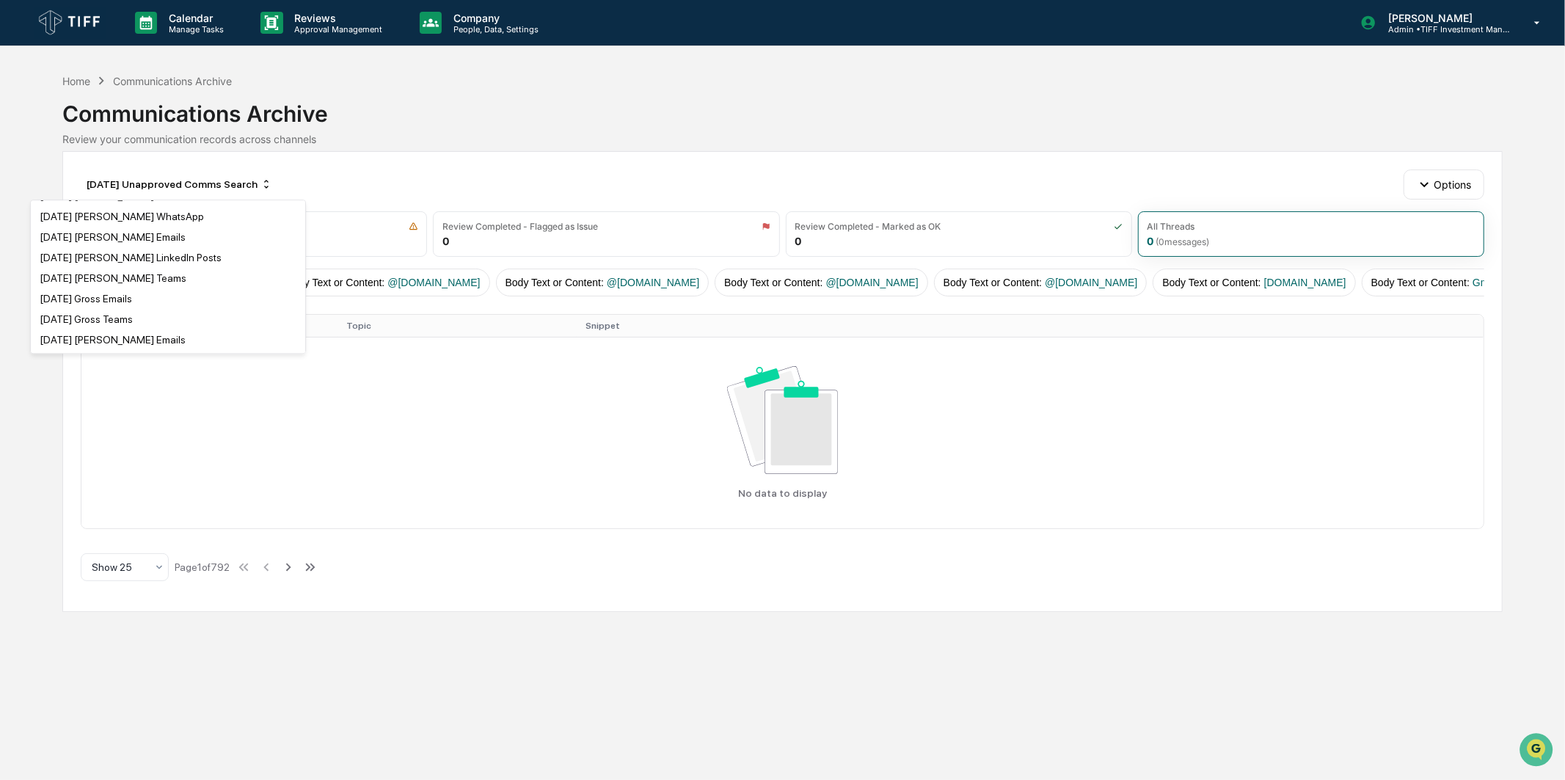
scroll to position [1385, 0]
click at [514, 170] on div "[DATE] Unapproved Comms Search Options" at bounding box center [782, 184] width 1403 height 29
